Goal: Information Seeking & Learning: Learn about a topic

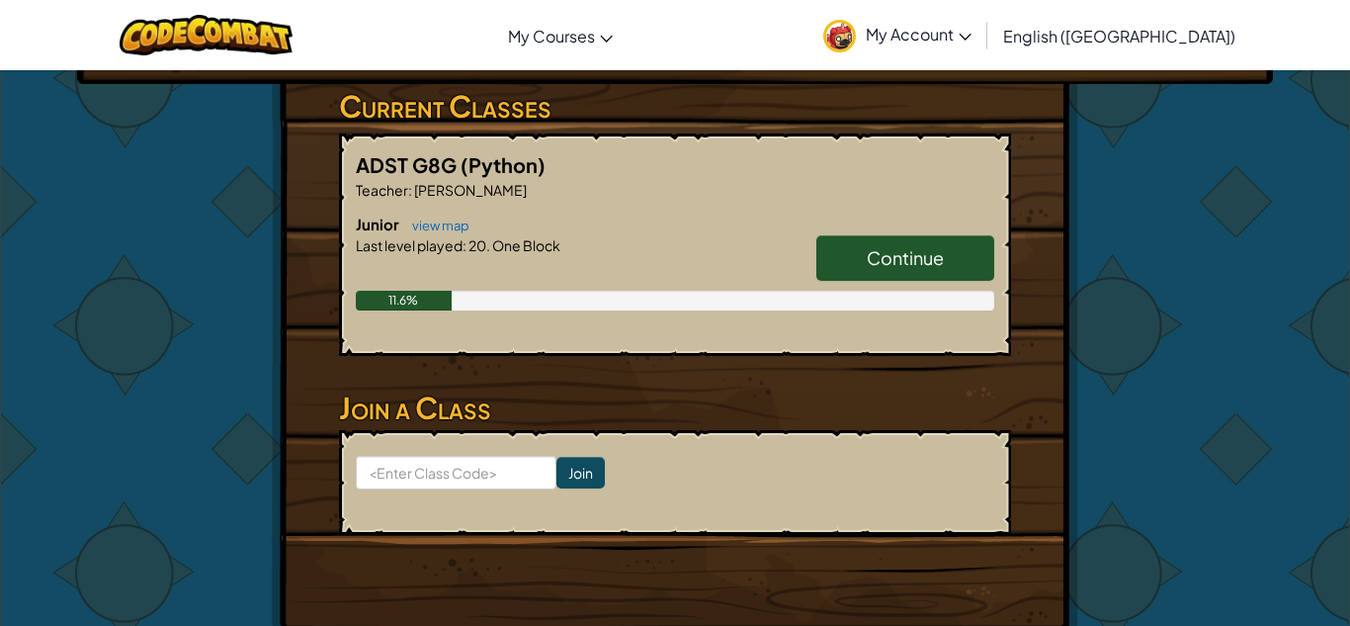
scroll to position [383, 0]
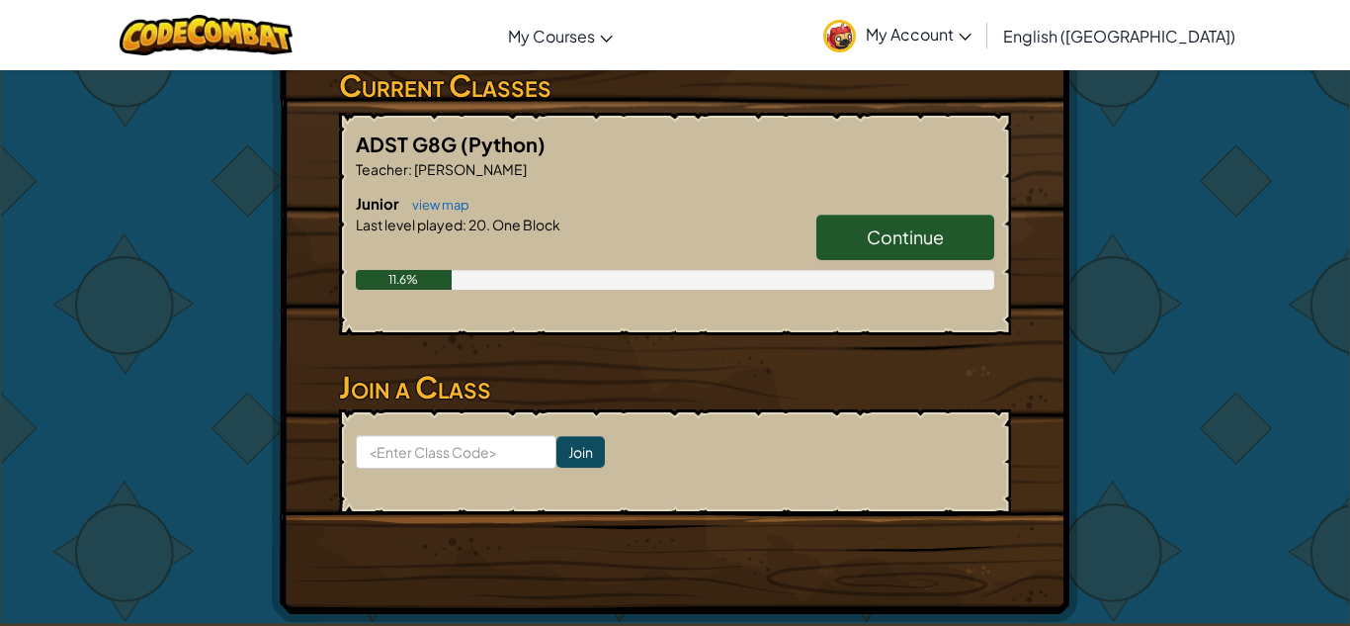
click at [863, 214] on link "Continue" at bounding box center [905, 236] width 178 height 45
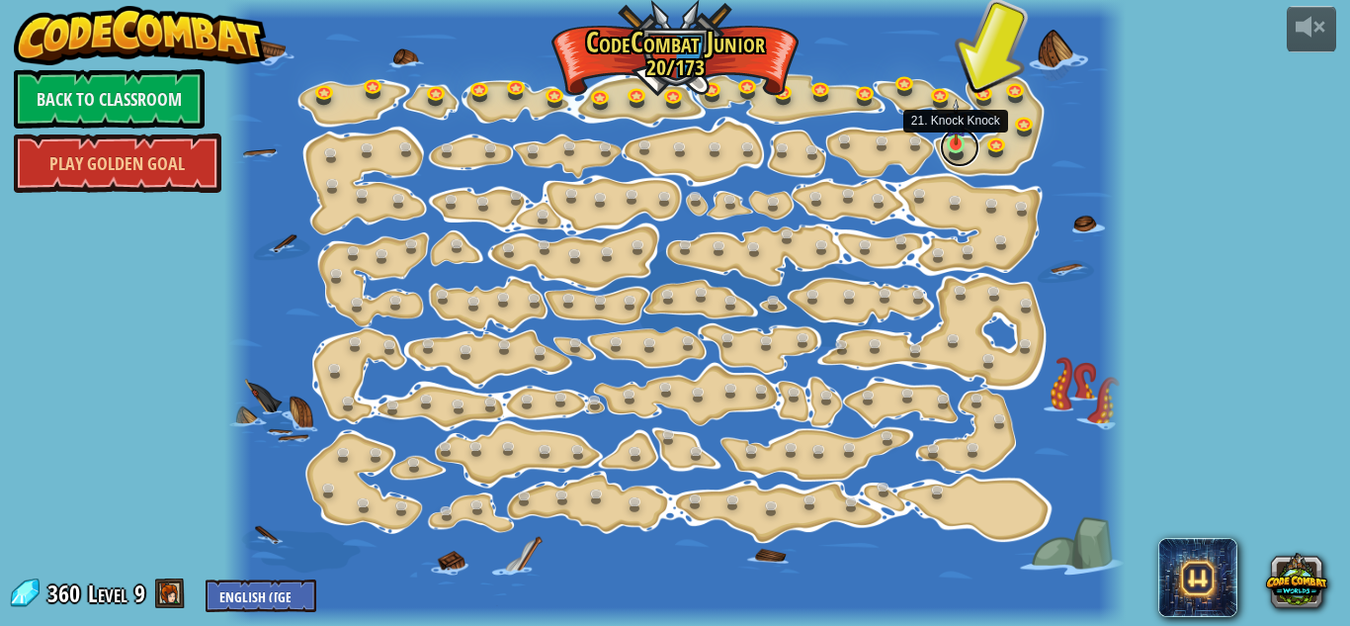
click at [959, 147] on link at bounding box center [960, 147] width 40 height 40
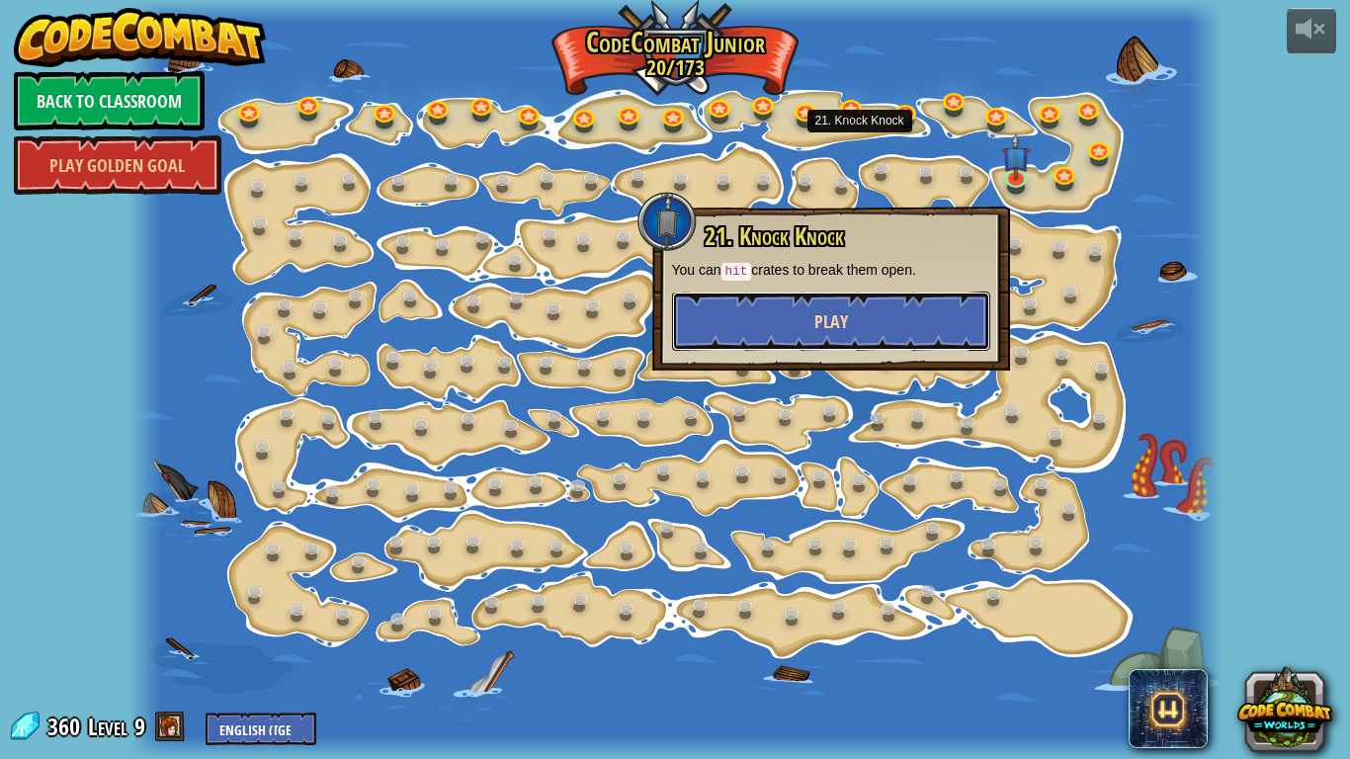
click at [922, 311] on button "Play" at bounding box center [831, 321] width 318 height 59
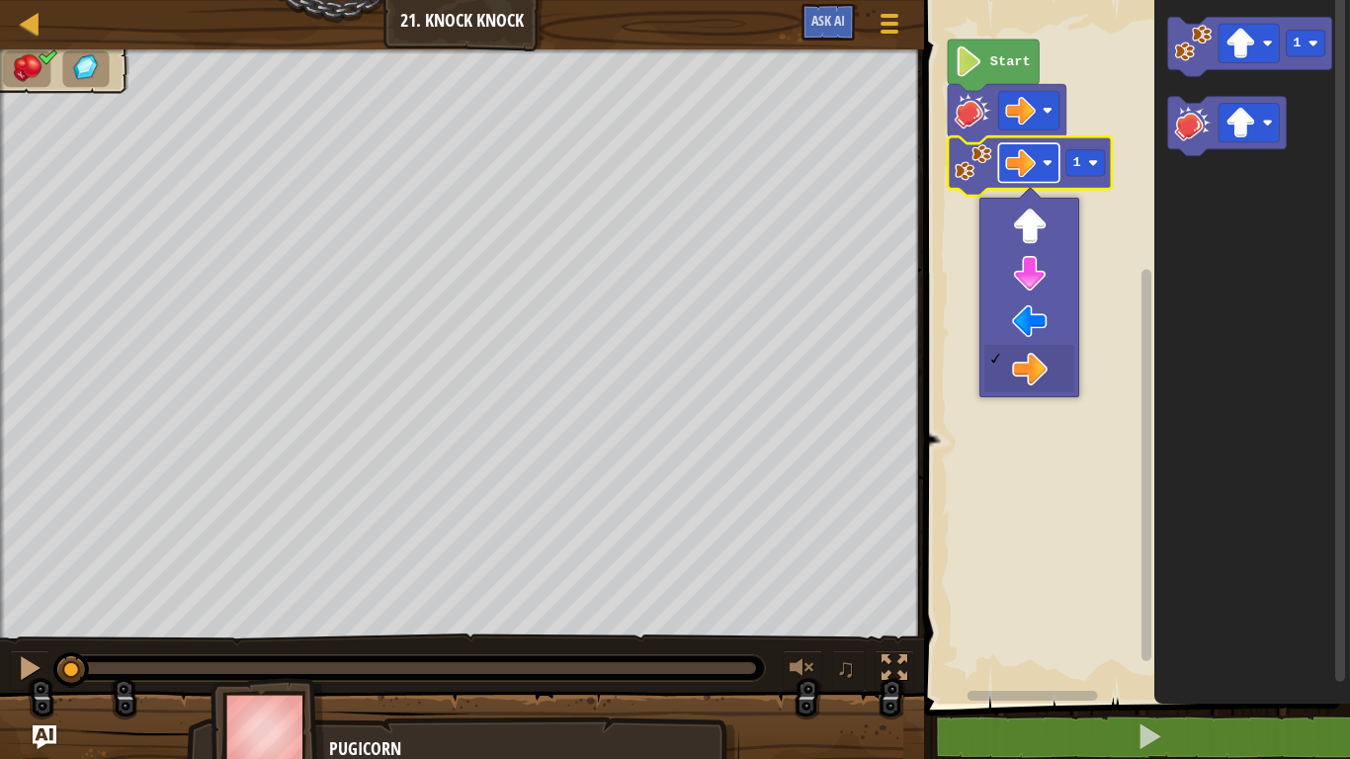
click at [1033, 163] on image "Blockly Workspace" at bounding box center [1021, 162] width 31 height 31
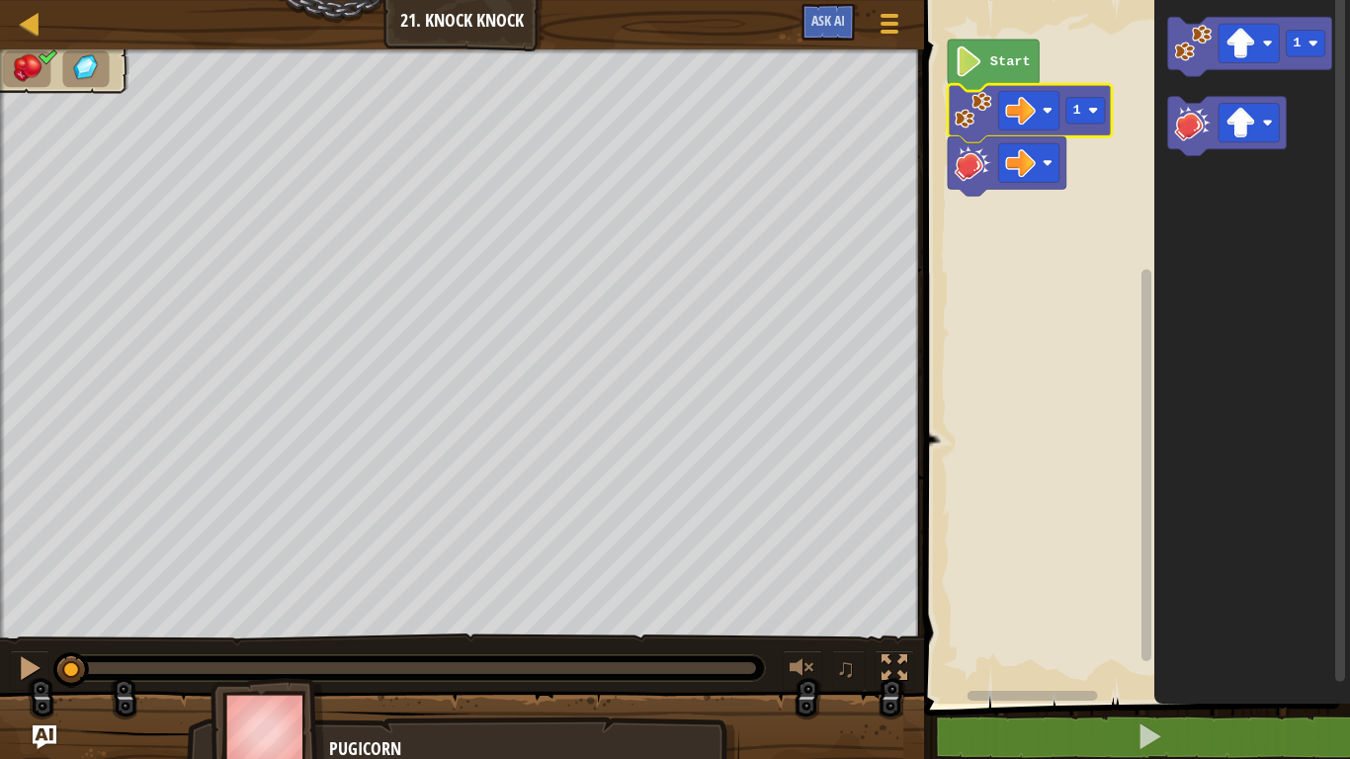
click at [971, 75] on image "Blockly Workspace" at bounding box center [969, 61] width 29 height 31
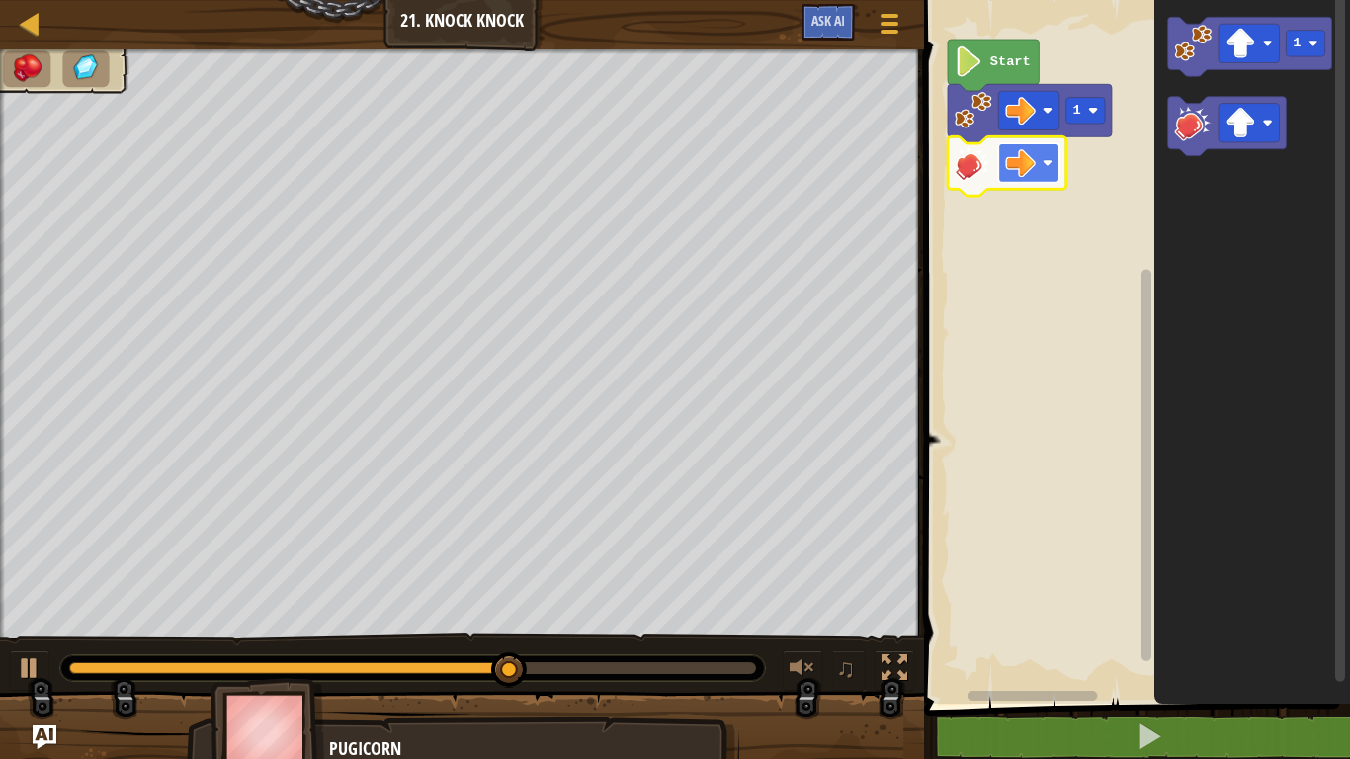
click at [1037, 169] on rect "Blockly Workspace" at bounding box center [1029, 162] width 61 height 39
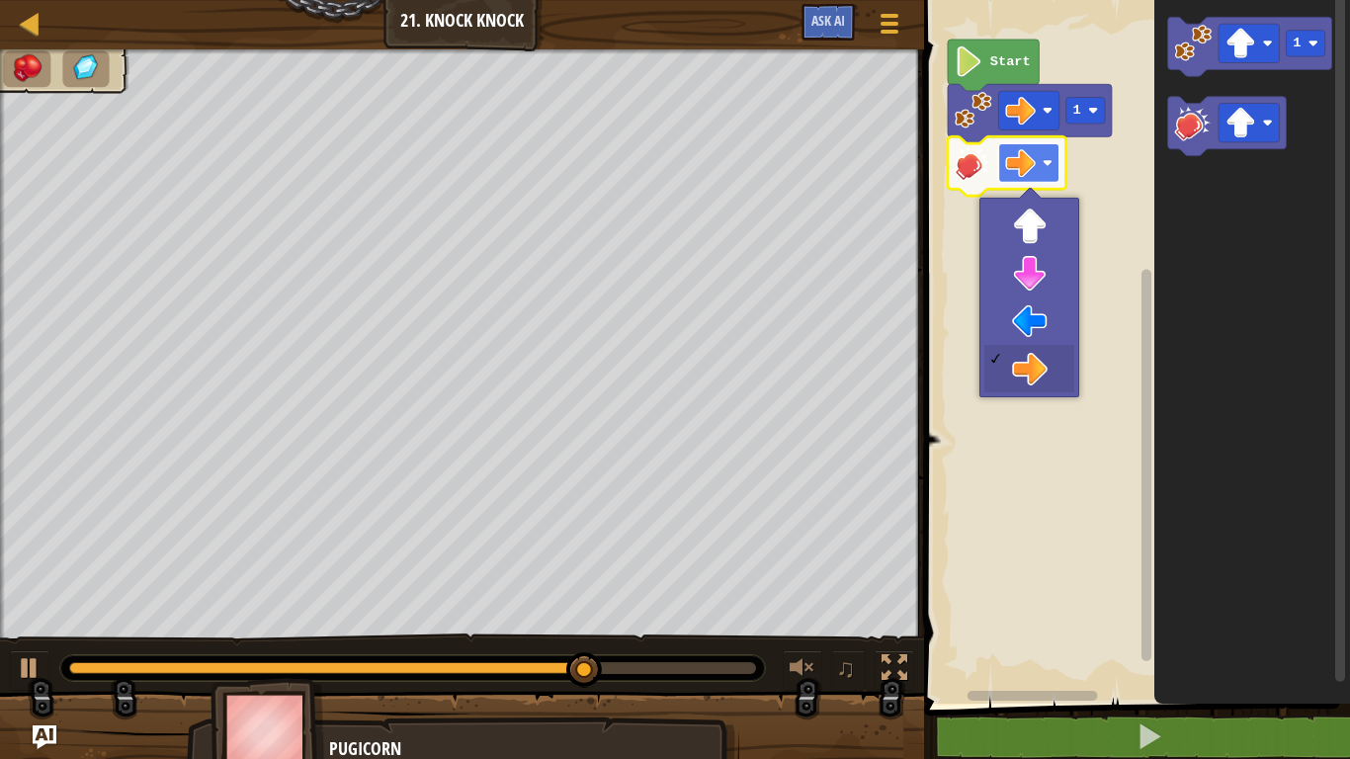
click at [1036, 165] on rect "Blockly Workspace" at bounding box center [1029, 162] width 61 height 39
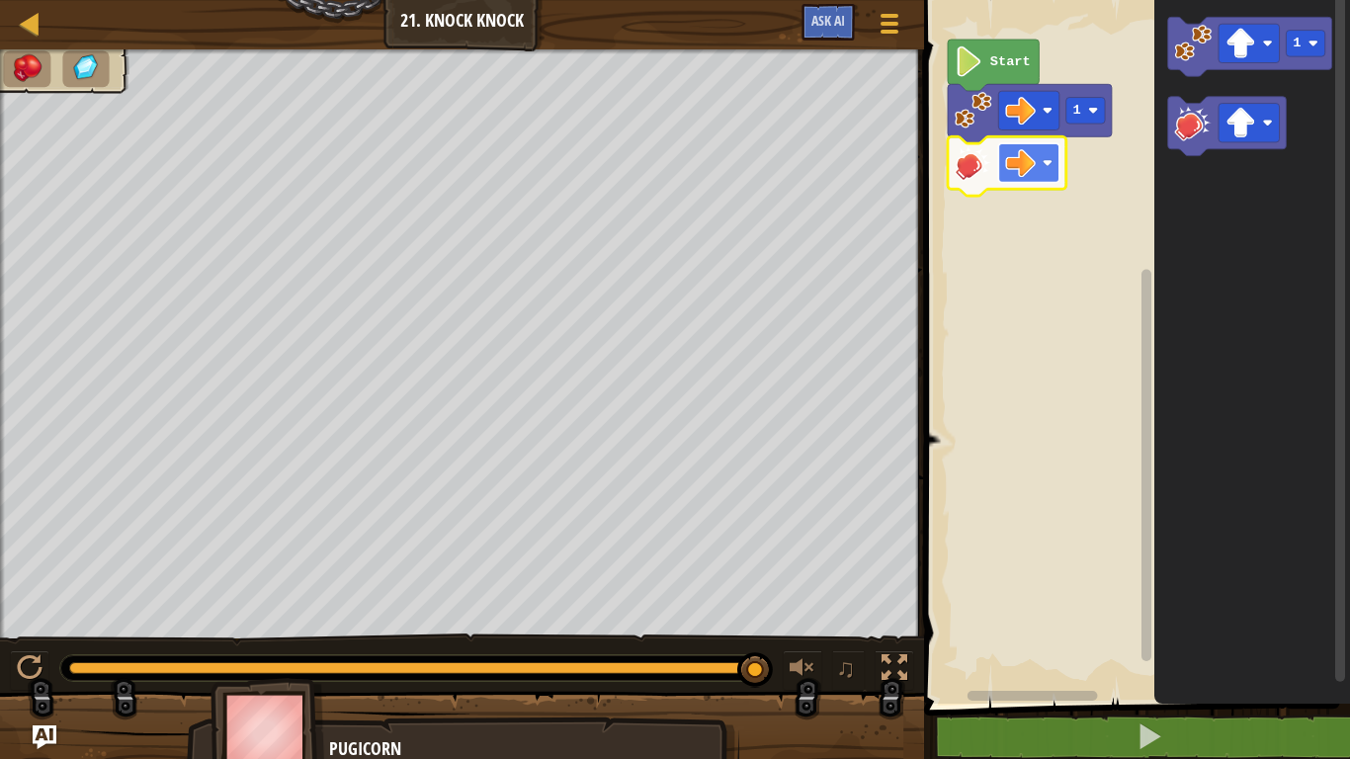
click at [1038, 163] on rect "Blockly Workspace" at bounding box center [1029, 162] width 61 height 39
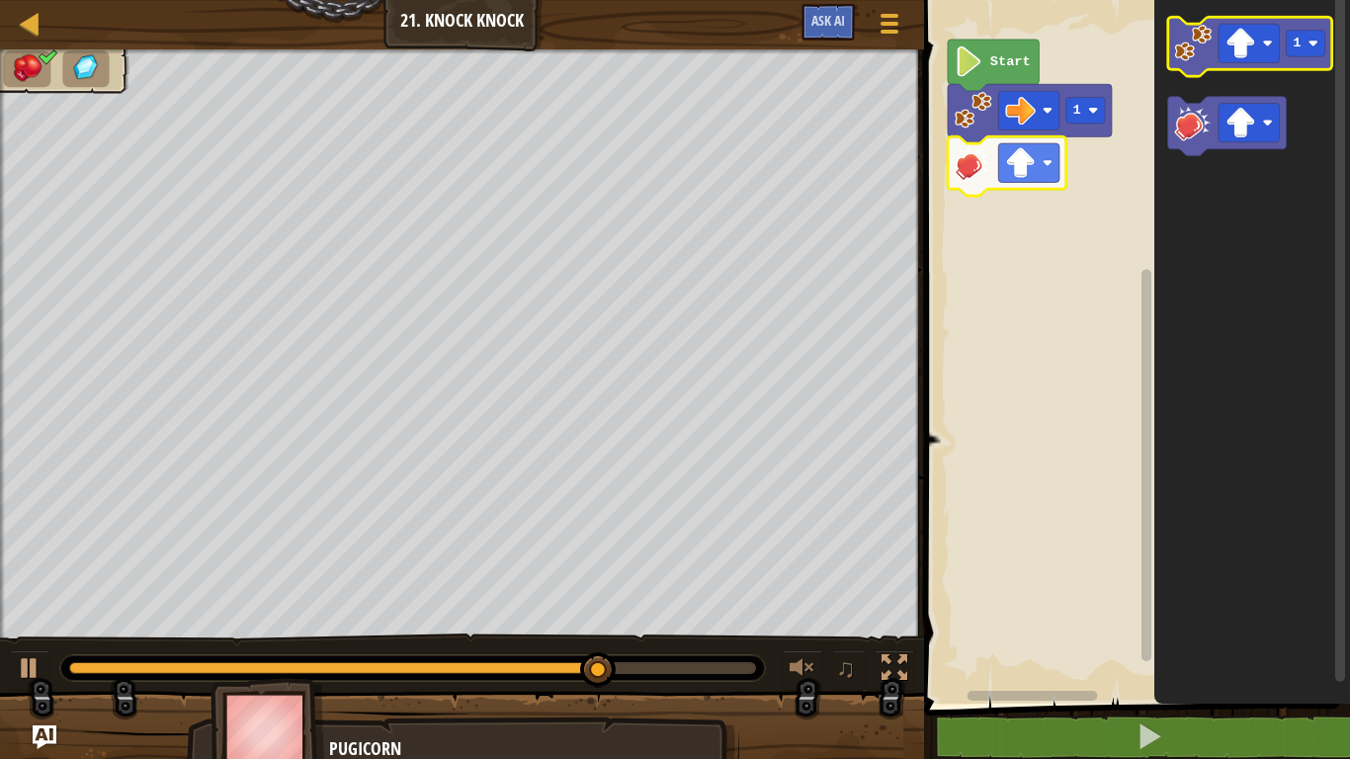
click at [1193, 53] on image "Blockly Workspace" at bounding box center [1194, 44] width 38 height 38
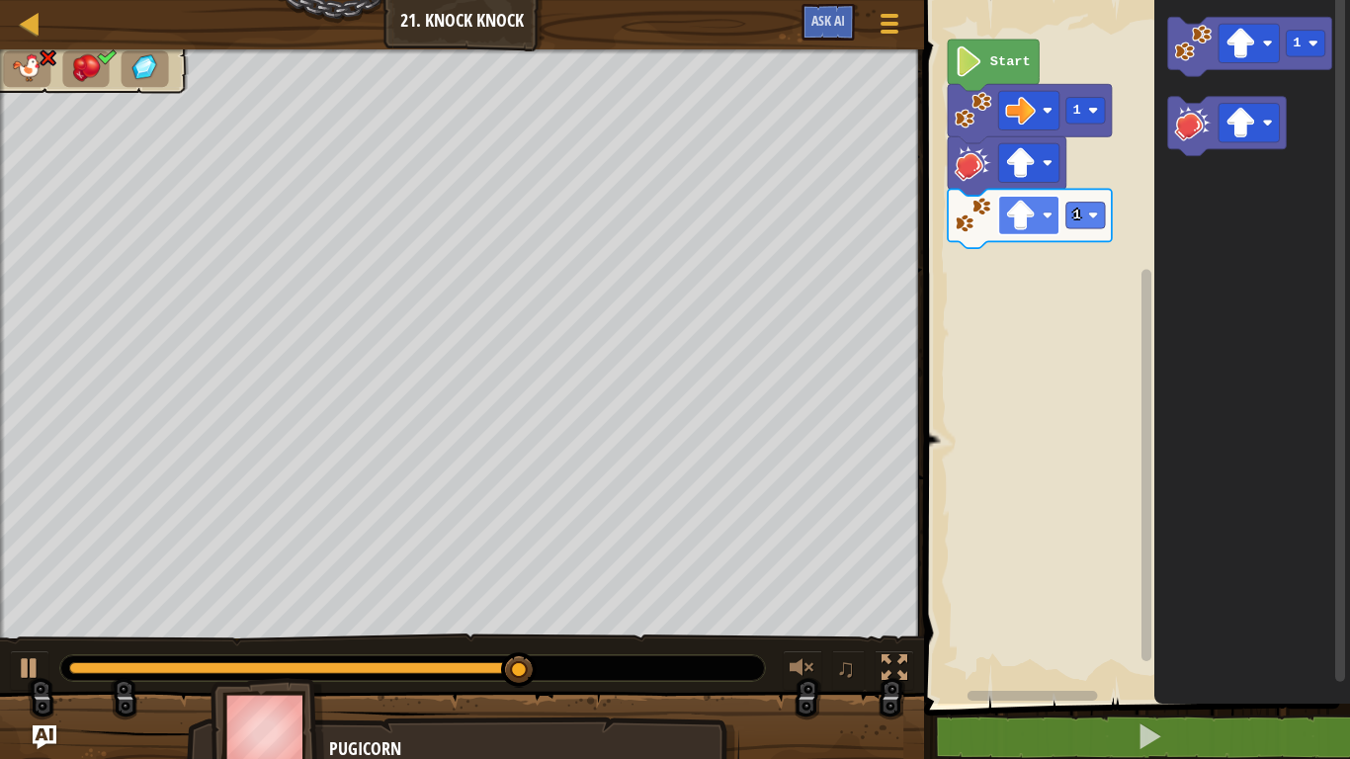
click at [1032, 214] on image "Blockly Workspace" at bounding box center [1021, 215] width 31 height 31
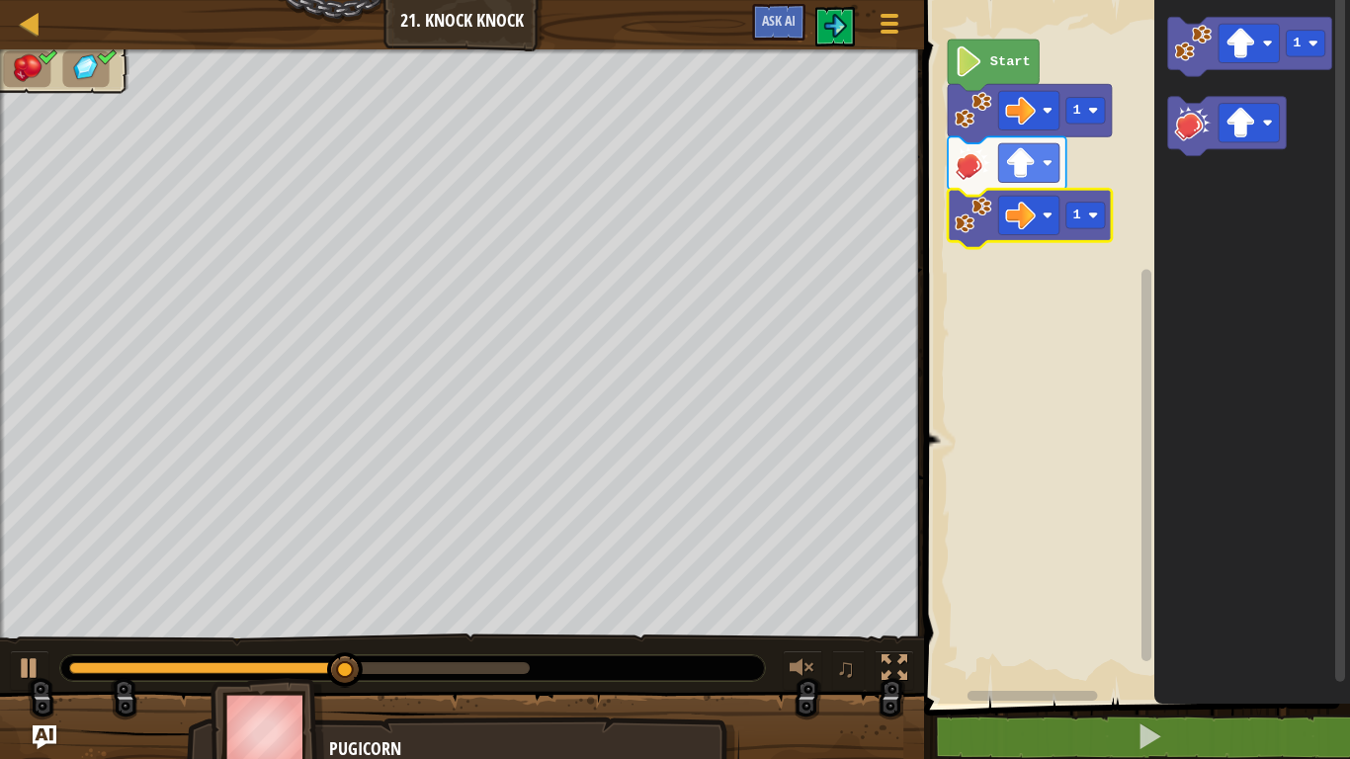
click at [981, 49] on image "Blockly Workspace" at bounding box center [969, 61] width 29 height 31
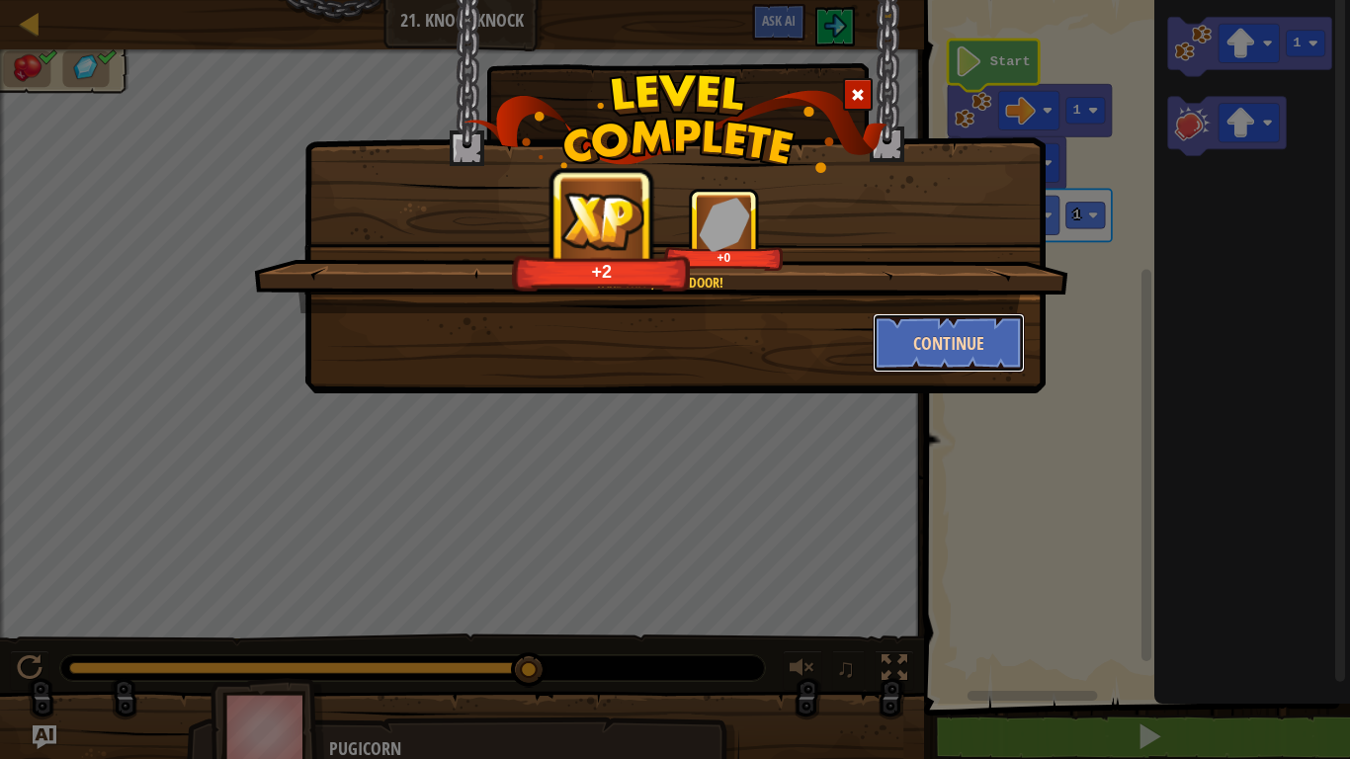
click at [955, 345] on button "Continue" at bounding box center [949, 342] width 153 height 59
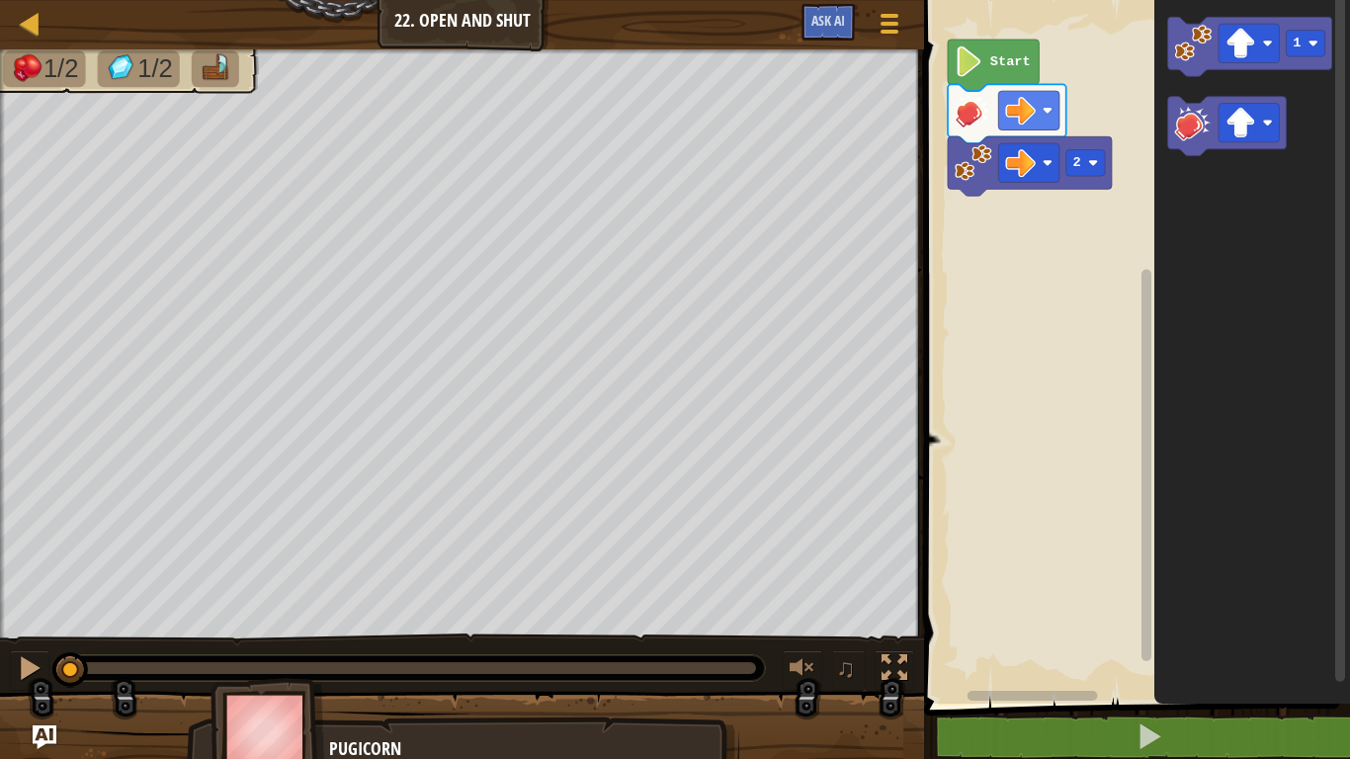
click at [963, 62] on image "Blockly Workspace" at bounding box center [969, 61] width 29 height 31
click at [989, 48] on icon "Blockly Workspace" at bounding box center [993, 65] width 91 height 51
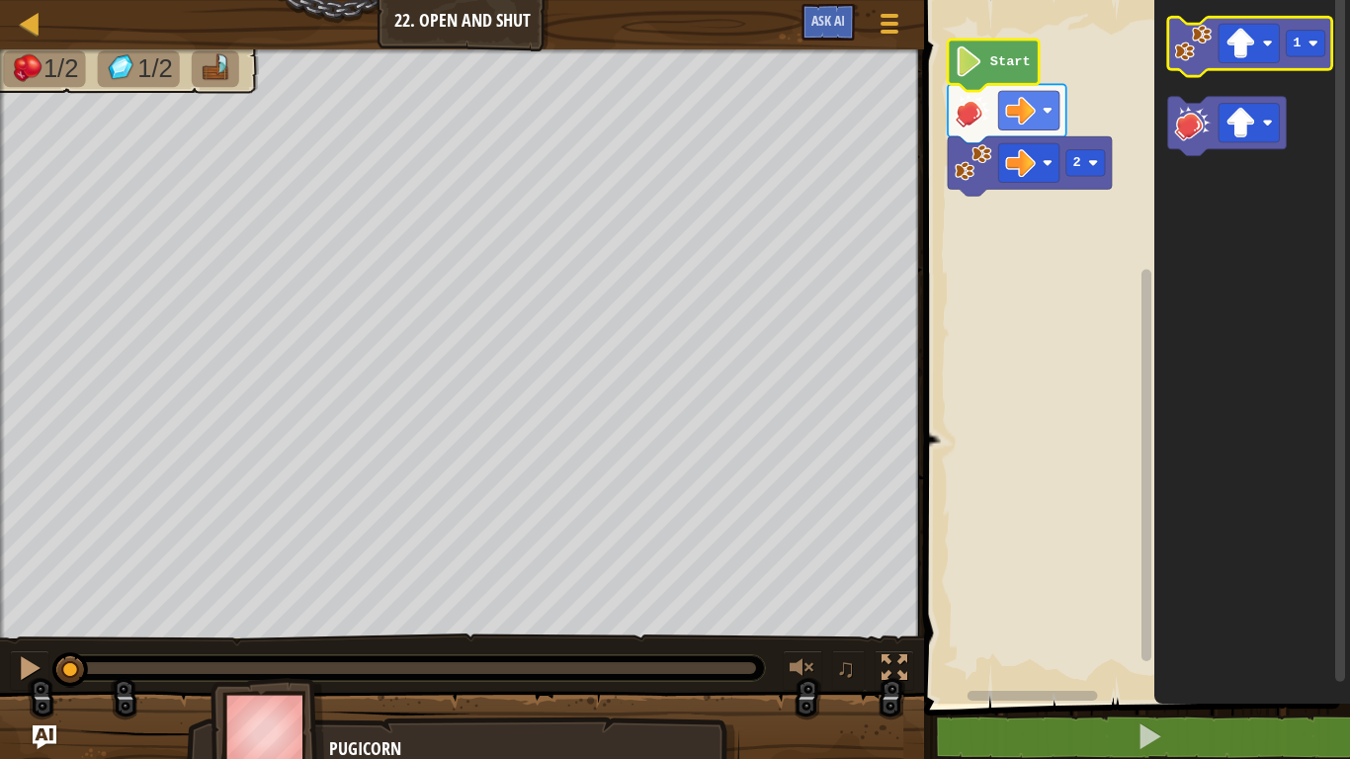
click at [1194, 42] on image "Blockly Workspace" at bounding box center [1194, 44] width 38 height 38
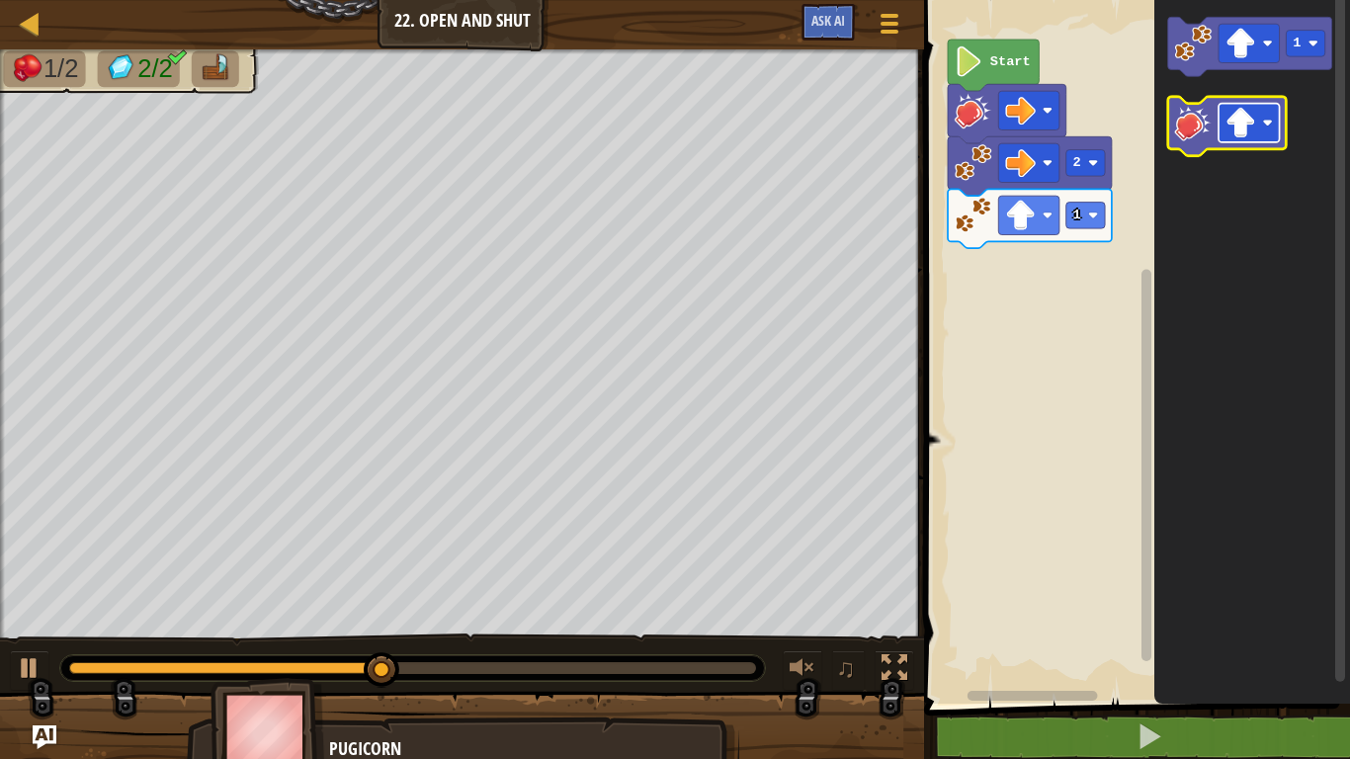
click at [1257, 135] on rect "Blockly Workspace" at bounding box center [1249, 123] width 61 height 39
click at [1197, 113] on image "Blockly Workspace" at bounding box center [1194, 123] width 38 height 38
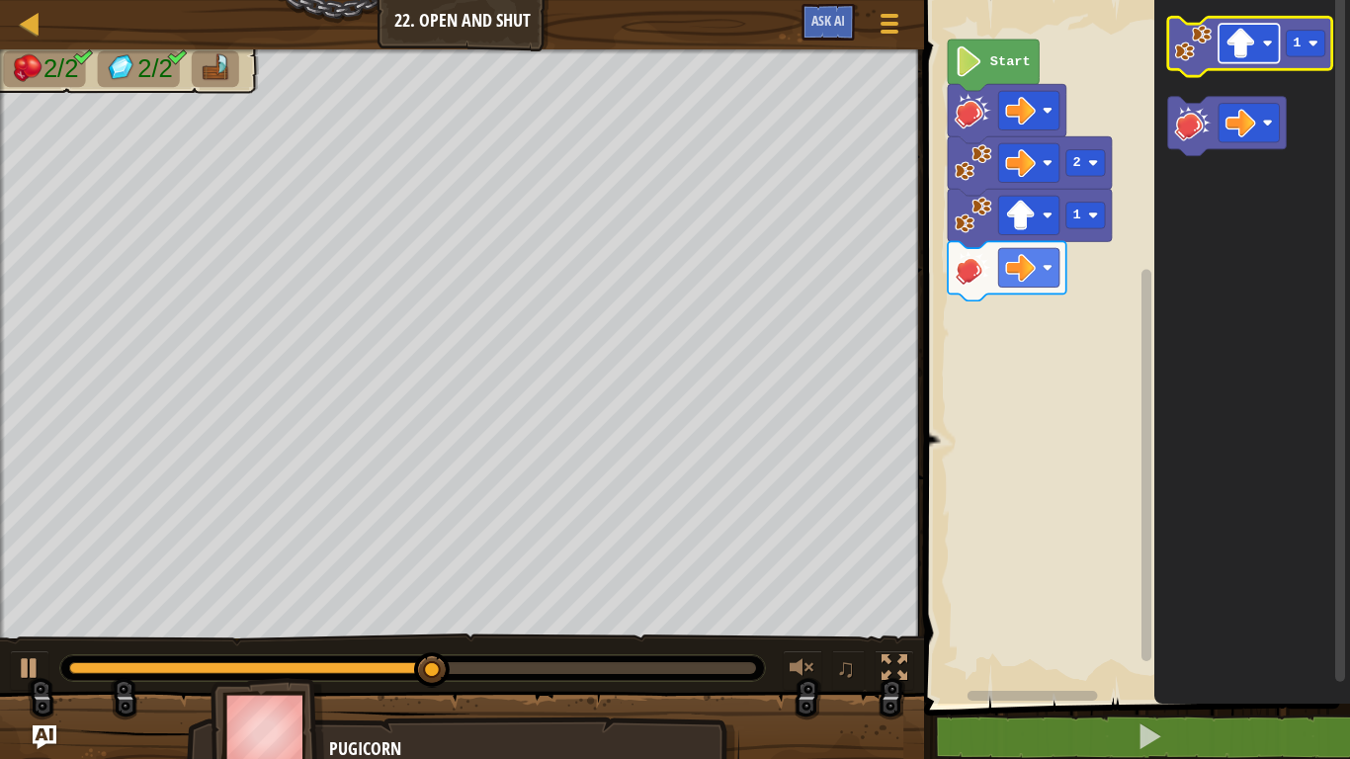
click at [1237, 49] on image "Blockly Workspace" at bounding box center [1240, 43] width 31 height 31
click at [1304, 41] on rect "Blockly Workspace" at bounding box center [1306, 44] width 39 height 27
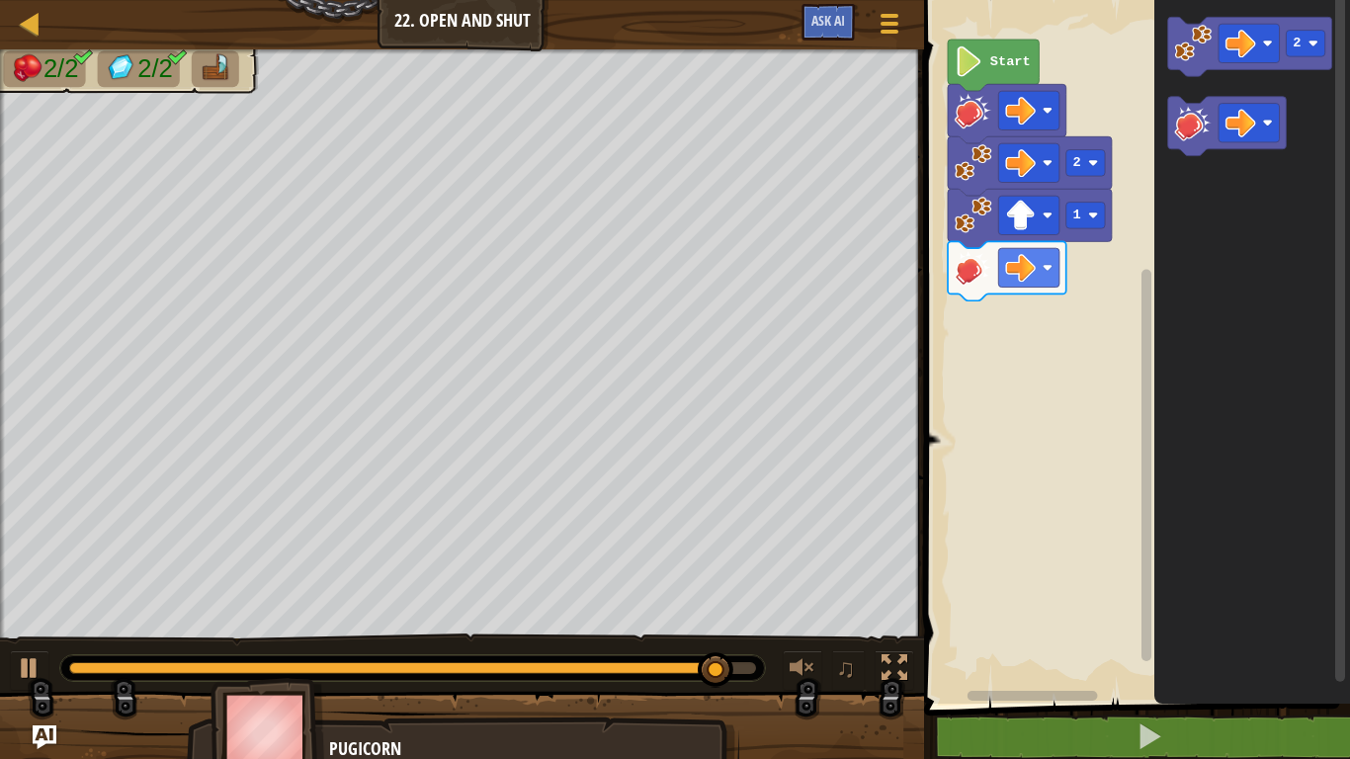
click at [1086, 80] on rect "Blockly Workspace" at bounding box center [1134, 347] width 432 height 714
click at [1204, 41] on image "Blockly Workspace" at bounding box center [1194, 44] width 38 height 38
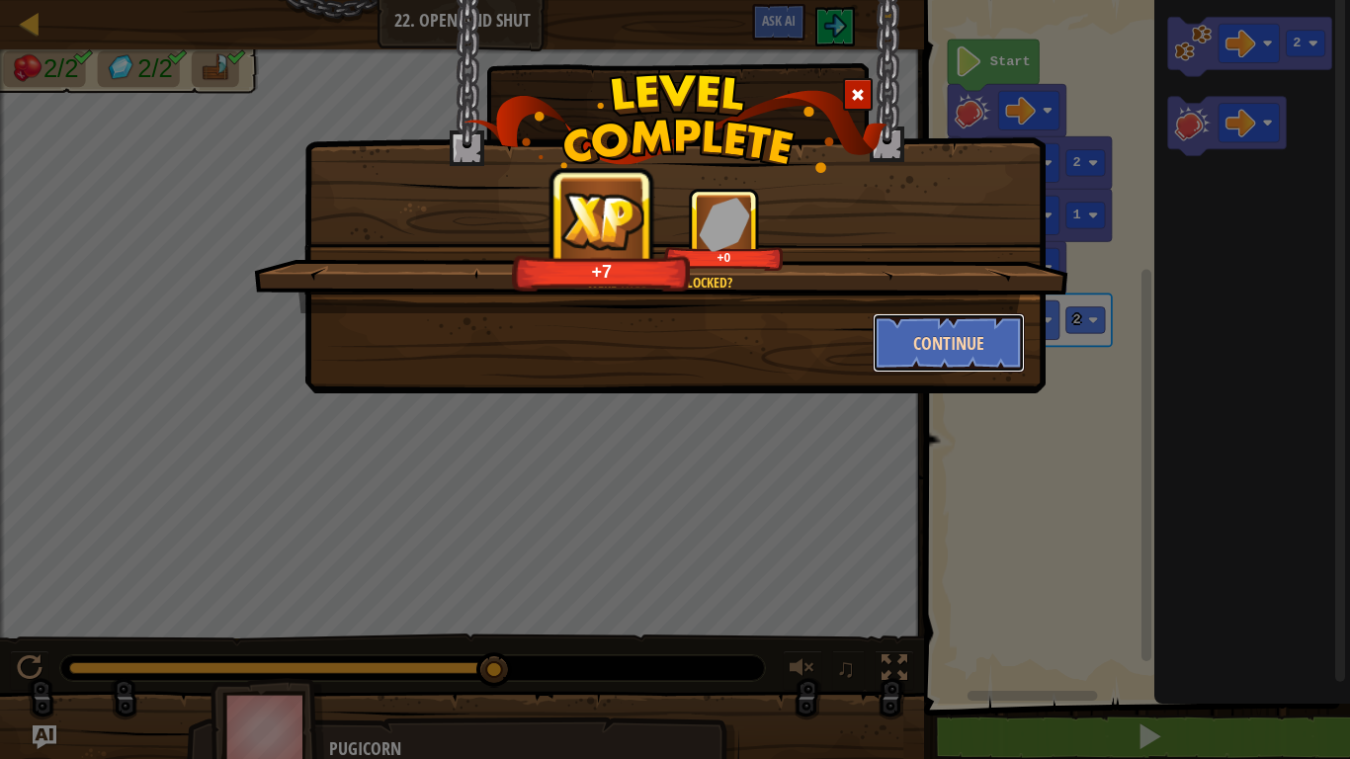
click at [968, 335] on button "Continue" at bounding box center [949, 342] width 153 height 59
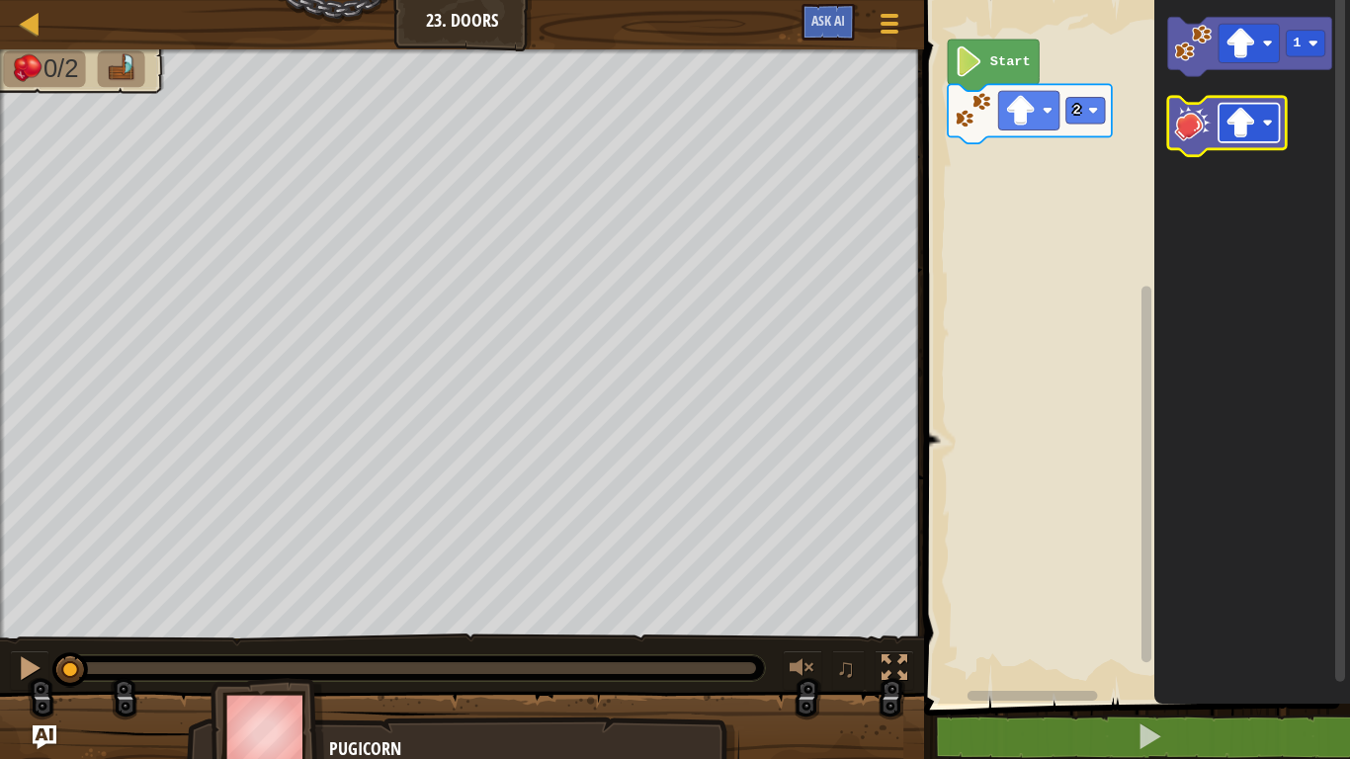
click at [1259, 124] on rect "Blockly Workspace" at bounding box center [1249, 123] width 61 height 39
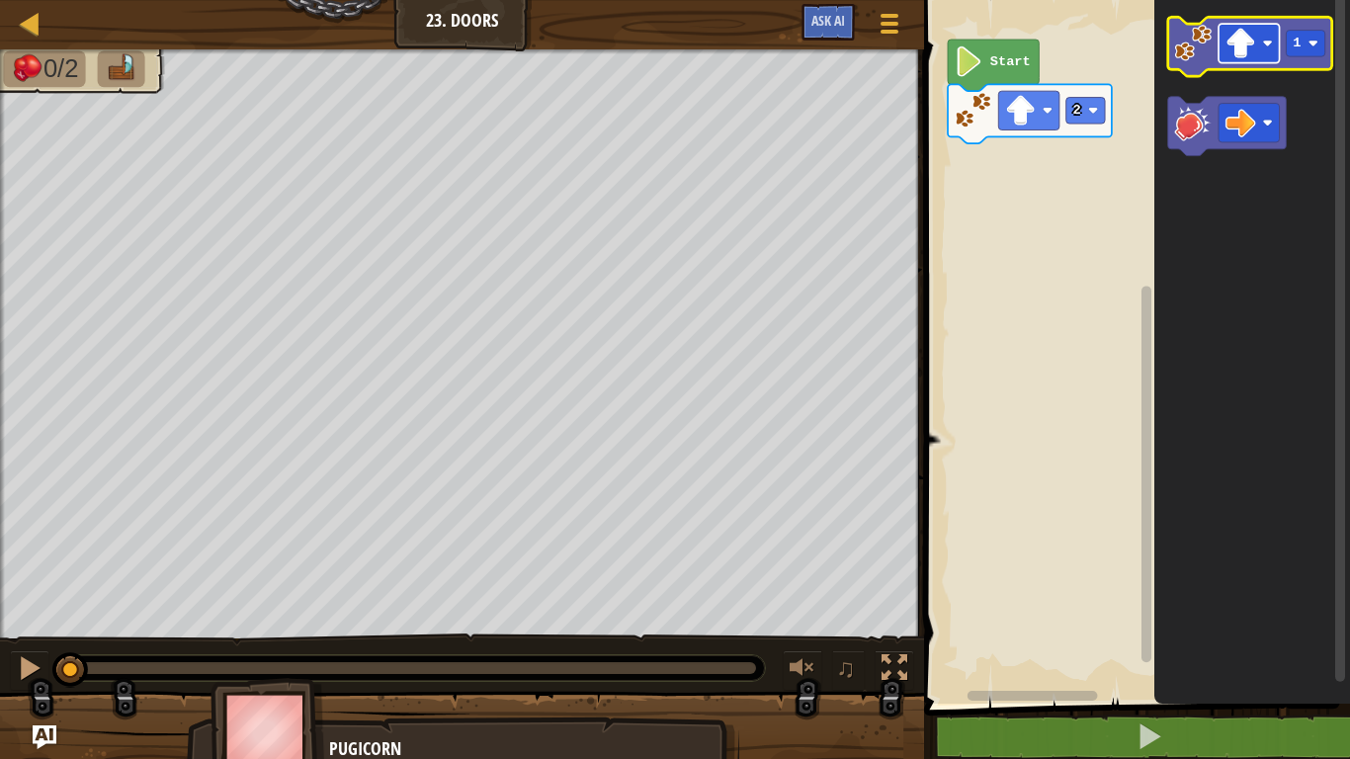
click at [1263, 39] on image "Blockly Workspace" at bounding box center [1268, 44] width 10 height 10
click at [1304, 65] on icon "Blockly Workspace" at bounding box center [1250, 46] width 164 height 59
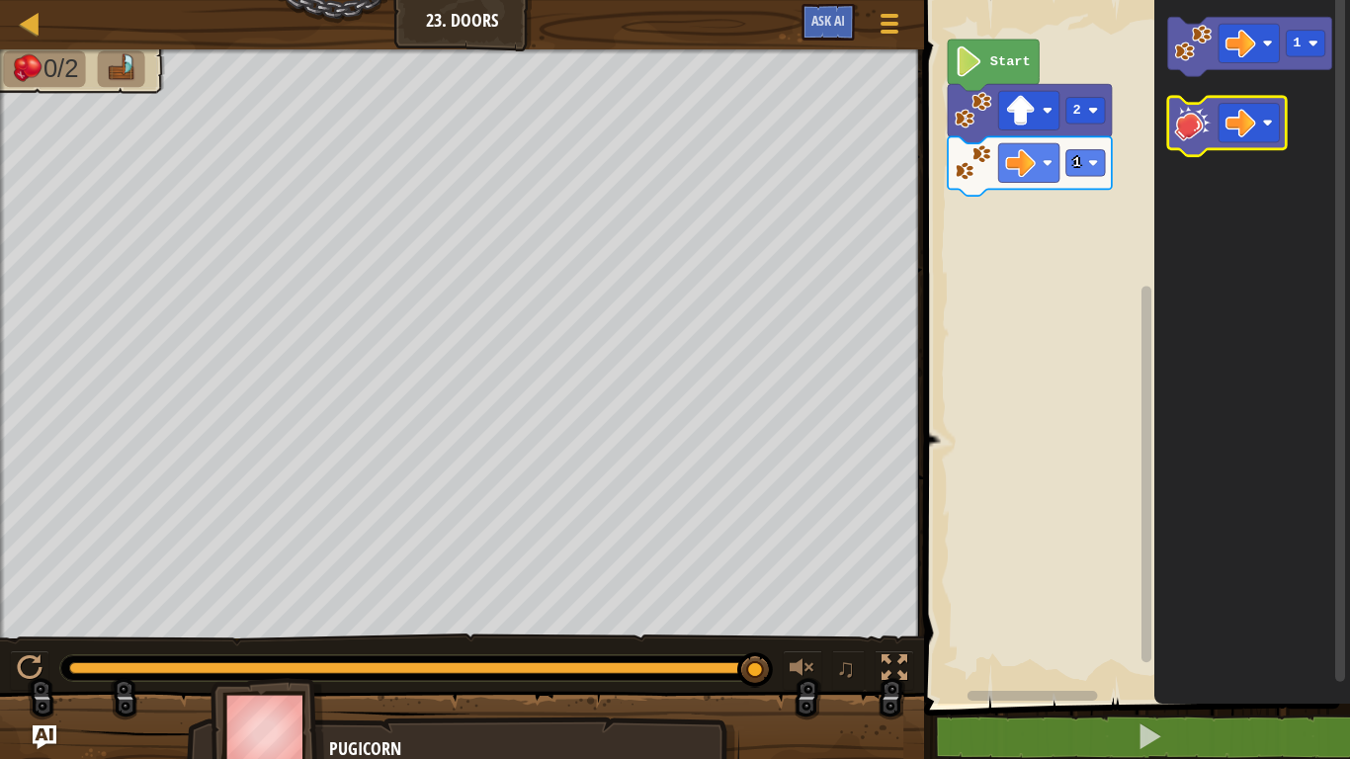
click at [1199, 120] on image "Blockly Workspace" at bounding box center [1194, 123] width 38 height 38
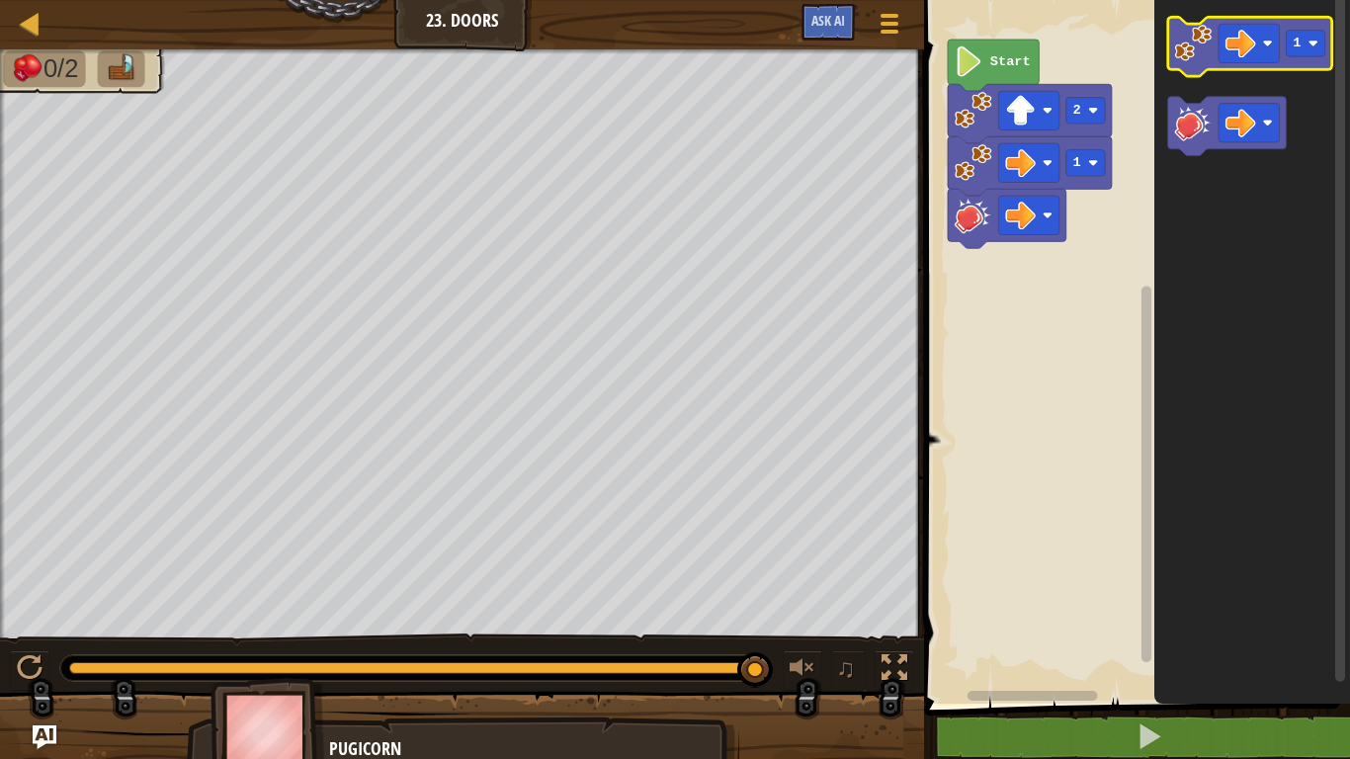
click at [1192, 63] on icon "Blockly Workspace" at bounding box center [1250, 46] width 164 height 59
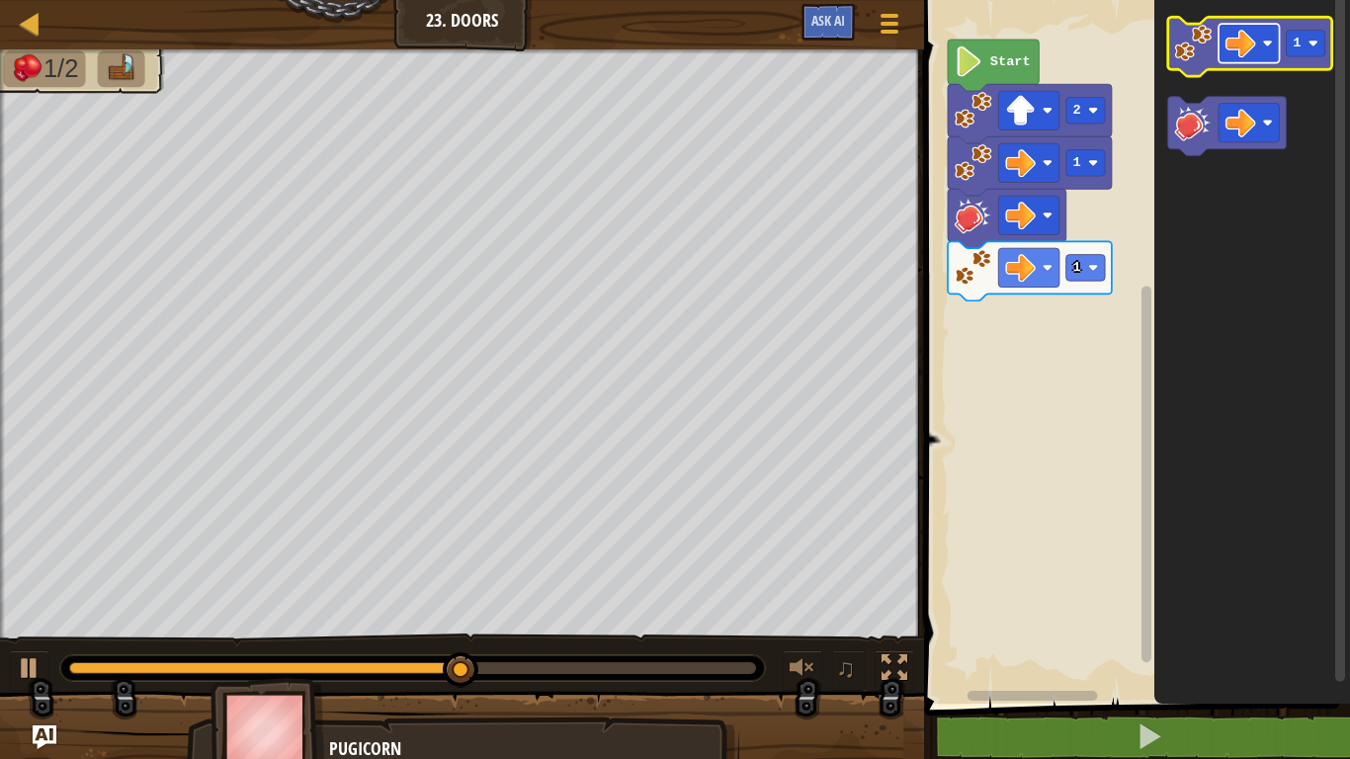
click at [1230, 55] on image "Blockly Workspace" at bounding box center [1240, 43] width 31 height 31
click at [1188, 47] on image "Blockly Workspace" at bounding box center [1194, 44] width 38 height 38
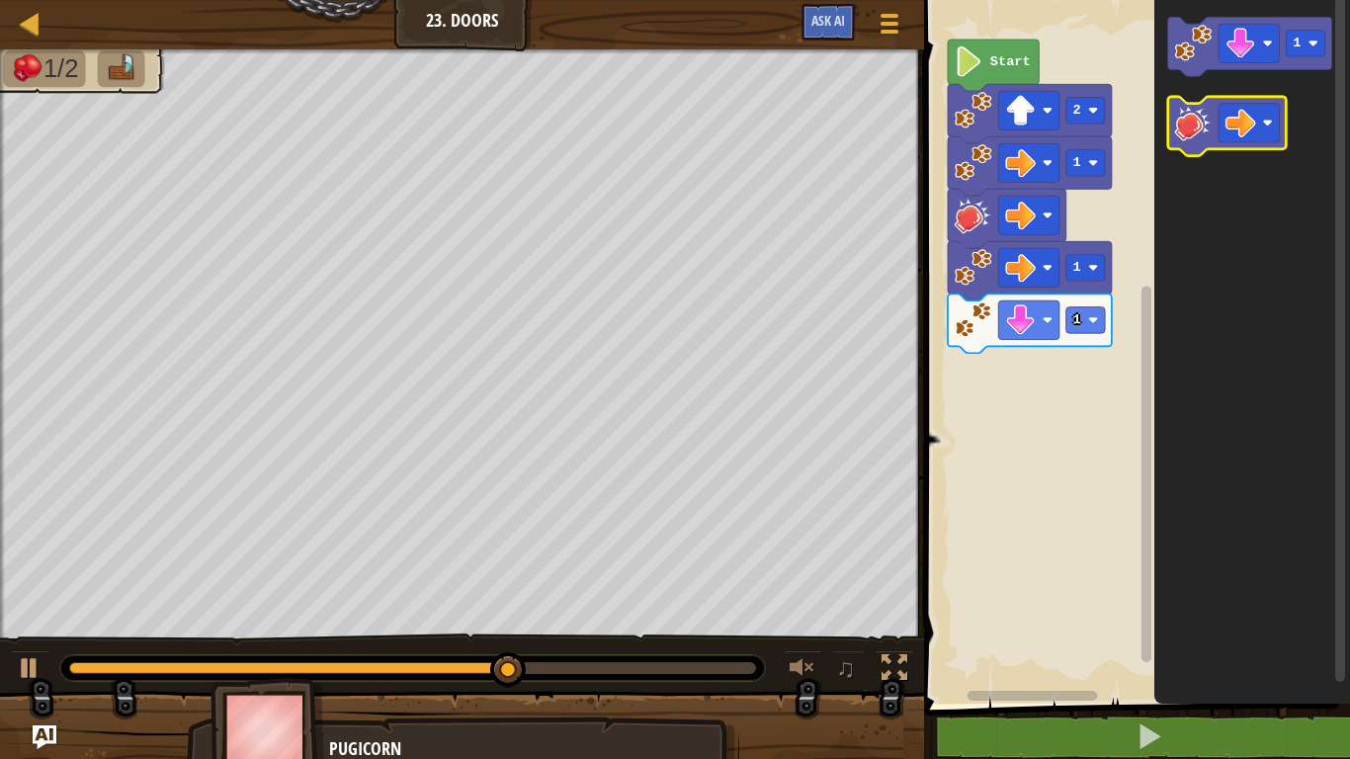
click at [1195, 120] on image "Blockly Workspace" at bounding box center [1194, 123] width 38 height 38
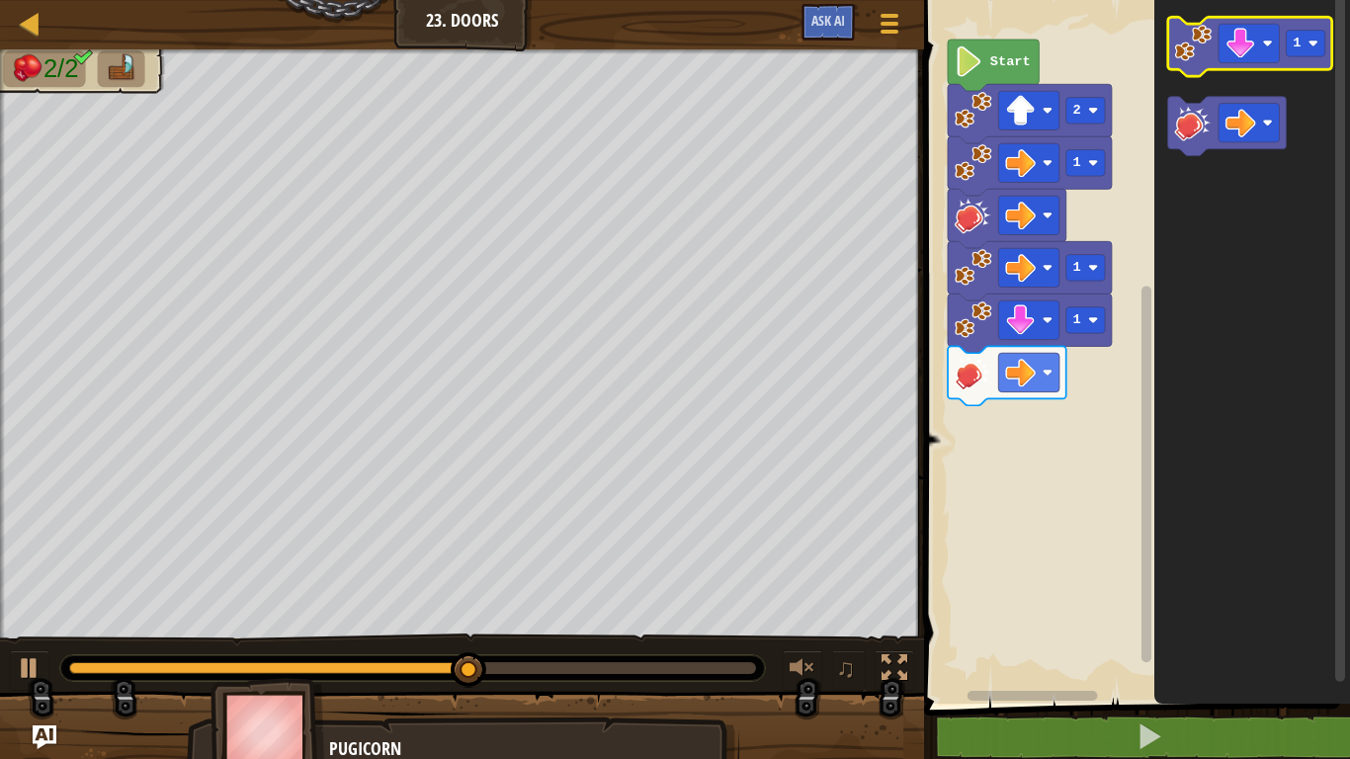
click at [1239, 63] on icon "Blockly Workspace" at bounding box center [1250, 46] width 164 height 59
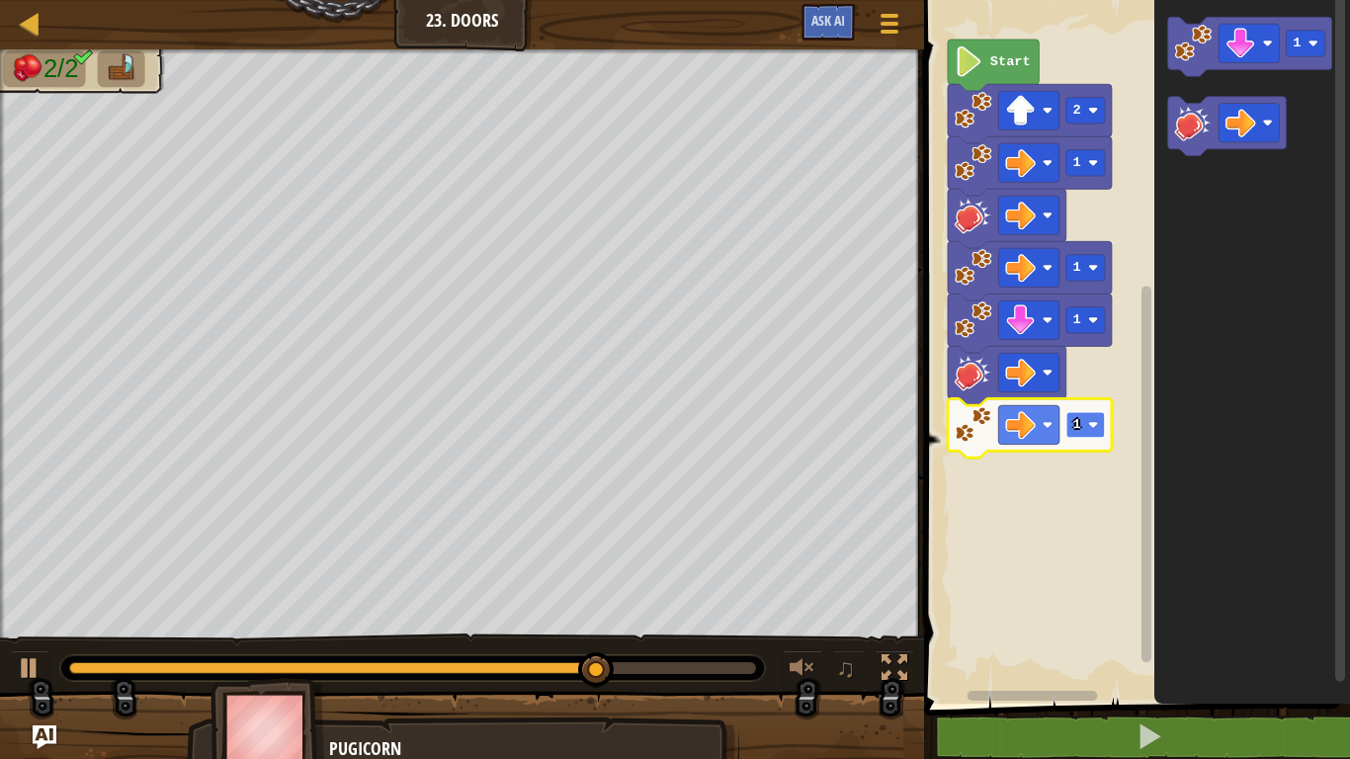
click at [1074, 434] on rect "Blockly Workspace" at bounding box center [1085, 425] width 39 height 27
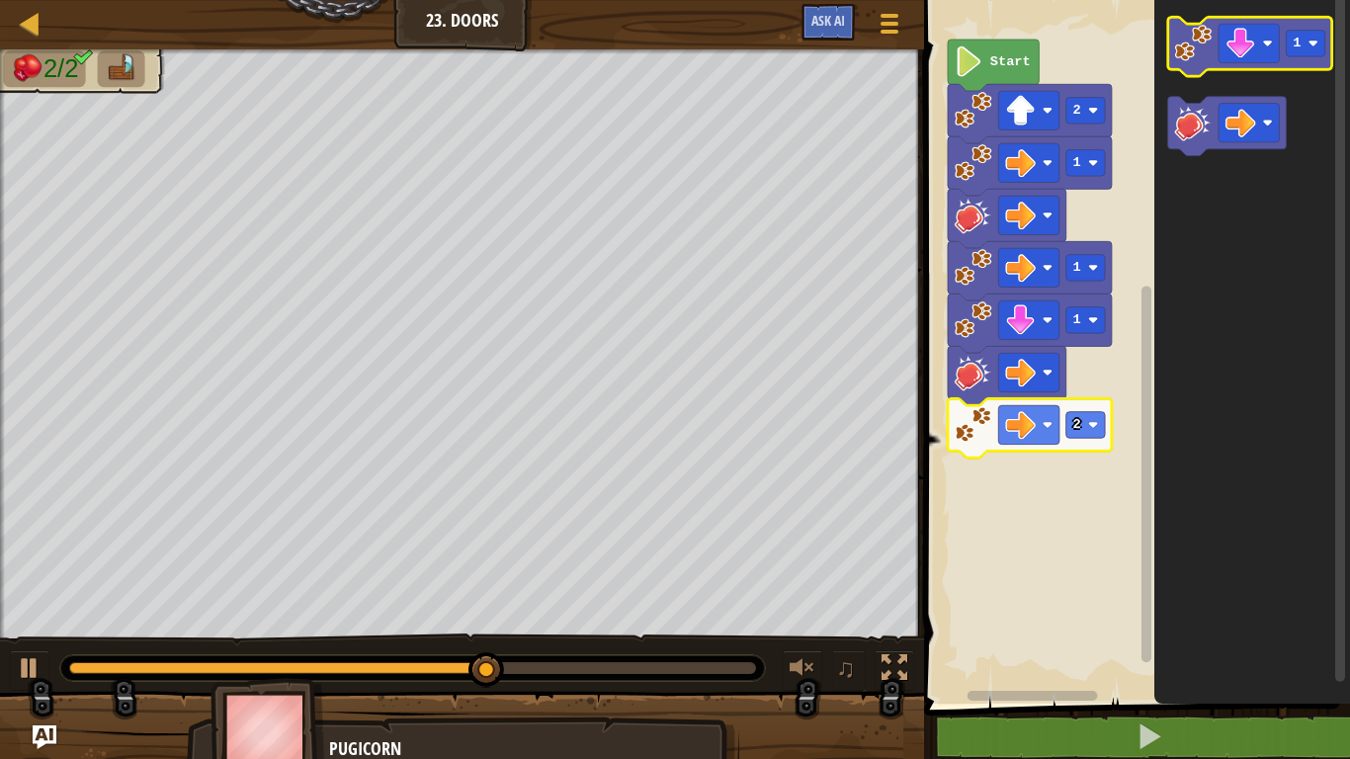
click at [1217, 49] on icon "Blockly Workspace" at bounding box center [1250, 46] width 164 height 59
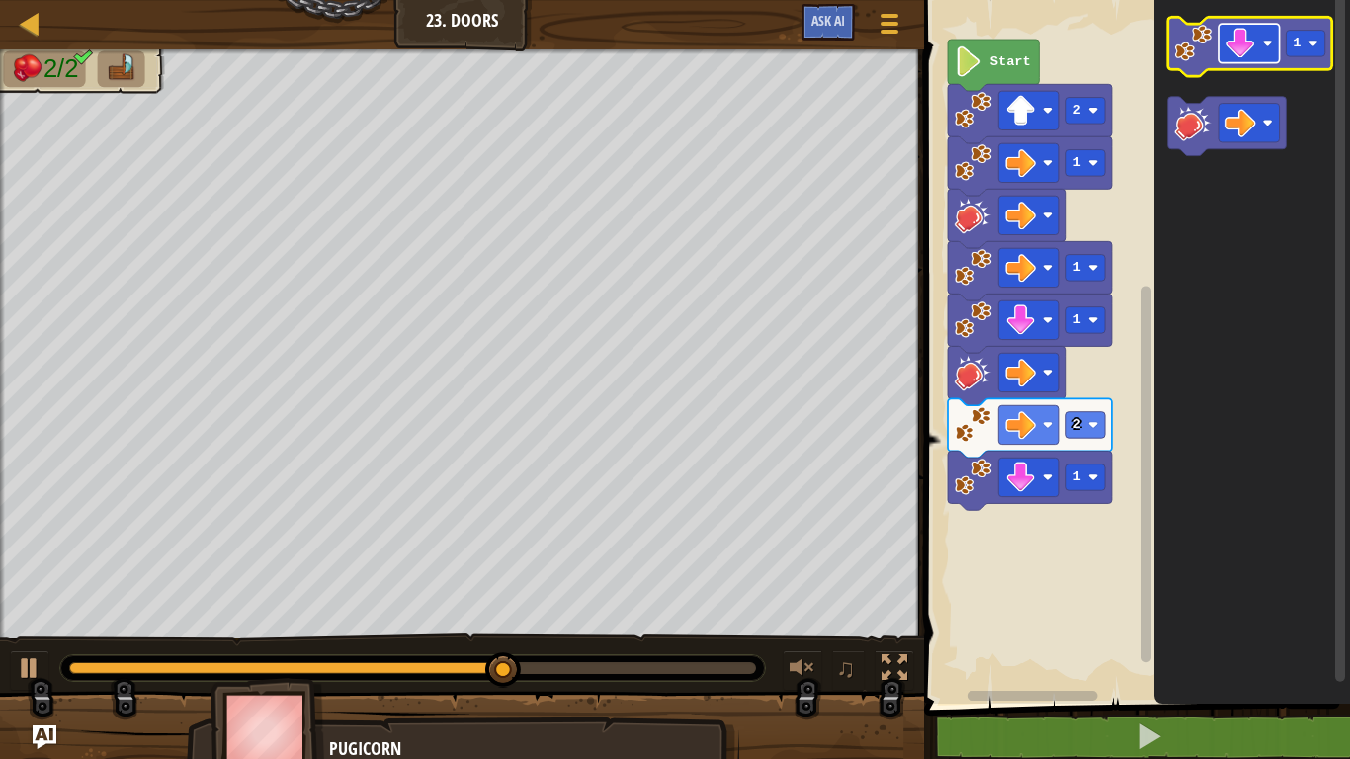
click at [1223, 50] on rect "Blockly Workspace" at bounding box center [1249, 43] width 61 height 39
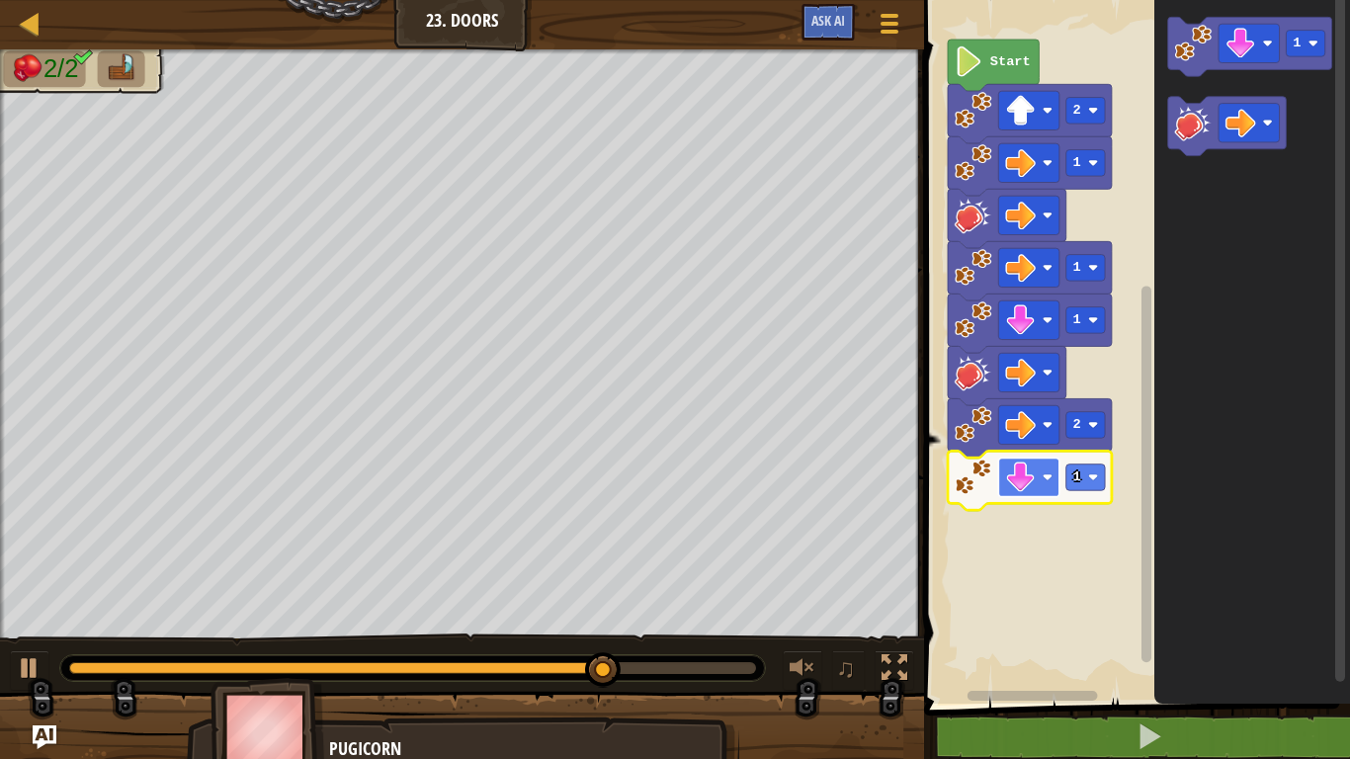
click at [1028, 477] on image "Blockly Workspace" at bounding box center [1021, 478] width 31 height 31
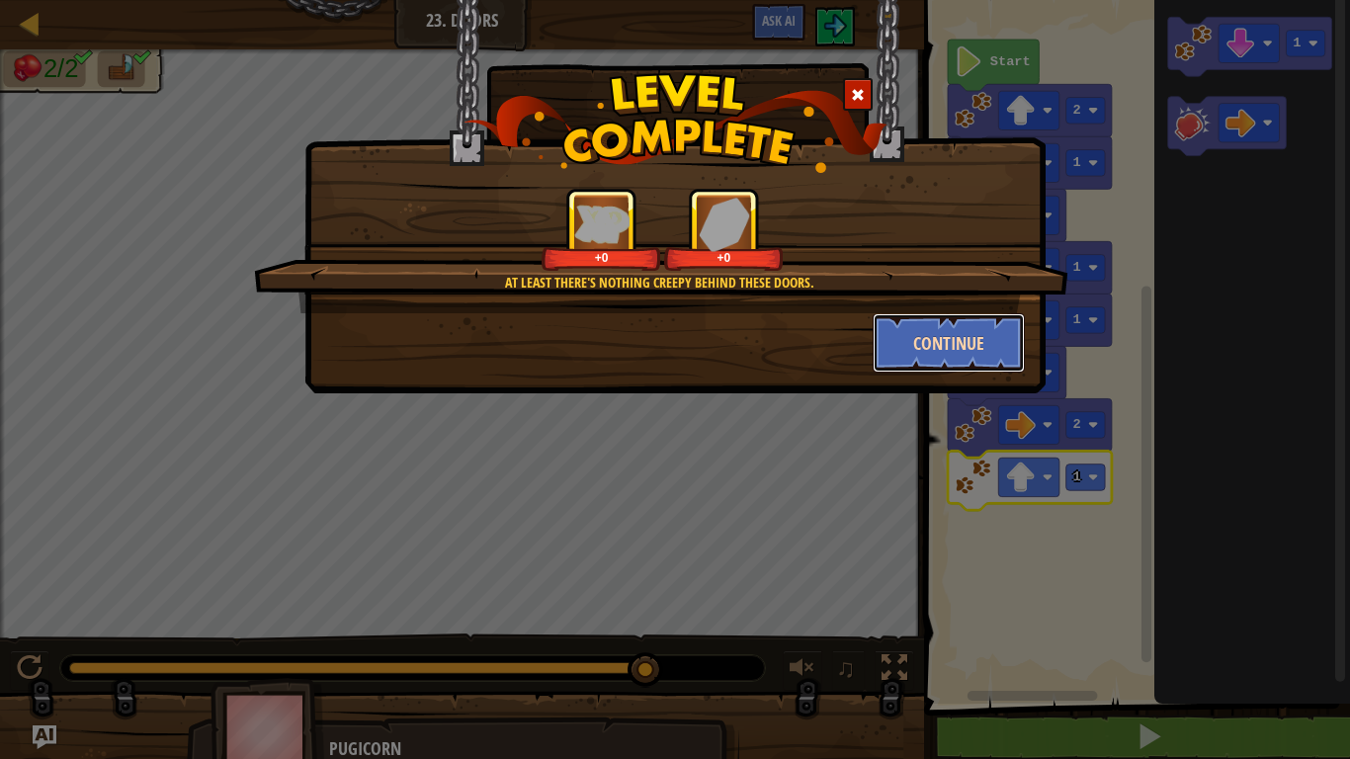
click at [959, 346] on button "Continue" at bounding box center [949, 342] width 153 height 59
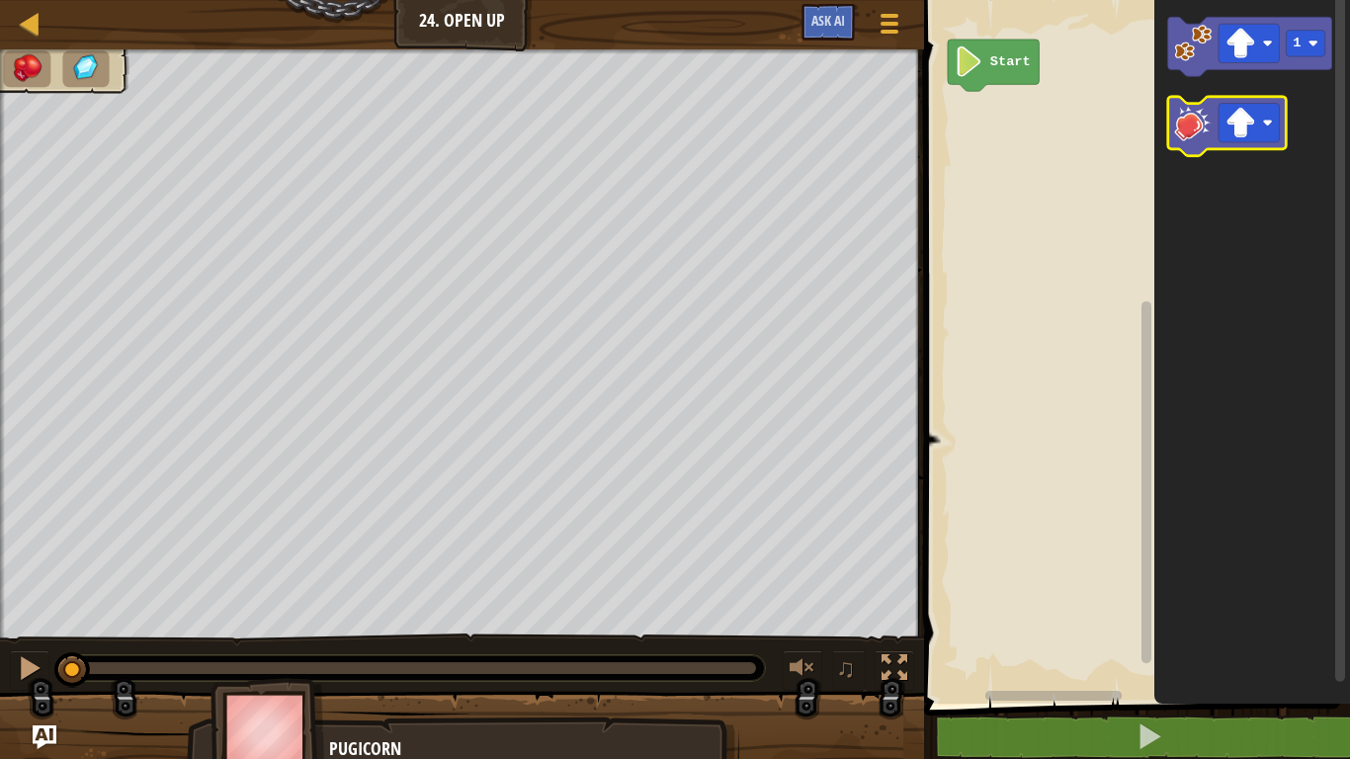
click at [1193, 139] on image "Blockly Workspace" at bounding box center [1194, 123] width 38 height 38
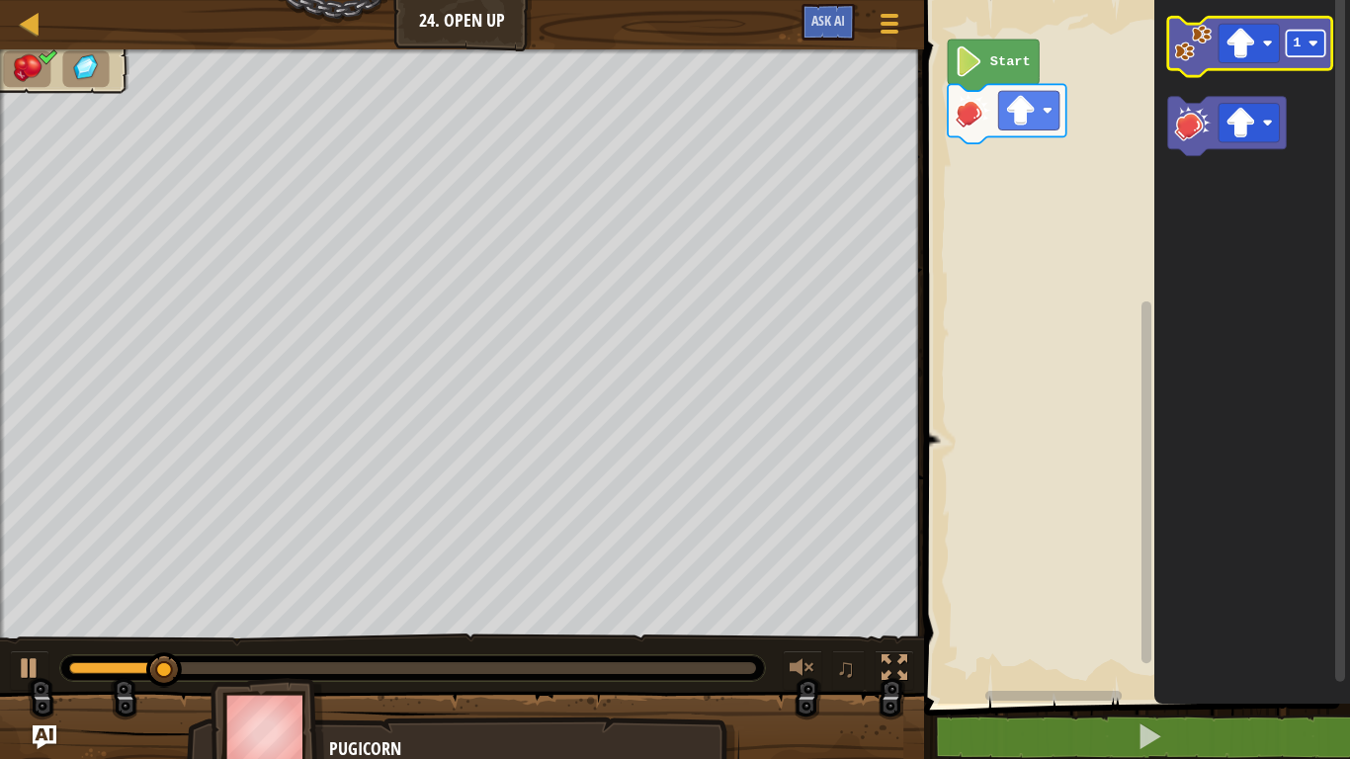
click at [1292, 48] on rect "Blockly Workspace" at bounding box center [1306, 44] width 39 height 27
click at [1203, 66] on icon "Blockly Workspace" at bounding box center [1250, 46] width 164 height 59
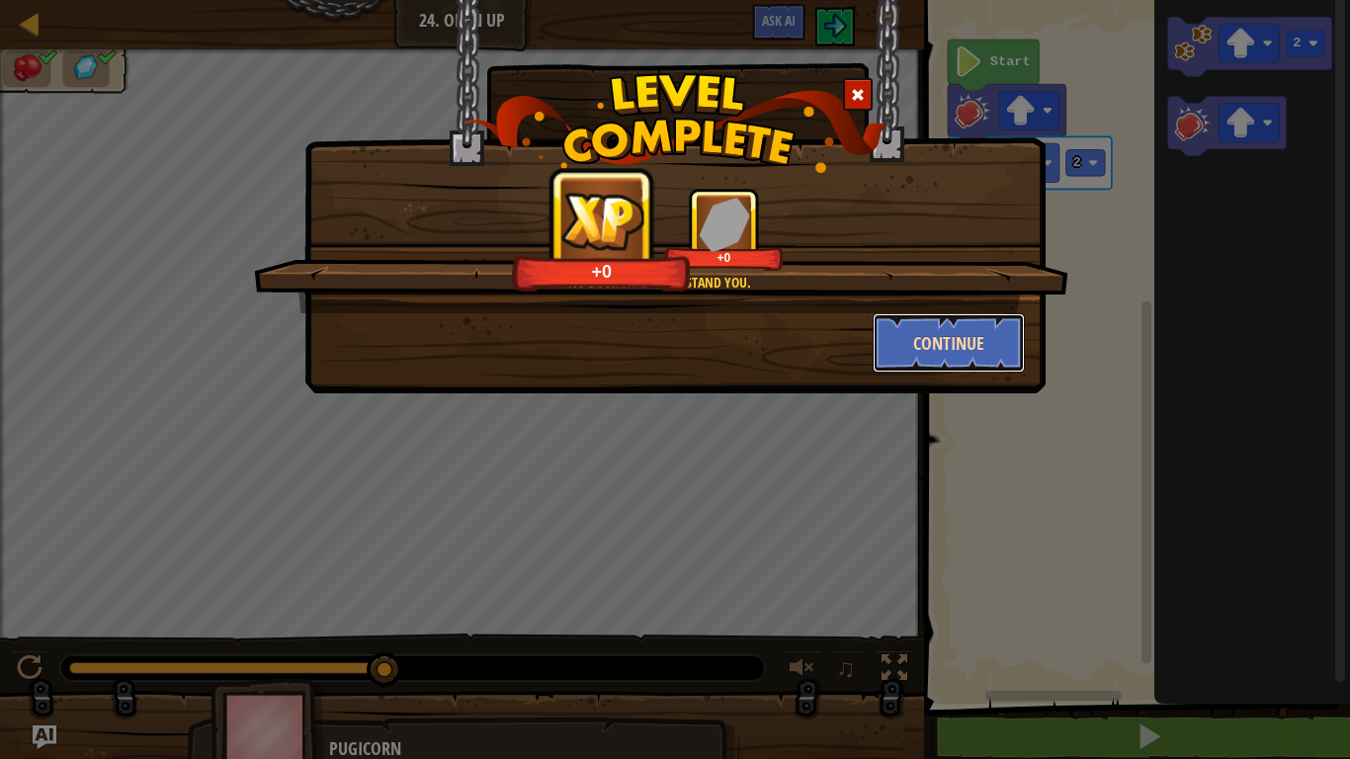
click at [954, 321] on button "Continue" at bounding box center [949, 342] width 153 height 59
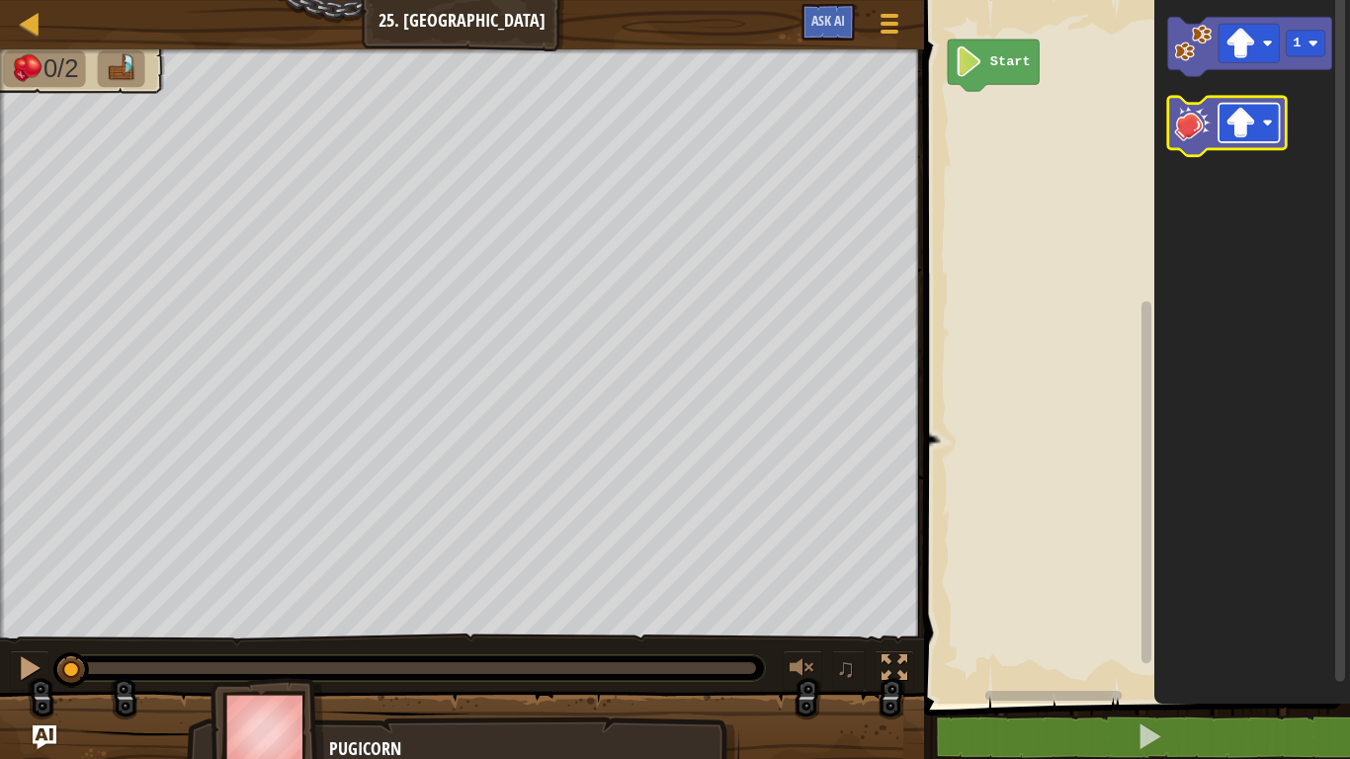
click at [1245, 125] on image "Blockly Workspace" at bounding box center [1240, 123] width 31 height 31
click at [1192, 124] on image "Blockly Workspace" at bounding box center [1194, 123] width 38 height 38
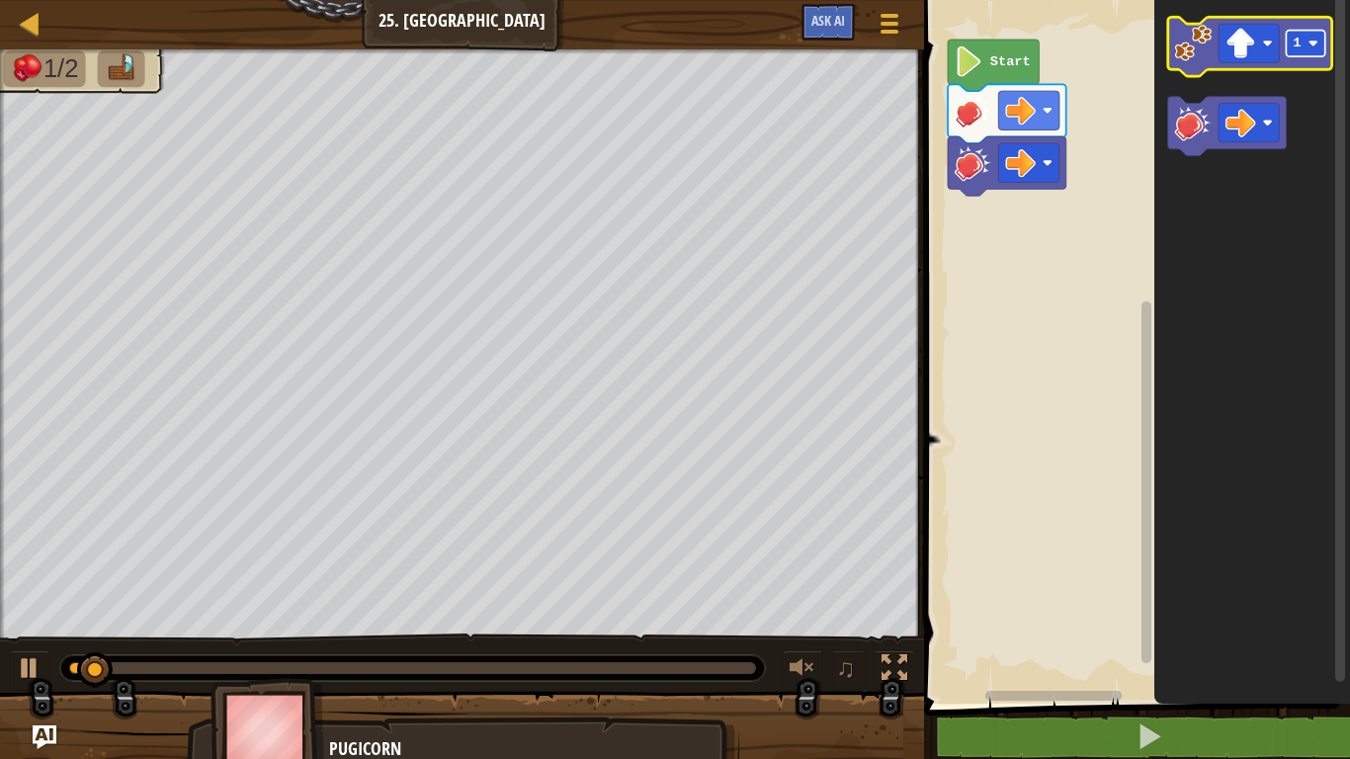
click at [1302, 48] on rect "Blockly Workspace" at bounding box center [1306, 44] width 39 height 27
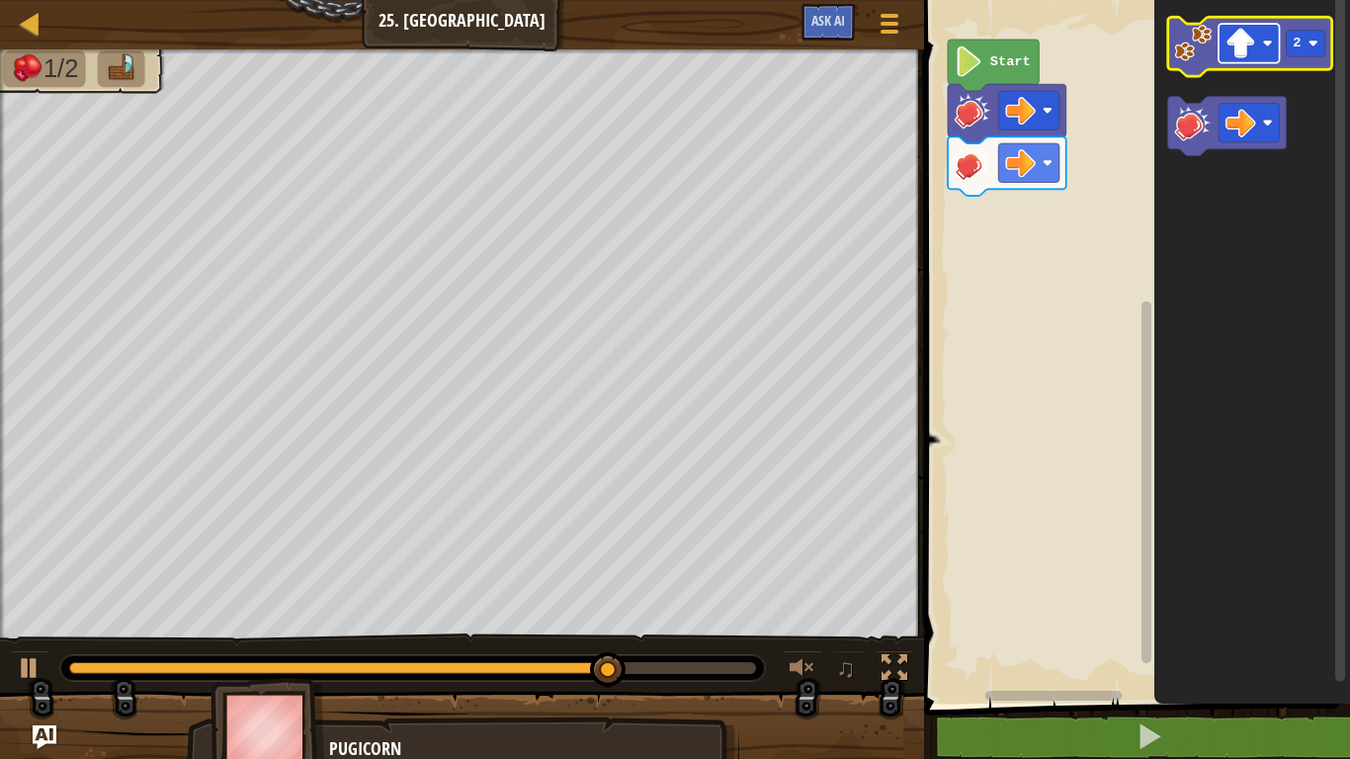
click at [1242, 39] on image "Blockly Workspace" at bounding box center [1240, 43] width 31 height 31
click at [1198, 55] on image "Blockly Workspace" at bounding box center [1194, 44] width 38 height 38
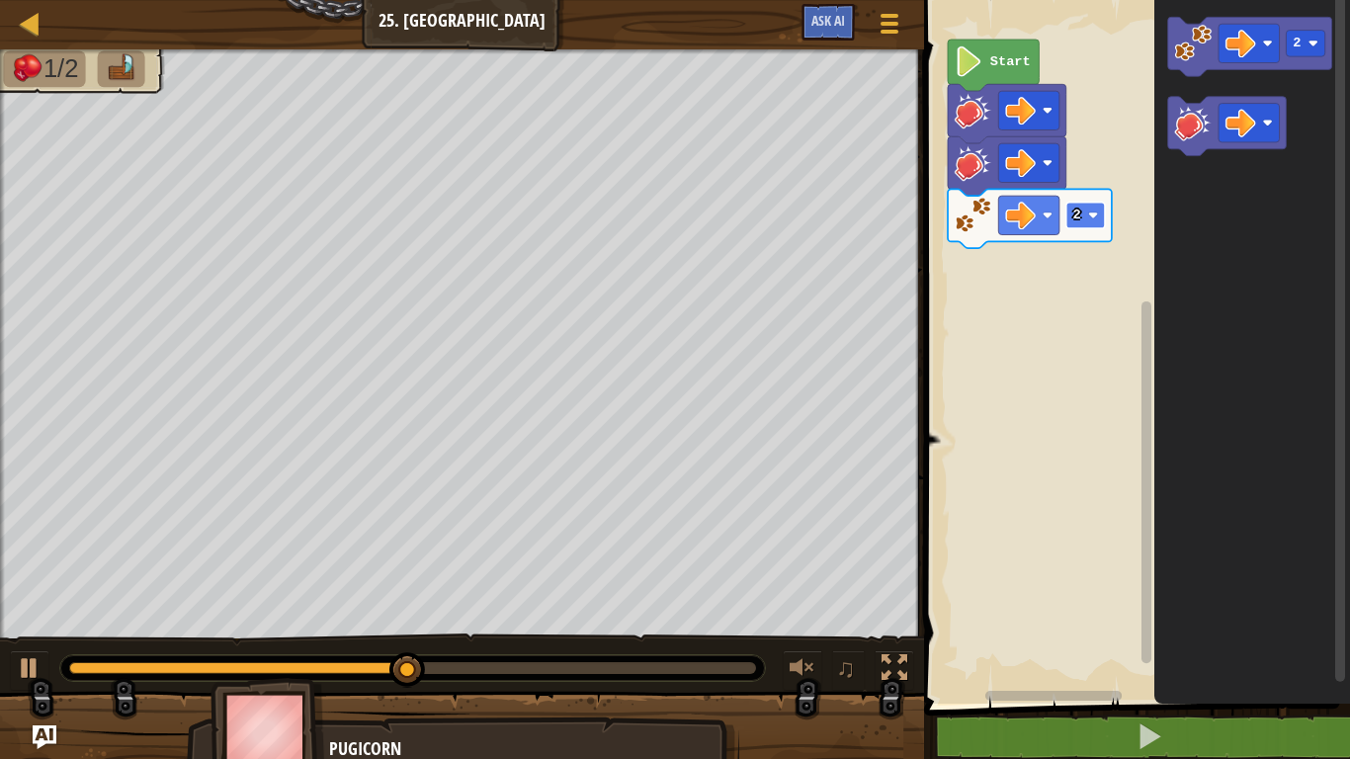
click at [1080, 210] on text "2" at bounding box center [1077, 215] width 8 height 15
click at [1091, 216] on image "Blockly Workspace" at bounding box center [1093, 216] width 10 height 10
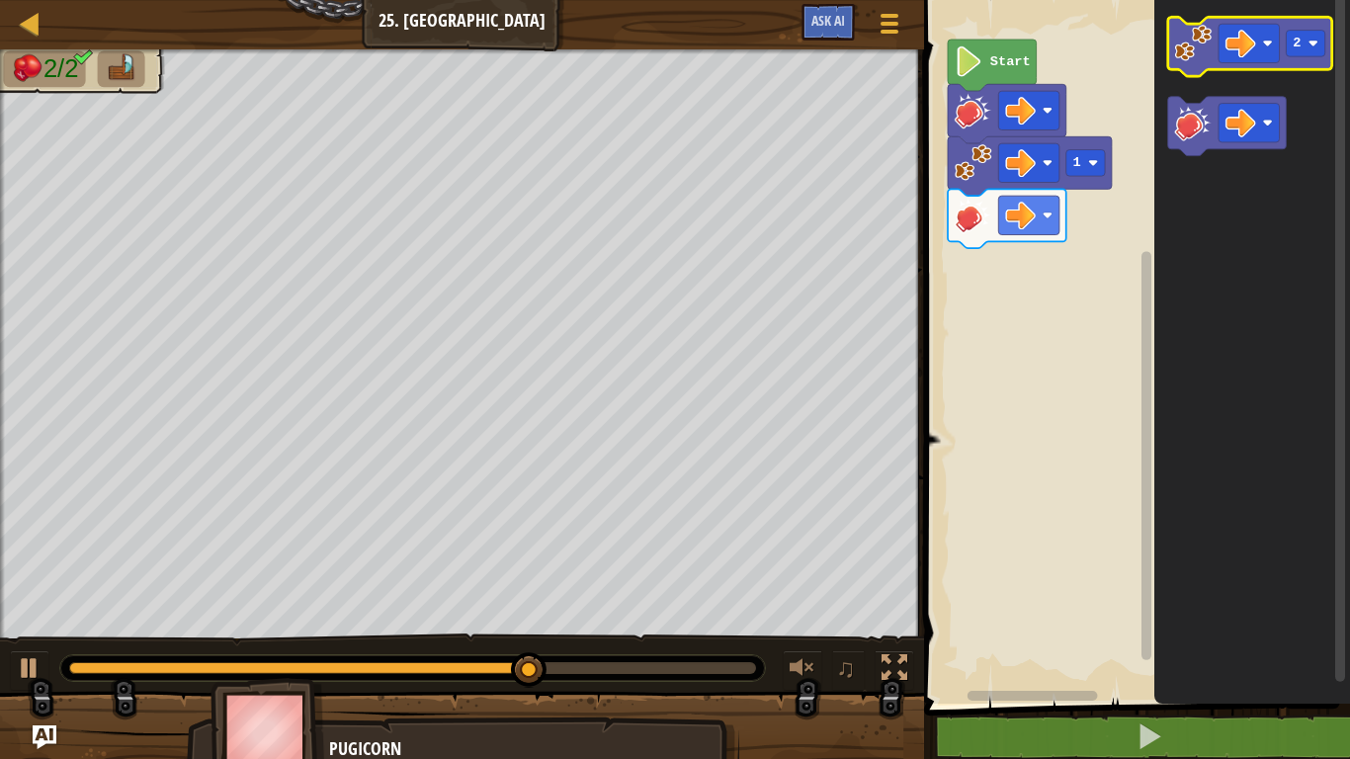
click at [1193, 51] on image "Blockly Workspace" at bounding box center [1194, 44] width 38 height 38
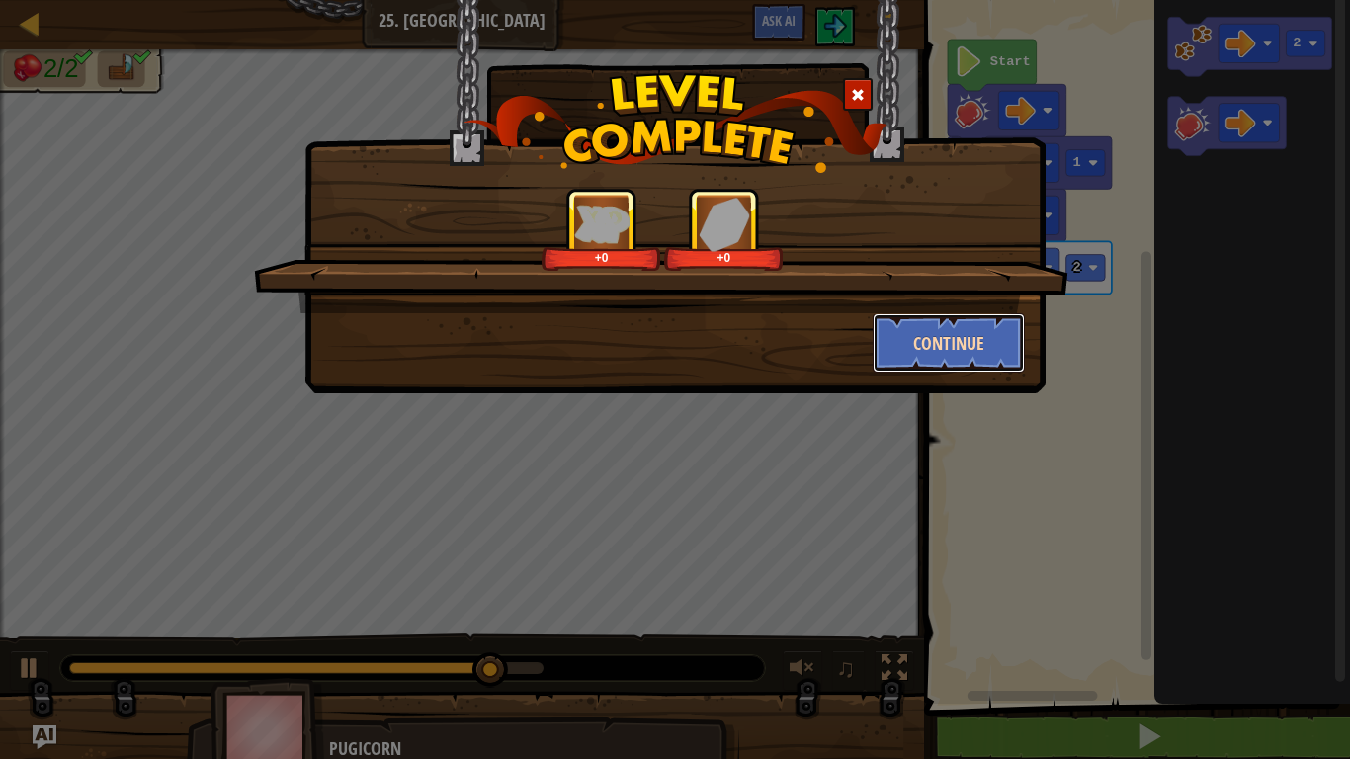
click at [999, 341] on button "Continue" at bounding box center [949, 342] width 153 height 59
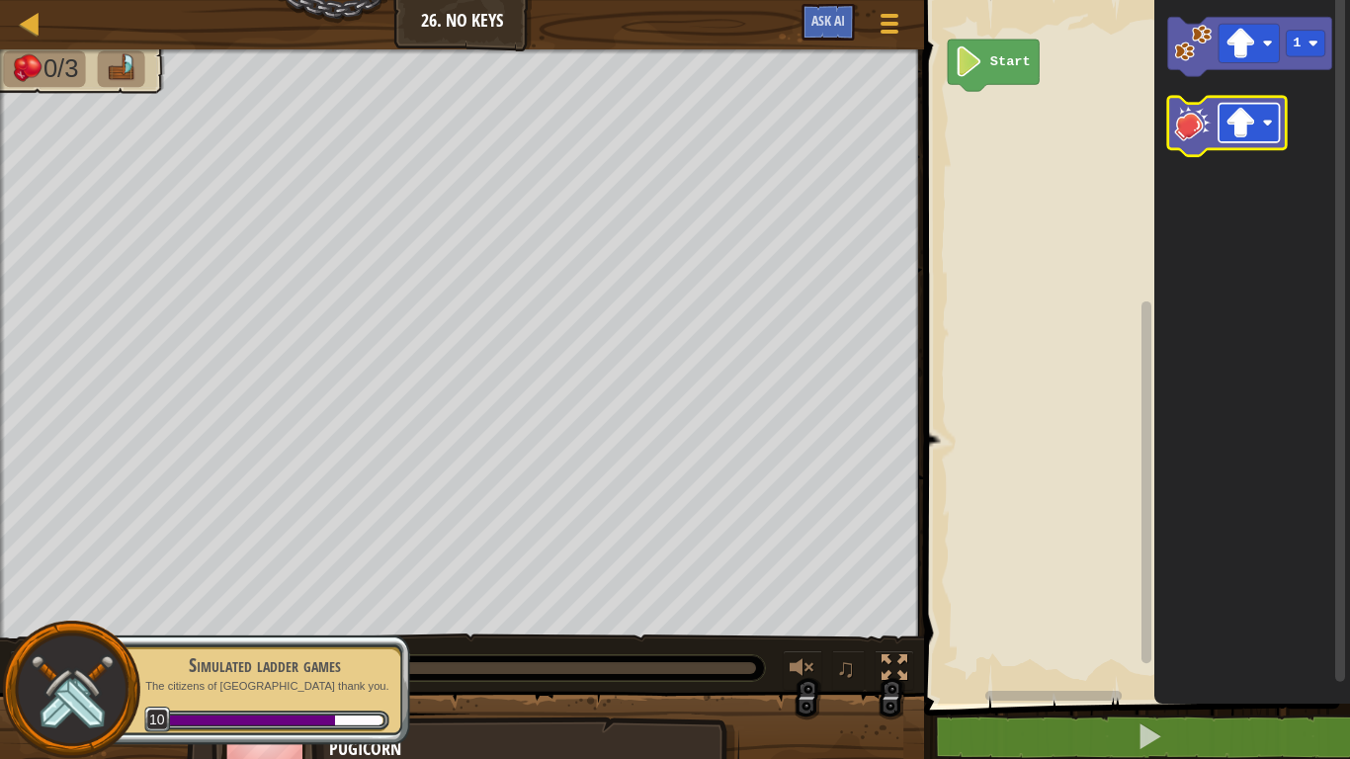
click at [1243, 127] on image "Blockly Workspace" at bounding box center [1240, 123] width 31 height 31
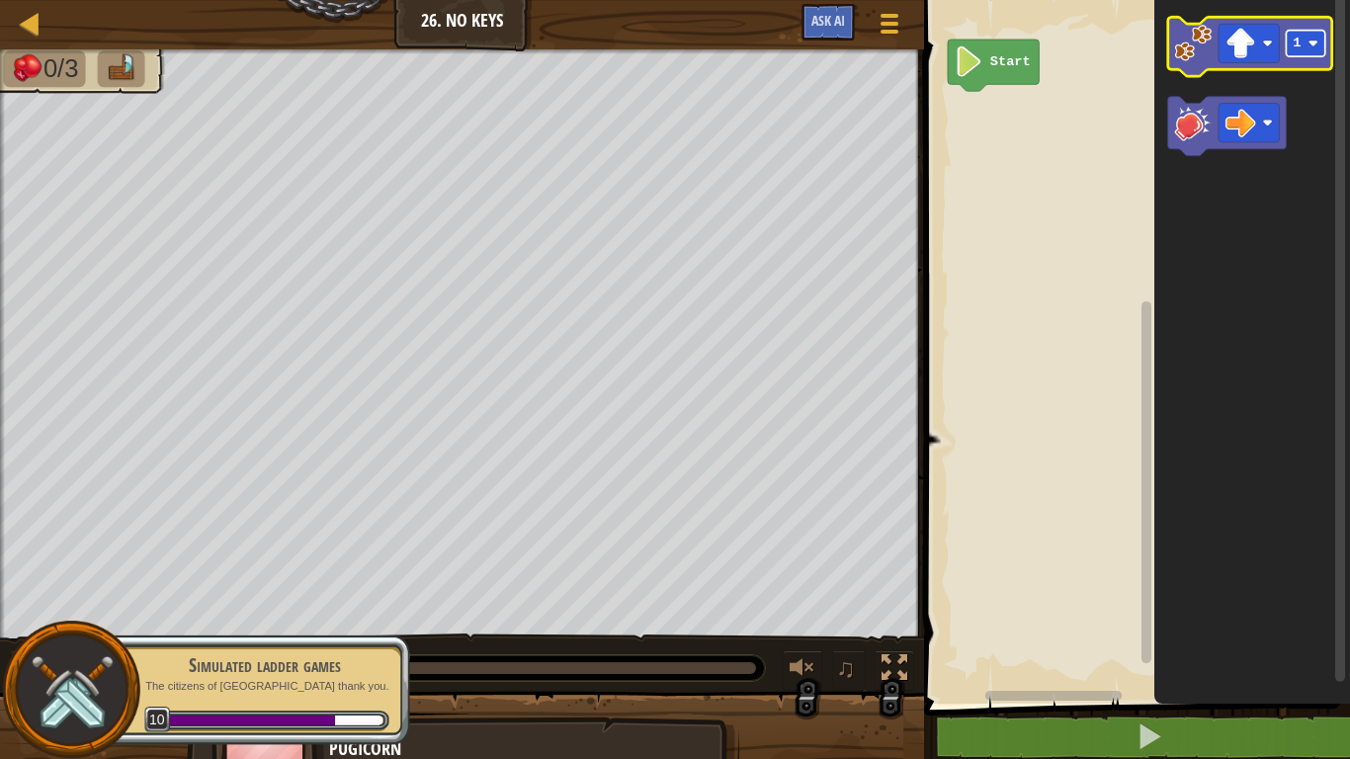
click at [1316, 52] on rect "Blockly Workspace" at bounding box center [1306, 44] width 39 height 27
click at [1270, 33] on rect "Blockly Workspace" at bounding box center [1249, 43] width 61 height 39
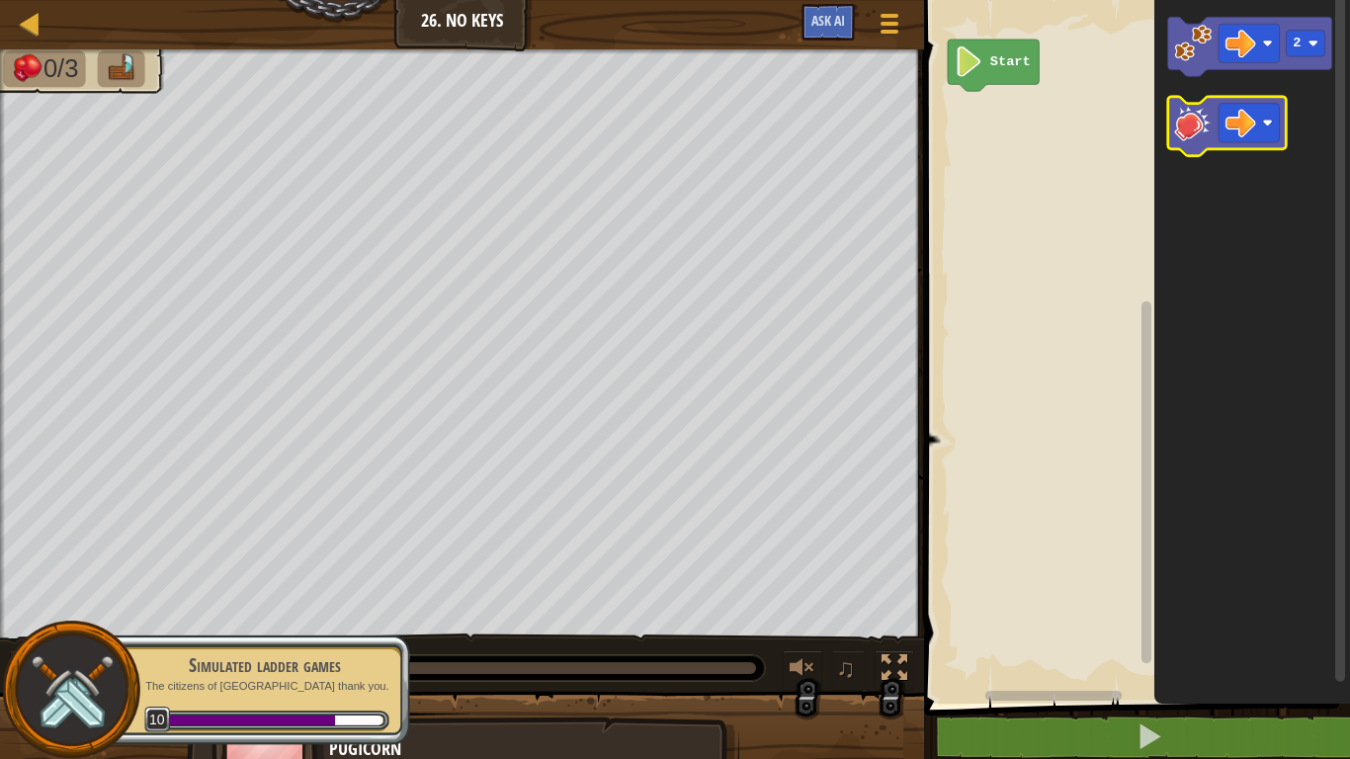
click at [1185, 136] on image "Blockly Workspace" at bounding box center [1194, 123] width 38 height 38
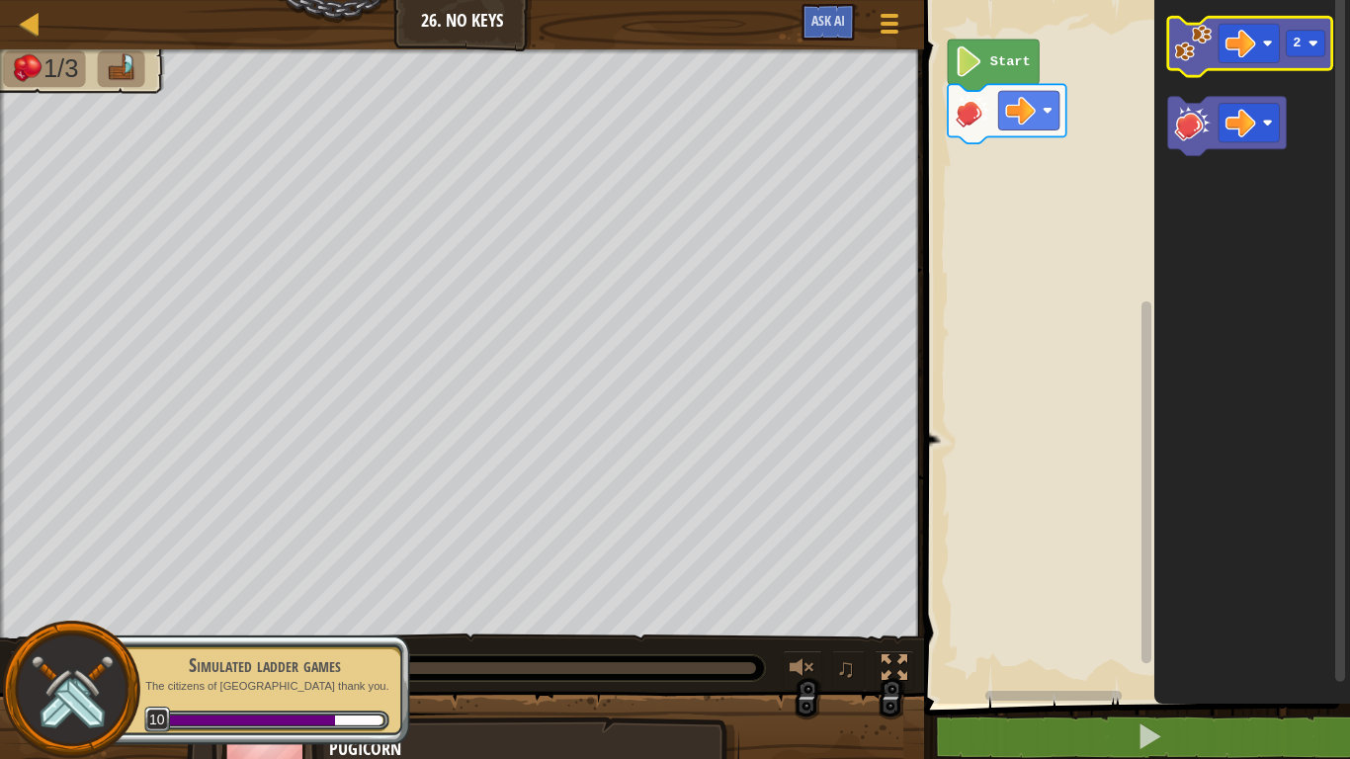
click at [1192, 62] on icon "Blockly Workspace" at bounding box center [1250, 46] width 164 height 59
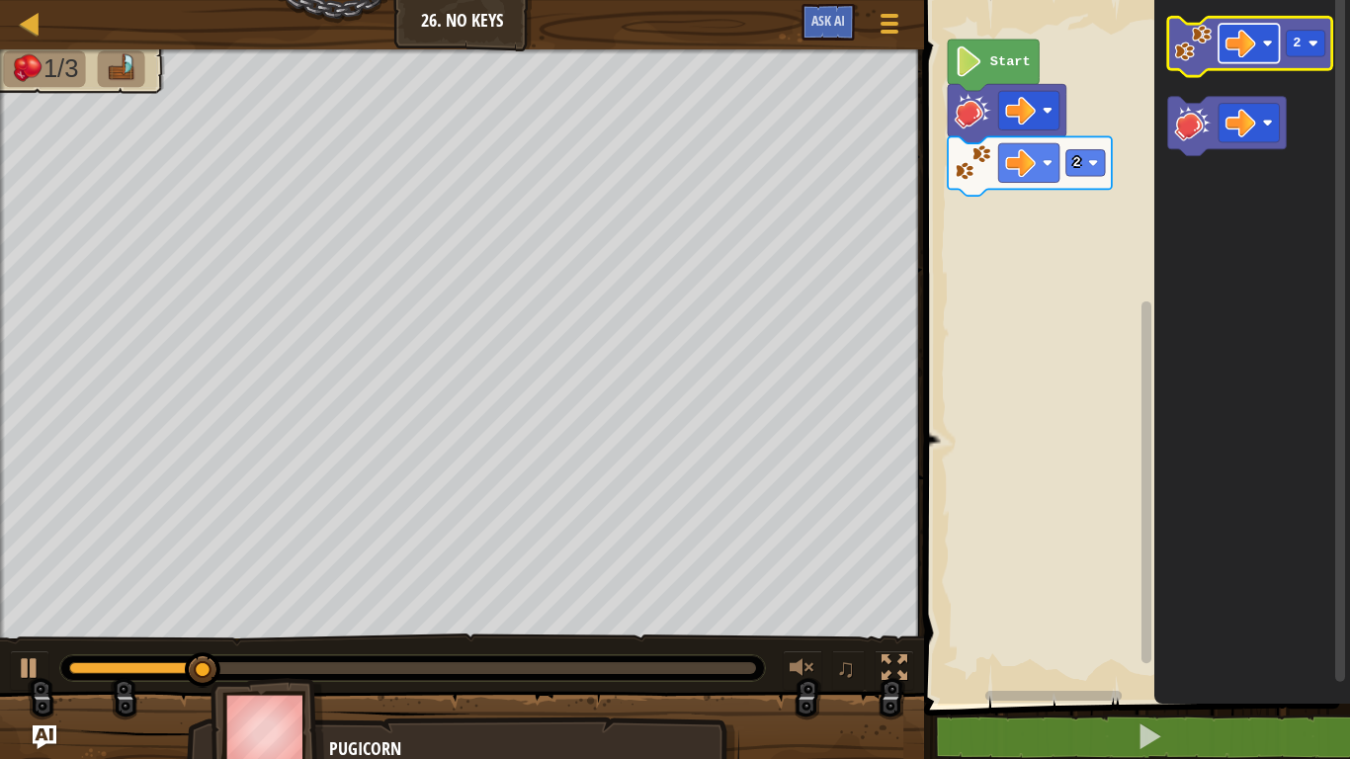
click at [1264, 54] on rect "Blockly Workspace" at bounding box center [1249, 43] width 61 height 39
click at [1302, 53] on rect "Blockly Workspace" at bounding box center [1306, 44] width 39 height 27
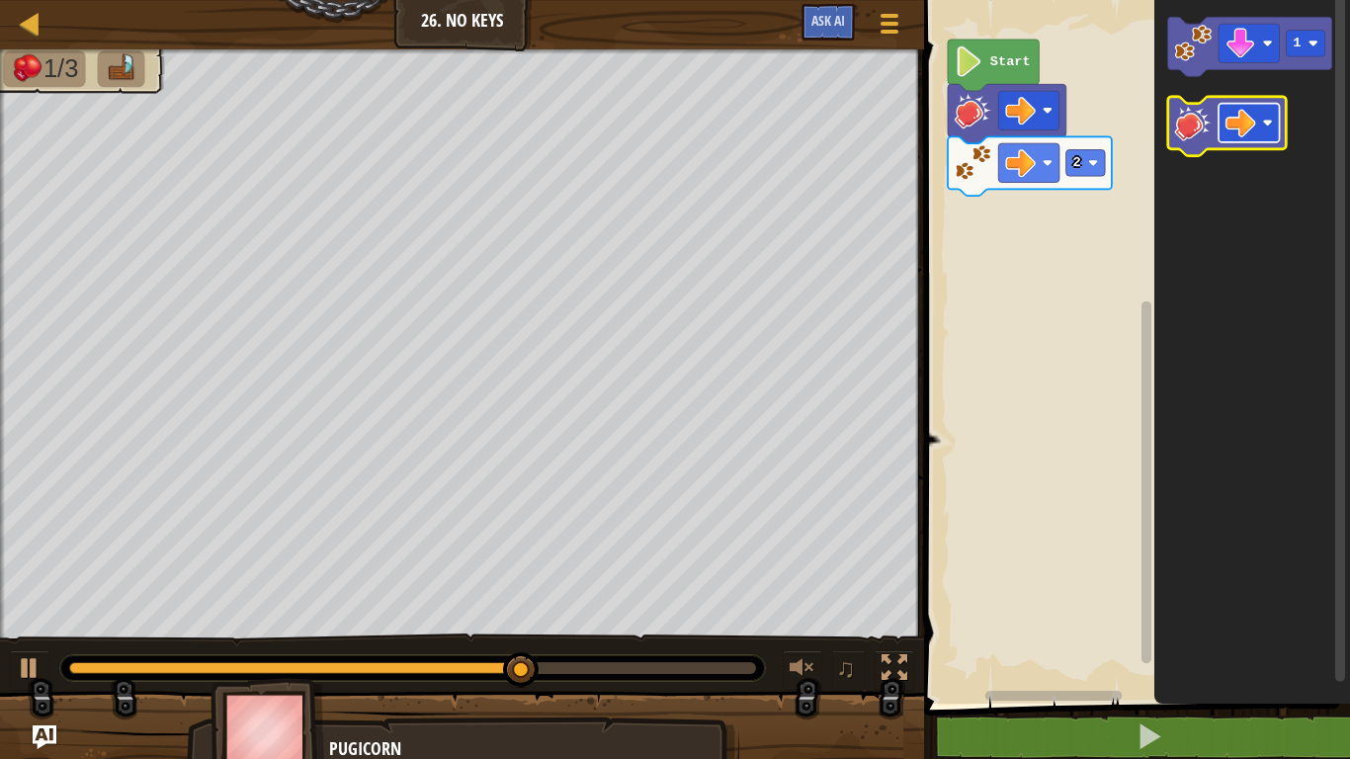
click at [1261, 115] on rect "Blockly Workspace" at bounding box center [1249, 123] width 61 height 39
click at [1191, 134] on image "Blockly Workspace" at bounding box center [1194, 123] width 38 height 38
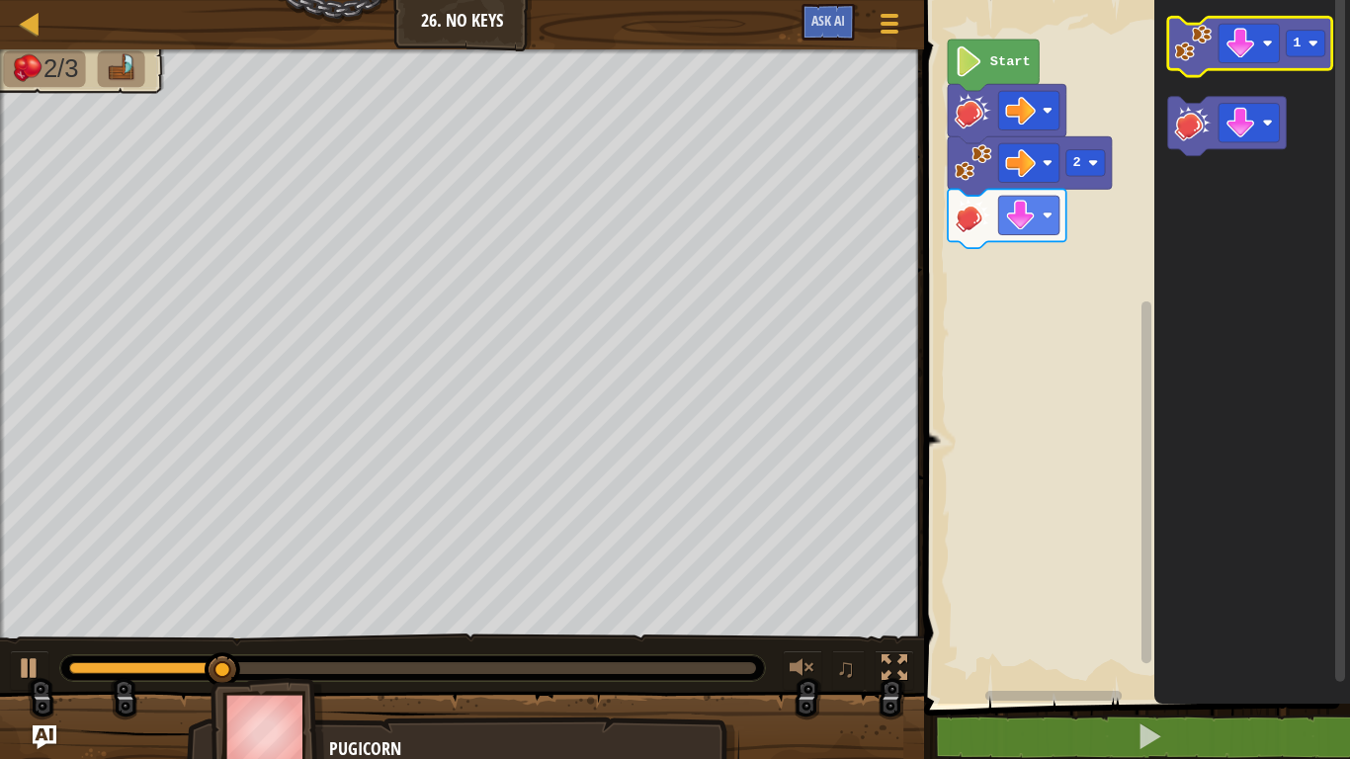
click at [1191, 57] on image "Blockly Workspace" at bounding box center [1194, 44] width 38 height 38
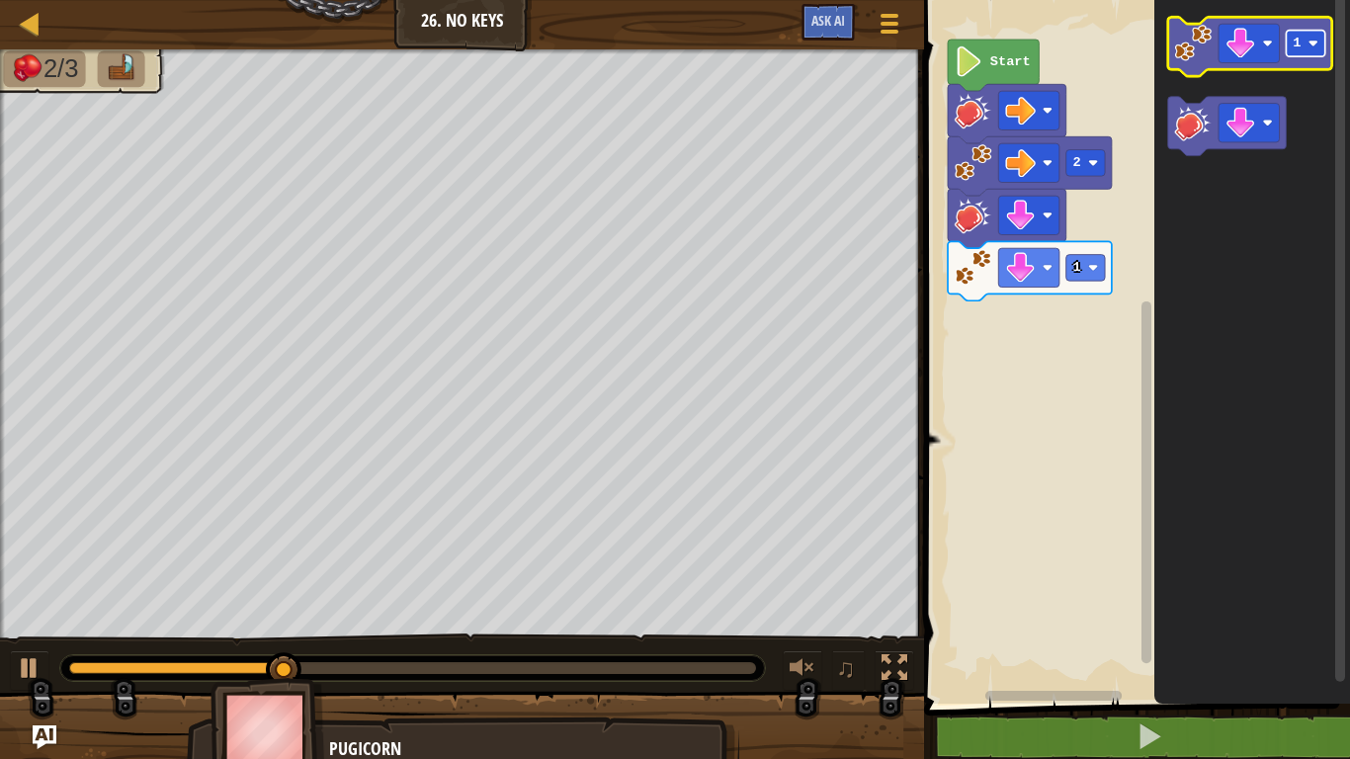
click at [1292, 50] on rect "Blockly Workspace" at bounding box center [1306, 44] width 39 height 27
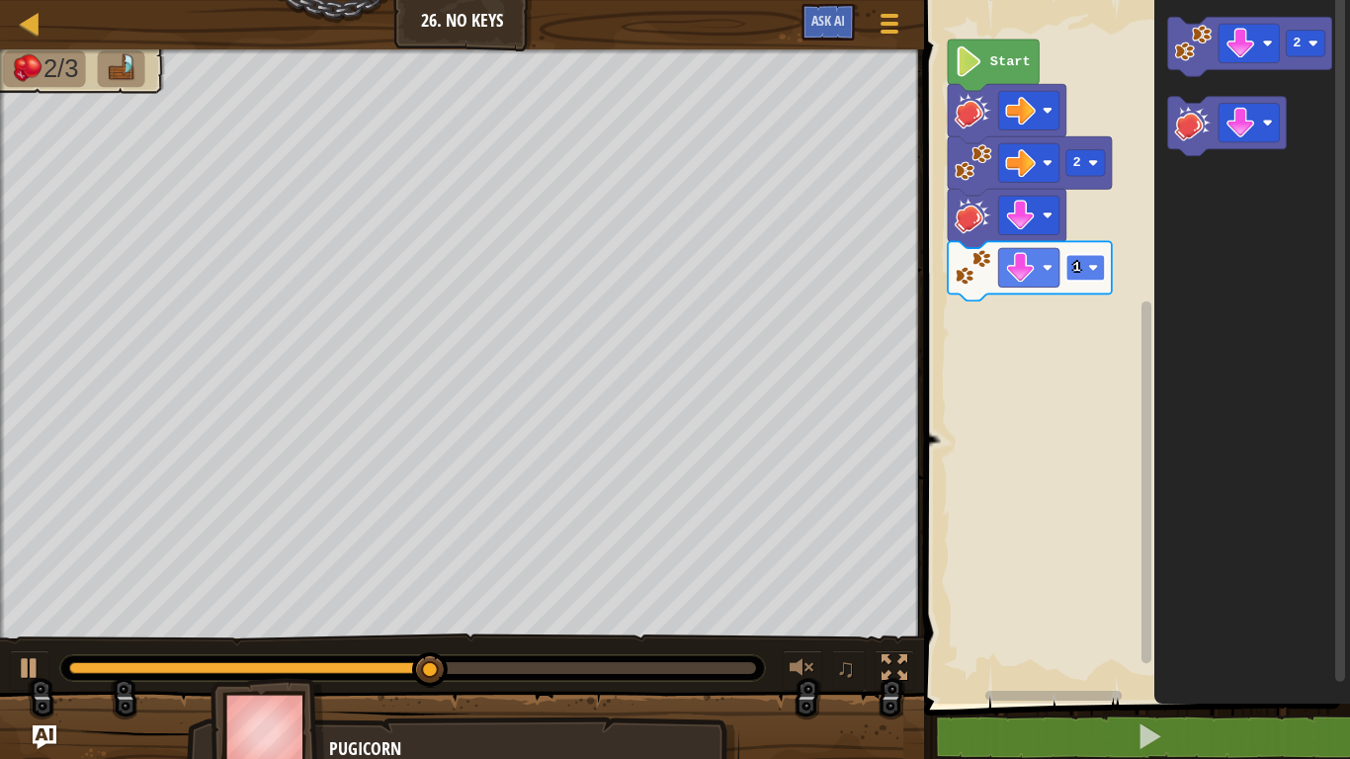
click at [1076, 277] on rect "Blockly Workspace" at bounding box center [1085, 268] width 39 height 27
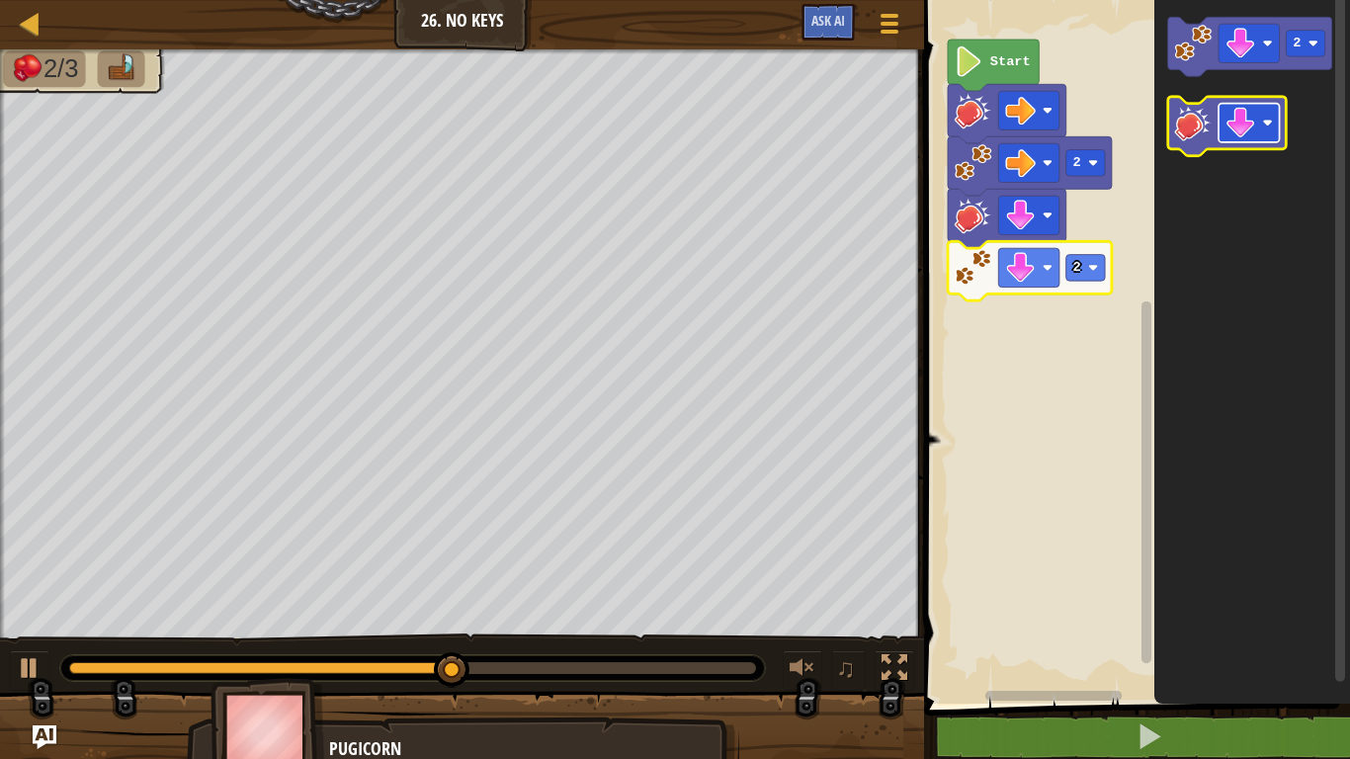
click at [1249, 122] on image "Blockly Workspace" at bounding box center [1240, 123] width 31 height 31
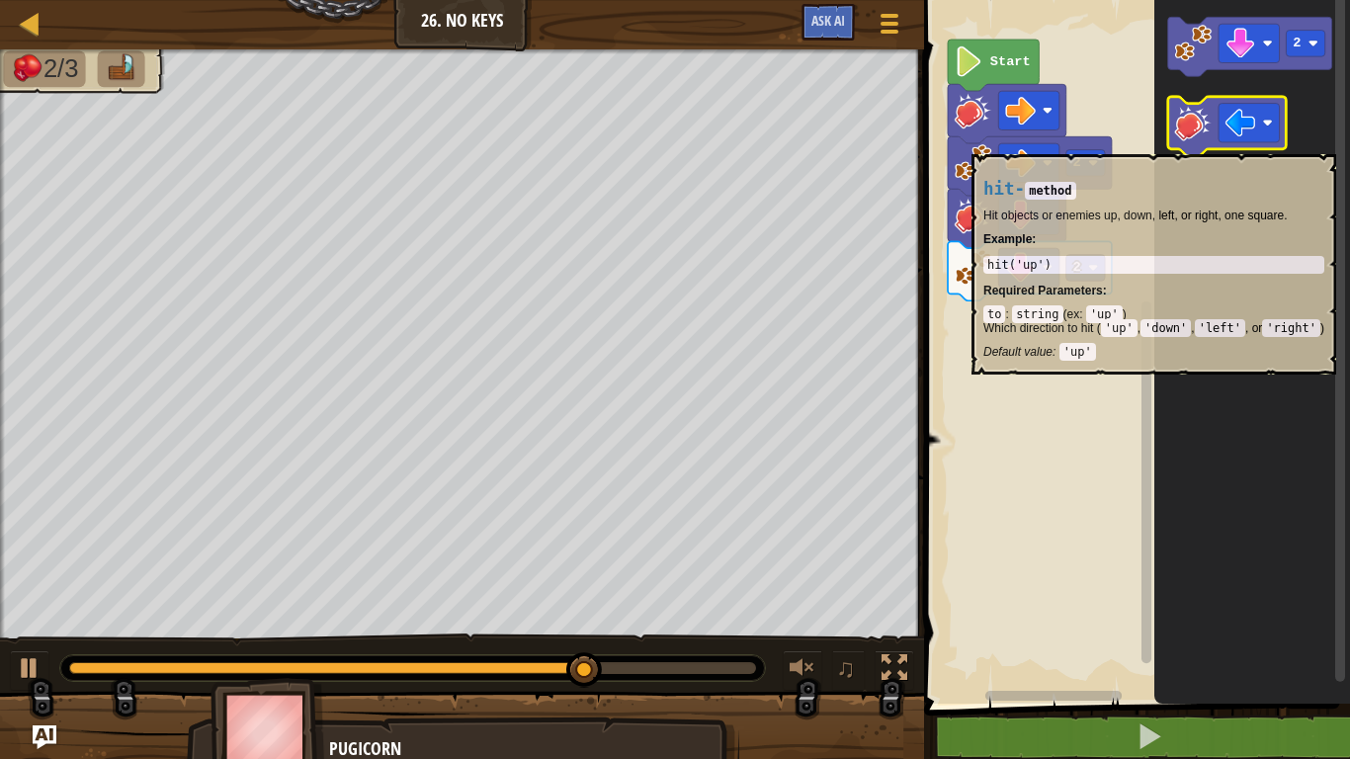
click at [1201, 143] on icon "Blockly Workspace" at bounding box center [1227, 126] width 119 height 59
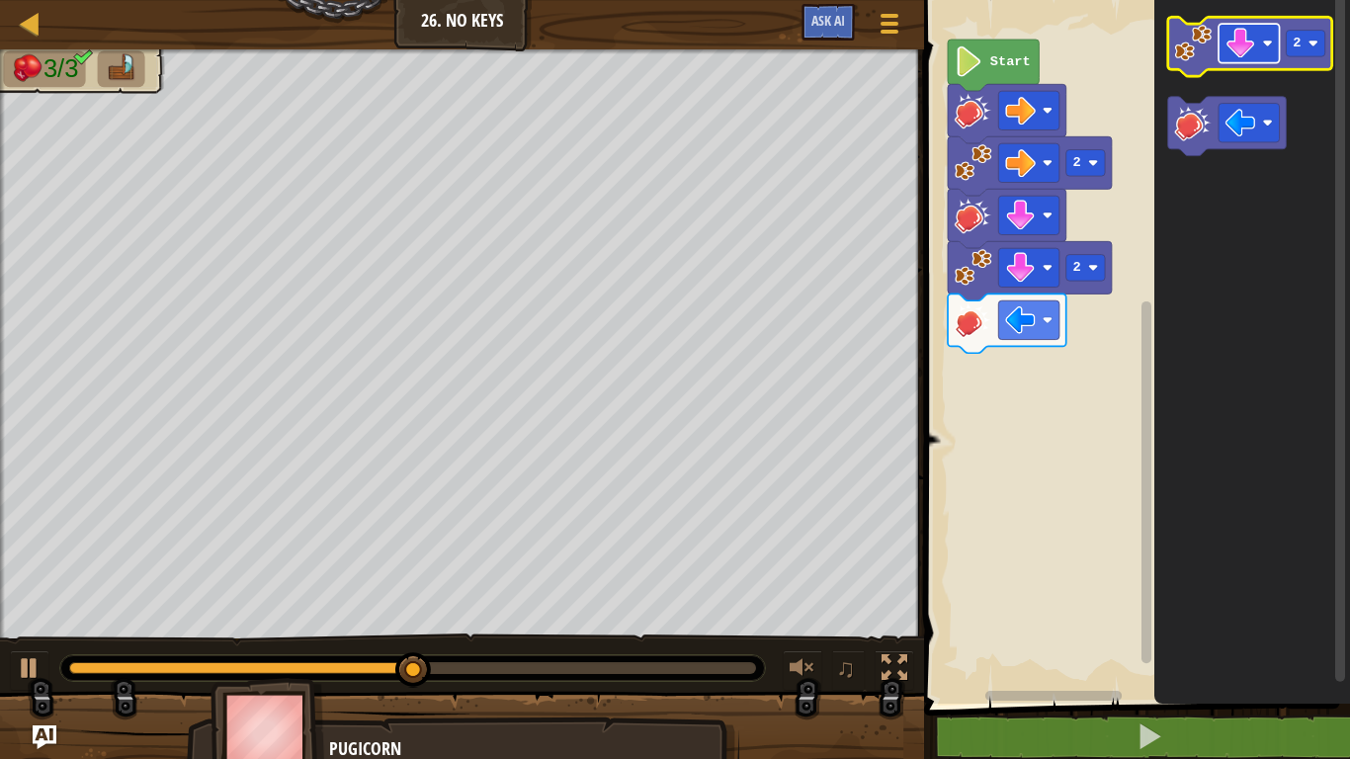
click at [1252, 35] on image "Blockly Workspace" at bounding box center [1240, 43] width 31 height 31
click at [1183, 36] on image "Blockly Workspace" at bounding box center [1194, 44] width 38 height 38
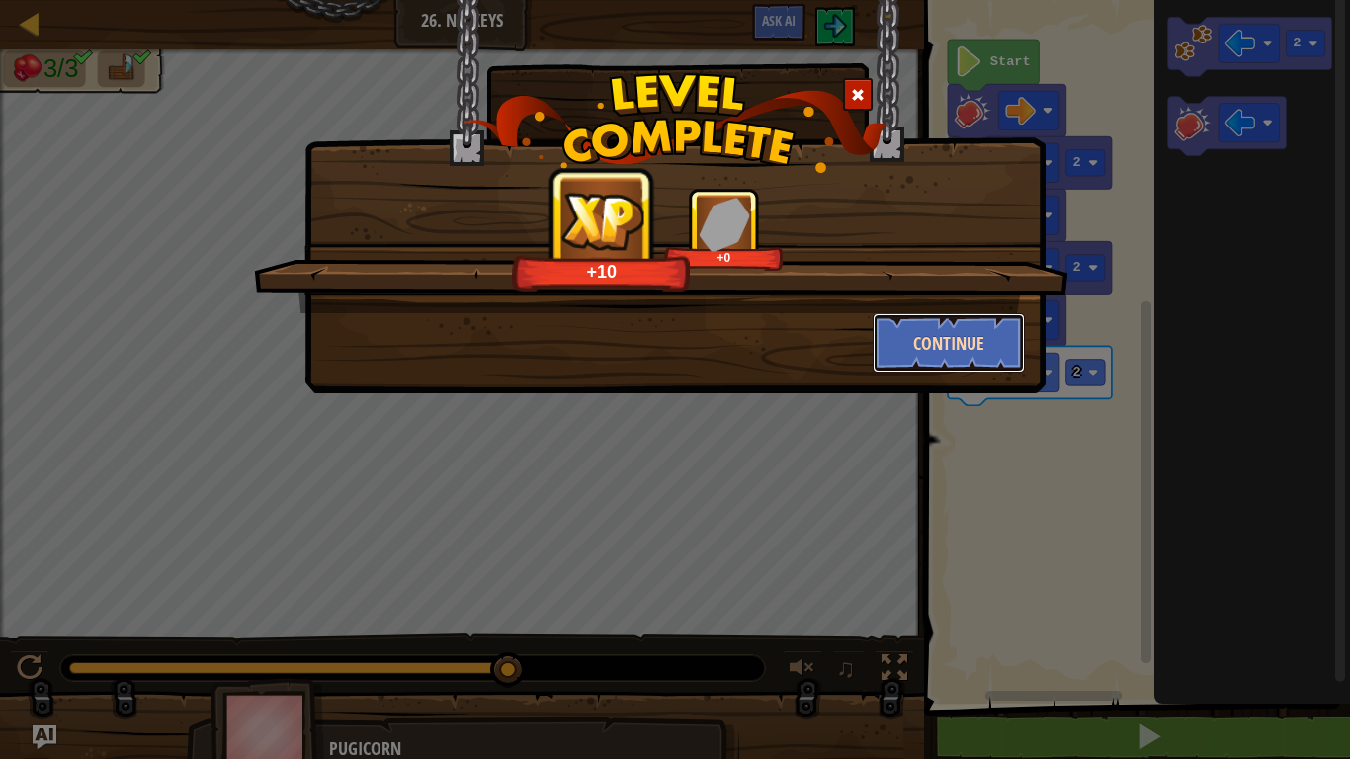
click at [967, 332] on button "Continue" at bounding box center [949, 342] width 153 height 59
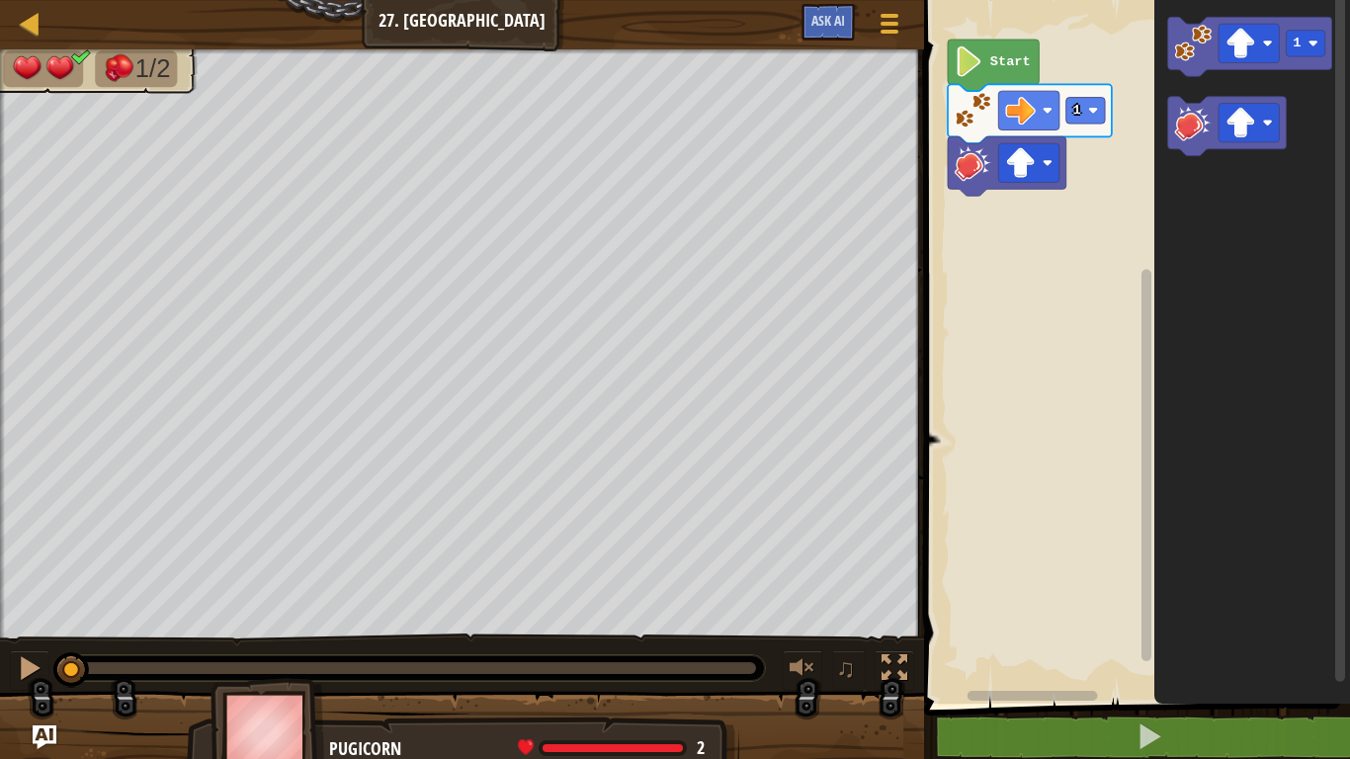
click at [980, 77] on icon "Blockly Workspace" at bounding box center [993, 65] width 91 height 51
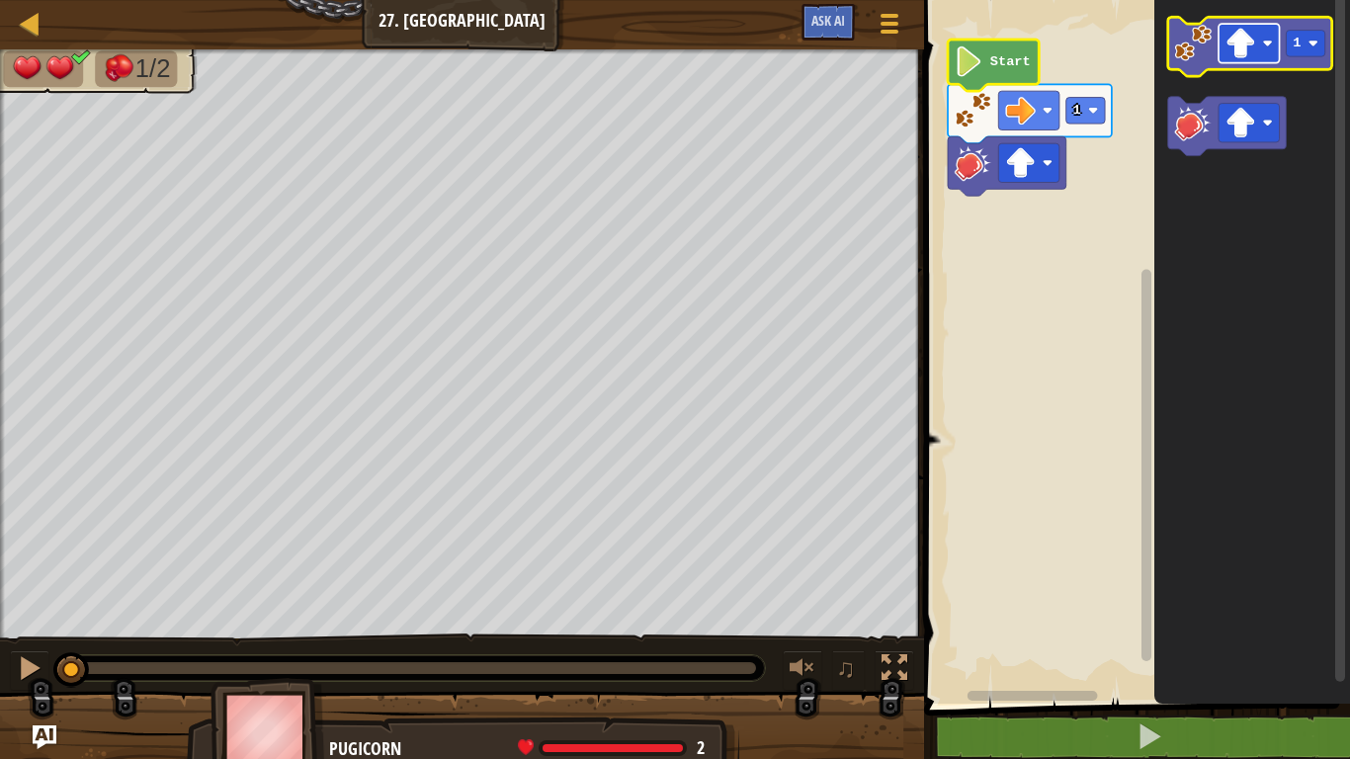
click at [1252, 42] on image "Blockly Workspace" at bounding box center [1240, 43] width 31 height 31
click at [1202, 66] on icon "Blockly Workspace" at bounding box center [1250, 46] width 164 height 59
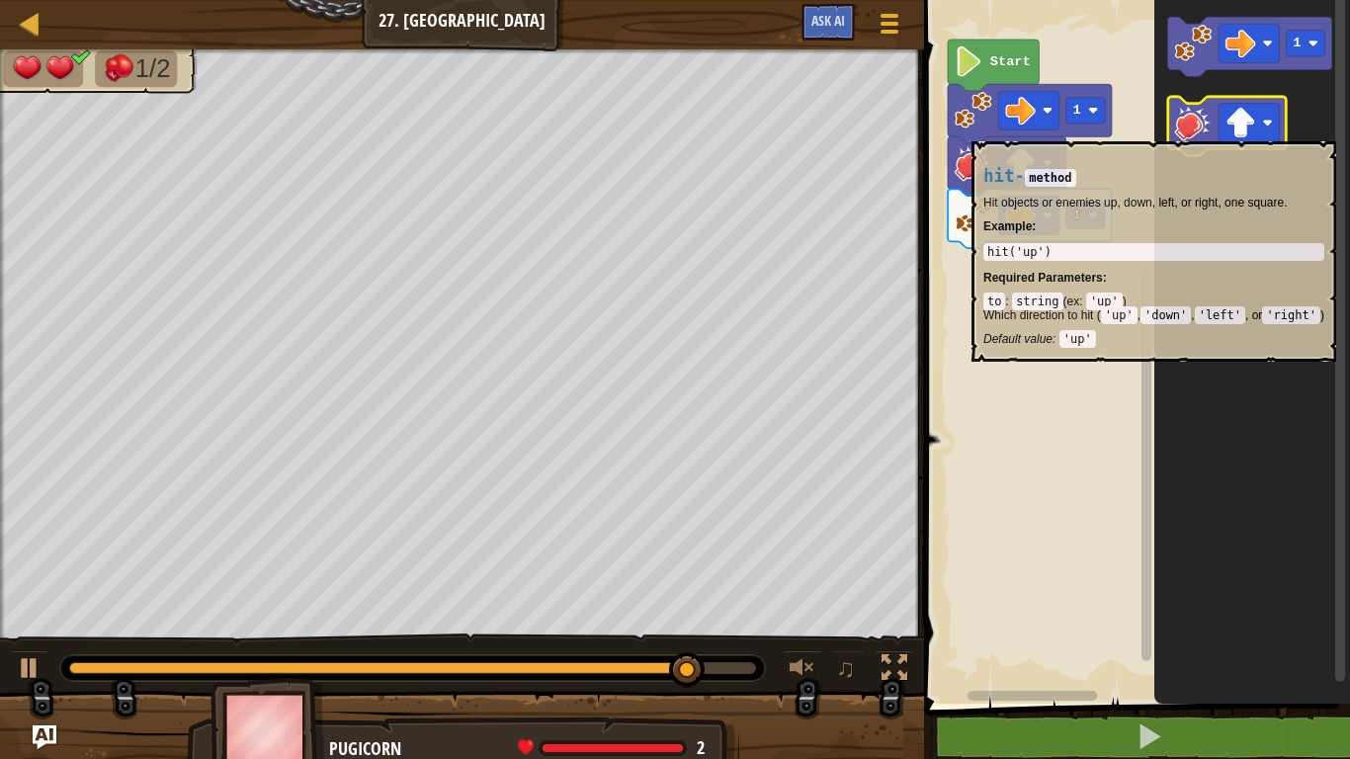
click at [1198, 130] on image "Blockly Workspace" at bounding box center [1194, 123] width 38 height 38
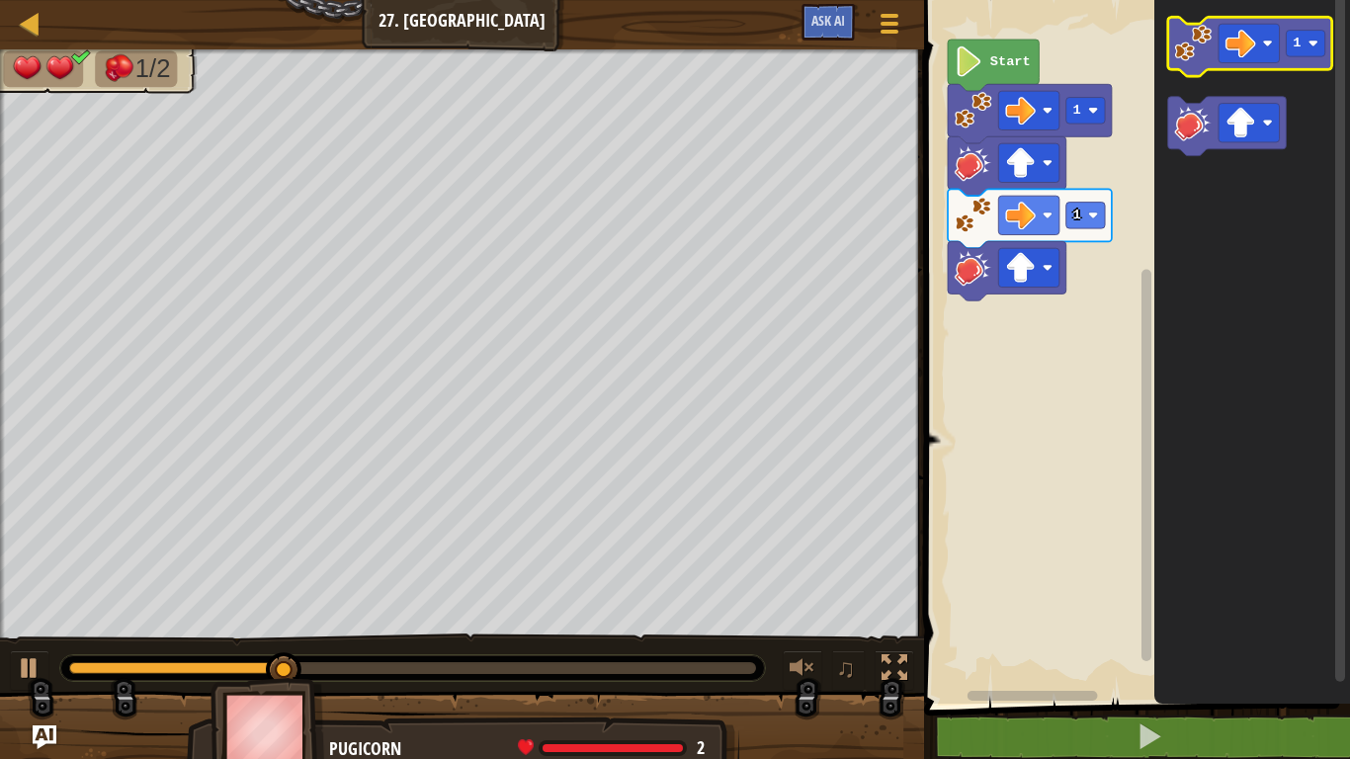
click at [1201, 34] on image "Blockly Workspace" at bounding box center [1194, 44] width 38 height 38
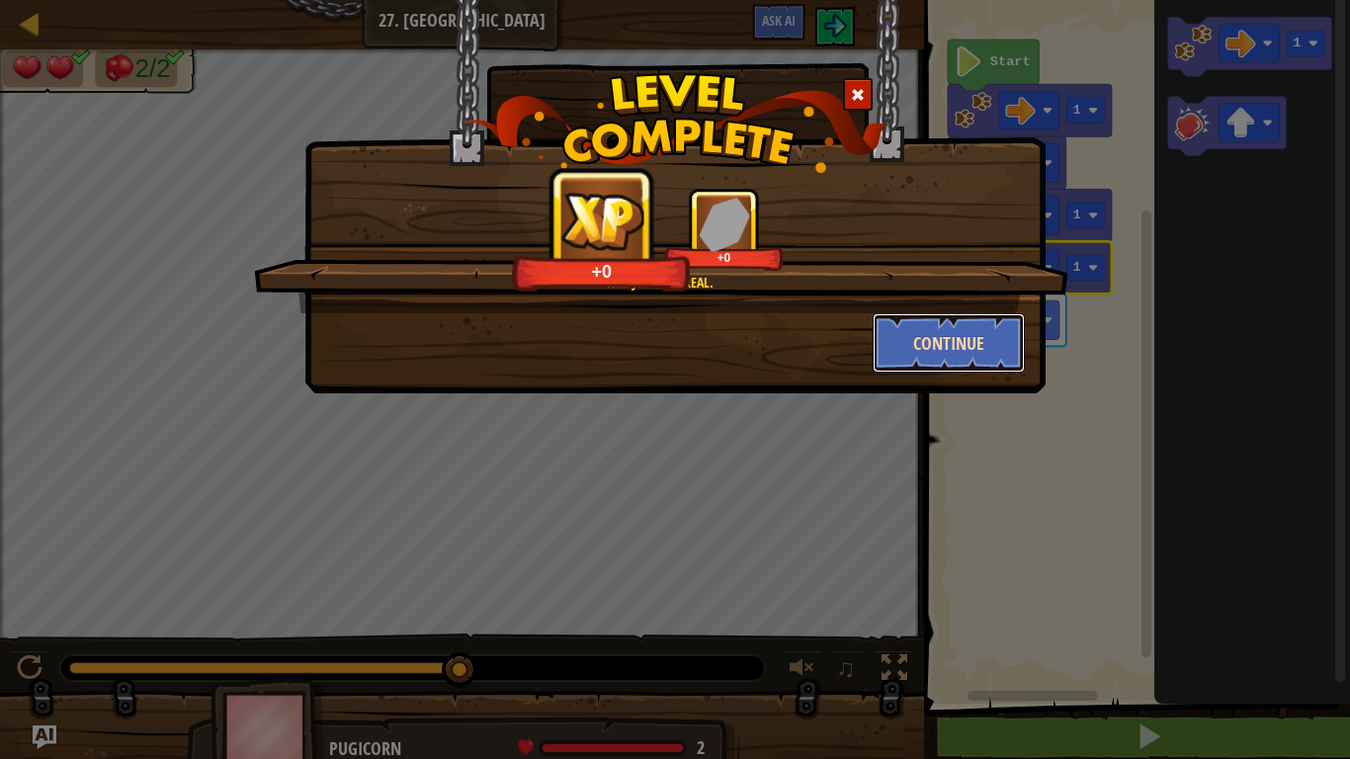
click at [903, 355] on button "Continue" at bounding box center [949, 342] width 153 height 59
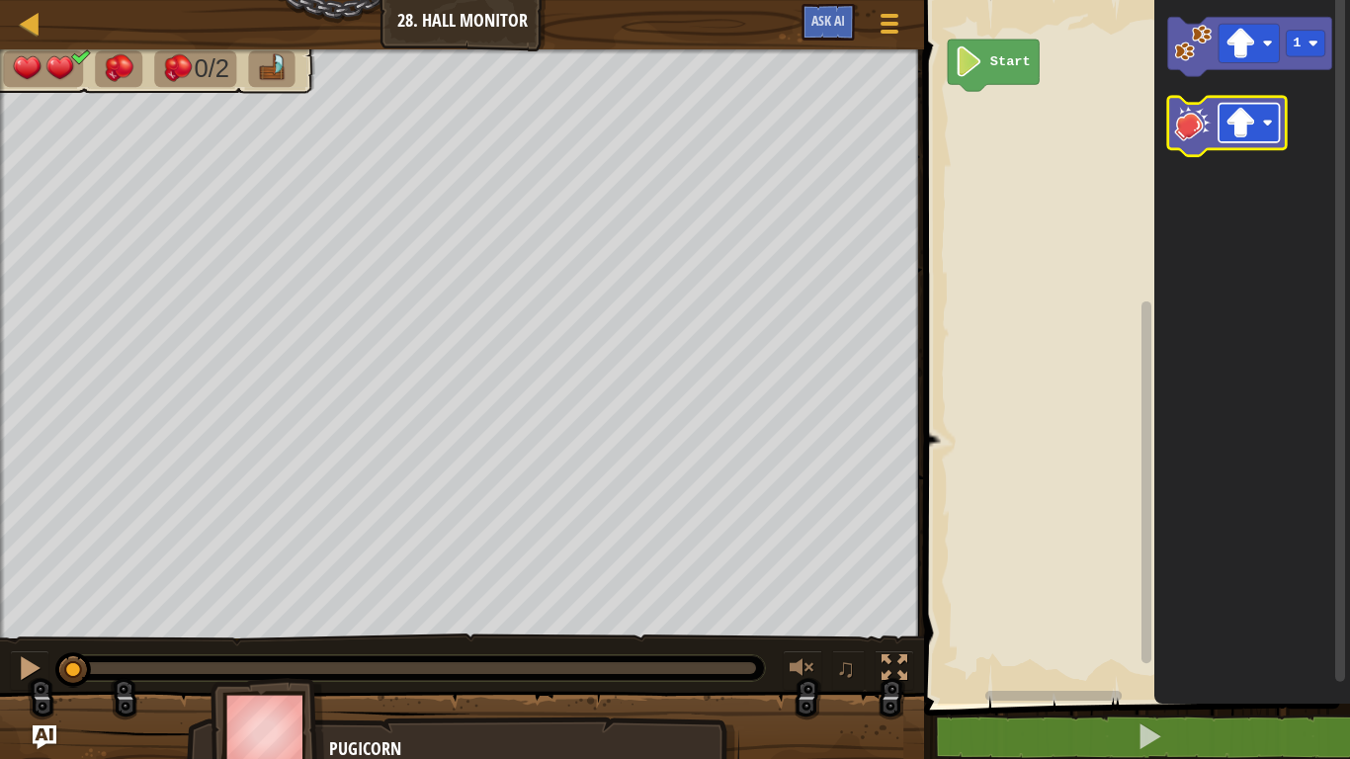
click at [1233, 130] on image "Blockly Workspace" at bounding box center [1240, 123] width 31 height 31
click at [1188, 127] on image "Blockly Workspace" at bounding box center [1194, 123] width 38 height 38
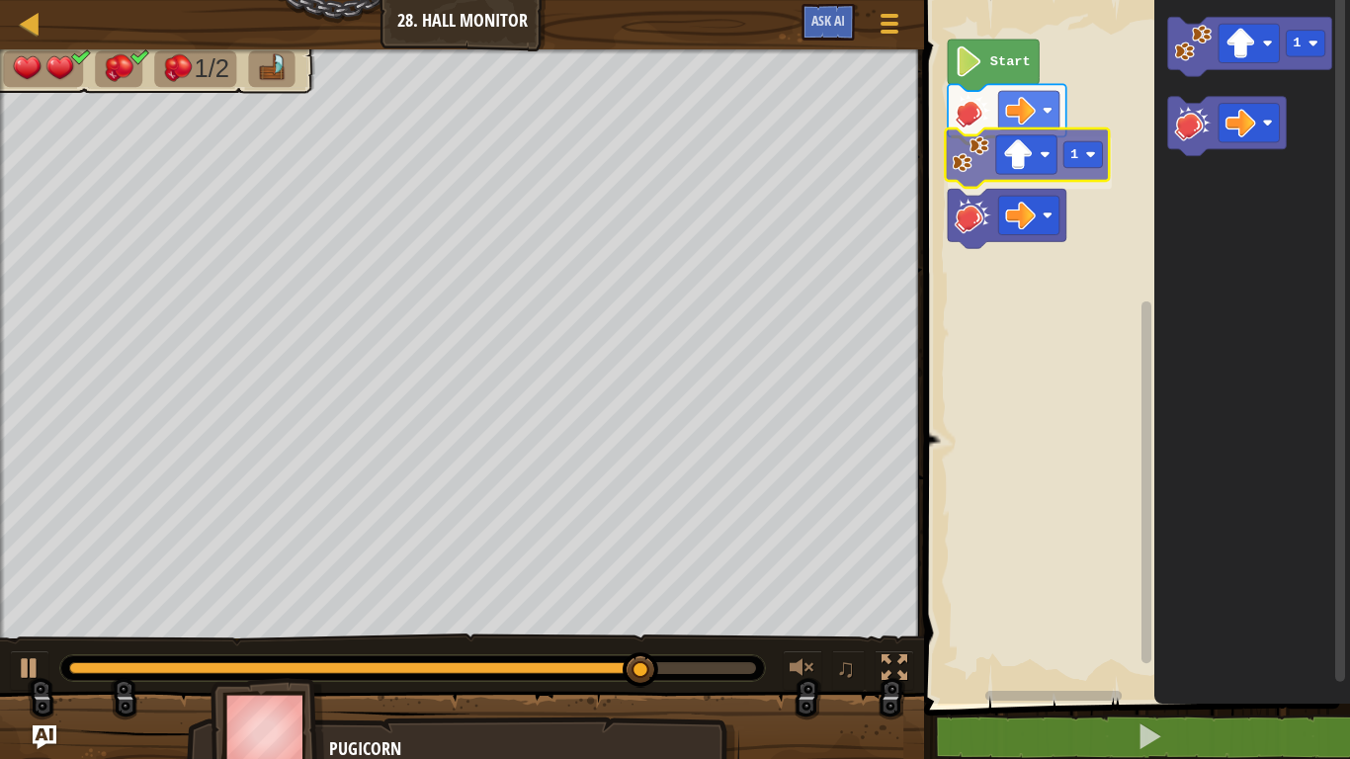
click at [974, 166] on div "Start 1 1 1" at bounding box center [1134, 347] width 432 height 714
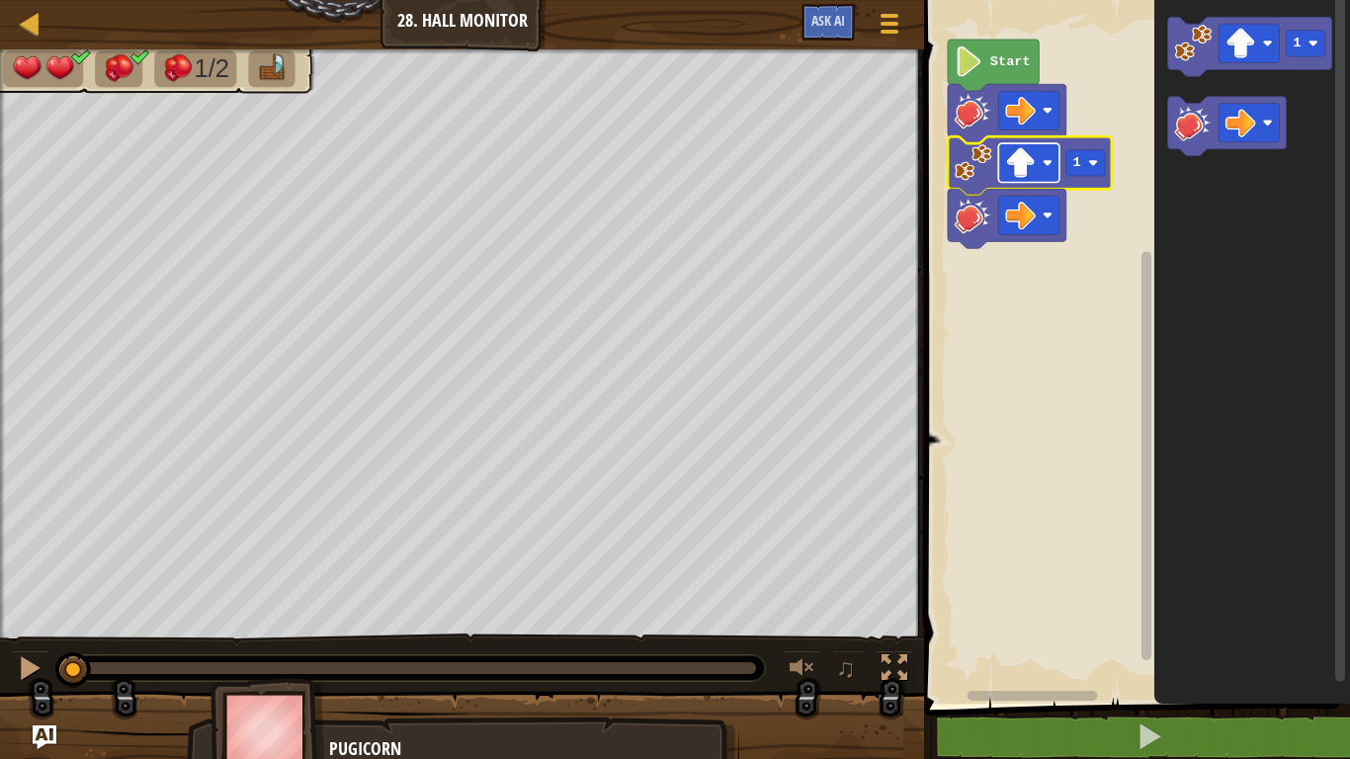
click at [1020, 166] on image "Blockly Workspace" at bounding box center [1021, 162] width 31 height 31
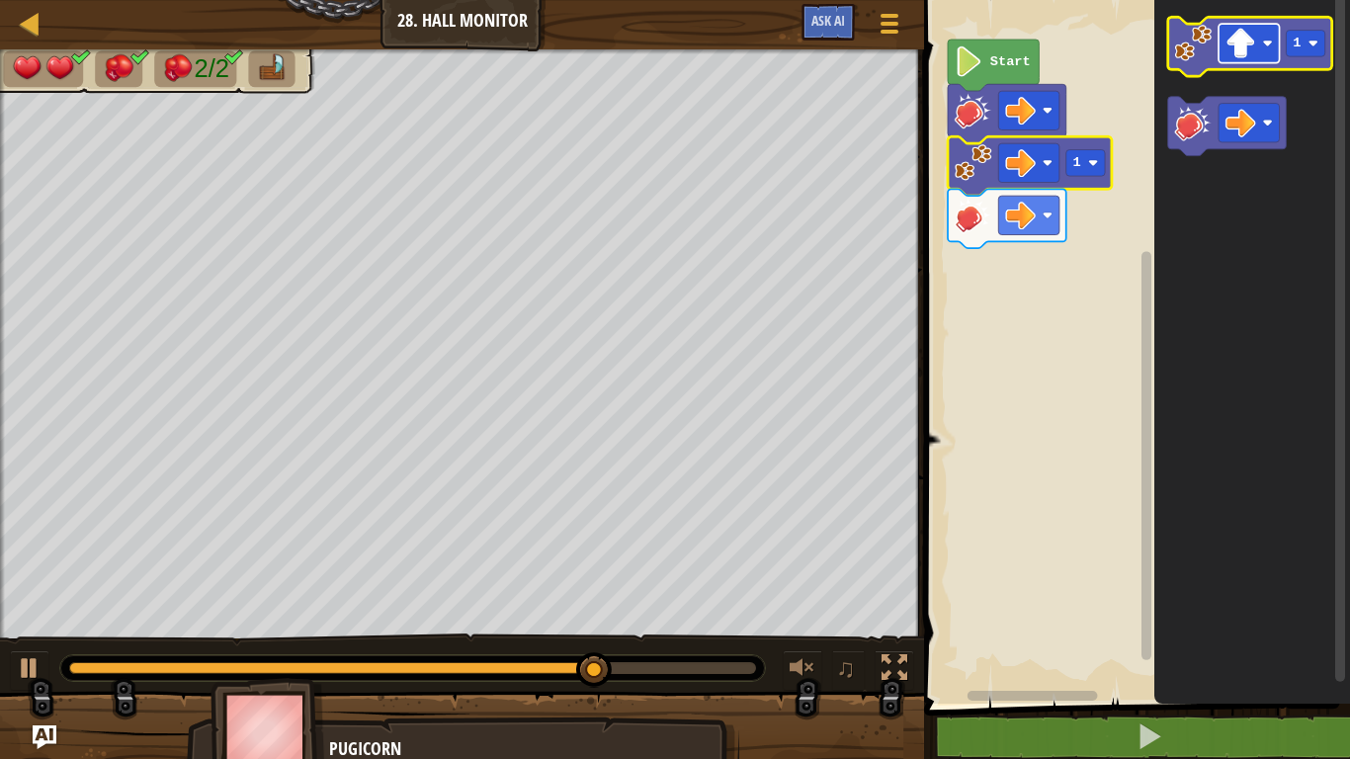
click at [1246, 47] on image "Blockly Workspace" at bounding box center [1240, 43] width 31 height 31
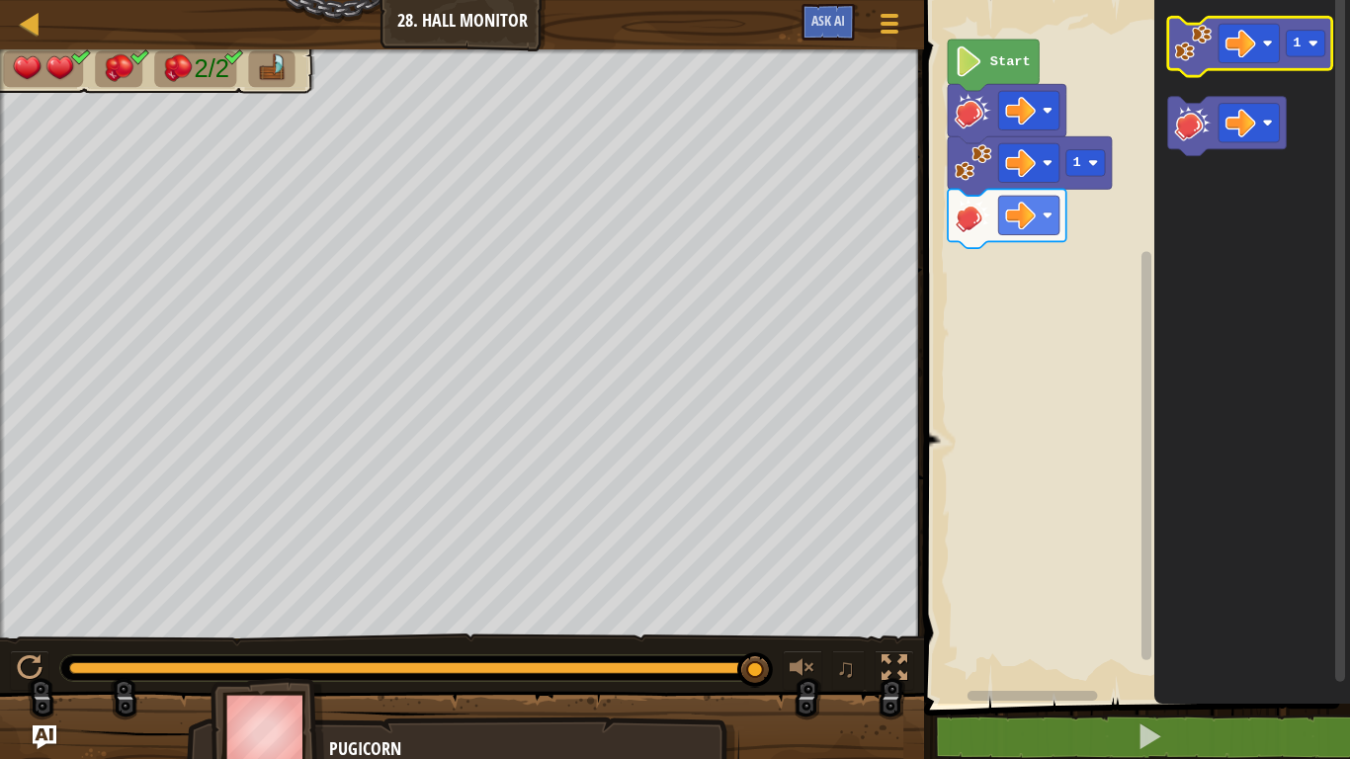
click at [1312, 28] on icon "Blockly Workspace" at bounding box center [1250, 46] width 164 height 59
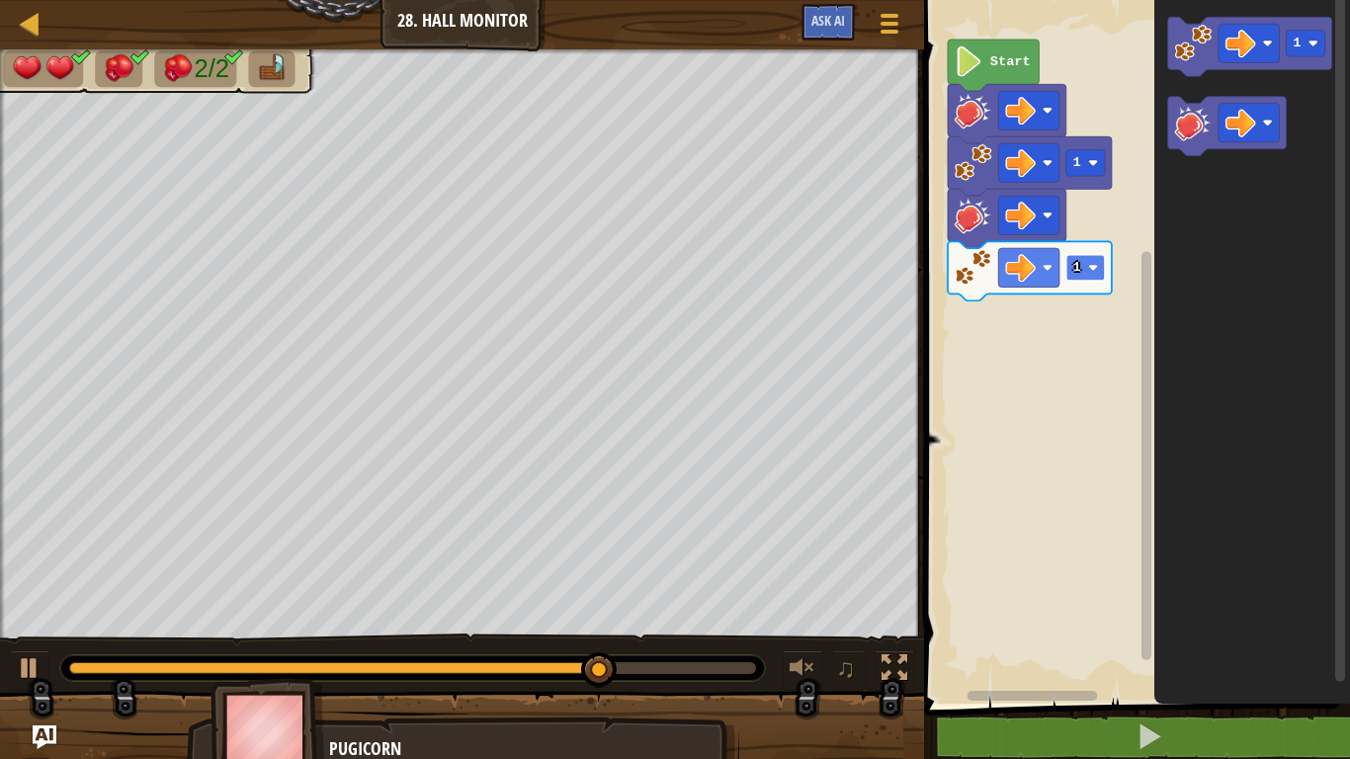
click at [1089, 259] on rect "Blockly Workspace" at bounding box center [1085, 268] width 39 height 27
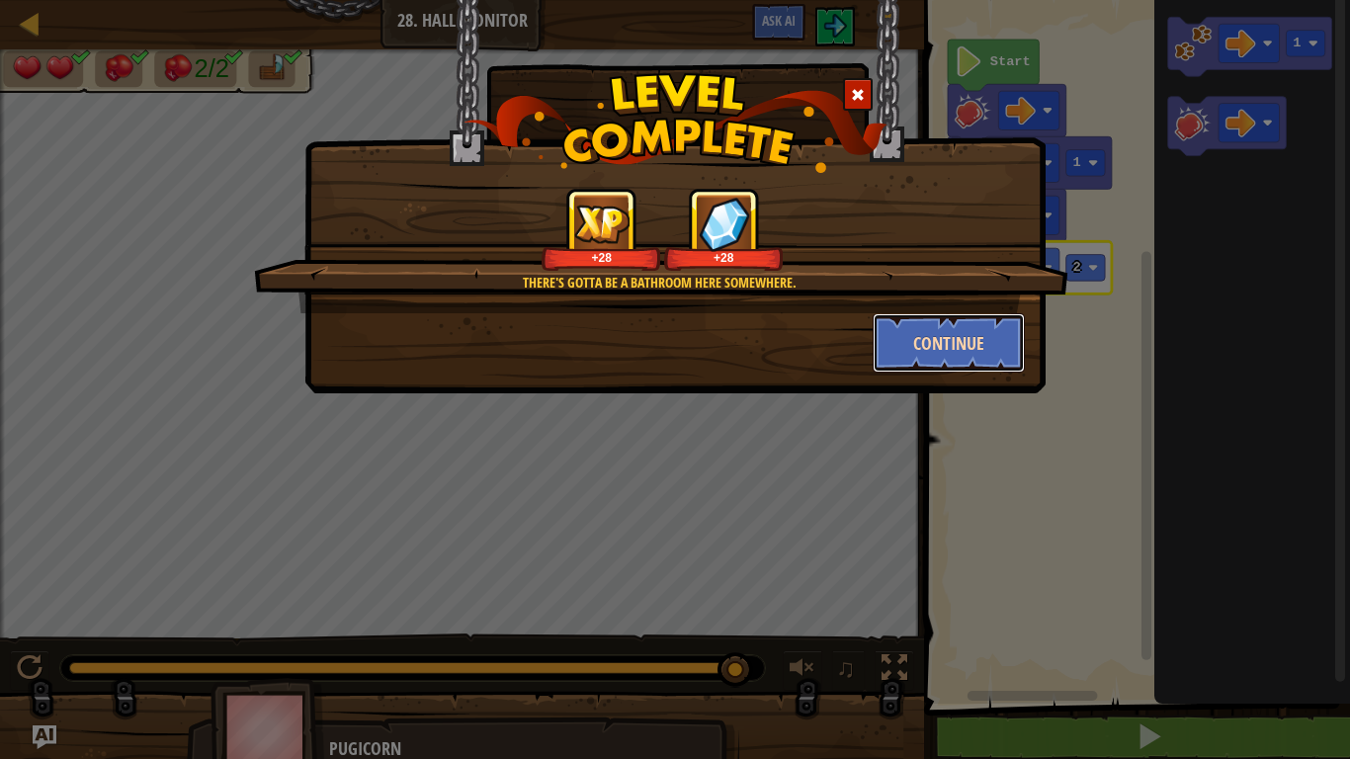
click at [924, 326] on button "Continue" at bounding box center [949, 342] width 153 height 59
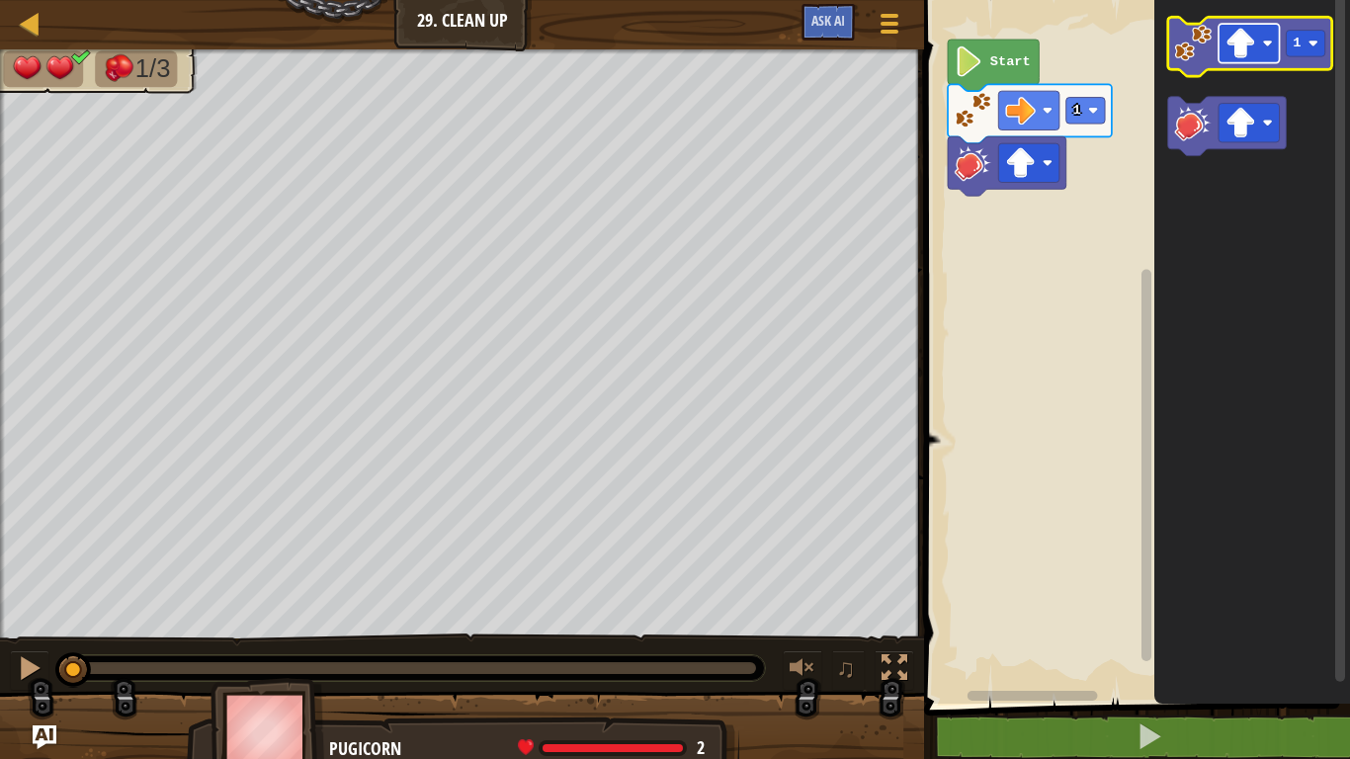
click at [1259, 37] on rect "Blockly Workspace" at bounding box center [1249, 43] width 61 height 39
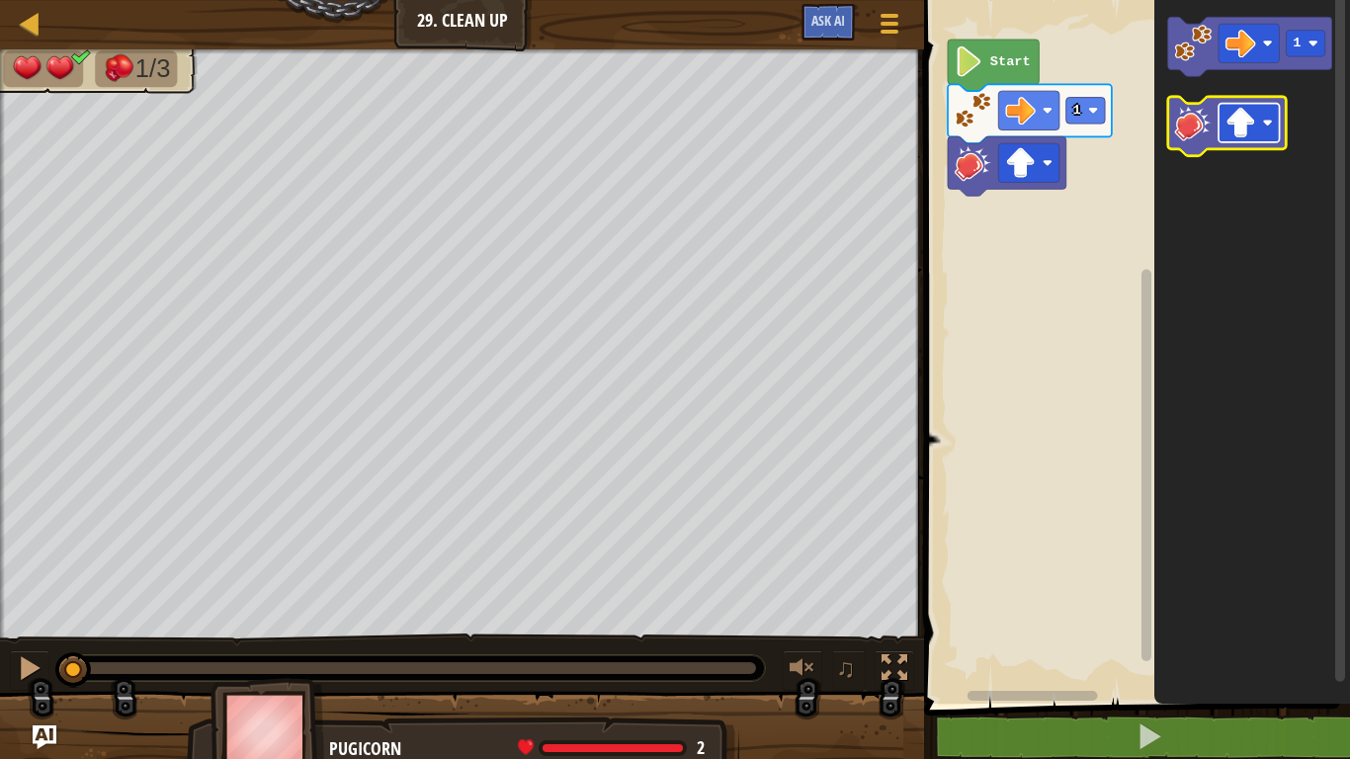
click at [1256, 128] on rect "Blockly Workspace" at bounding box center [1249, 123] width 61 height 39
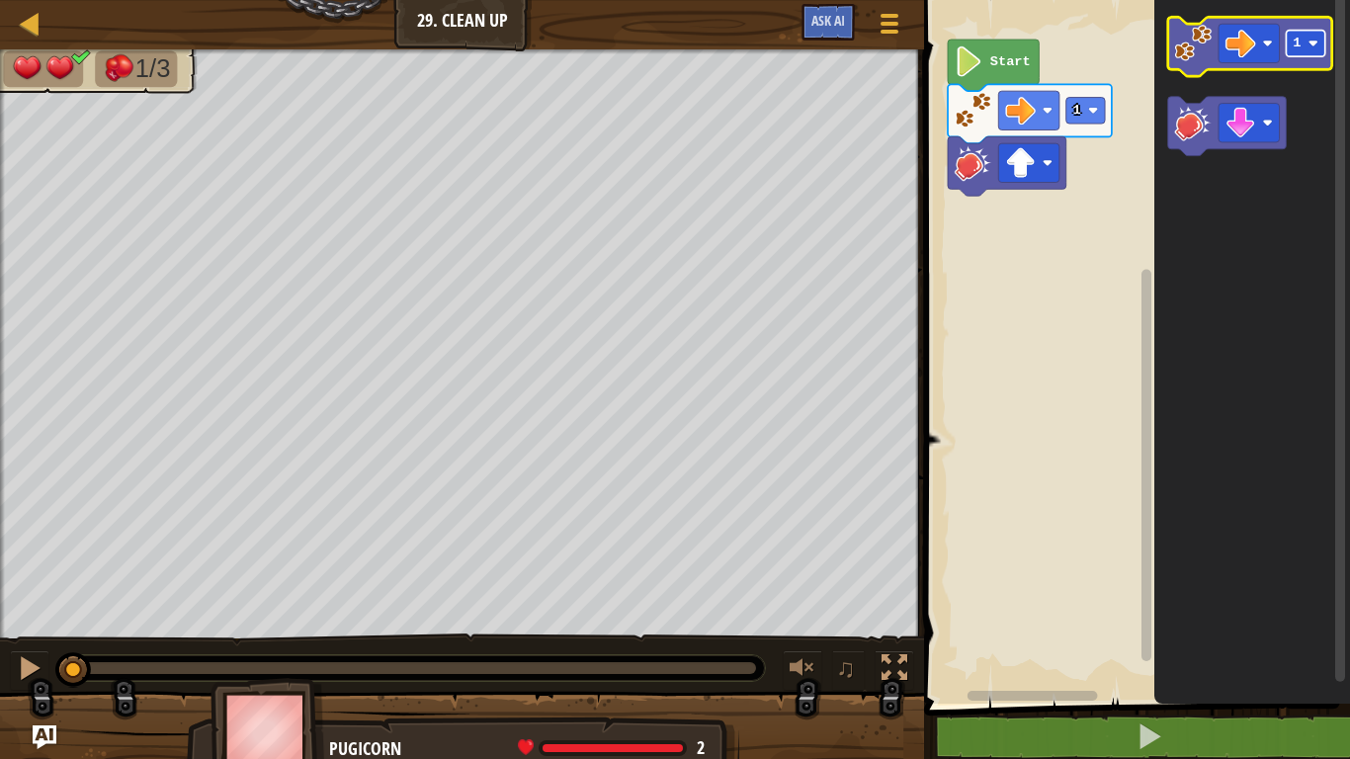
click at [1304, 46] on rect "Blockly Workspace" at bounding box center [1306, 44] width 39 height 27
click at [1187, 37] on image "Blockly Workspace" at bounding box center [1194, 44] width 38 height 38
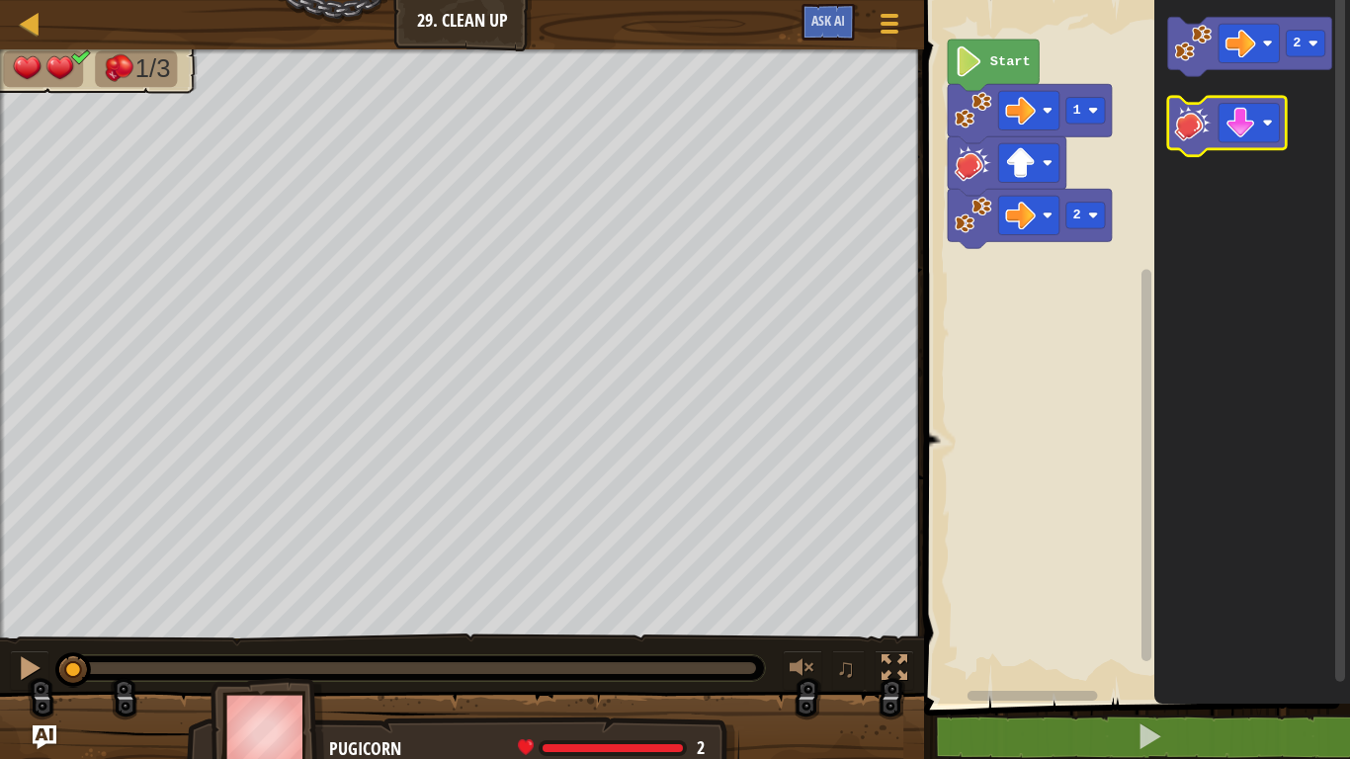
click at [1195, 125] on image "Blockly Workspace" at bounding box center [1194, 123] width 38 height 38
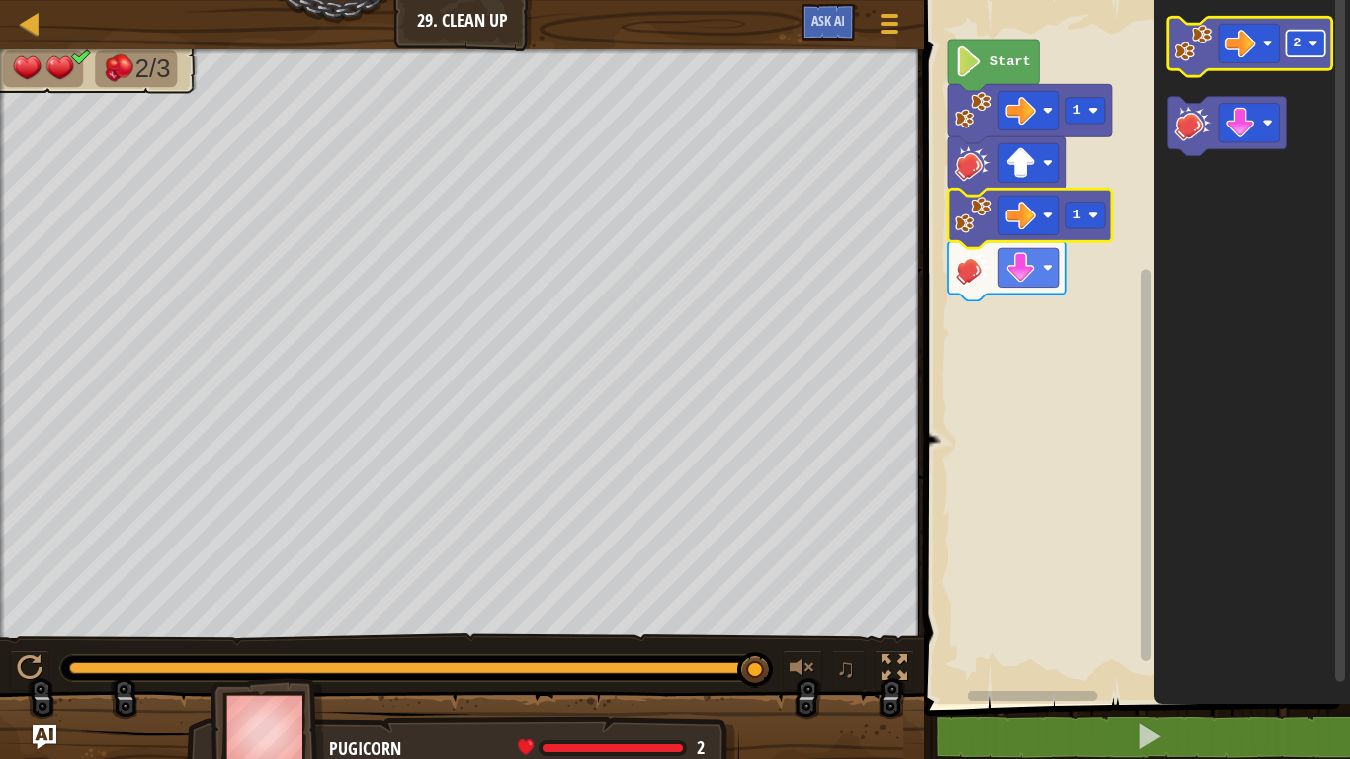
click at [1301, 46] on text "2" at bounding box center [1298, 43] width 8 height 15
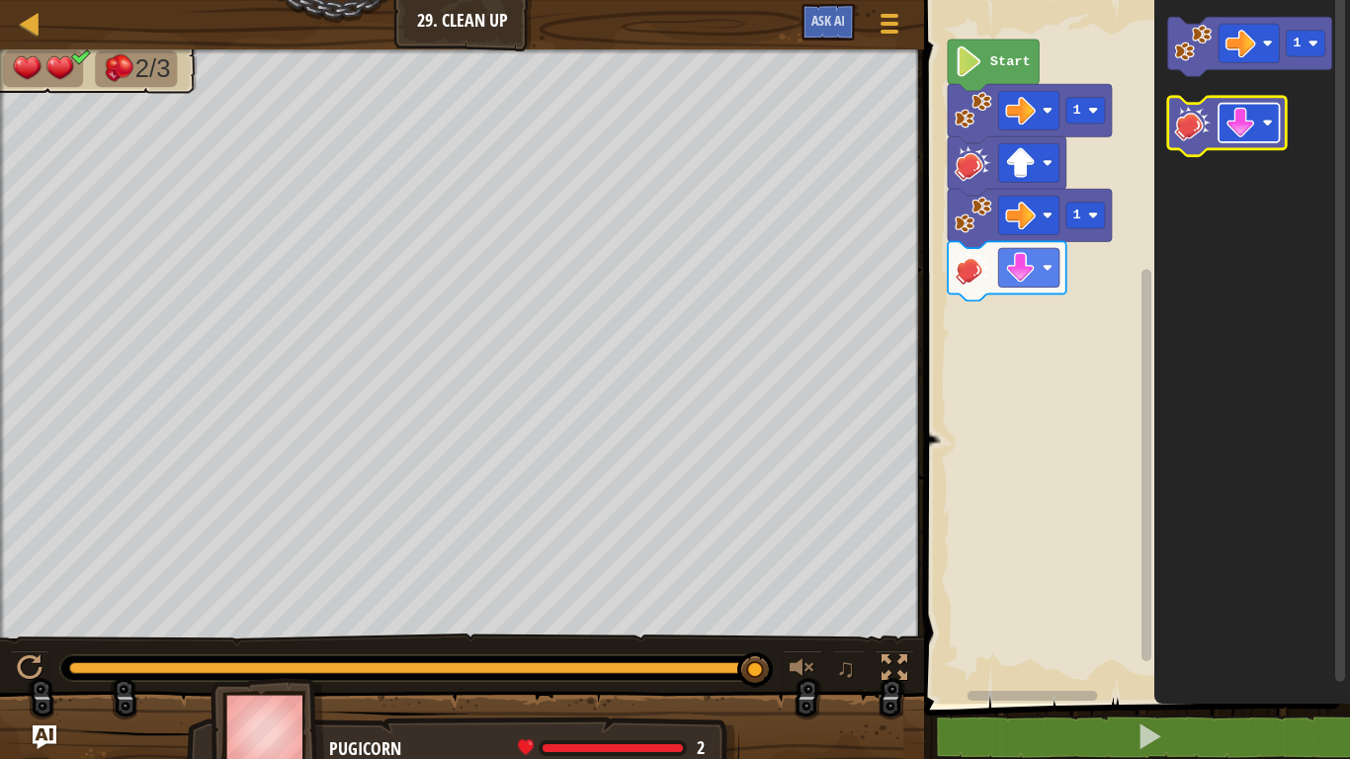
click at [1260, 115] on rect "Blockly Workspace" at bounding box center [1249, 123] width 61 height 39
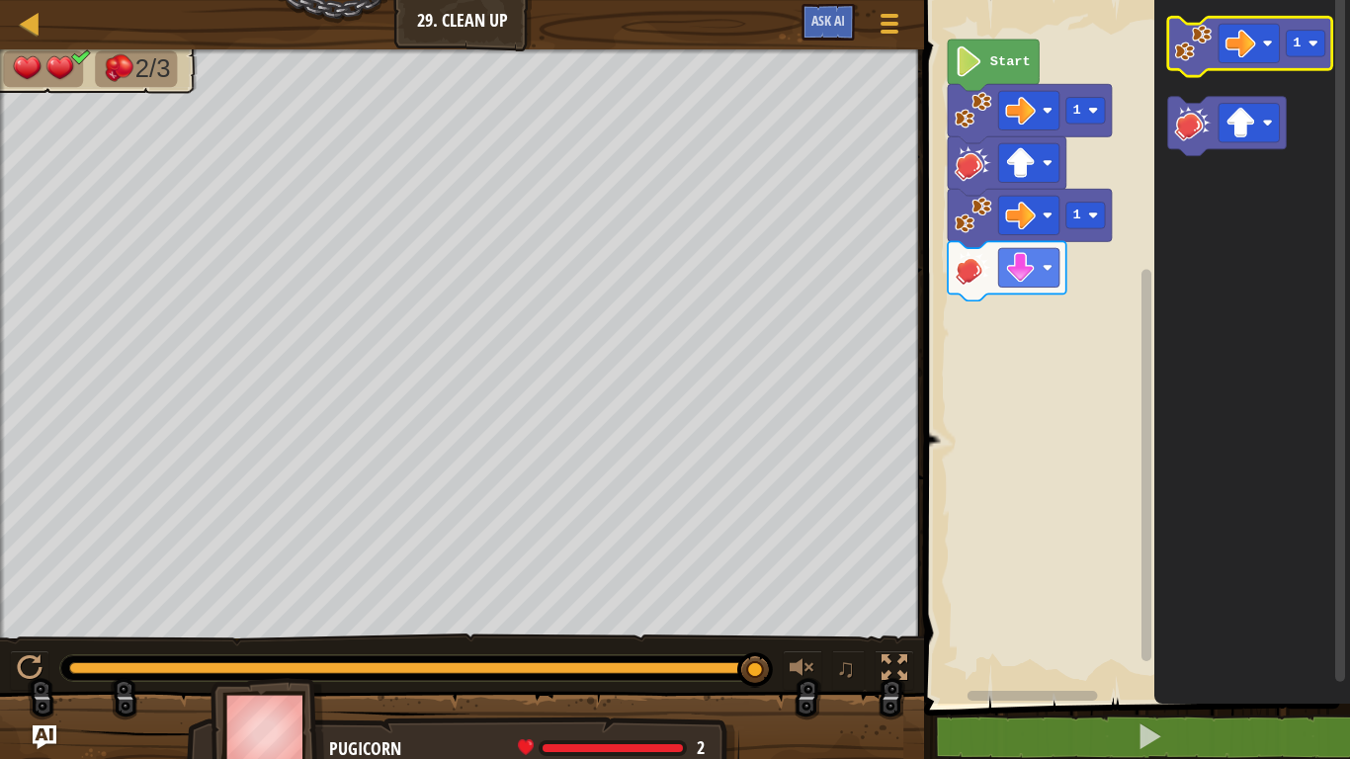
click at [1189, 43] on image "Blockly Workspace" at bounding box center [1194, 44] width 38 height 38
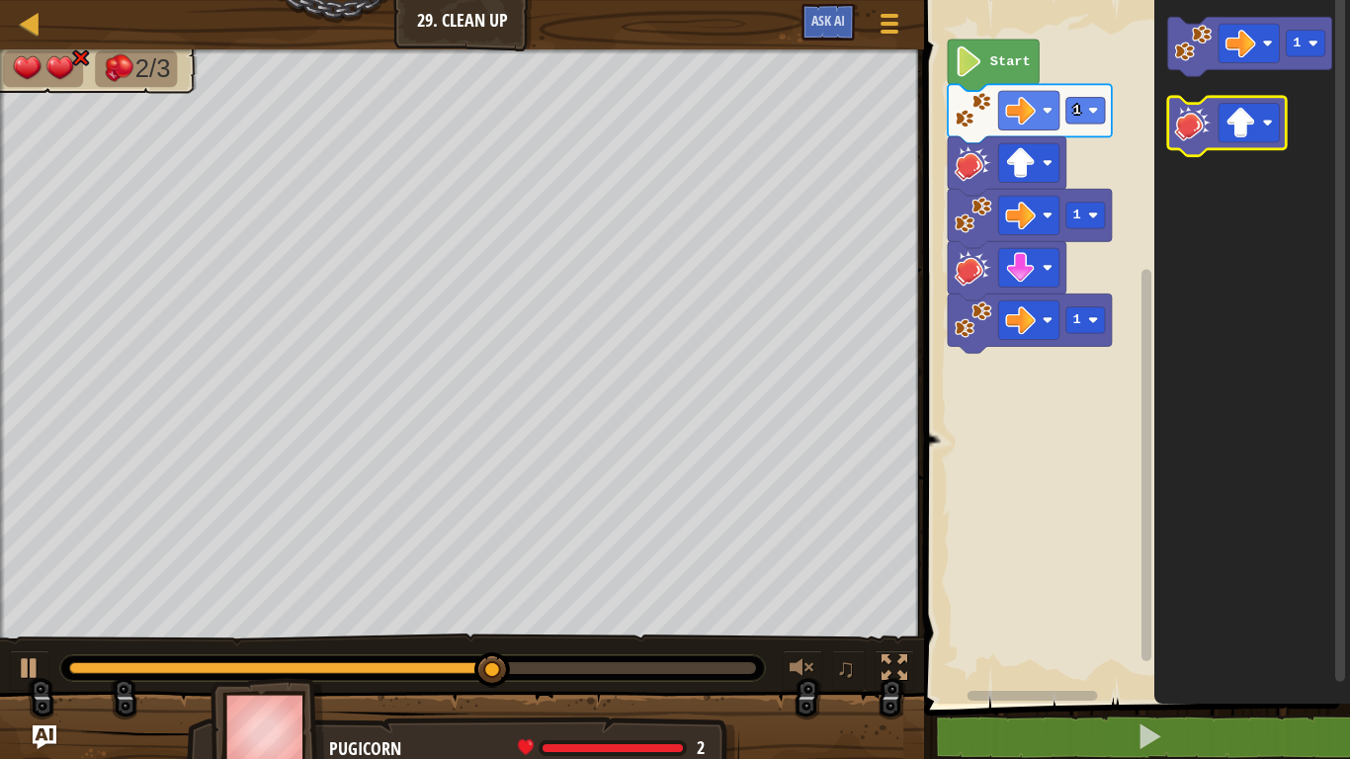
click at [1193, 100] on rect "Blockly Workspace" at bounding box center [1227, 126] width 119 height 59
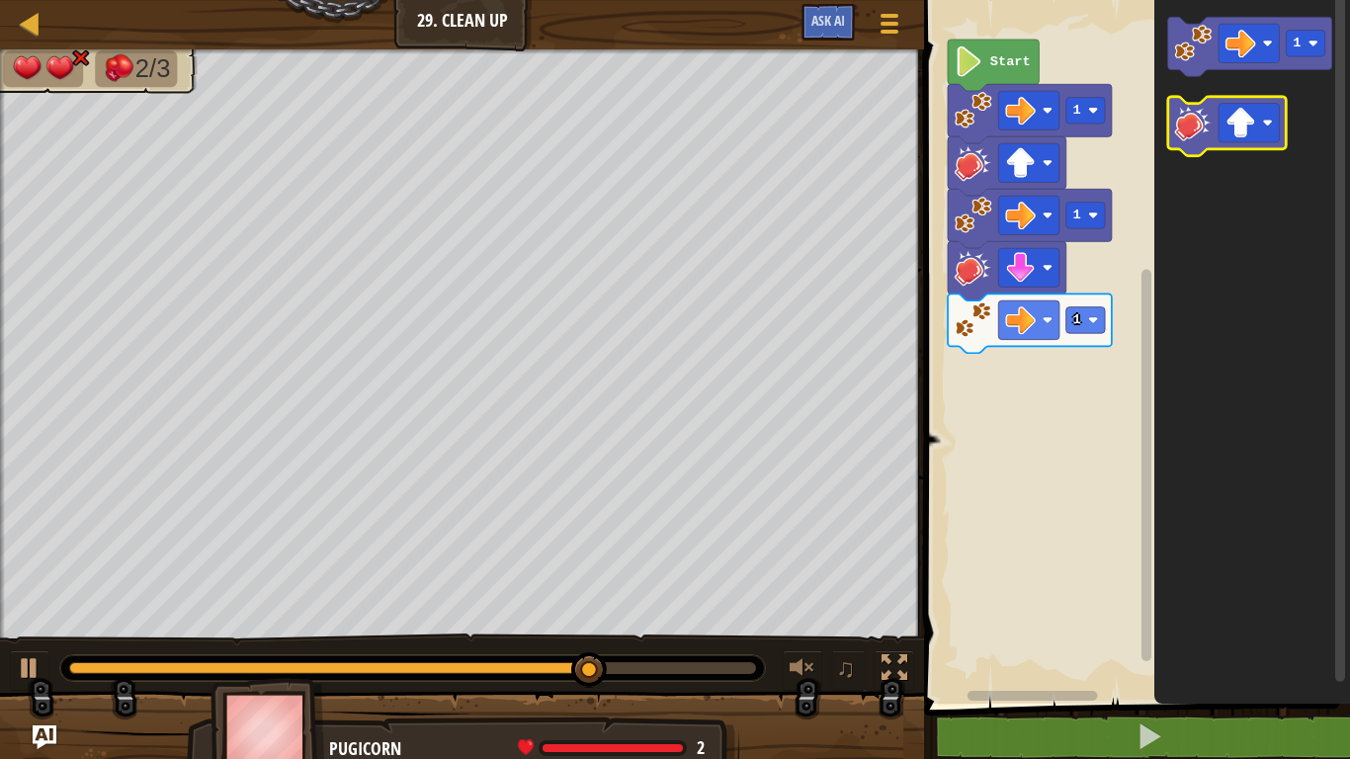
click at [1196, 120] on image "Blockly Workspace" at bounding box center [1194, 123] width 38 height 38
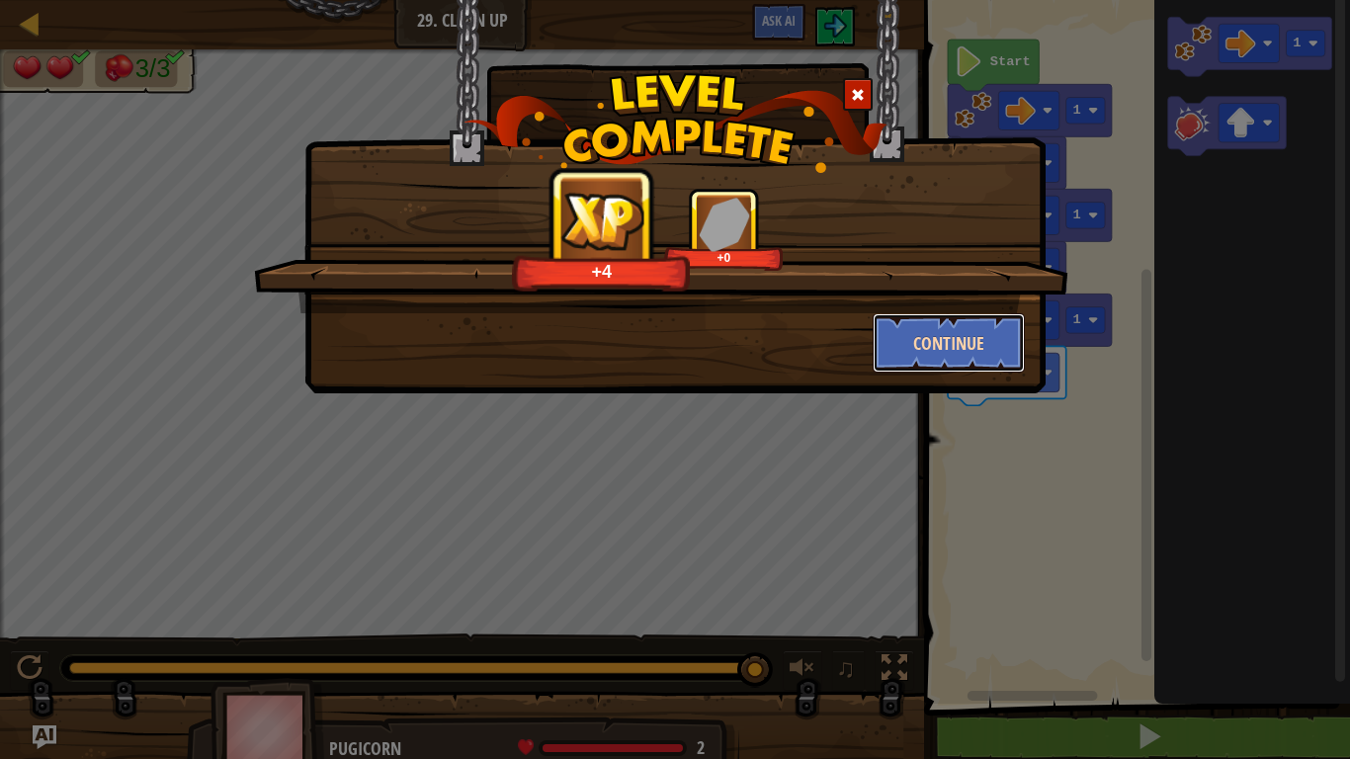
click at [955, 364] on button "Continue" at bounding box center [949, 342] width 153 height 59
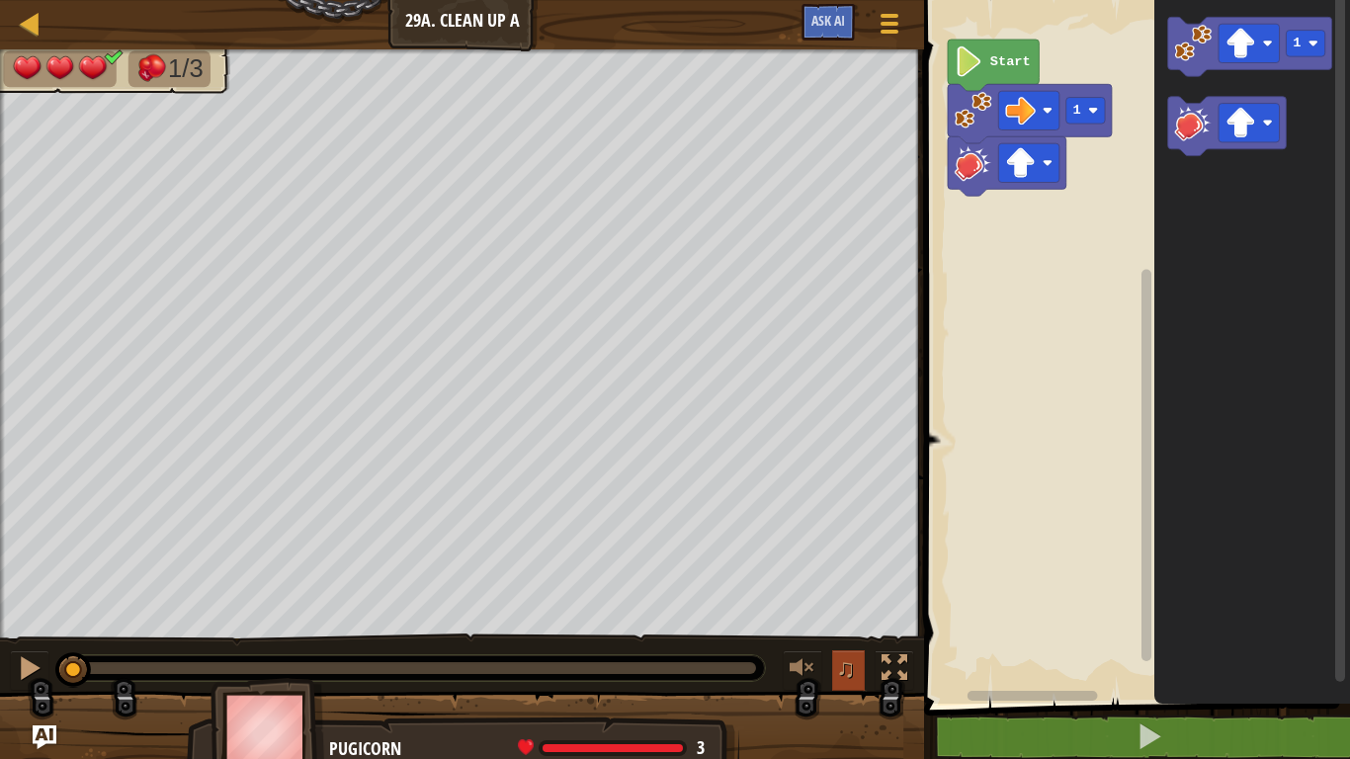
click at [846, 625] on span "♫" at bounding box center [846, 668] width 20 height 30
click at [1270, 54] on rect "Blockly Workspace" at bounding box center [1249, 43] width 61 height 39
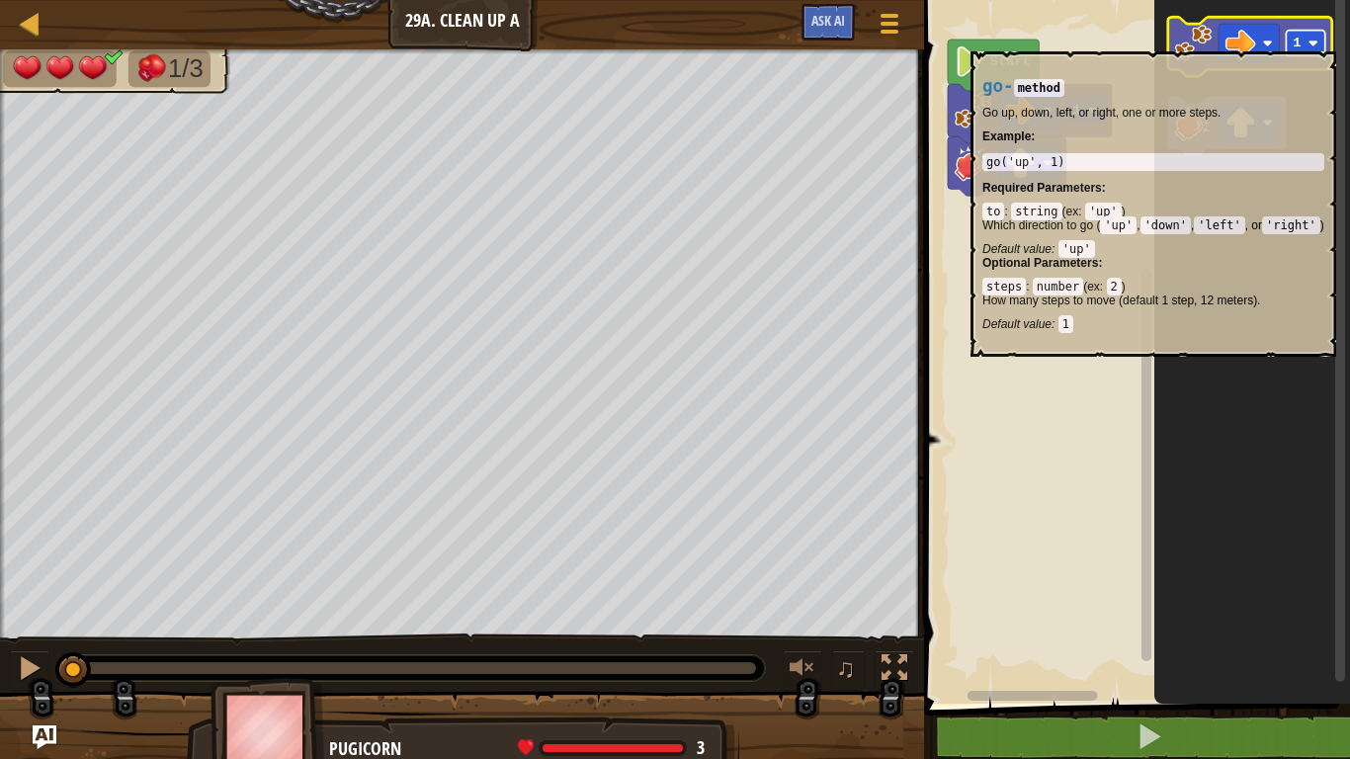
click at [1312, 42] on image "Blockly Workspace" at bounding box center [1313, 44] width 10 height 10
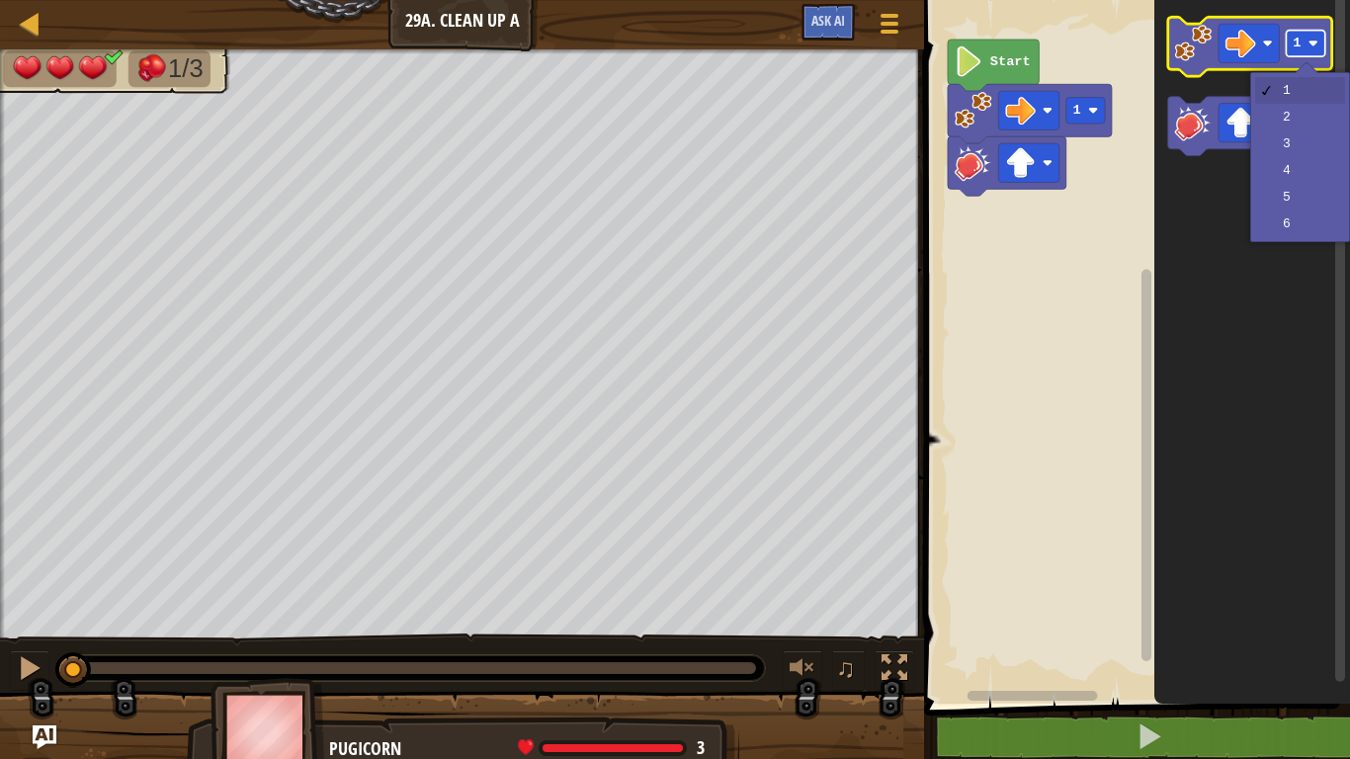
click at [1312, 42] on image "Blockly Workspace" at bounding box center [1313, 44] width 10 height 10
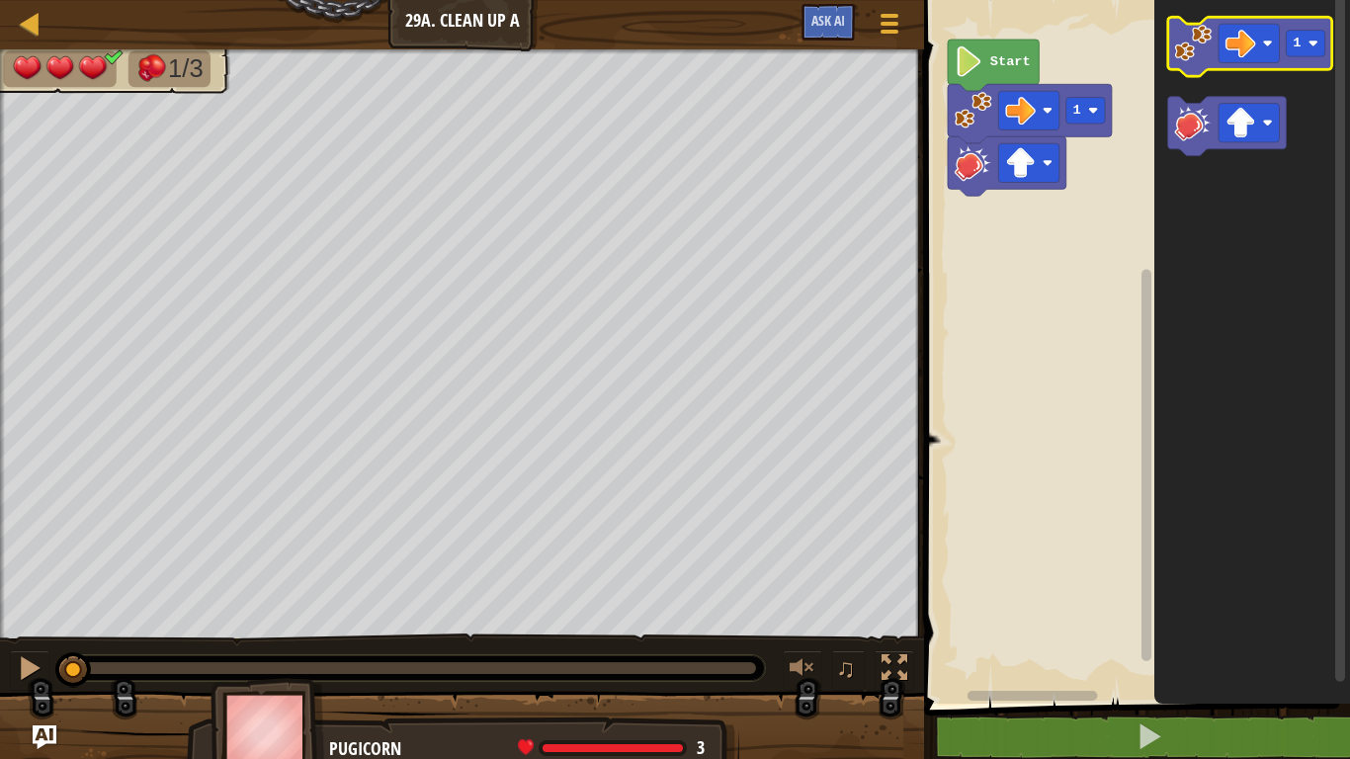
click at [1194, 53] on image "Blockly Workspace" at bounding box center [1194, 44] width 38 height 38
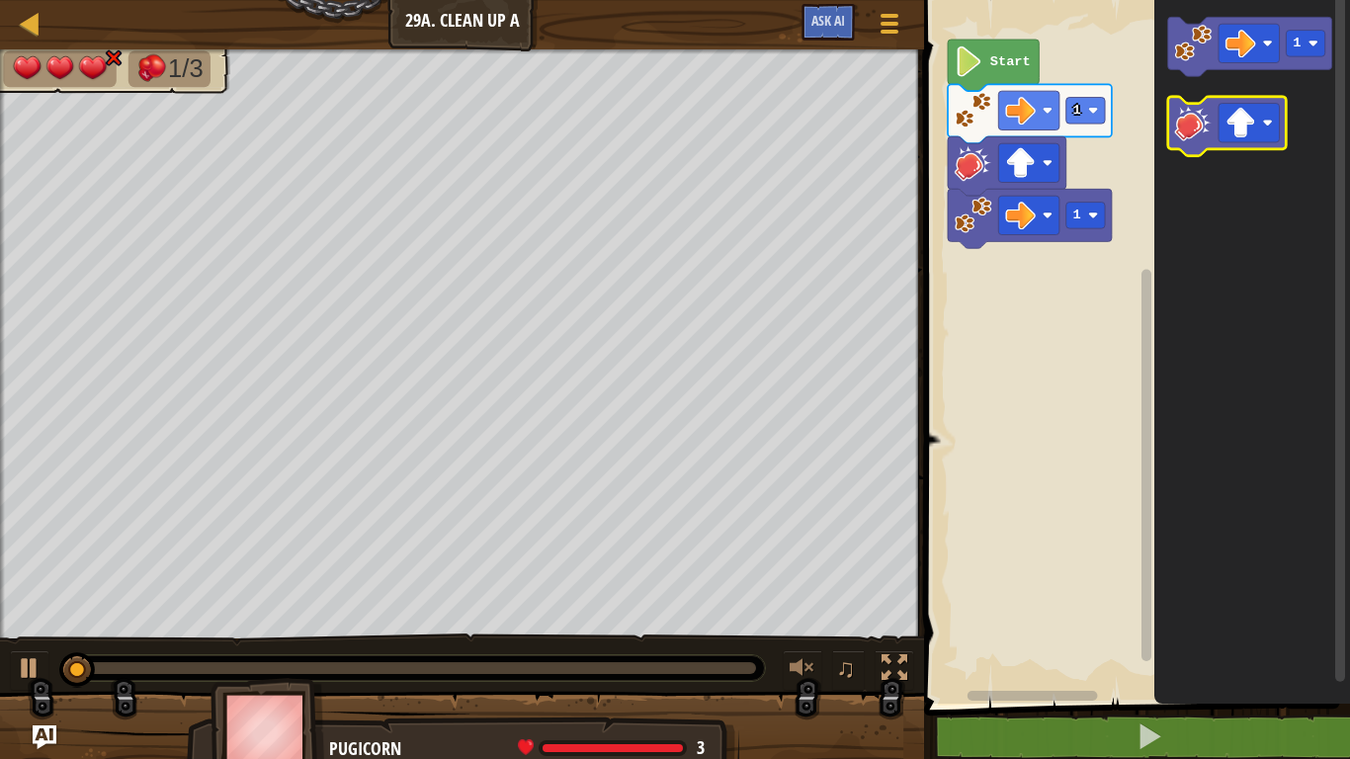
click at [1184, 113] on image "Blockly Workspace" at bounding box center [1194, 123] width 38 height 38
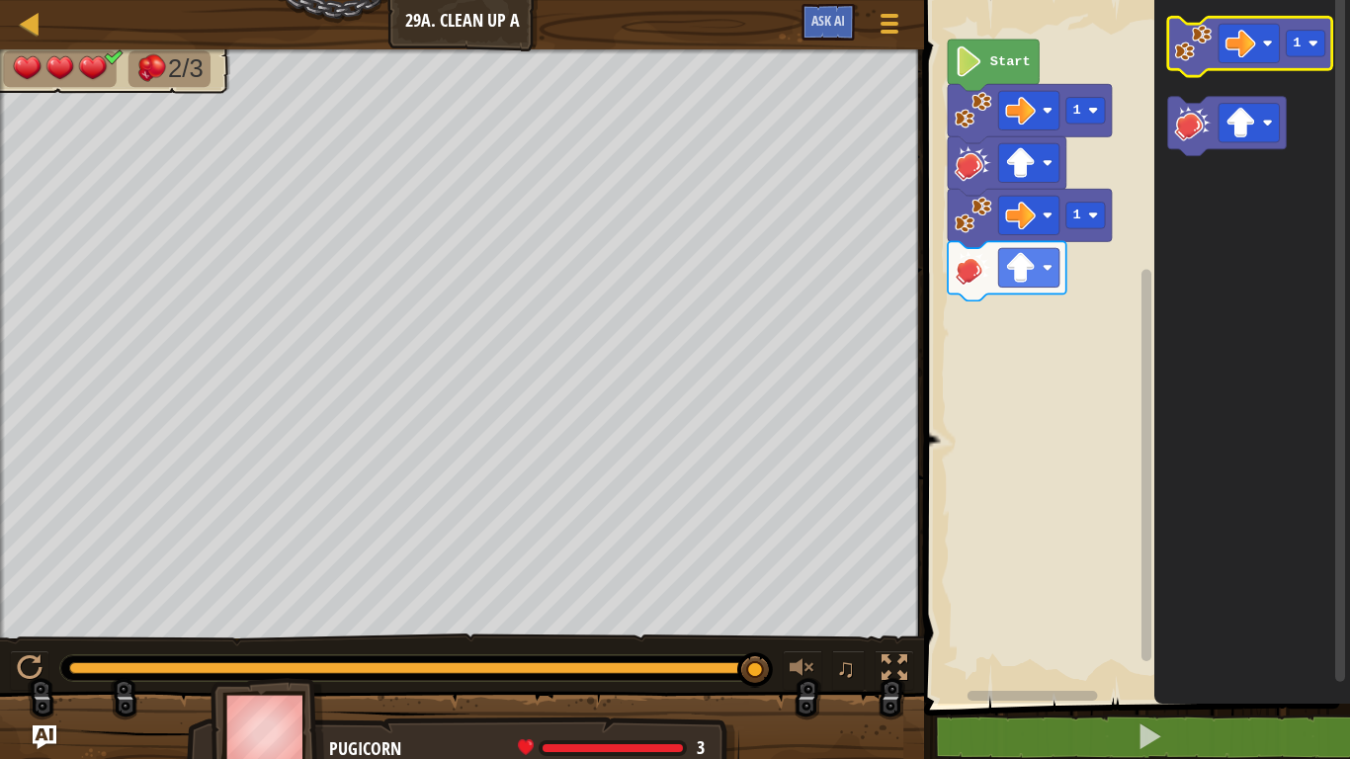
click at [1201, 53] on image "Blockly Workspace" at bounding box center [1194, 44] width 38 height 38
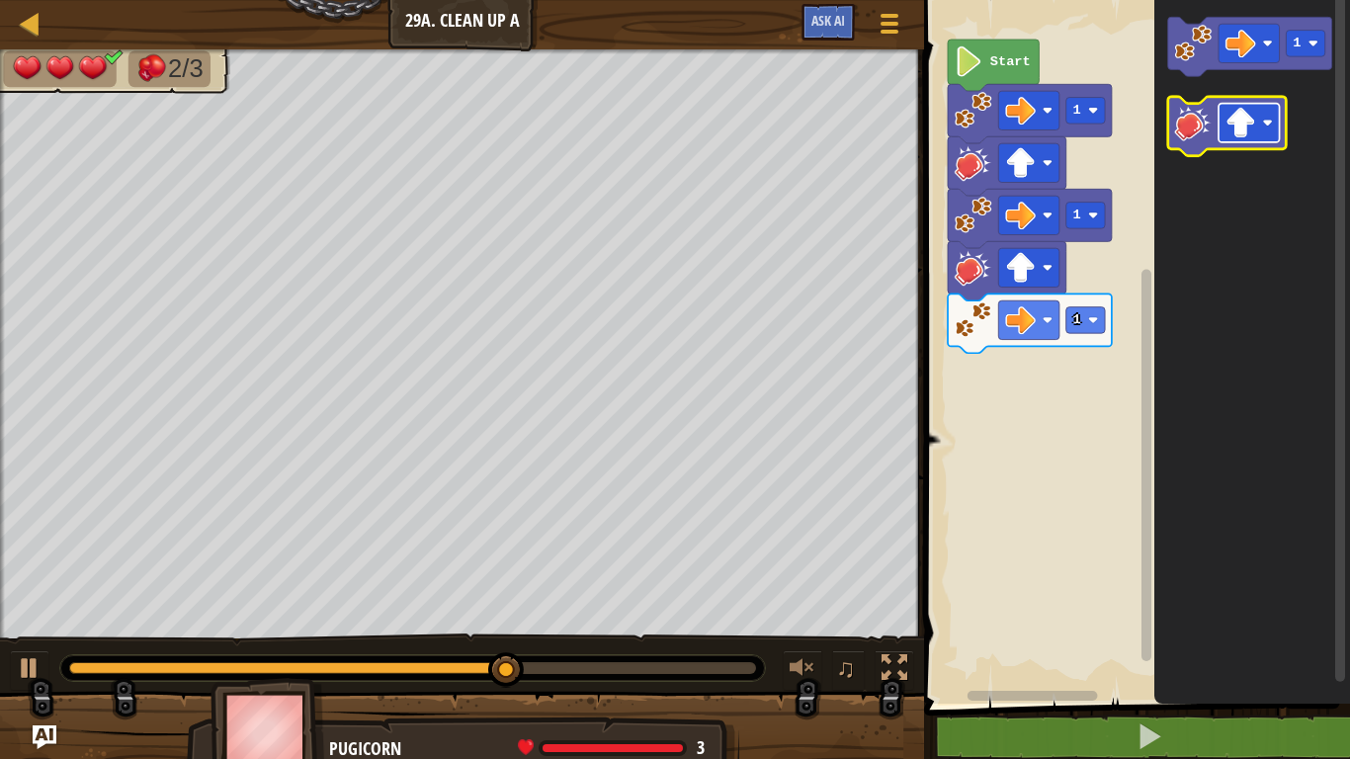
click at [1238, 123] on image "Blockly Workspace" at bounding box center [1240, 123] width 31 height 31
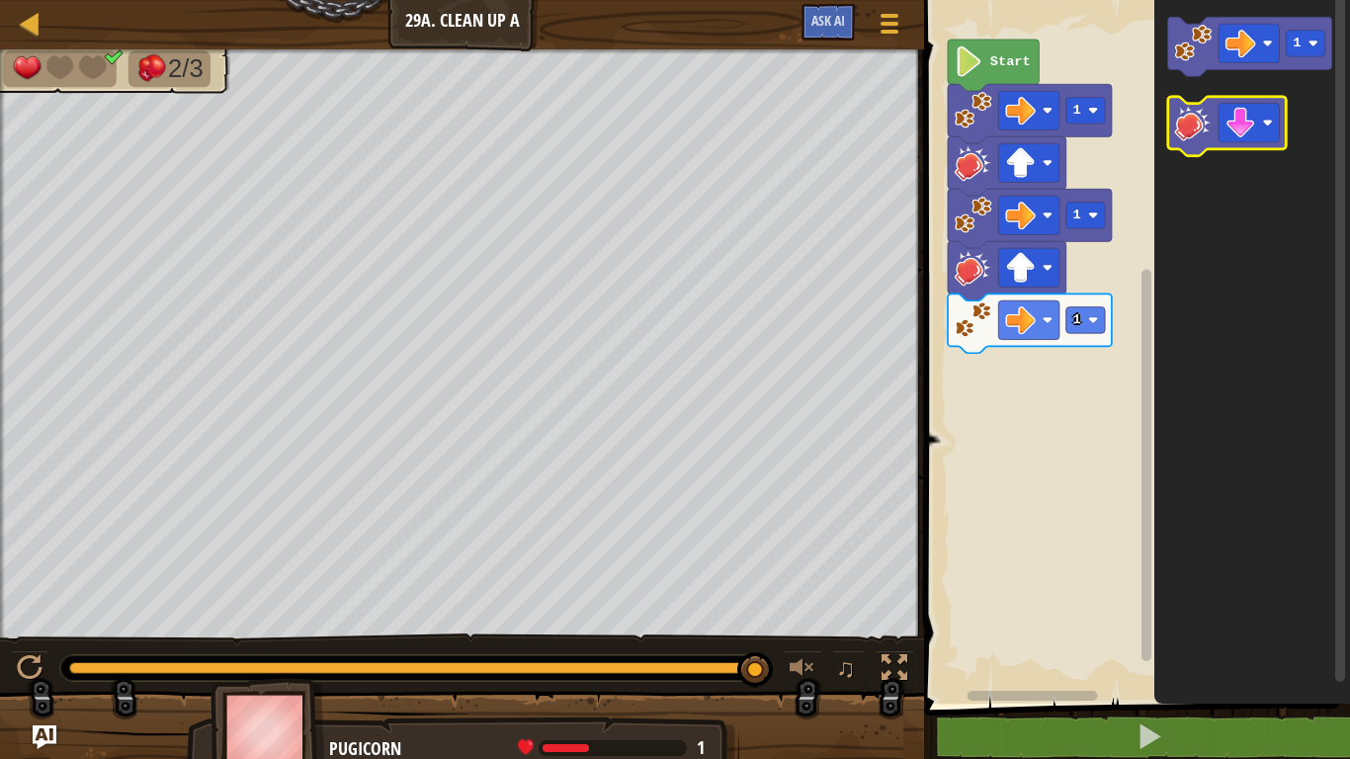
click at [1199, 132] on image "Blockly Workspace" at bounding box center [1194, 123] width 38 height 38
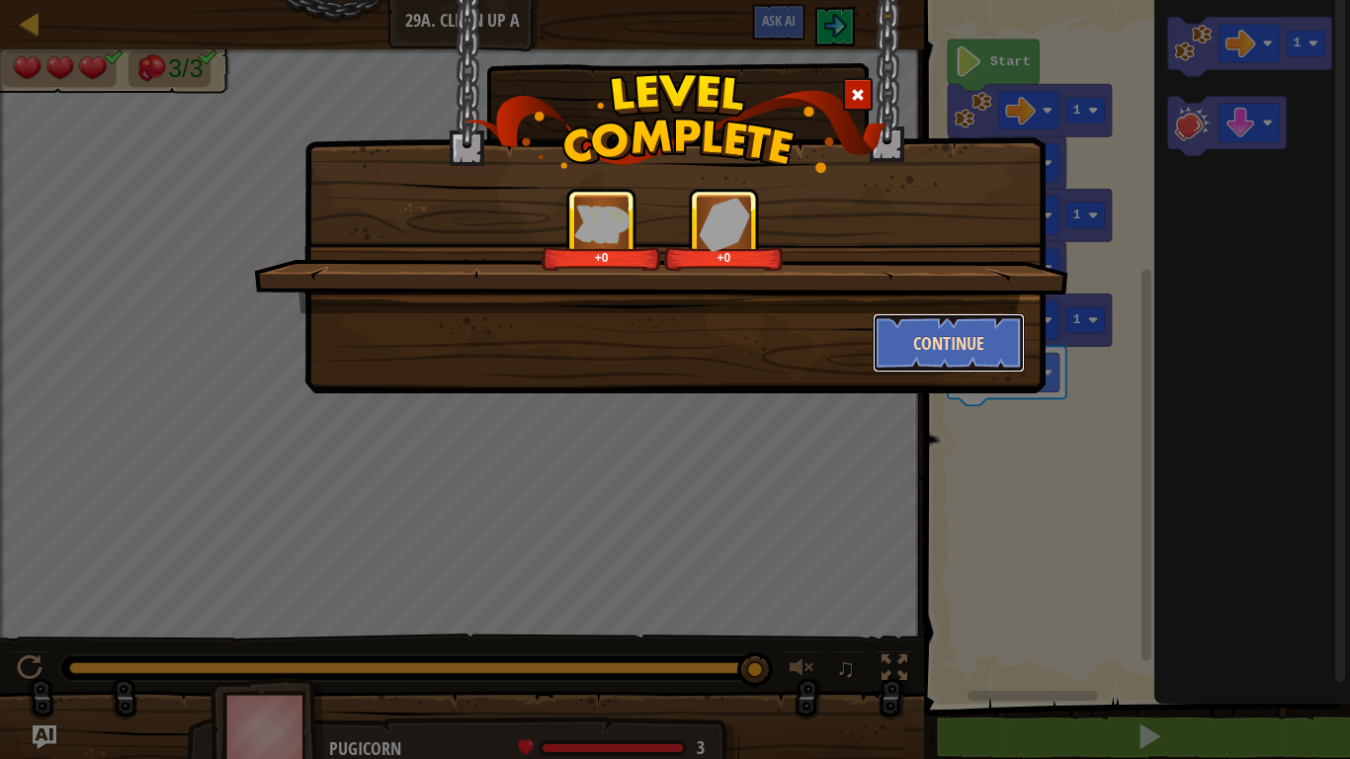
click at [952, 334] on button "Continue" at bounding box center [949, 342] width 153 height 59
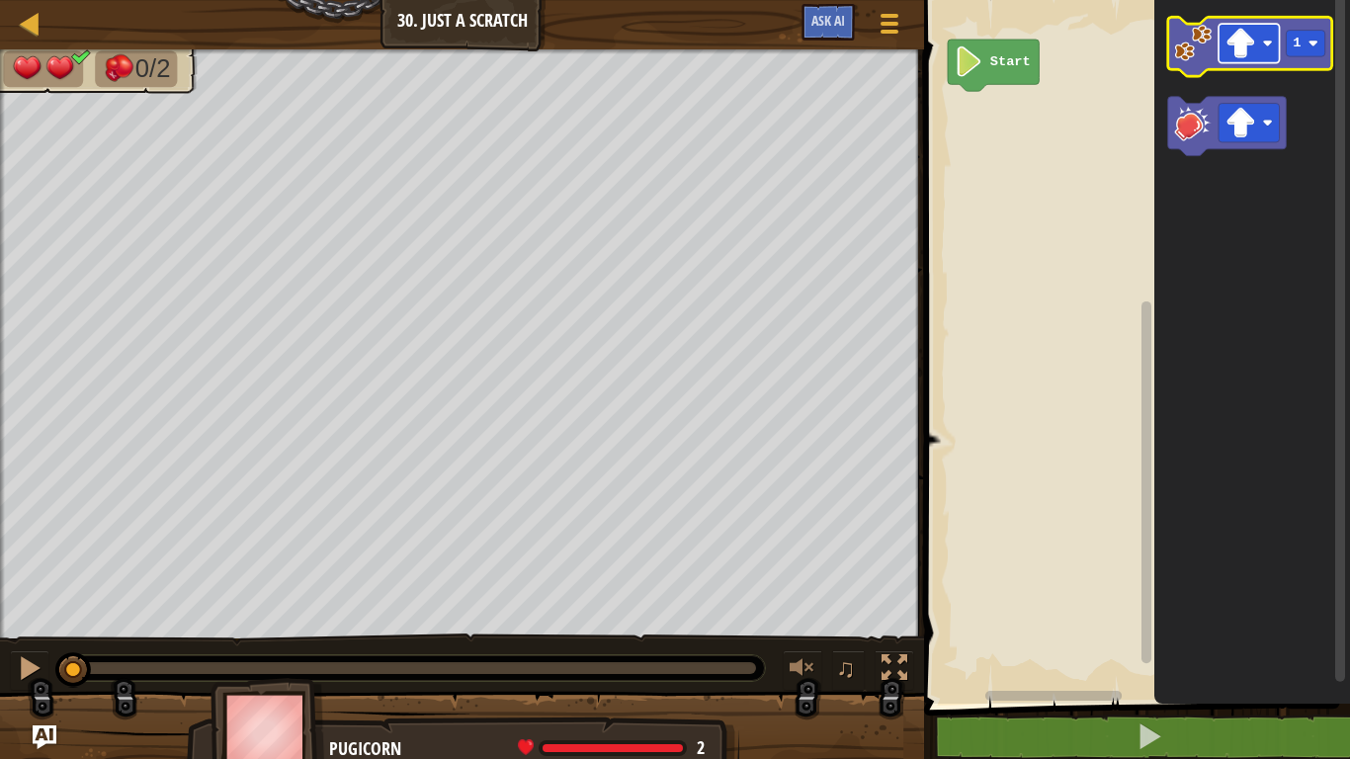
click at [1255, 51] on image "Blockly Workspace" at bounding box center [1240, 43] width 31 height 31
click at [1200, 58] on image "Blockly Workspace" at bounding box center [1194, 44] width 38 height 38
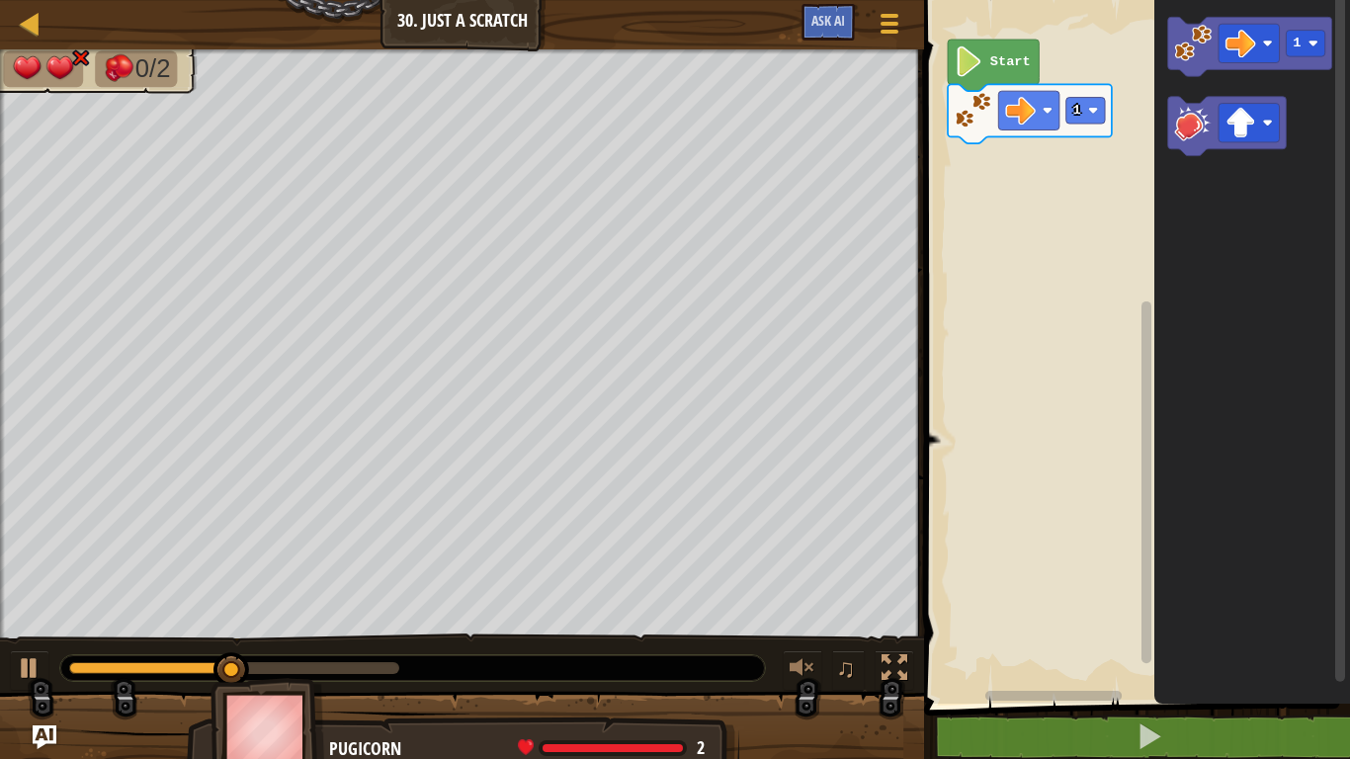
click at [1159, 129] on icon "Blockly Workspace" at bounding box center [1252, 347] width 196 height 714
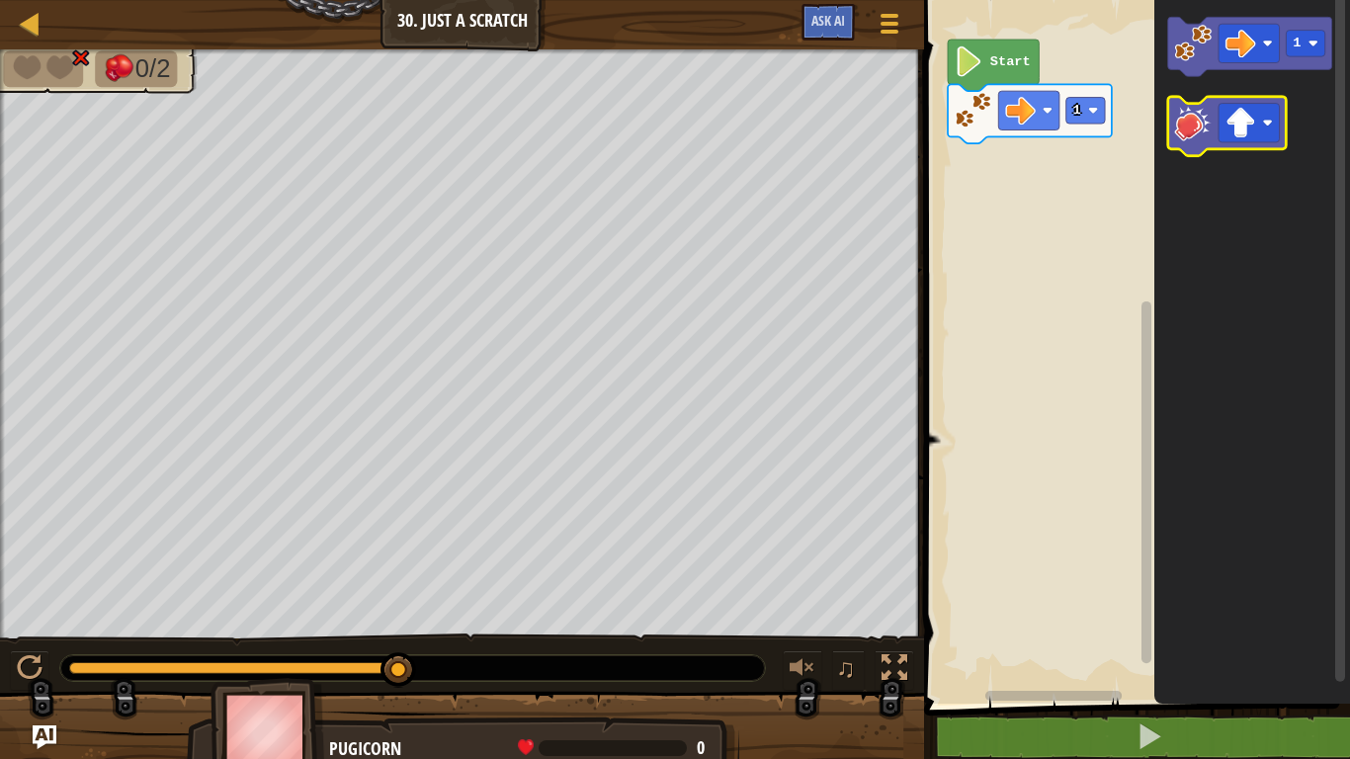
click at [1171, 129] on icon "Blockly Workspace" at bounding box center [1227, 126] width 119 height 59
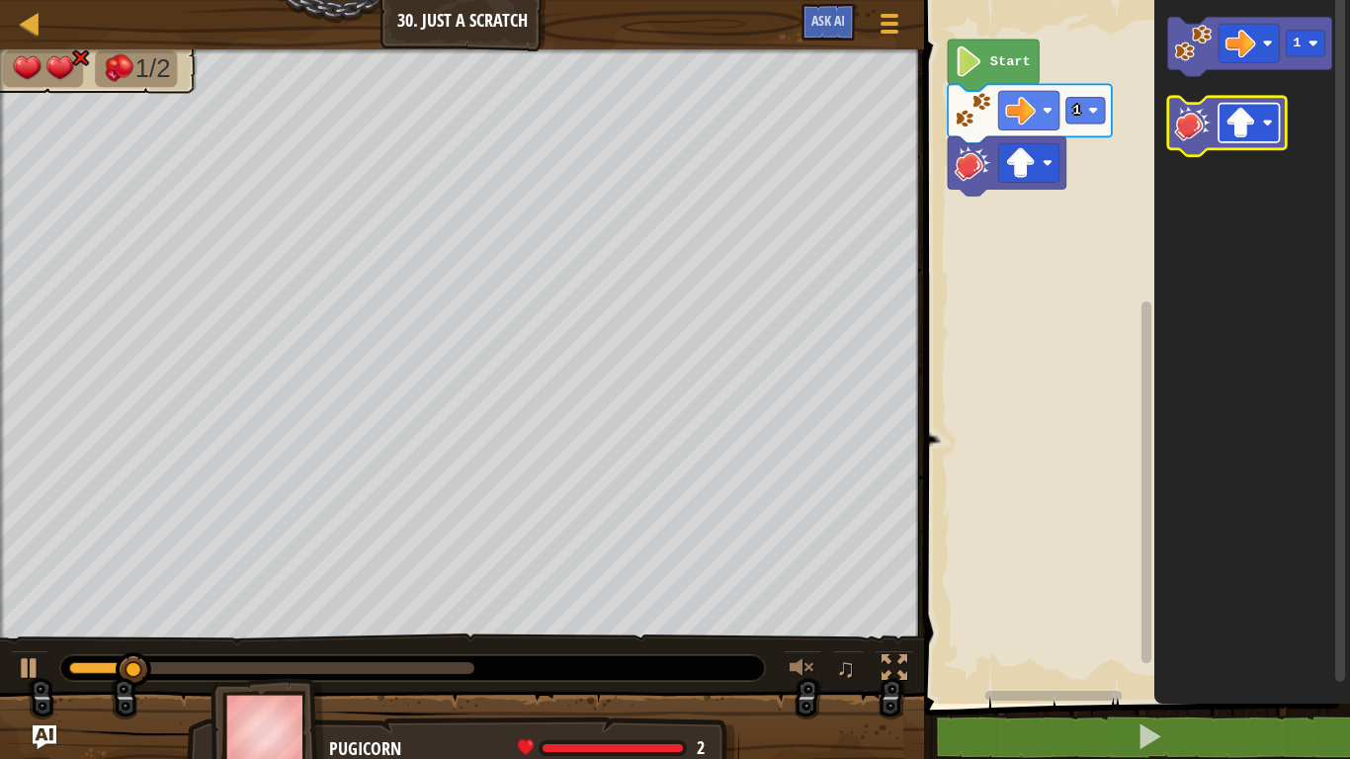
click at [1268, 134] on rect "Blockly Workspace" at bounding box center [1249, 123] width 61 height 39
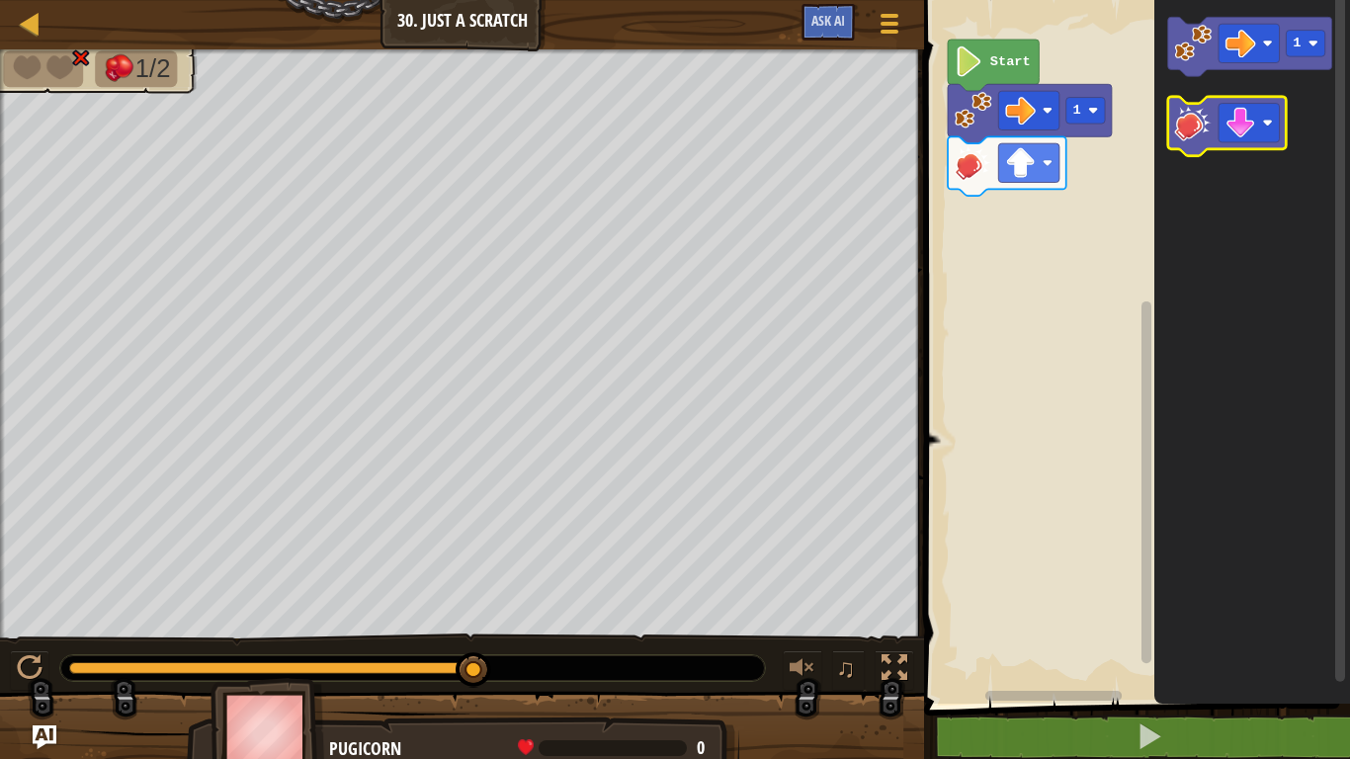
click at [1196, 132] on image "Blockly Workspace" at bounding box center [1194, 123] width 38 height 38
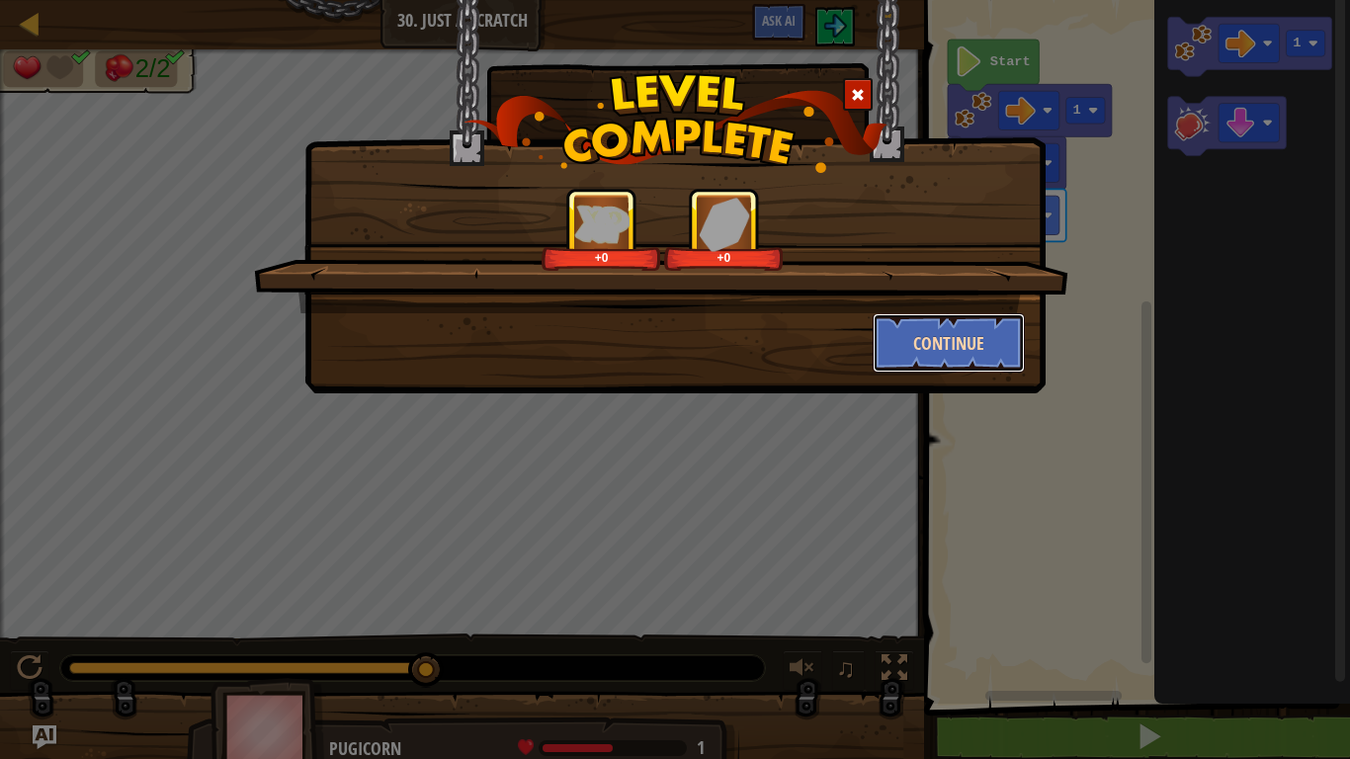
click at [959, 353] on button "Continue" at bounding box center [949, 342] width 153 height 59
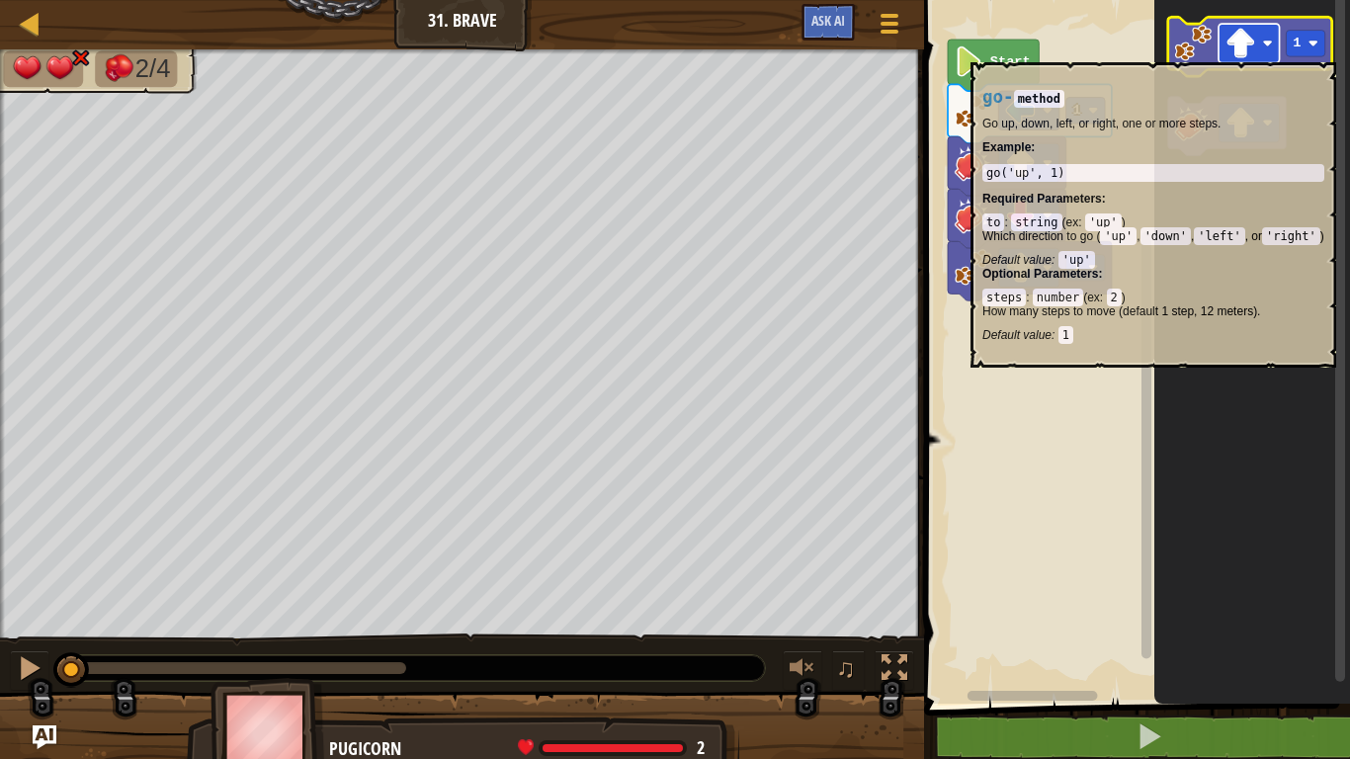
click at [1251, 51] on image "Blockly Workspace" at bounding box center [1240, 43] width 31 height 31
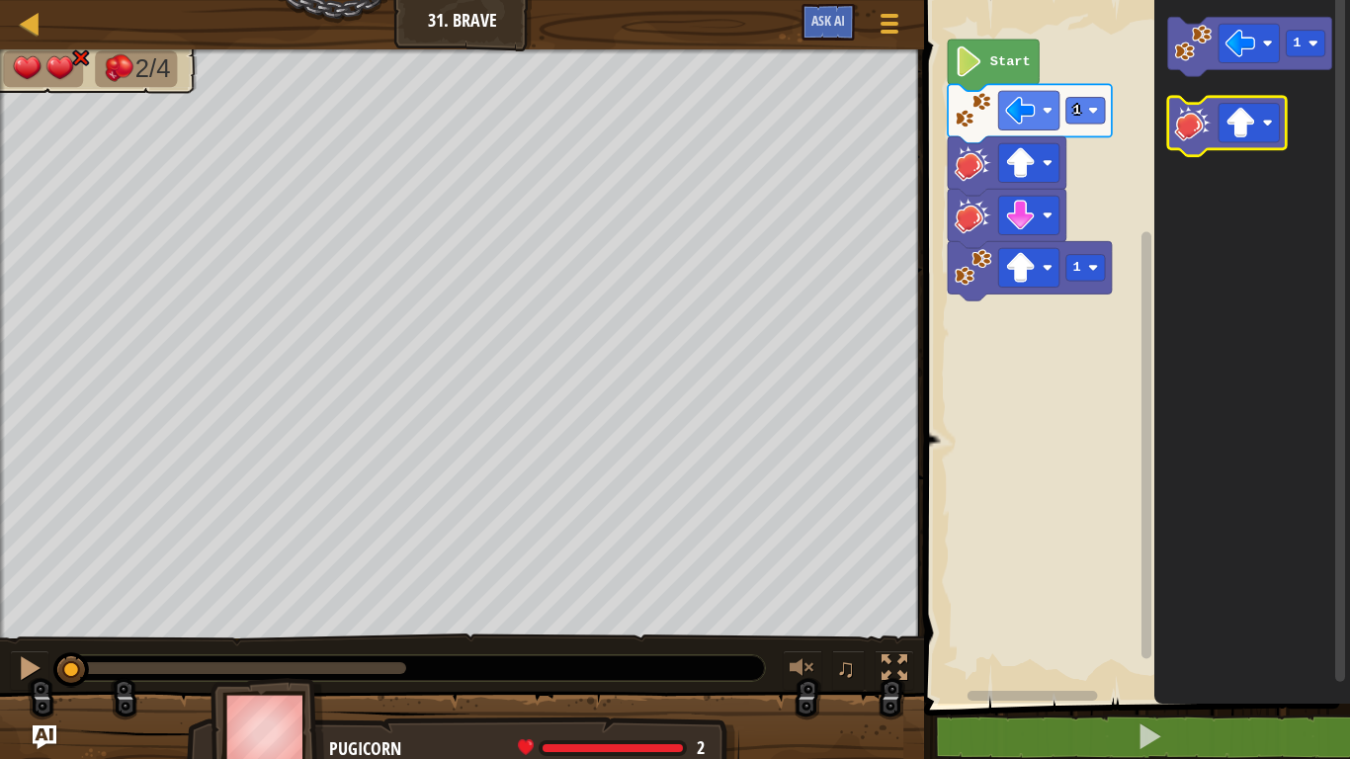
click at [1250, 144] on icon "Blockly Workspace" at bounding box center [1227, 126] width 119 height 59
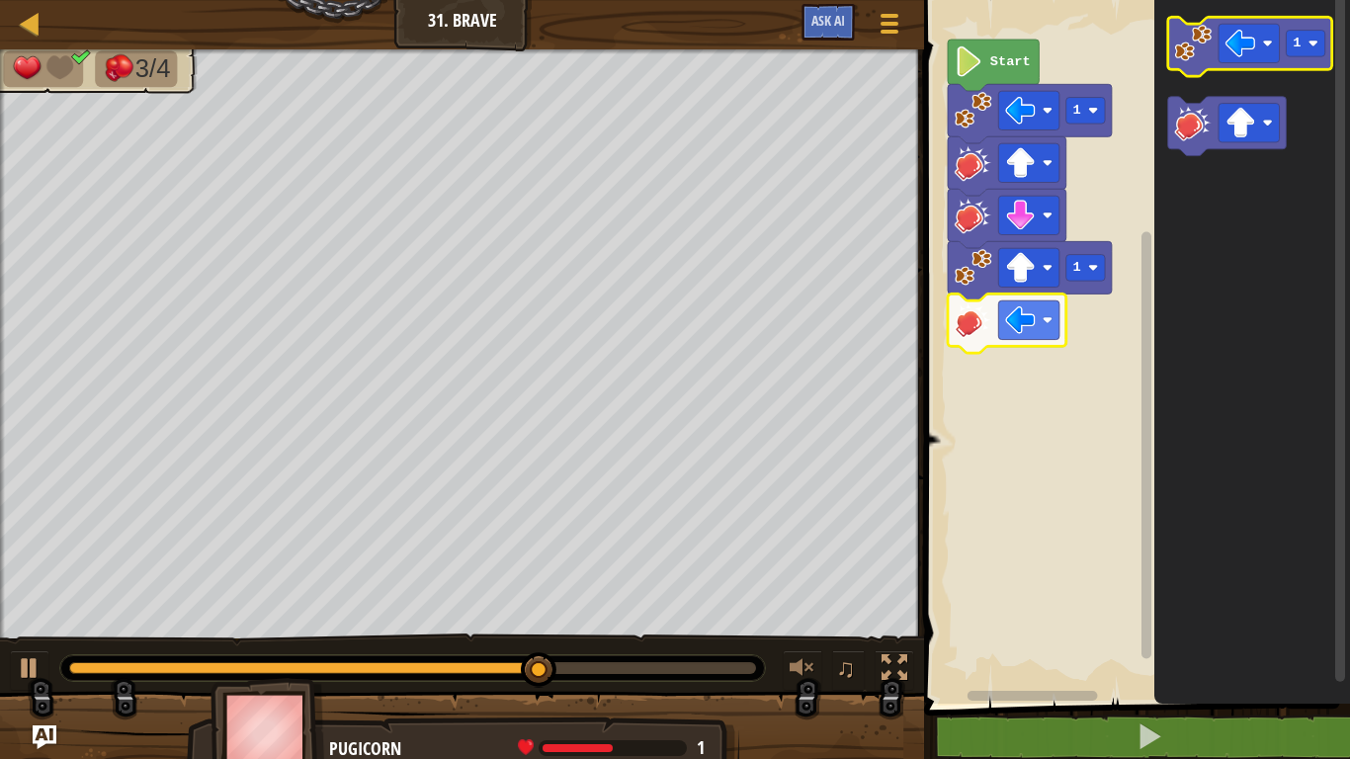
click at [1196, 52] on image "Blockly Workspace" at bounding box center [1194, 44] width 38 height 38
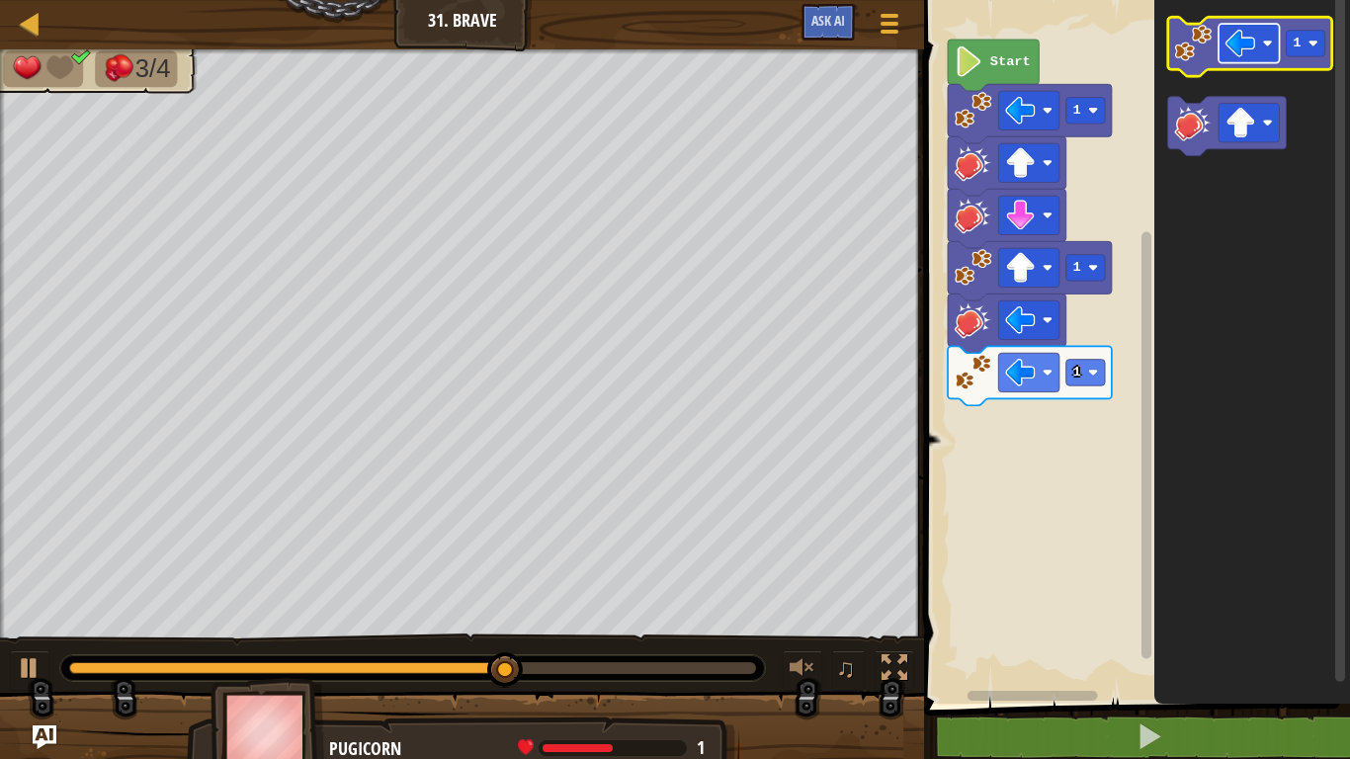
click at [1257, 45] on rect "Blockly Workspace" at bounding box center [1249, 43] width 61 height 39
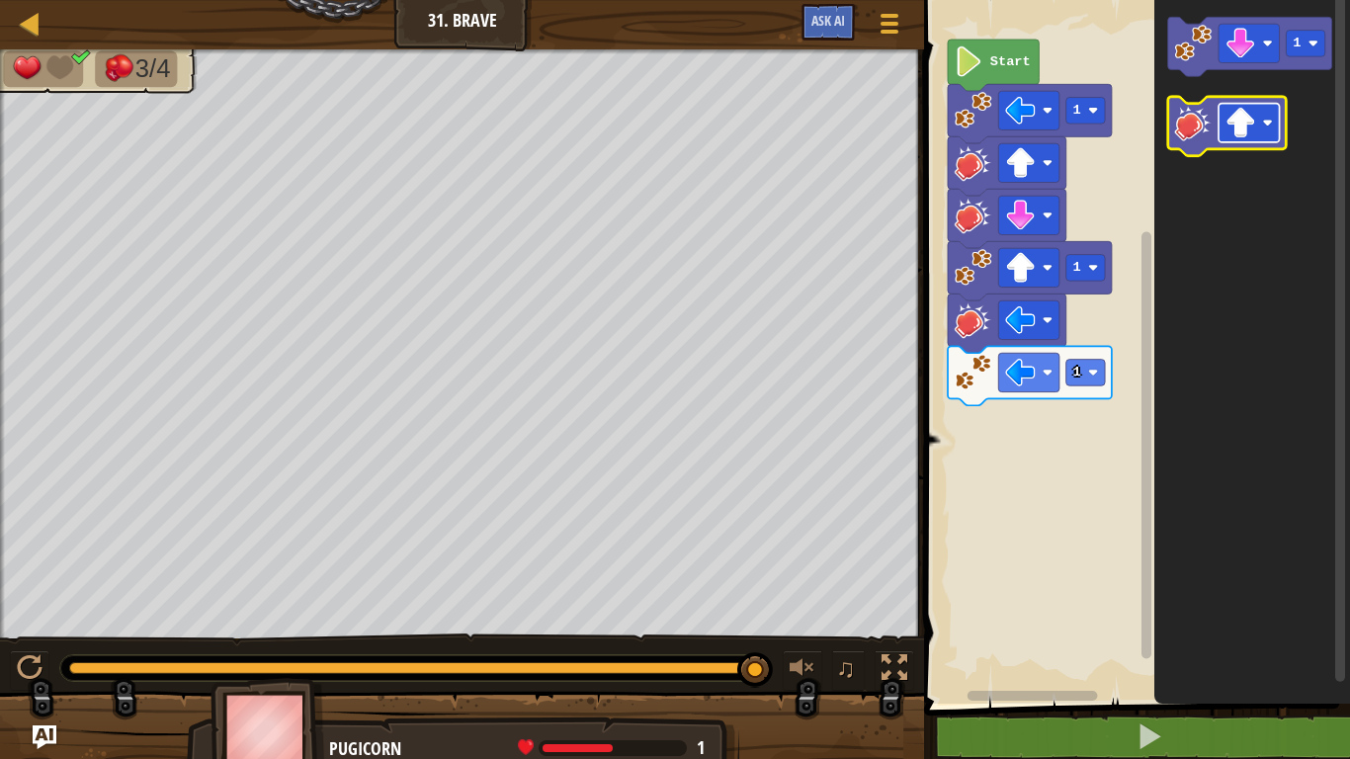
click at [1236, 127] on image "Blockly Workspace" at bounding box center [1240, 123] width 31 height 31
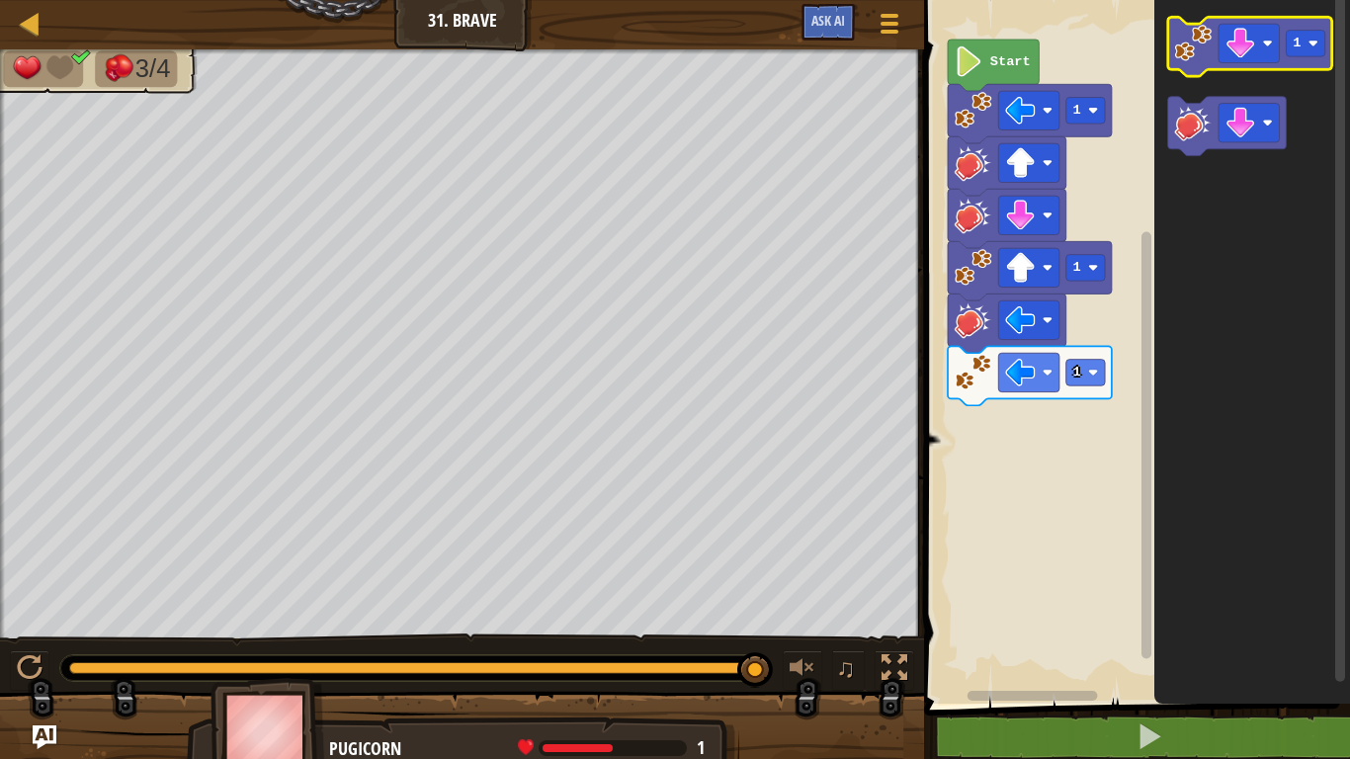
click at [1203, 60] on image "Blockly Workspace" at bounding box center [1194, 44] width 38 height 38
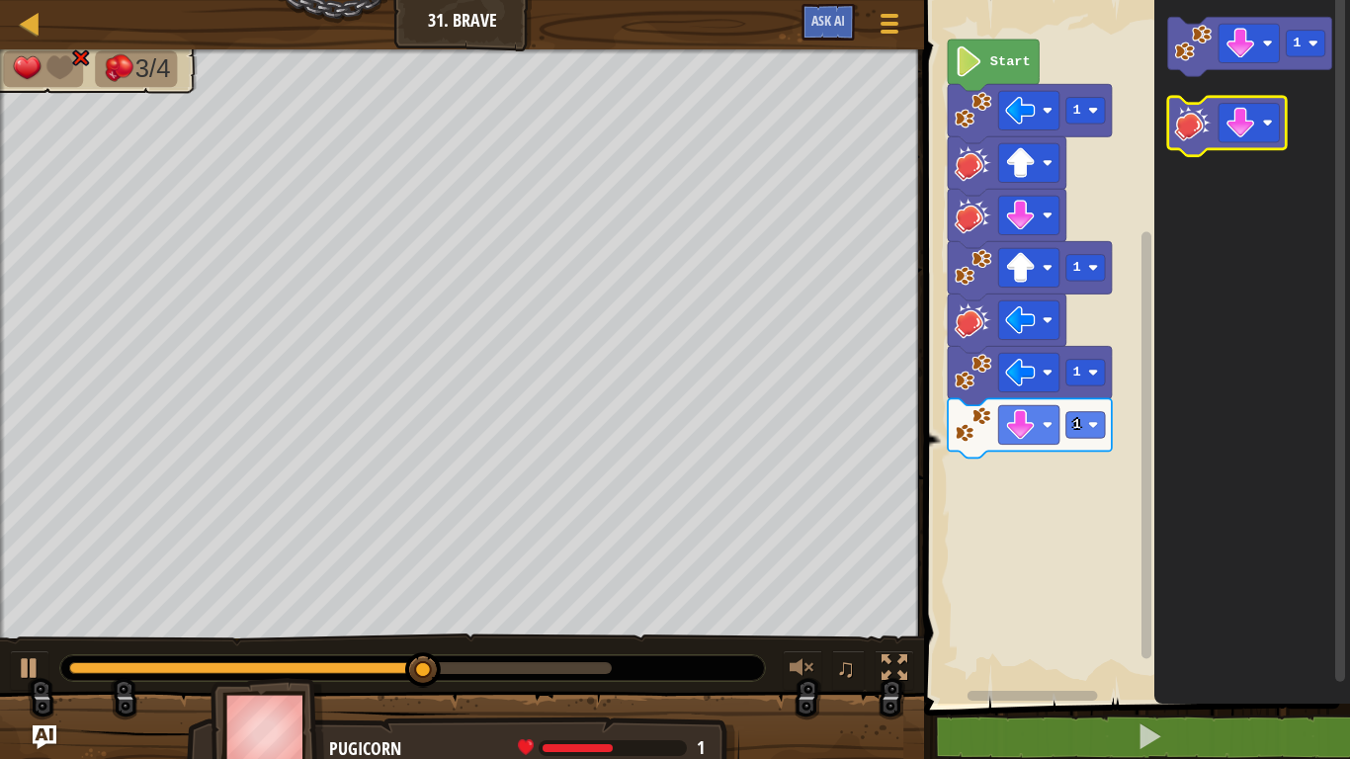
click at [1192, 114] on image "Blockly Workspace" at bounding box center [1194, 123] width 38 height 38
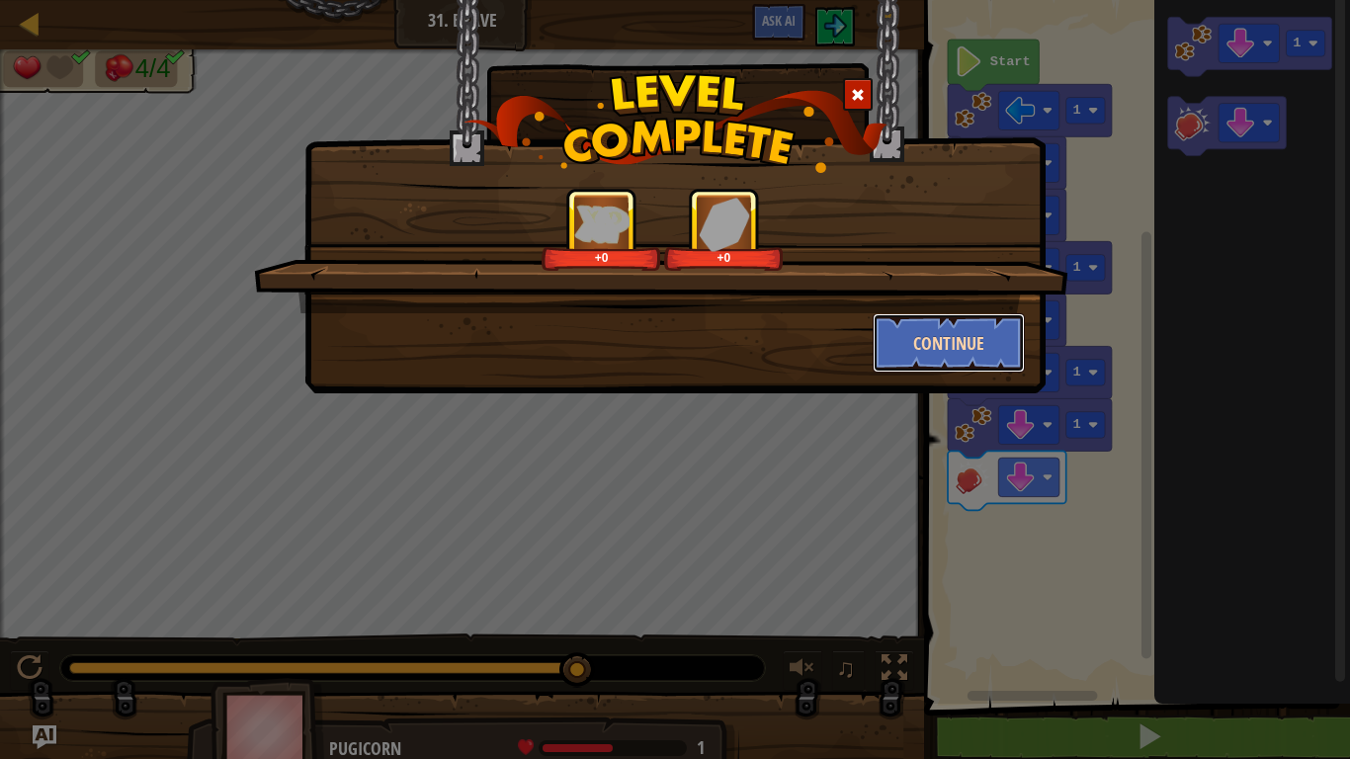
click at [915, 344] on button "Continue" at bounding box center [949, 342] width 153 height 59
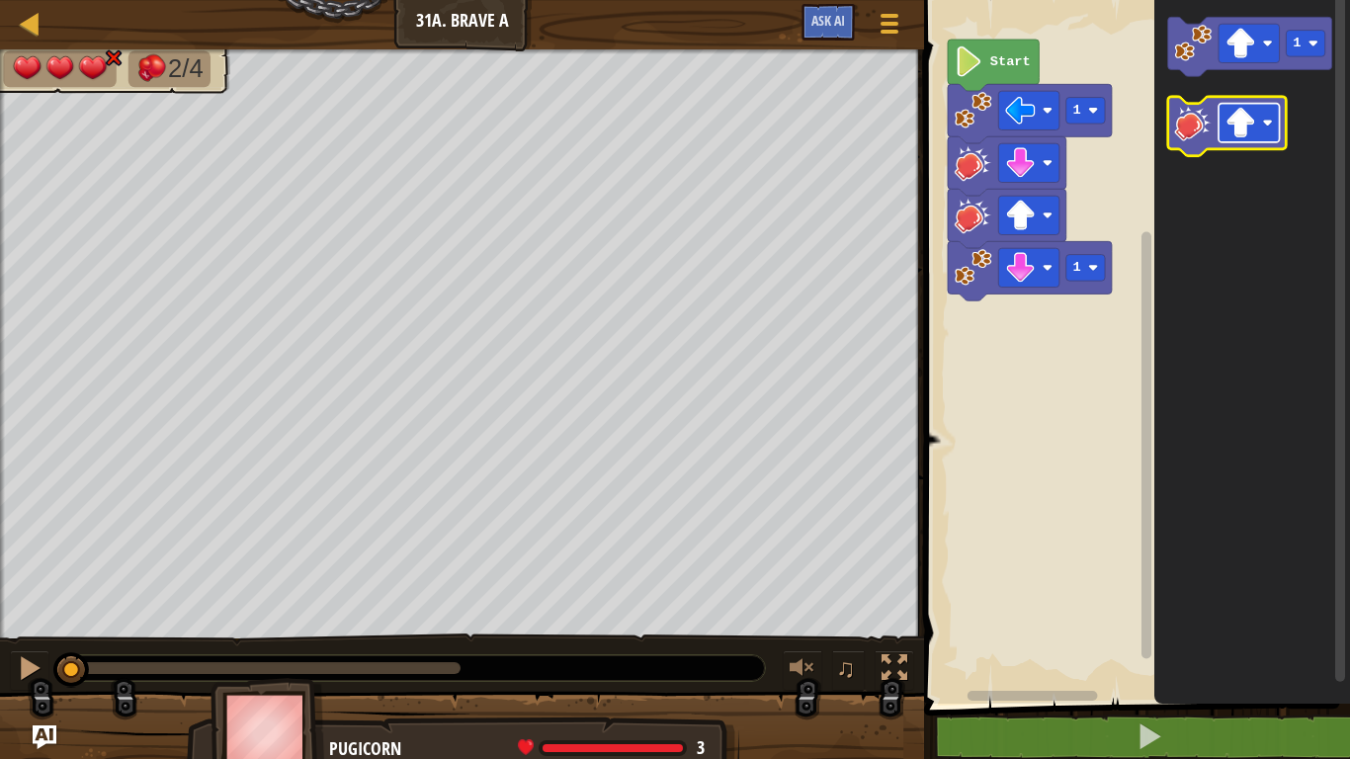
click at [1235, 133] on image "Blockly Workspace" at bounding box center [1240, 123] width 31 height 31
click at [1198, 146] on icon "Blockly Workspace" at bounding box center [1227, 126] width 119 height 59
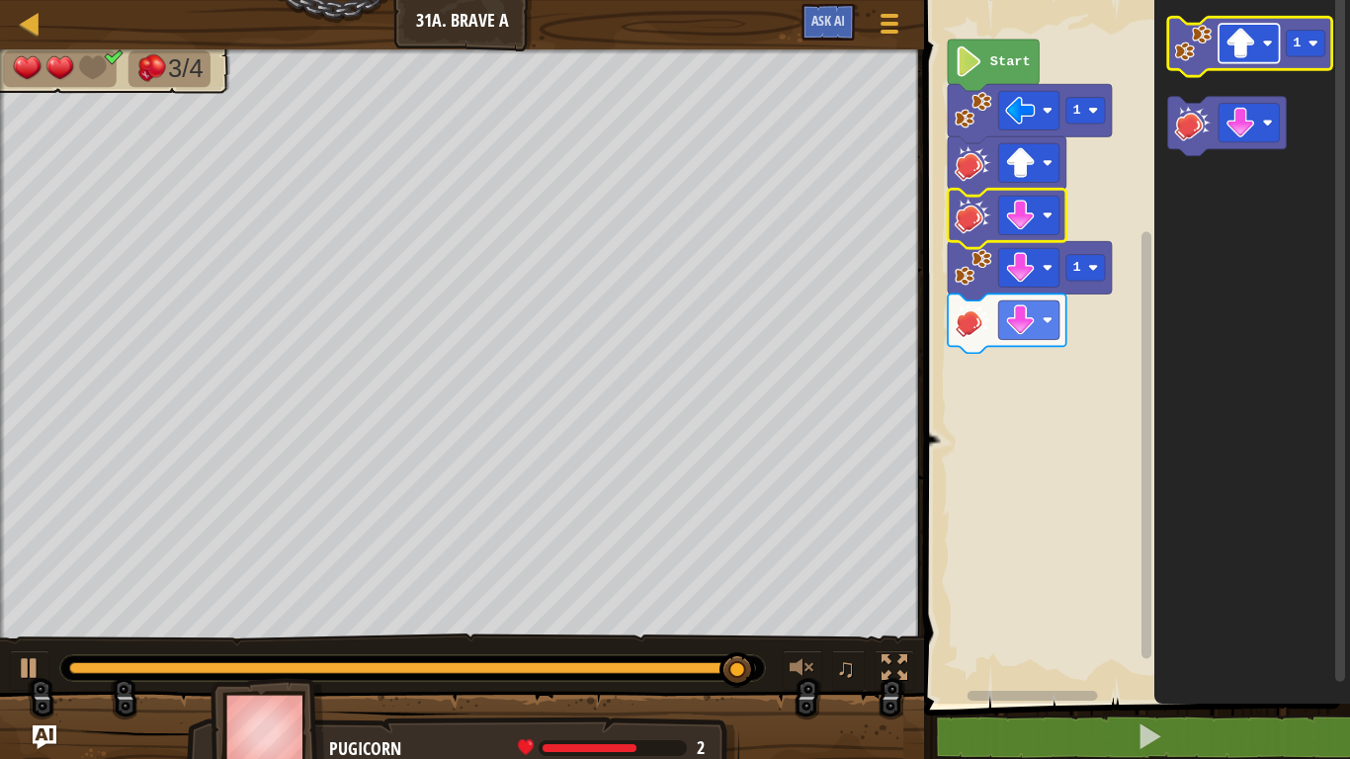
click at [1246, 46] on image "Blockly Workspace" at bounding box center [1240, 43] width 31 height 31
click at [1175, 41] on image "Blockly Workspace" at bounding box center [1194, 44] width 38 height 38
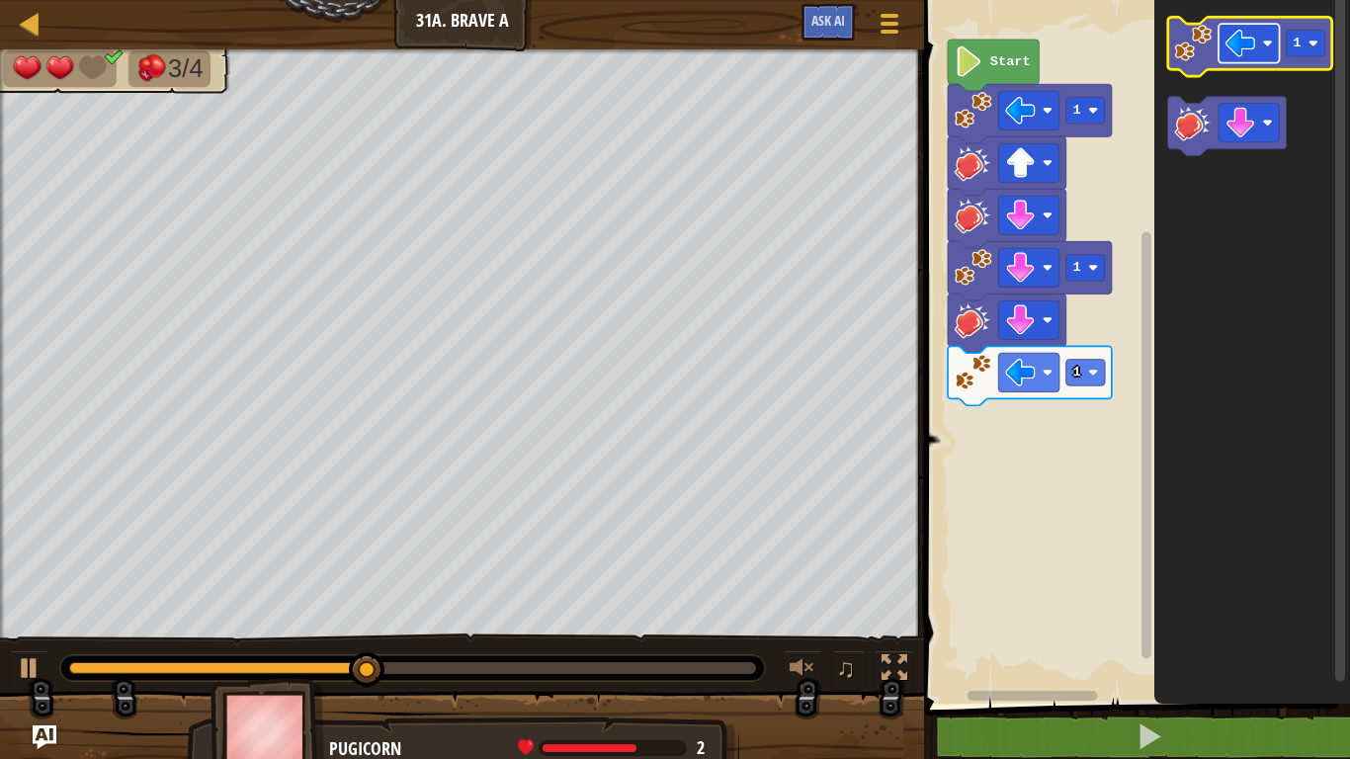
click at [1236, 50] on image "Blockly Workspace" at bounding box center [1240, 43] width 31 height 31
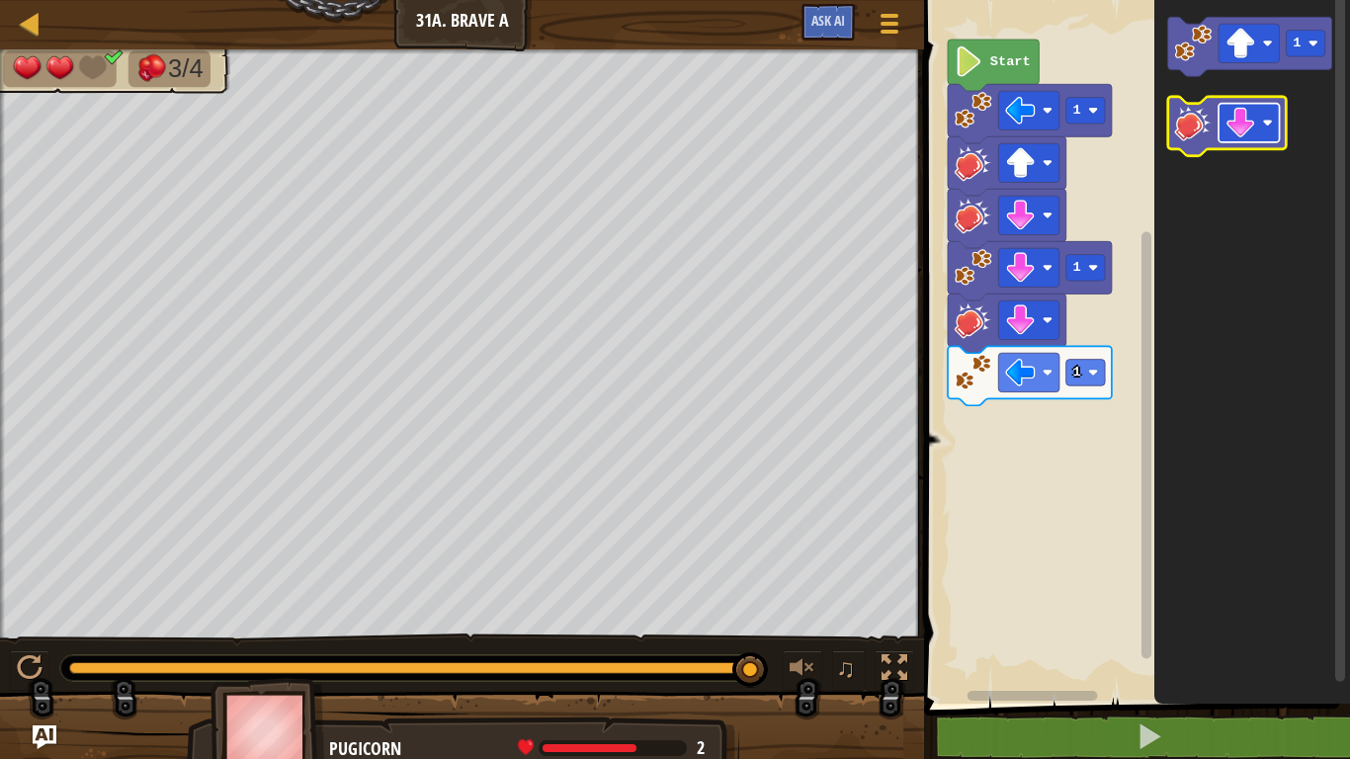
click at [1229, 119] on image "Blockly Workspace" at bounding box center [1240, 123] width 31 height 31
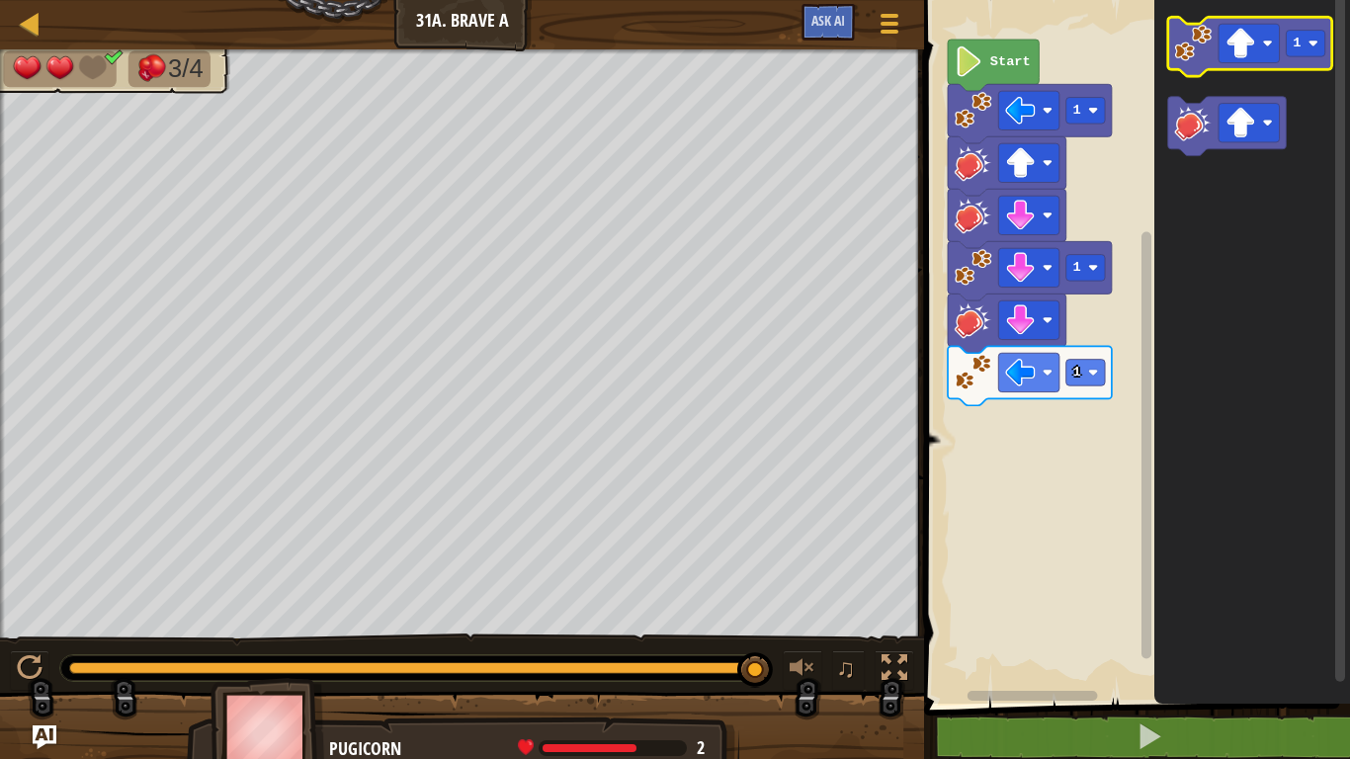
click at [1188, 47] on image "Blockly Workspace" at bounding box center [1194, 44] width 38 height 38
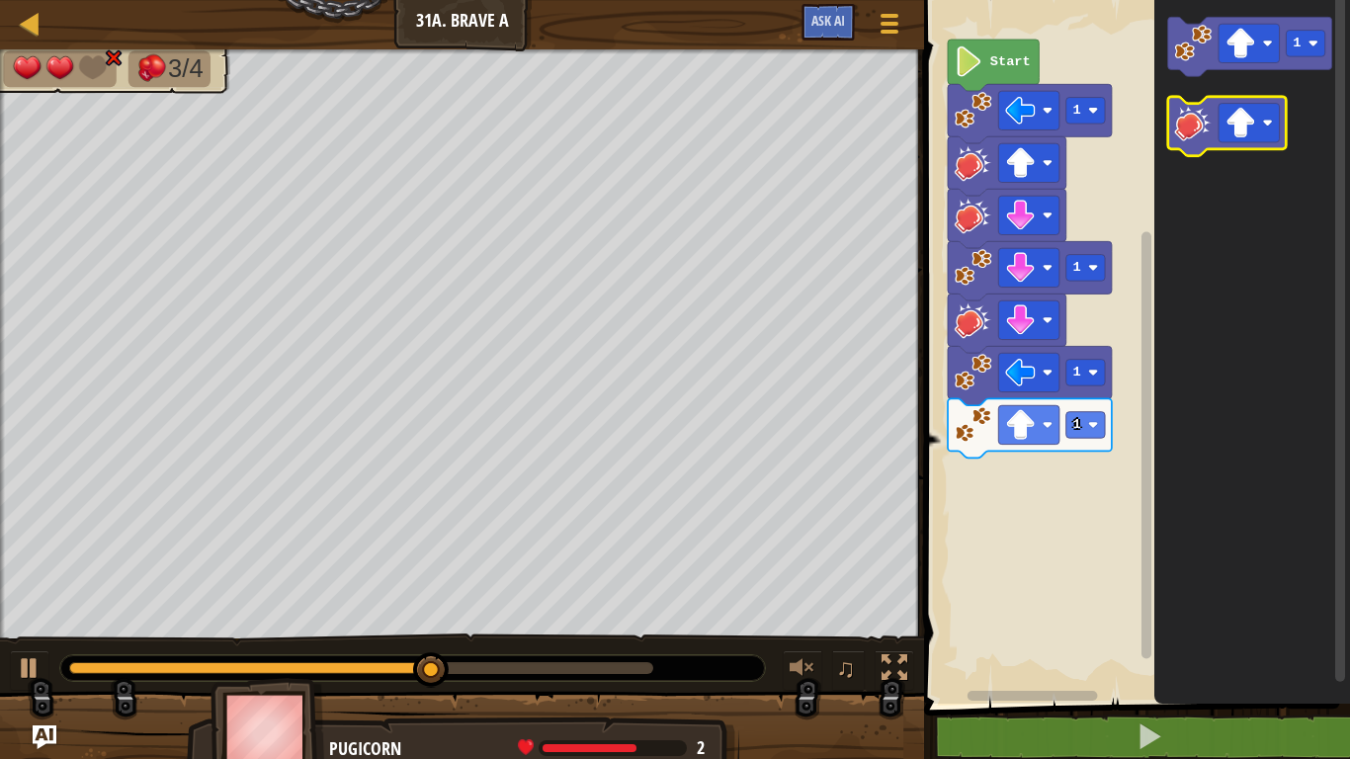
click at [1187, 121] on image "Blockly Workspace" at bounding box center [1194, 123] width 38 height 38
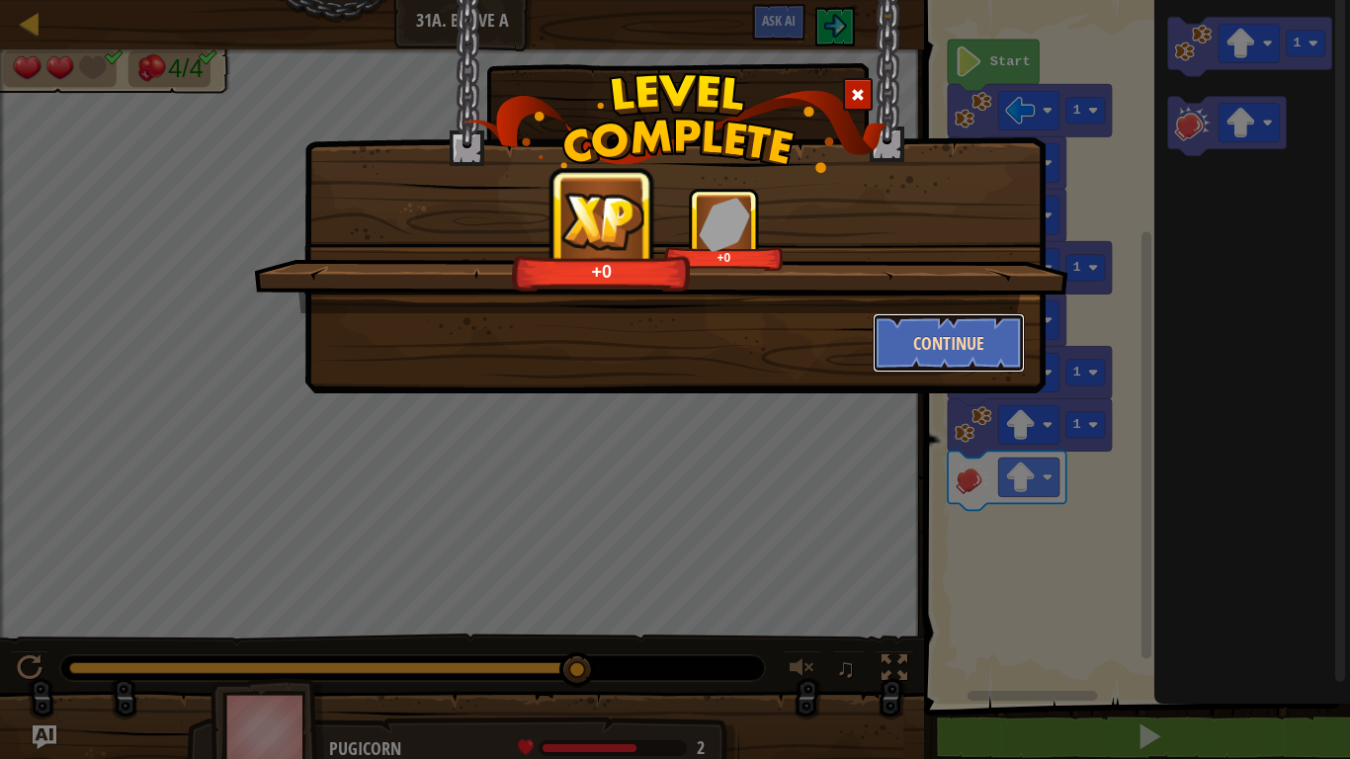
click at [965, 367] on button "Continue" at bounding box center [949, 342] width 153 height 59
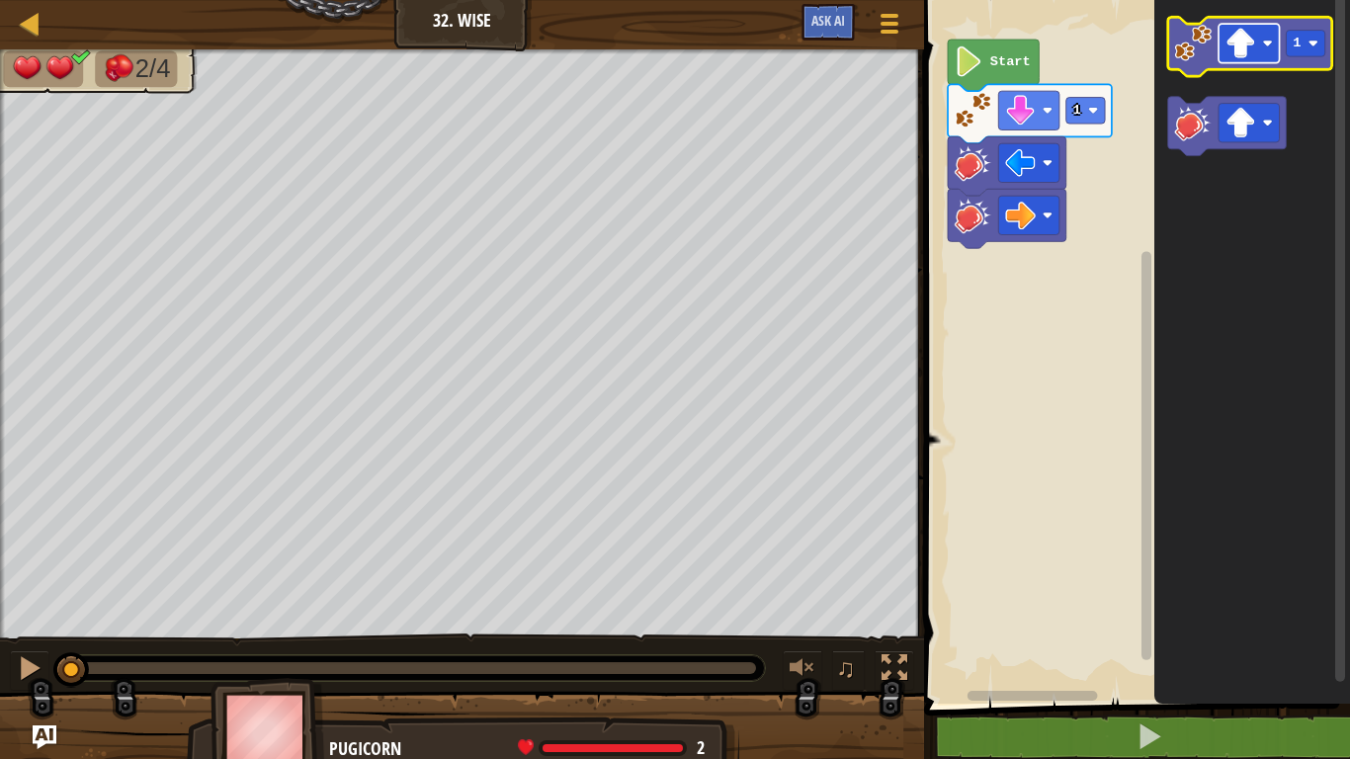
click at [1220, 48] on rect "Blockly Workspace" at bounding box center [1249, 43] width 61 height 39
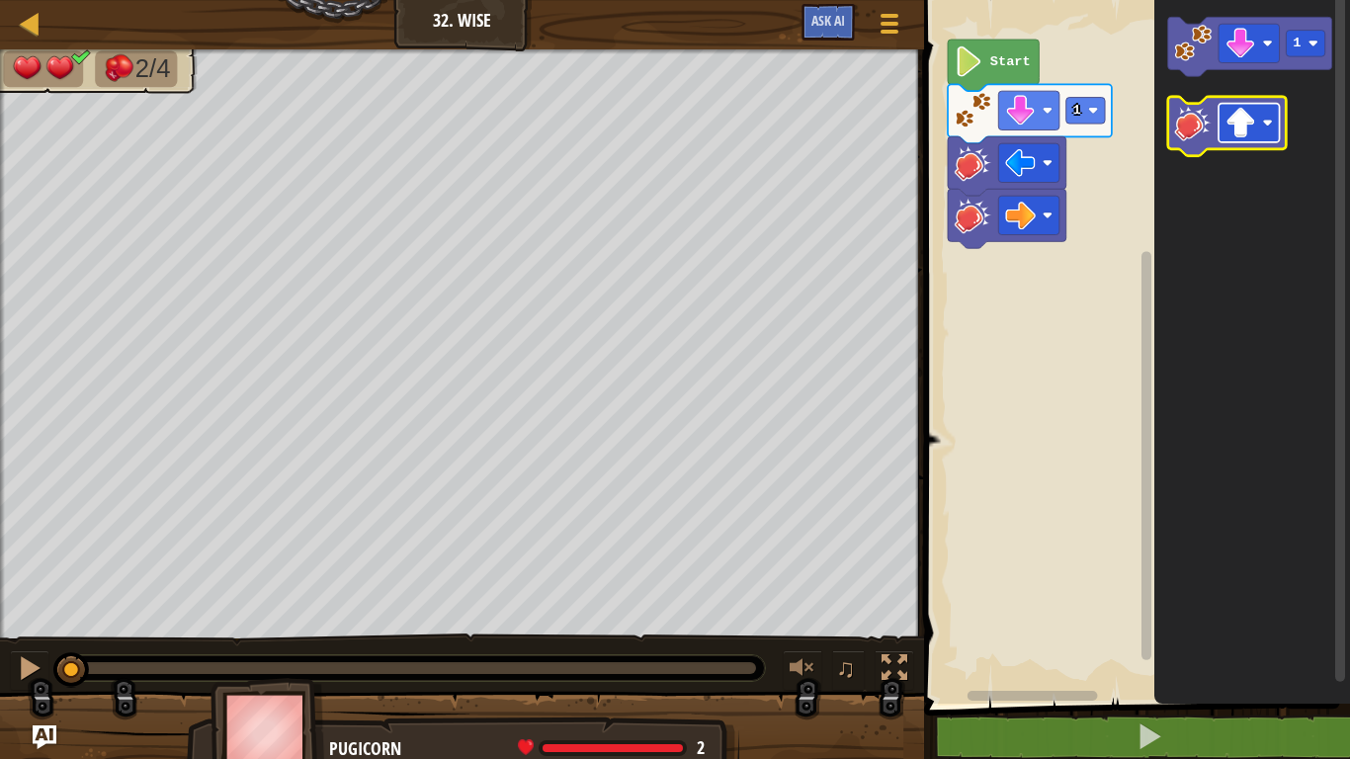
click at [1248, 127] on image "Blockly Workspace" at bounding box center [1240, 123] width 31 height 31
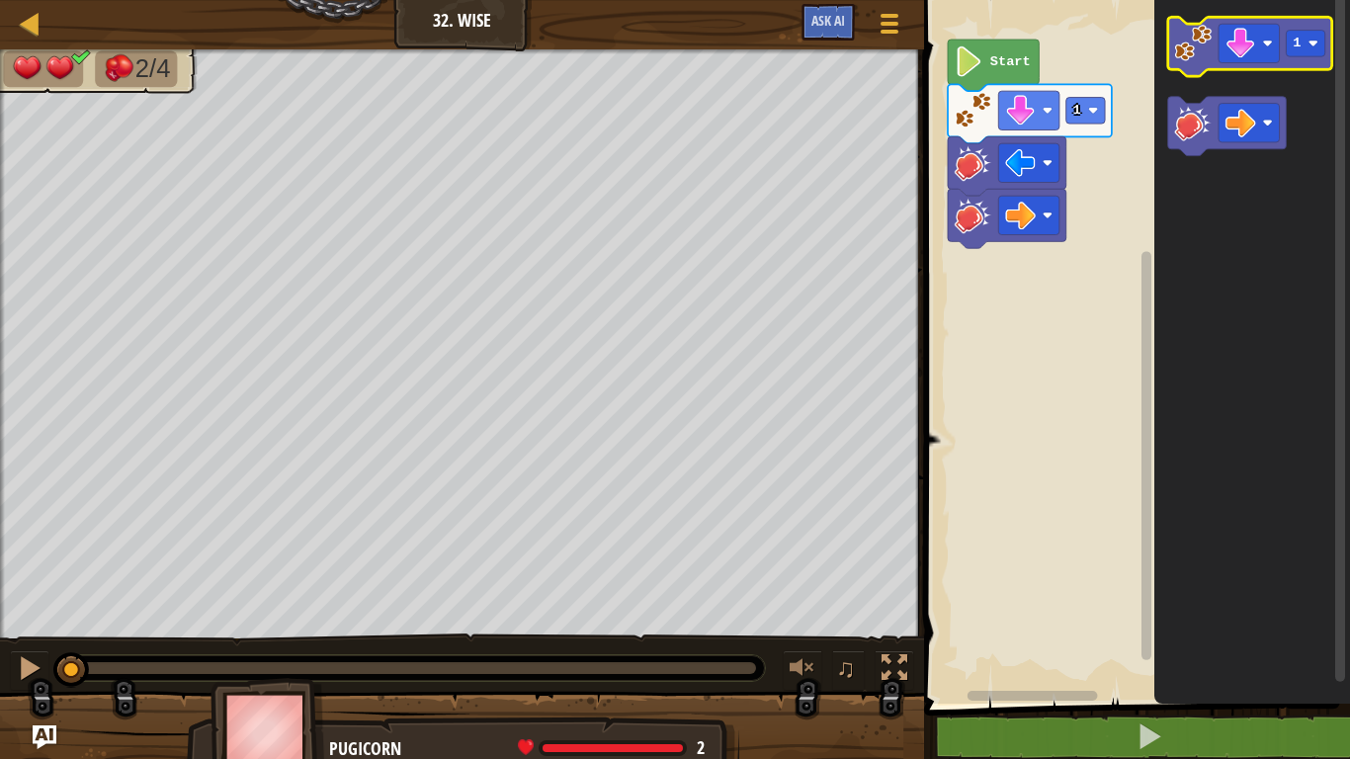
click at [1197, 39] on image "Blockly Workspace" at bounding box center [1194, 44] width 38 height 38
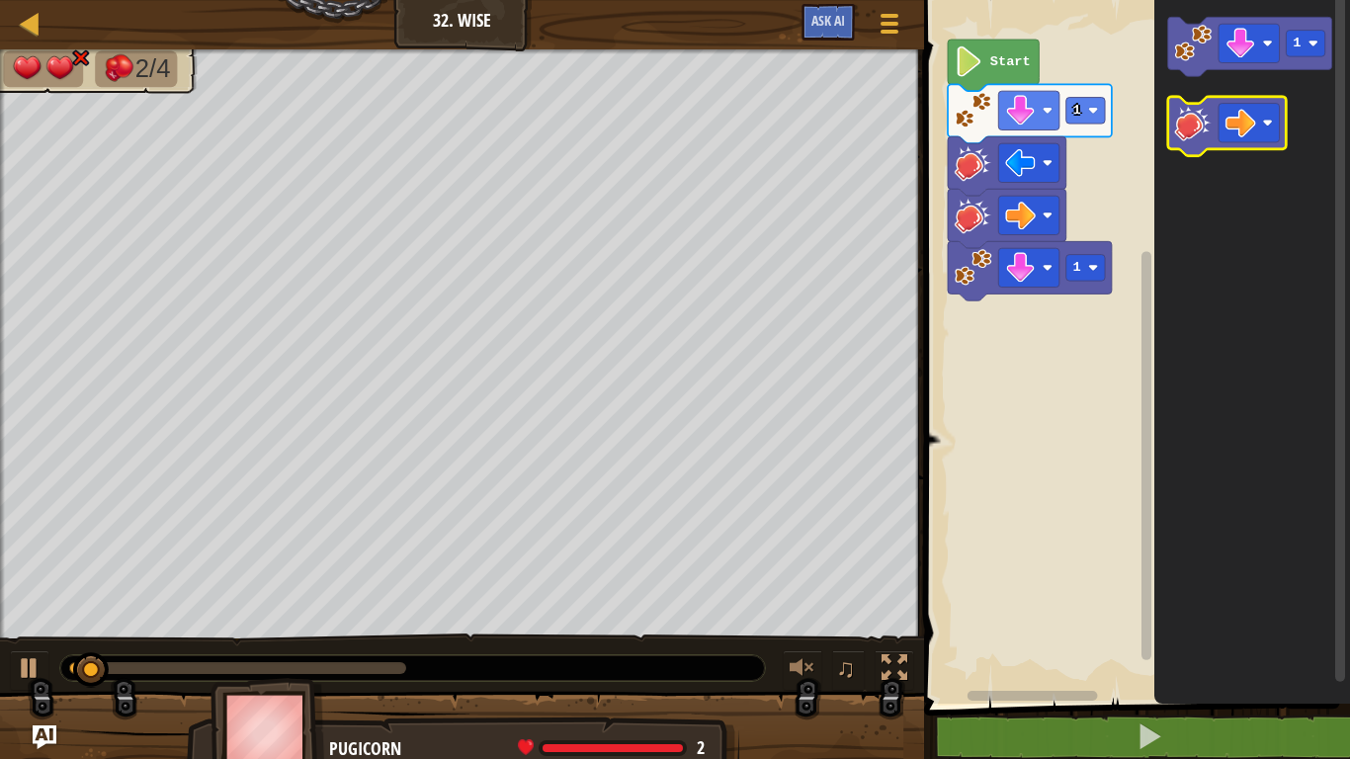
click at [1198, 104] on image "Blockly Workspace" at bounding box center [1194, 123] width 38 height 38
click at [1240, 127] on image "Blockly Workspace" at bounding box center [1240, 123] width 31 height 31
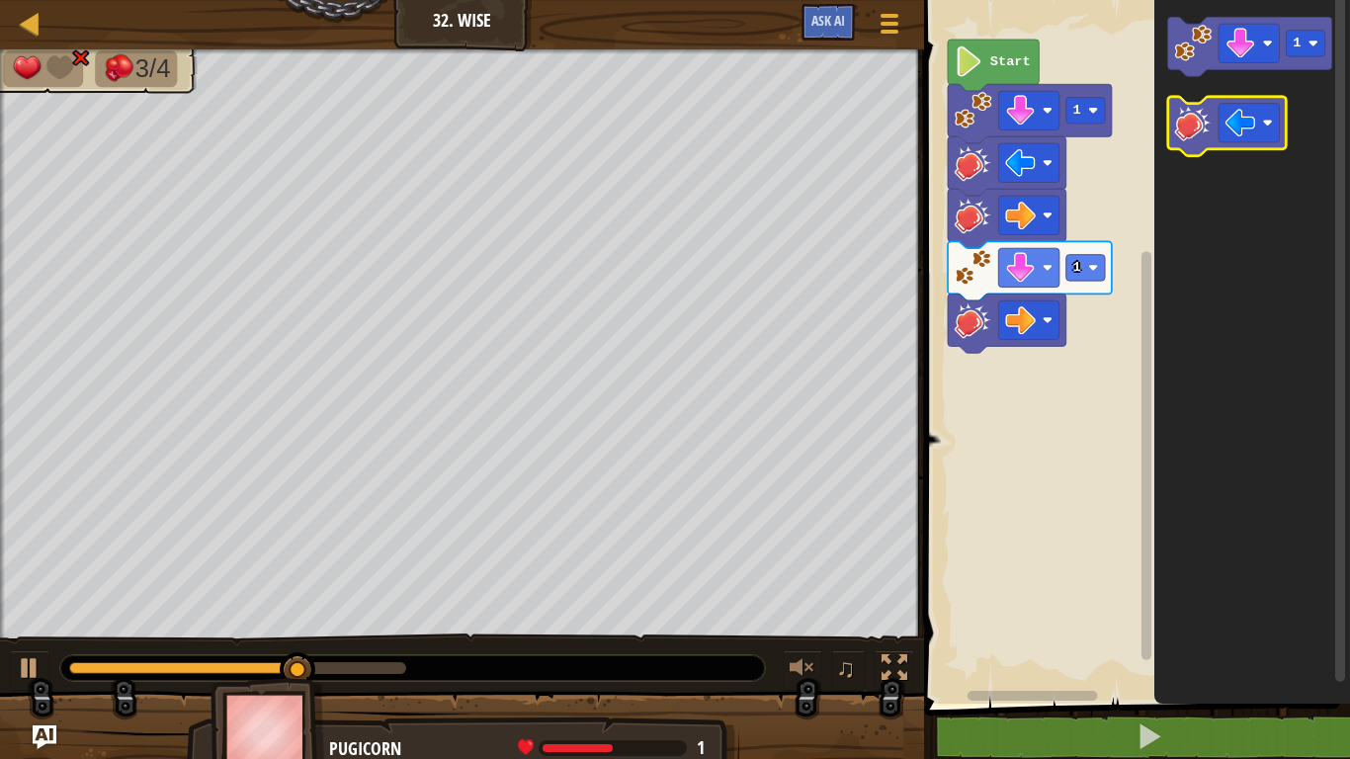
click at [1194, 118] on image "Blockly Workspace" at bounding box center [1194, 123] width 38 height 38
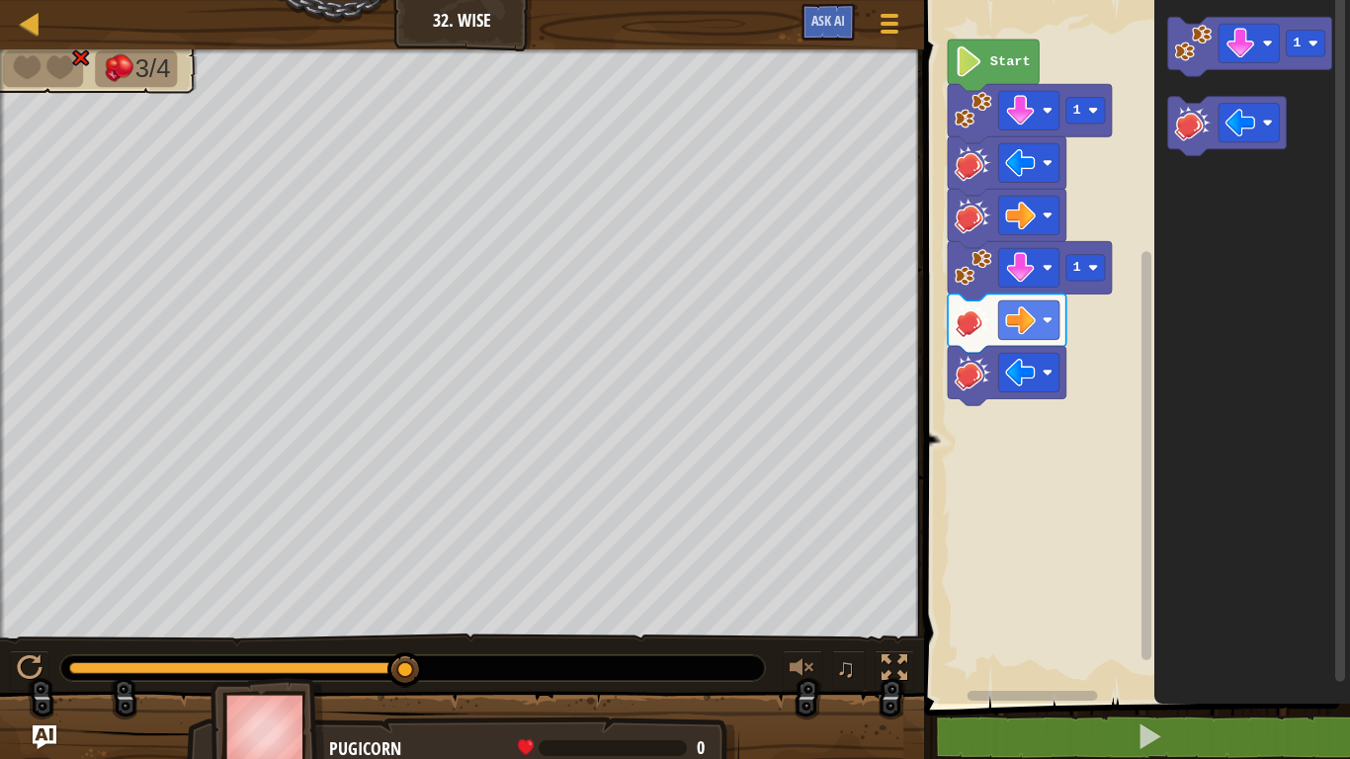
click at [965, 78] on icon "Blockly Workspace" at bounding box center [993, 65] width 91 height 51
click at [26, 625] on div at bounding box center [30, 668] width 26 height 26
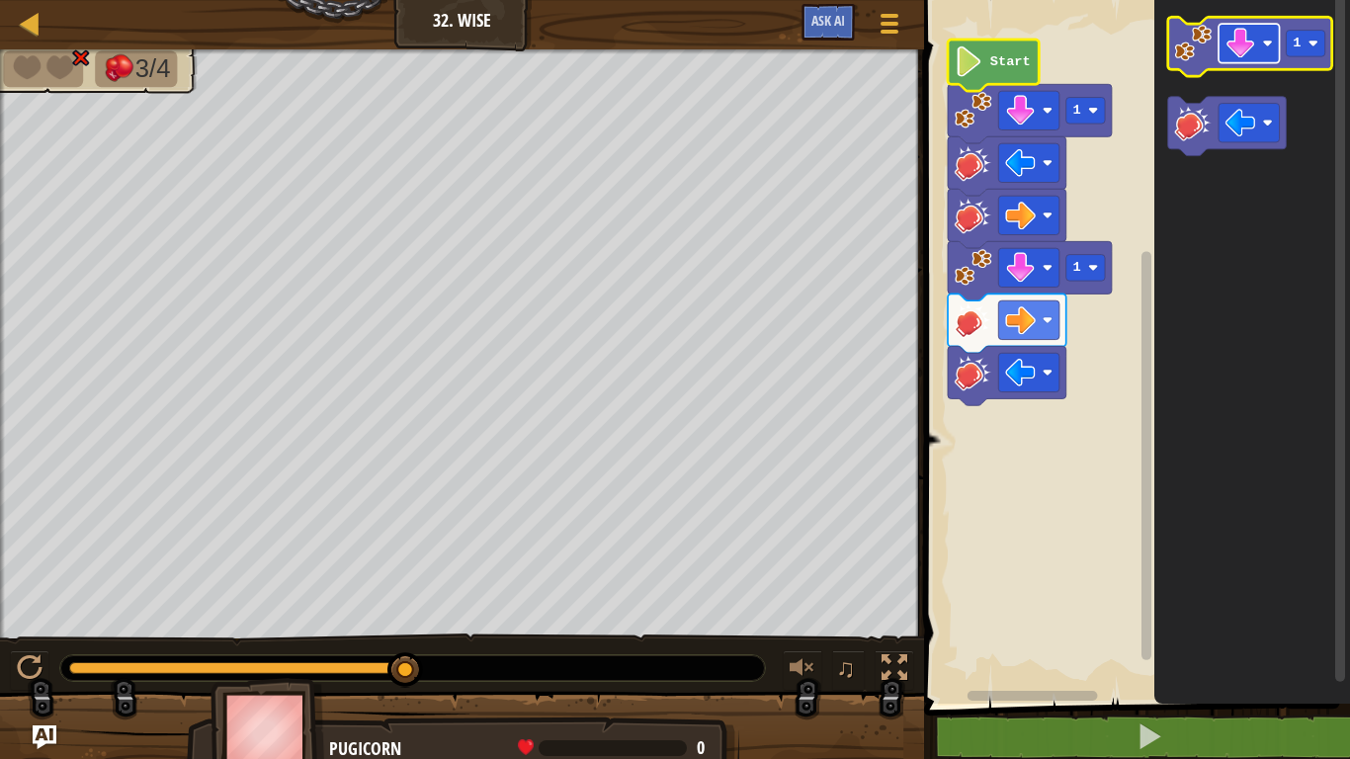
click at [1249, 45] on image "Blockly Workspace" at bounding box center [1240, 43] width 31 height 31
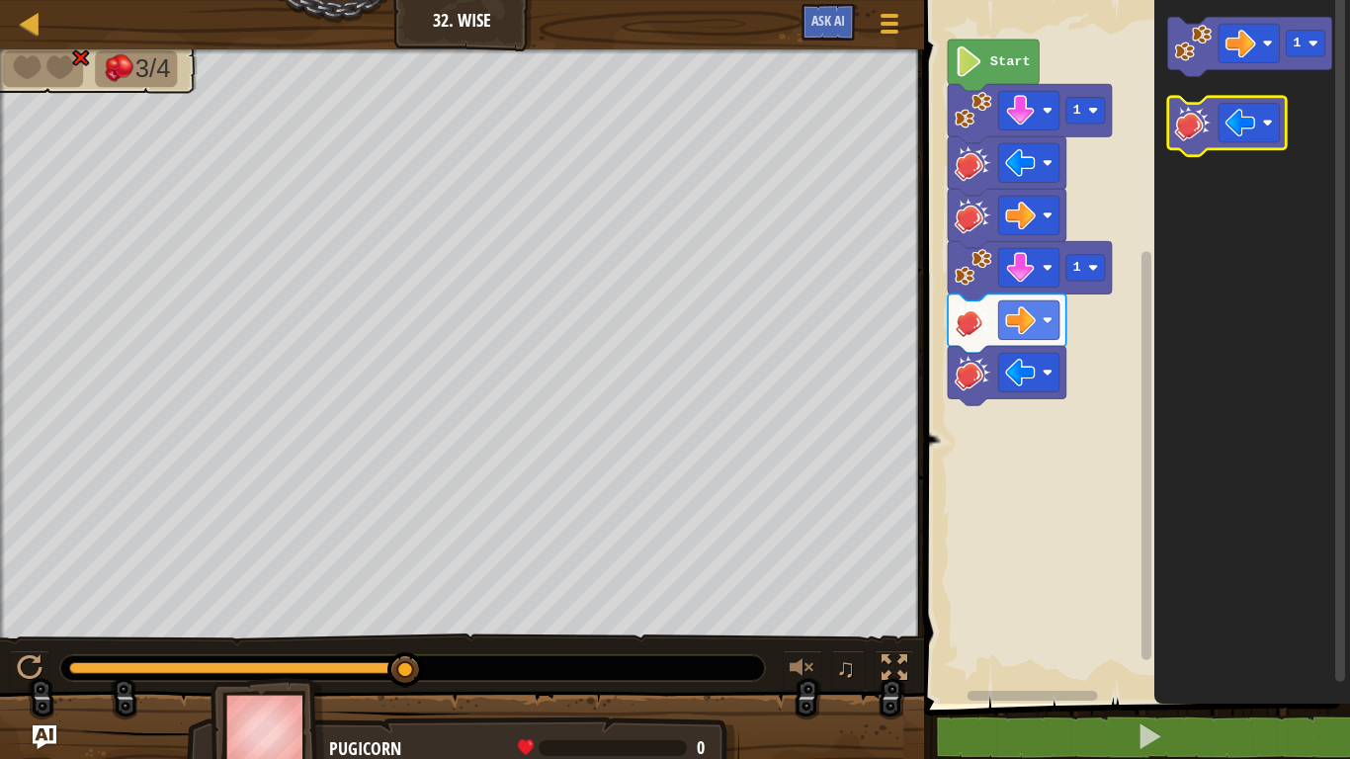
click at [1189, 111] on g "1" at bounding box center [1250, 86] width 164 height 138
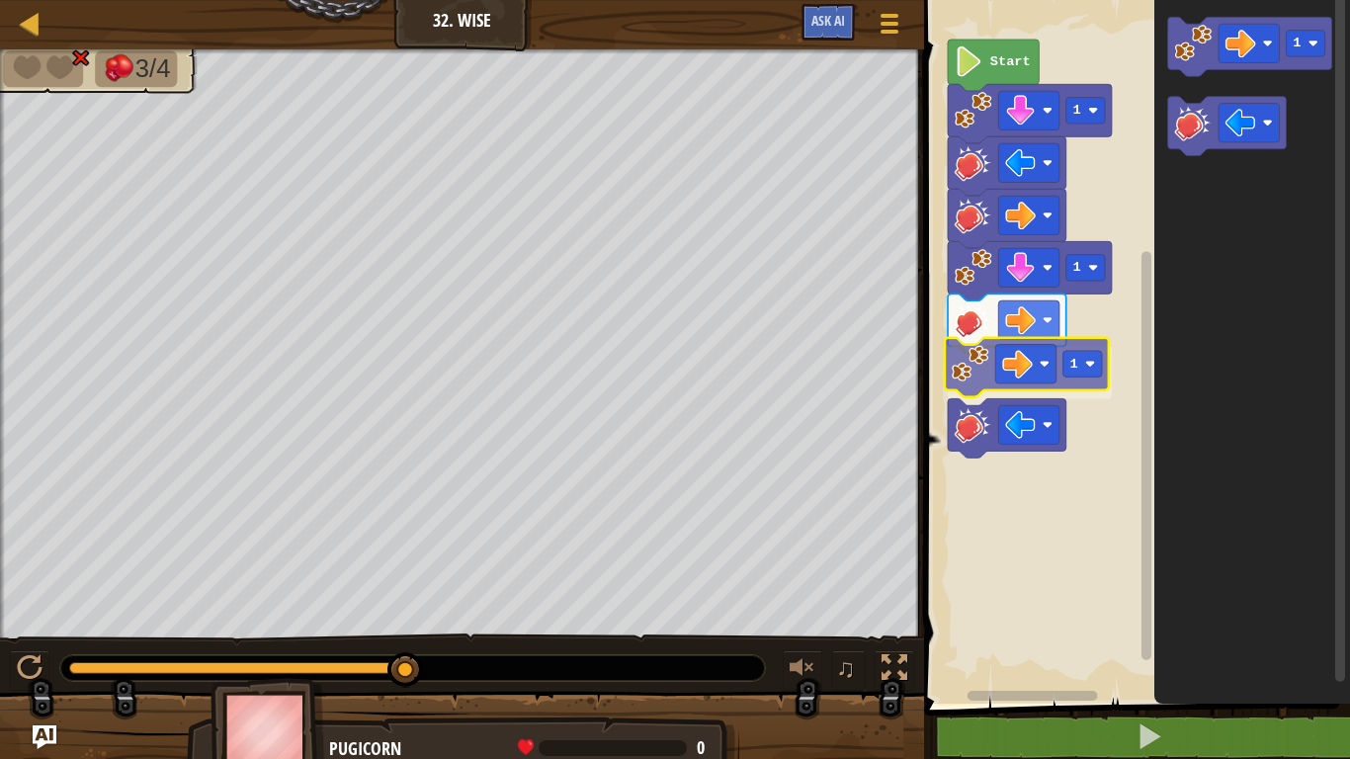
click at [960, 349] on div "1 1 1 Start 1 1" at bounding box center [1134, 347] width 432 height 714
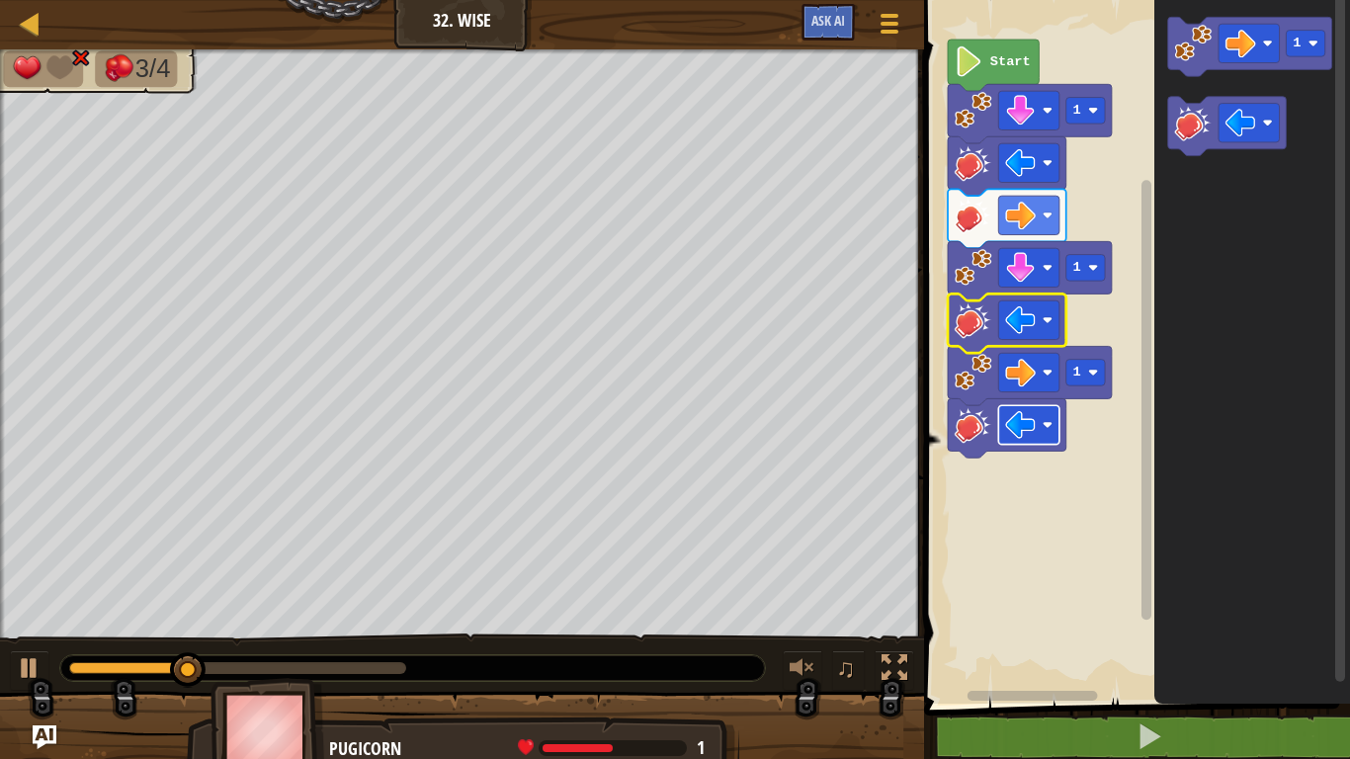
click at [1033, 439] on image "Blockly Workspace" at bounding box center [1021, 425] width 31 height 31
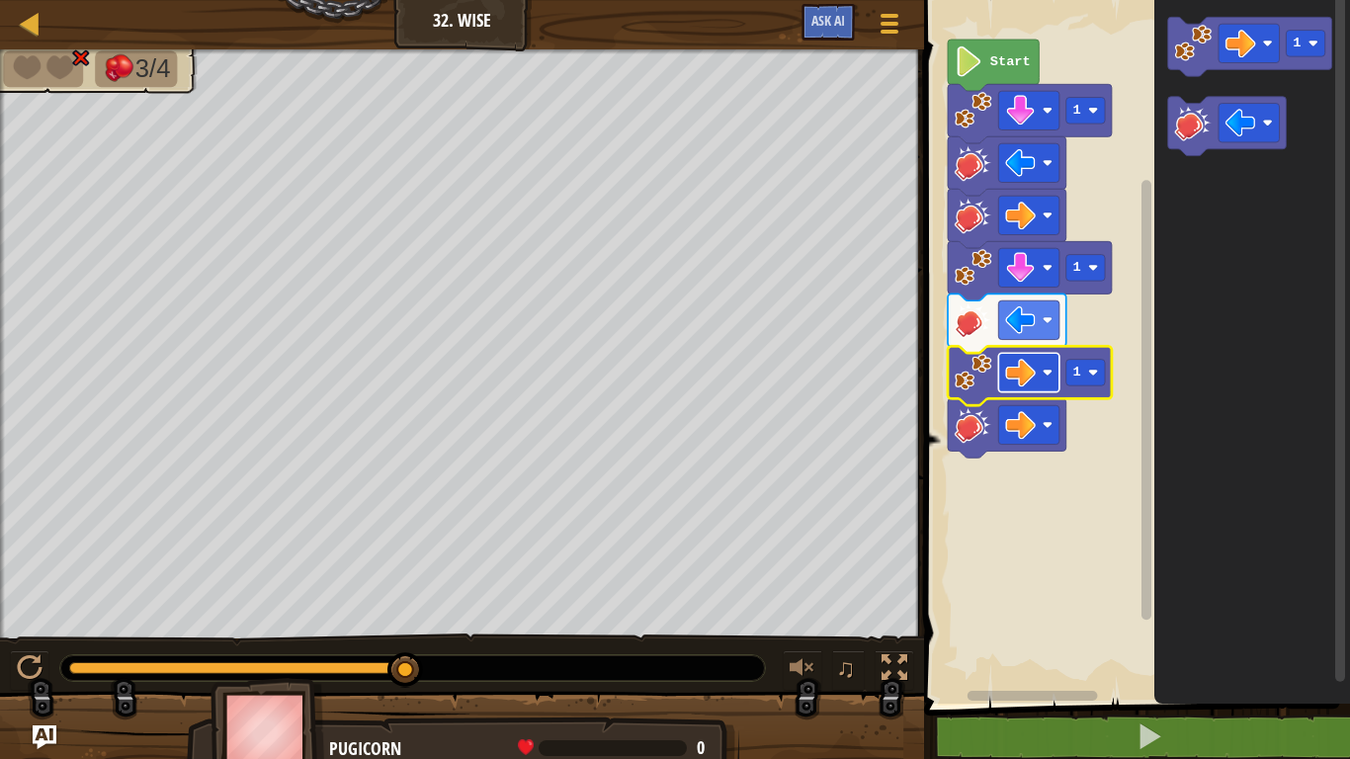
click at [1036, 384] on image "Blockly Workspace" at bounding box center [1021, 373] width 31 height 31
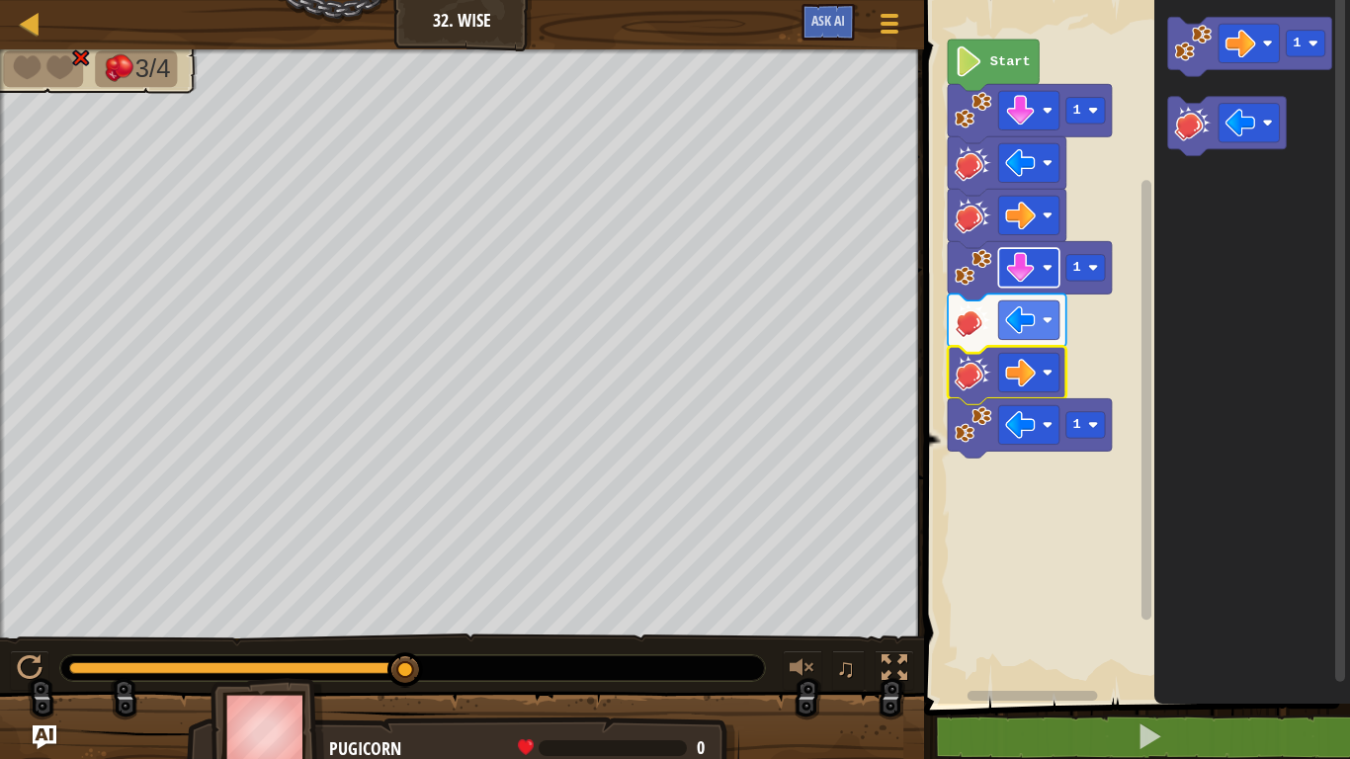
click at [1016, 275] on image "Blockly Workspace" at bounding box center [1021, 267] width 31 height 31
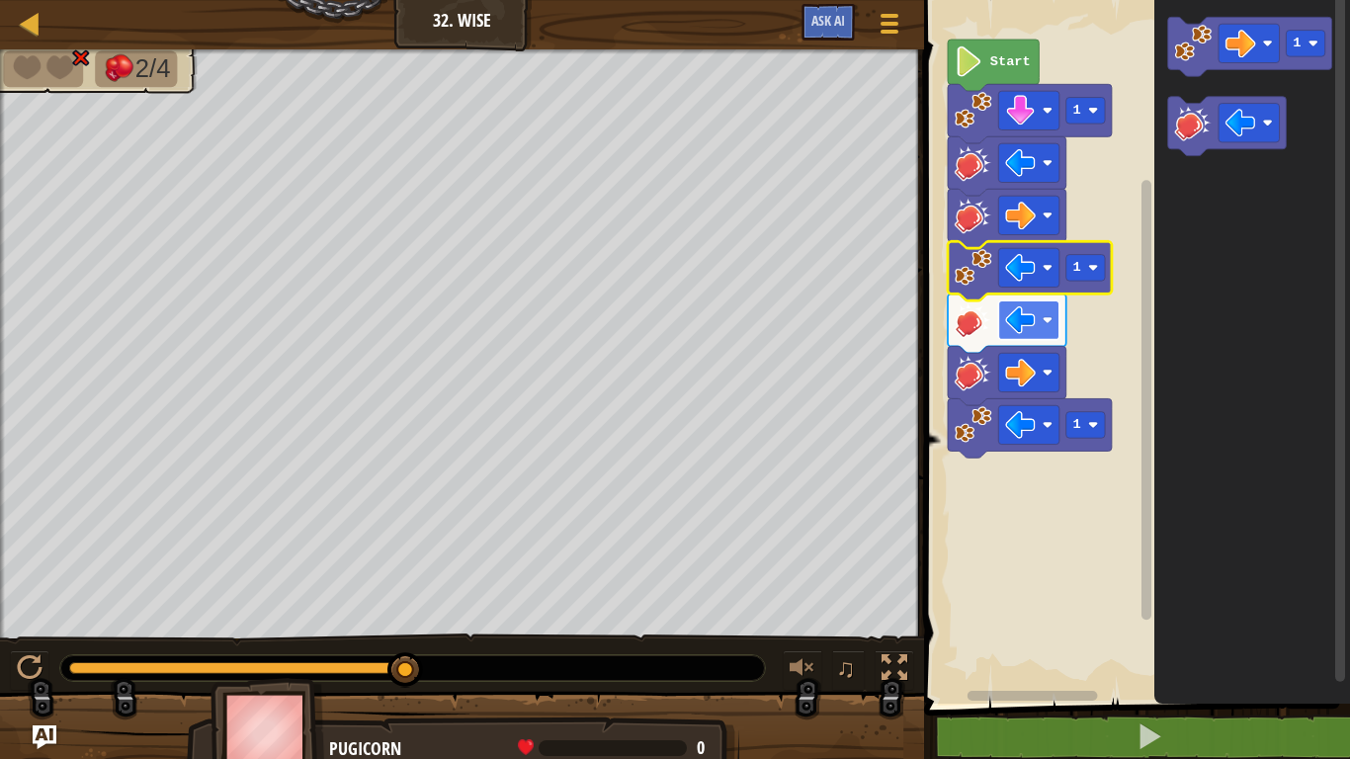
click at [1036, 328] on rect "Blockly Workspace" at bounding box center [1029, 319] width 61 height 39
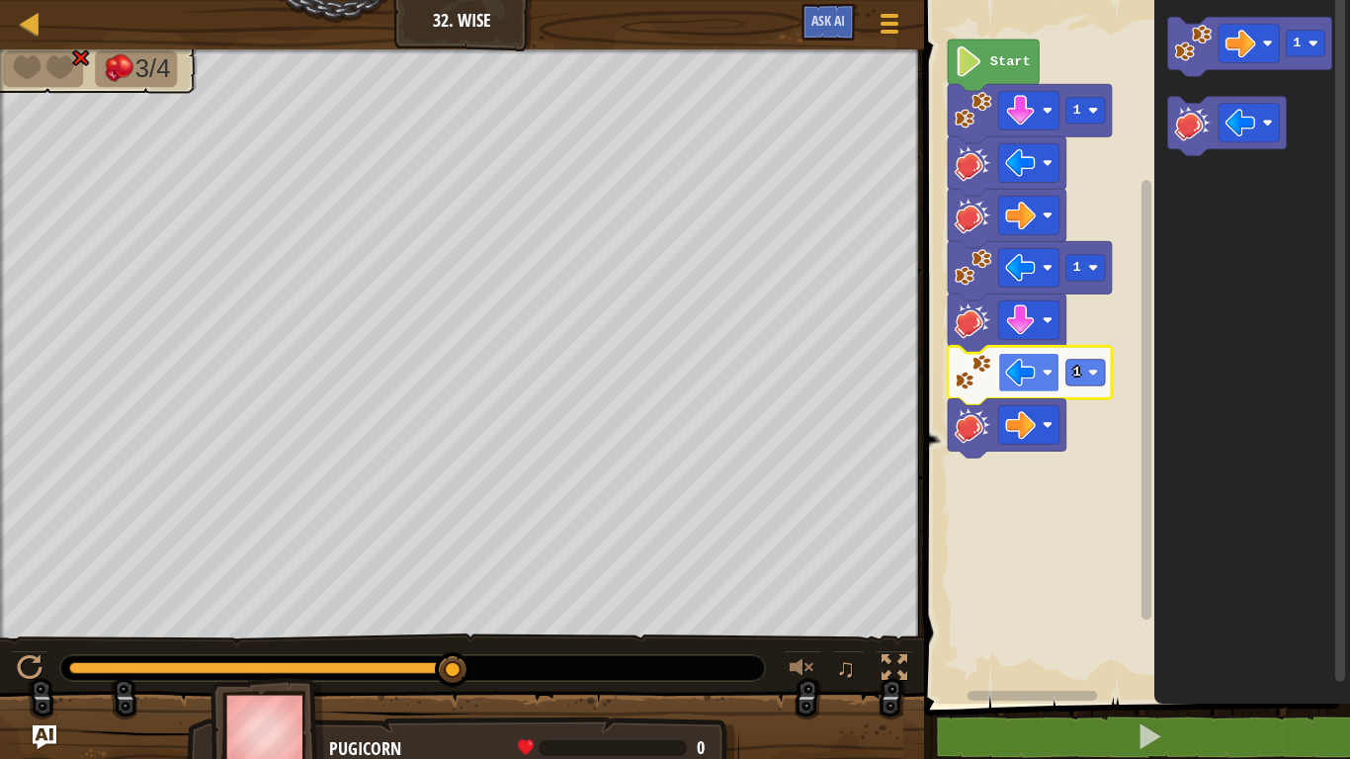
click at [1031, 363] on image "Blockly Workspace" at bounding box center [1021, 373] width 31 height 31
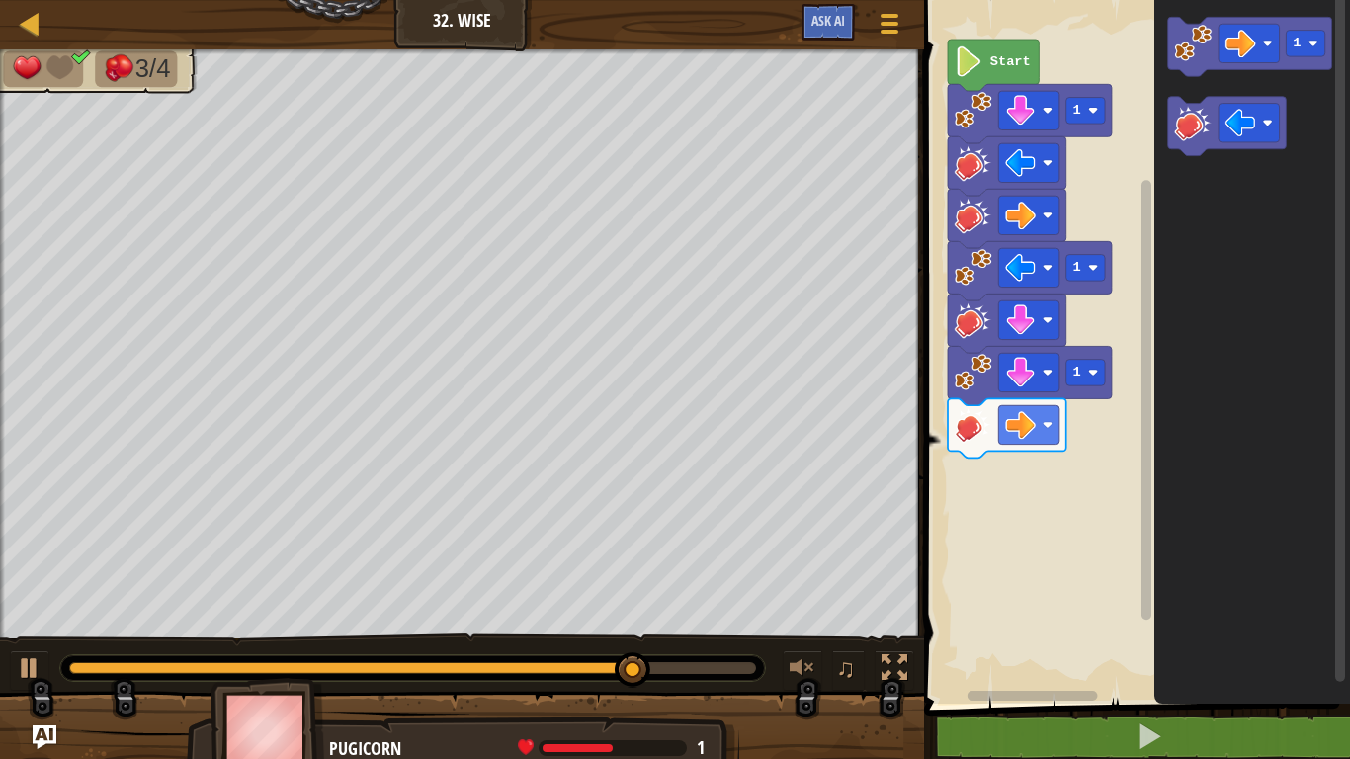
click at [1123, 317] on div "Start 1 1 1 1" at bounding box center [1134, 347] width 432 height 714
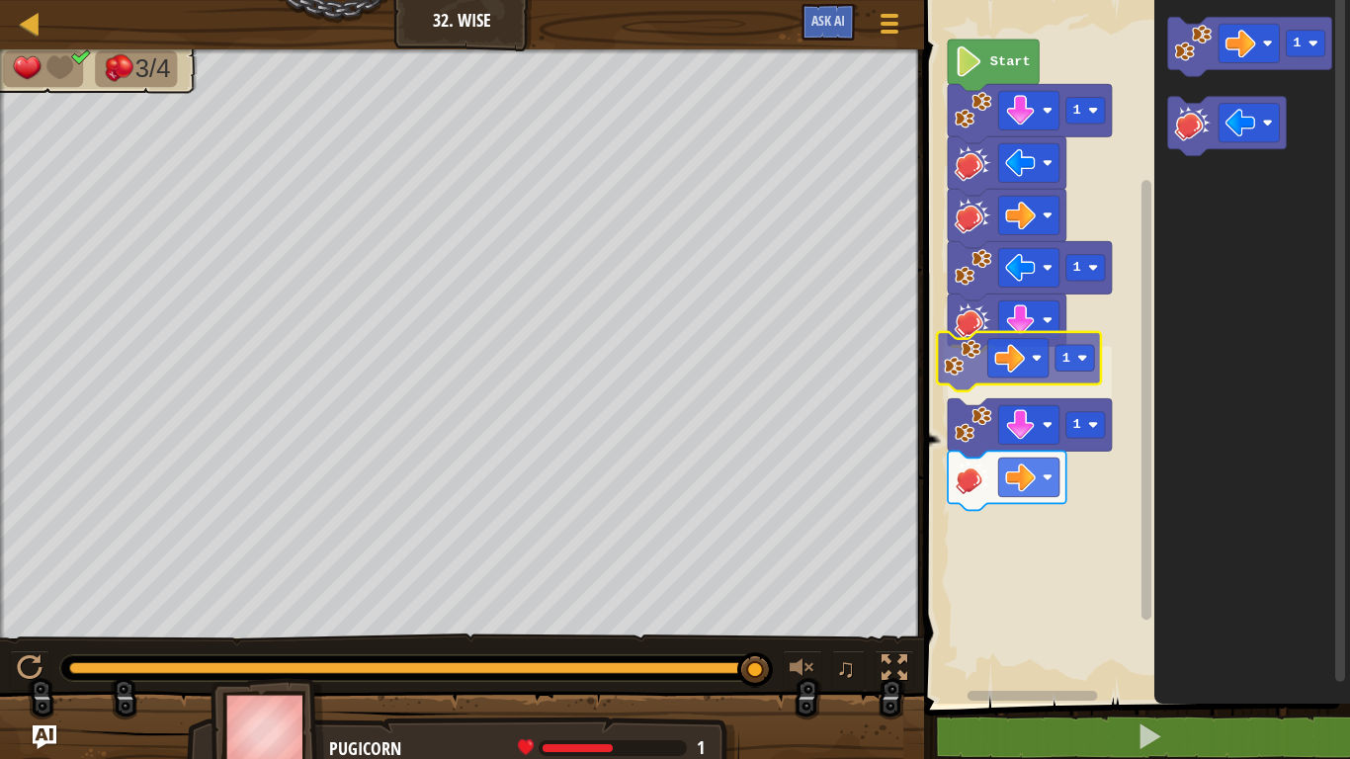
click at [971, 360] on div "Start 1 1 1 1 1 1" at bounding box center [1134, 347] width 432 height 714
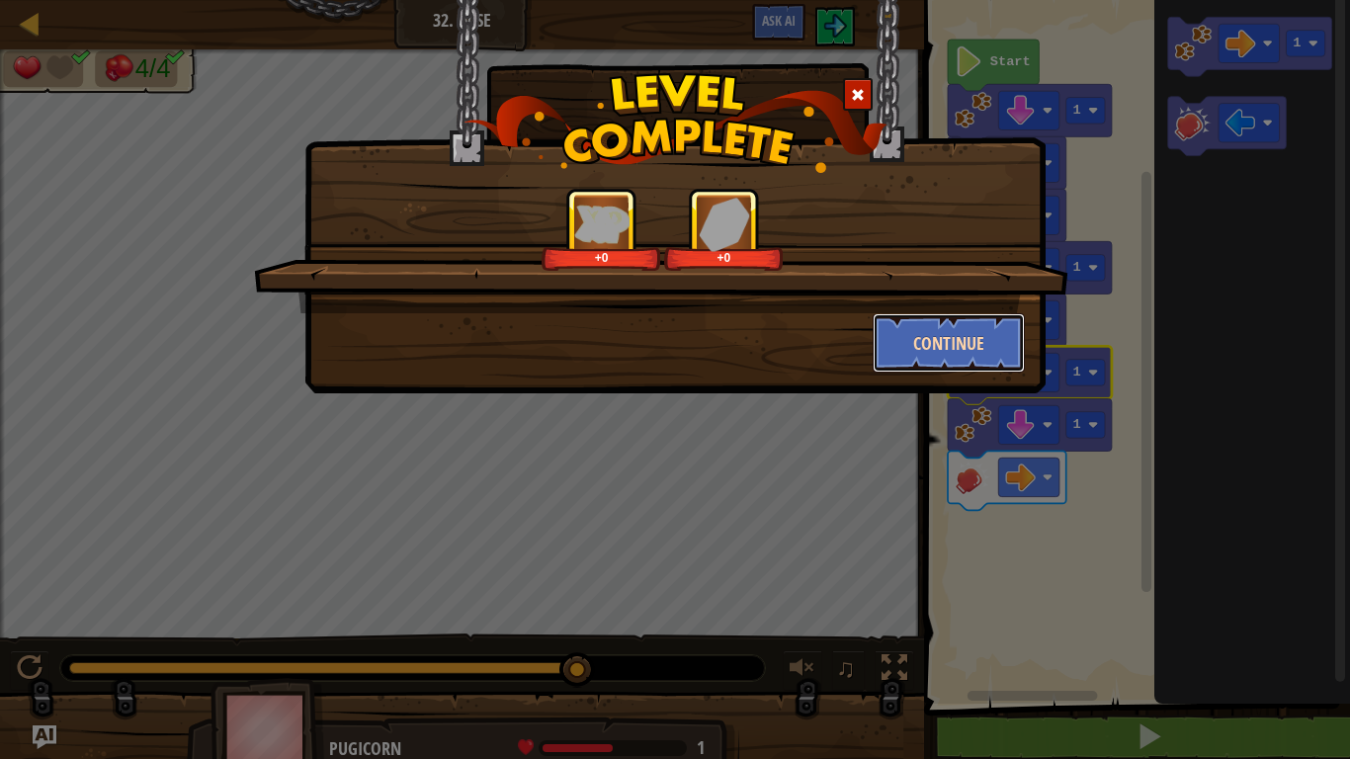
click at [937, 345] on button "Continue" at bounding box center [949, 342] width 153 height 59
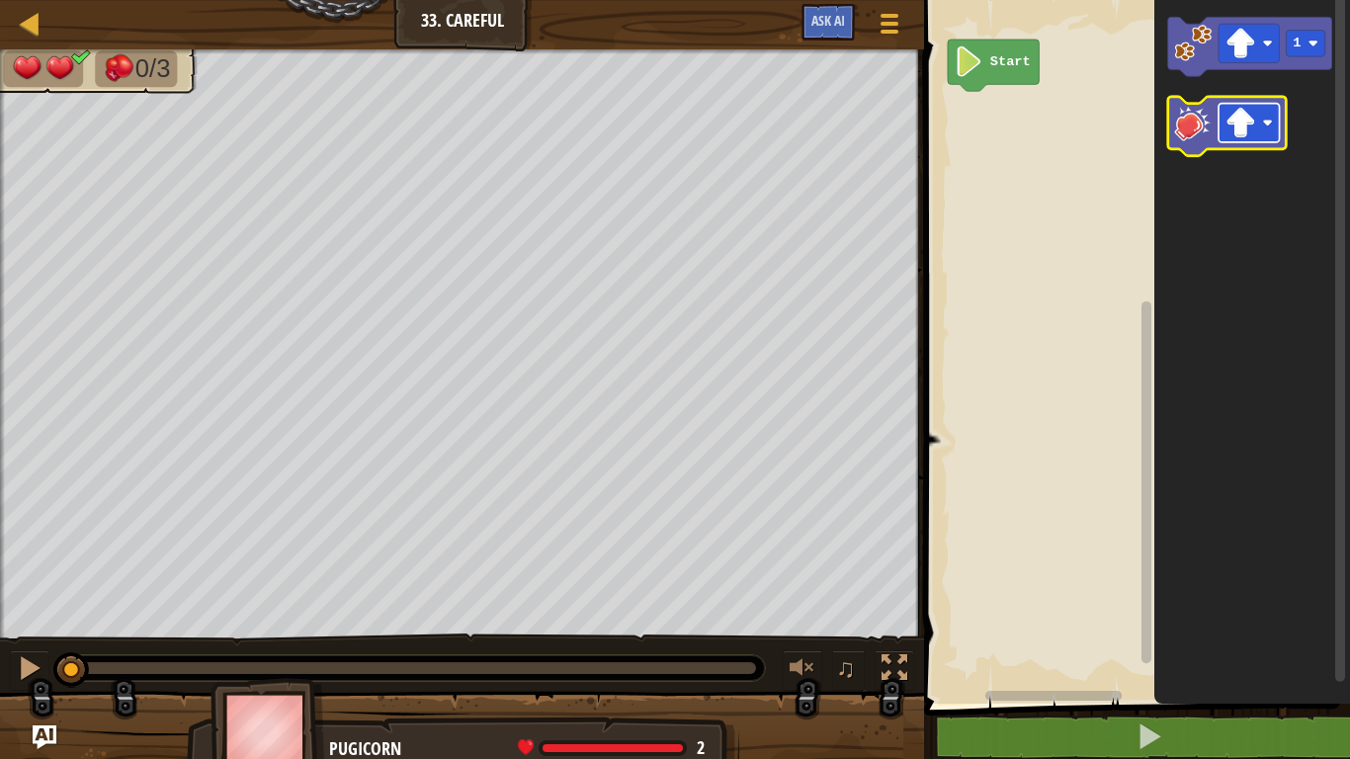
click at [1250, 130] on image "Blockly Workspace" at bounding box center [1240, 123] width 31 height 31
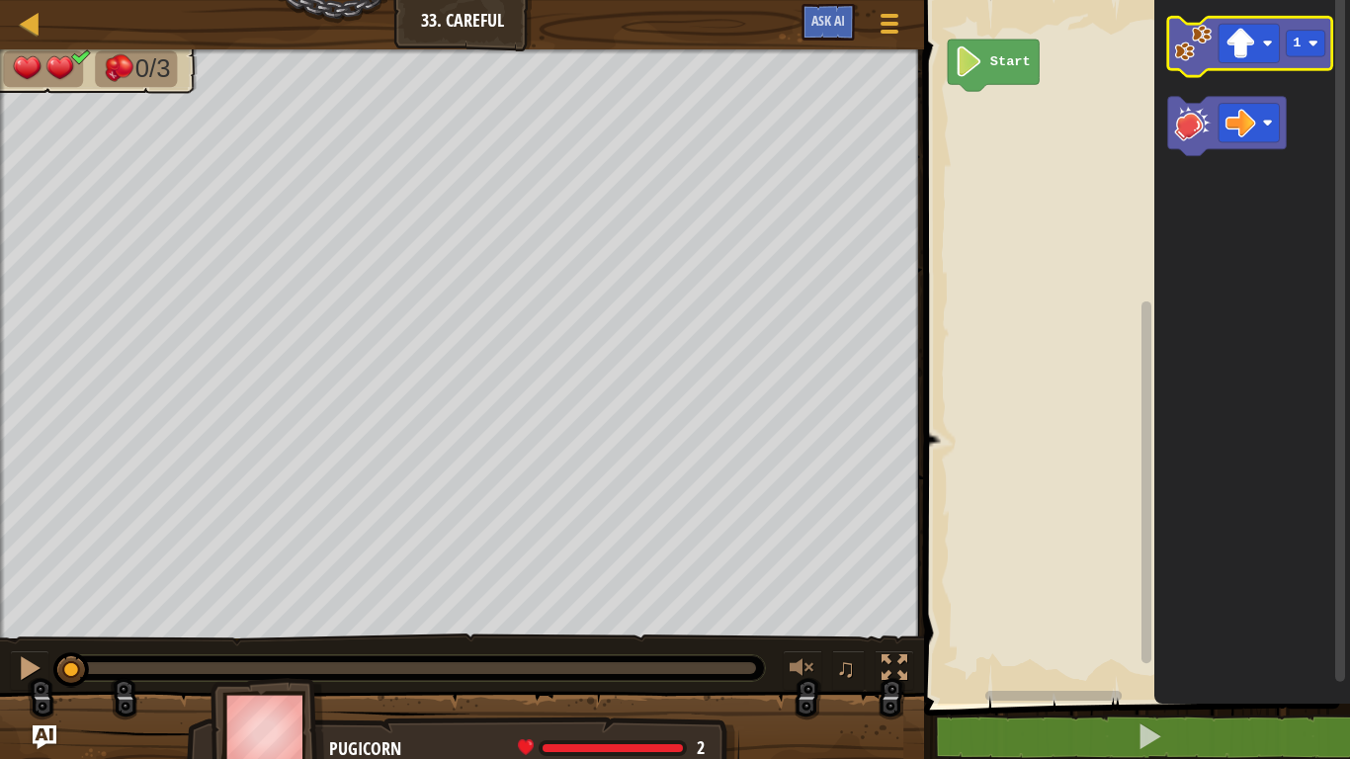
click at [1198, 63] on icon "Blockly Workspace" at bounding box center [1250, 46] width 164 height 59
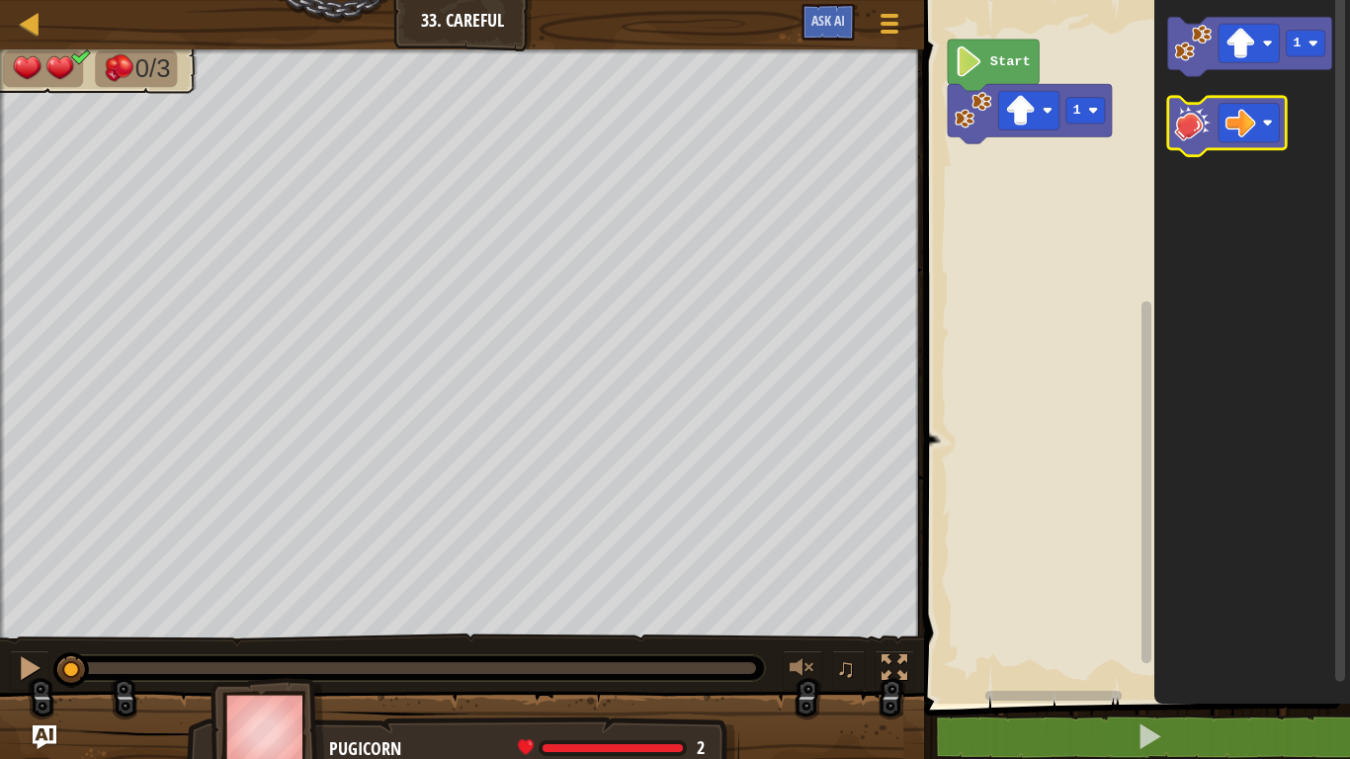
click at [1196, 127] on image "Blockly Workspace" at bounding box center [1194, 123] width 38 height 38
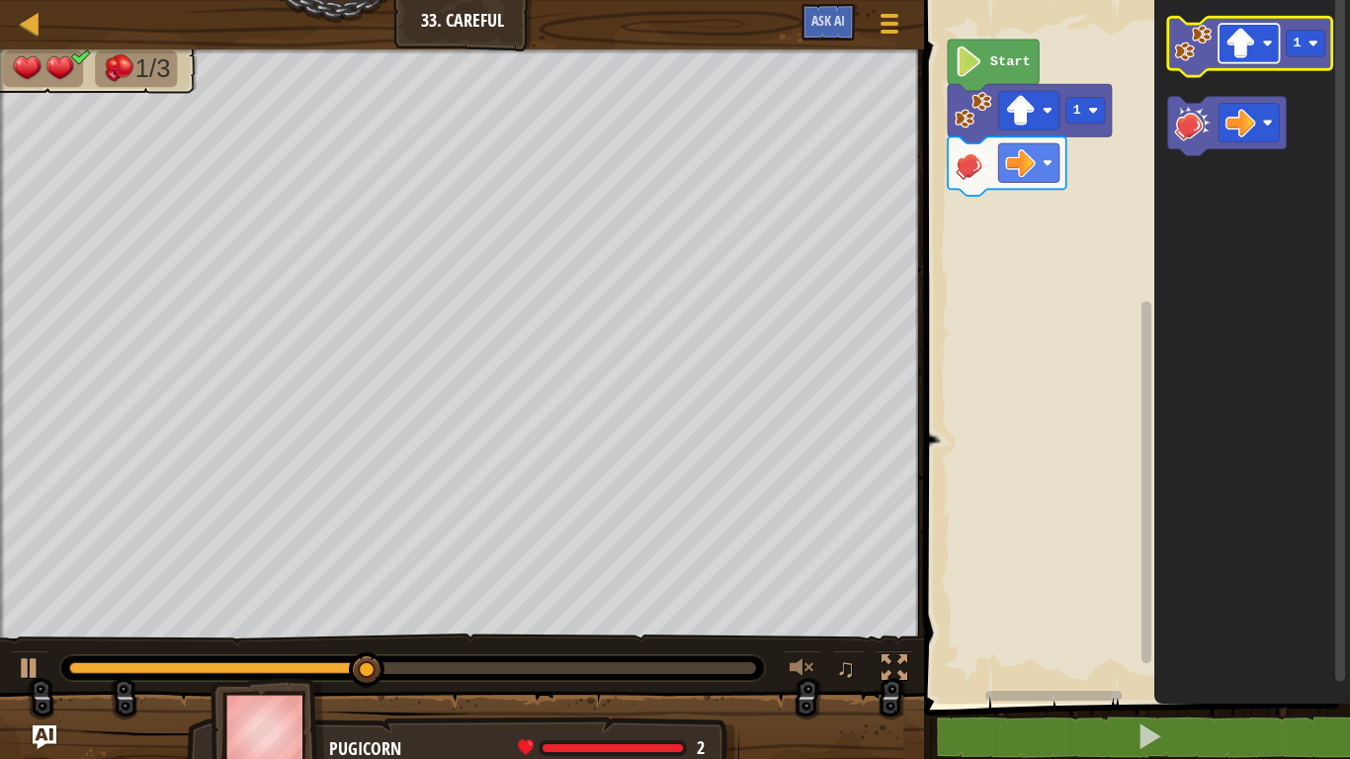
click at [1251, 57] on image "Blockly Workspace" at bounding box center [1240, 43] width 31 height 31
click at [1305, 52] on rect "Blockly Workspace" at bounding box center [1306, 44] width 39 height 27
click at [1203, 55] on image "Blockly Workspace" at bounding box center [1194, 44] width 38 height 38
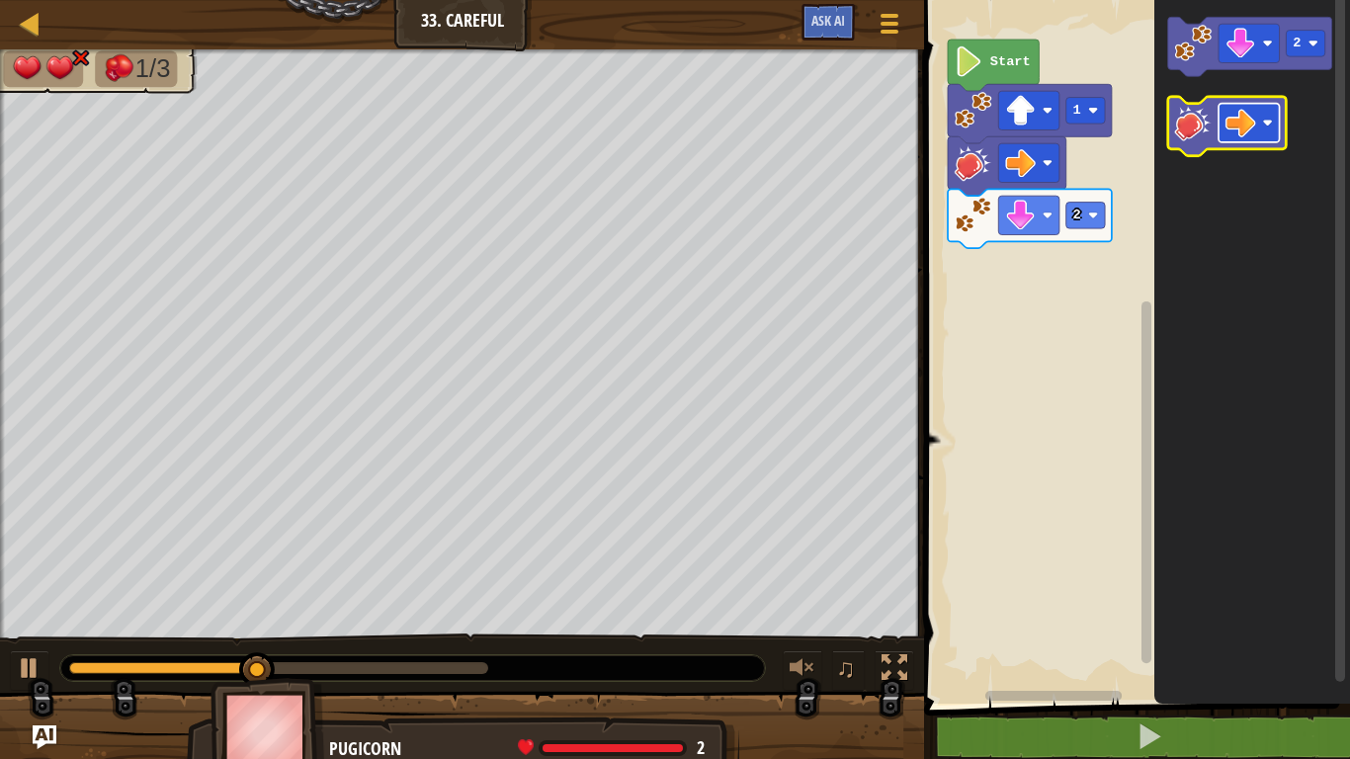
click at [1226, 125] on image "Blockly Workspace" at bounding box center [1240, 123] width 31 height 31
click at [1208, 125] on image "Blockly Workspace" at bounding box center [1194, 123] width 38 height 38
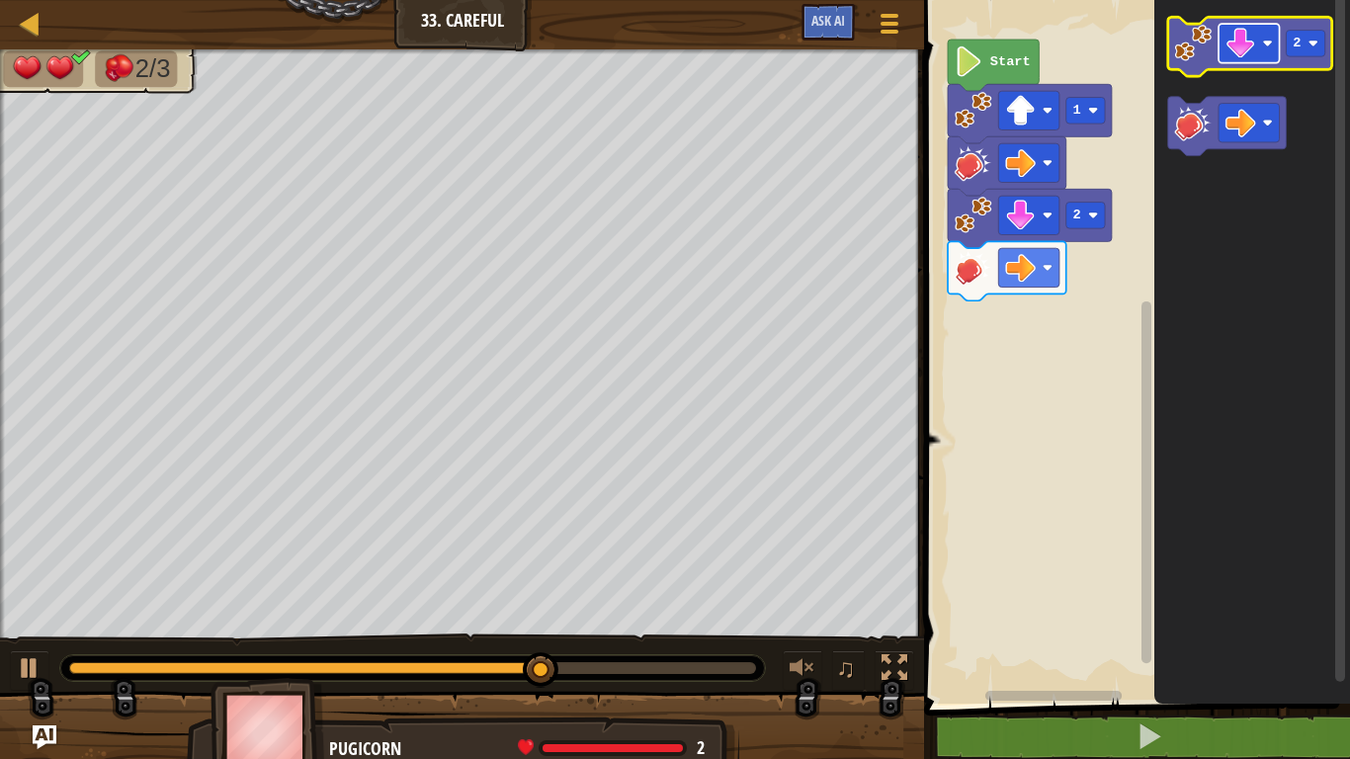
click at [1266, 44] on image "Blockly Workspace" at bounding box center [1268, 44] width 10 height 10
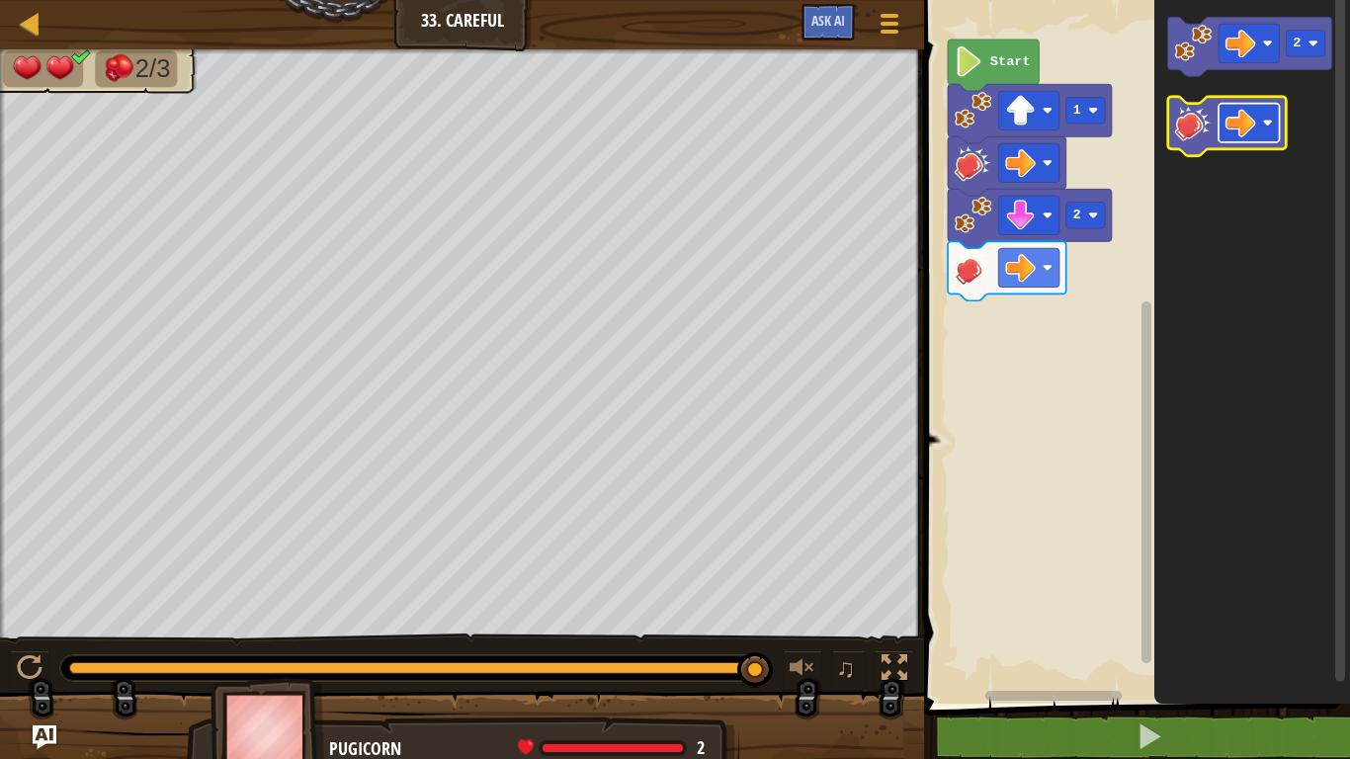
click at [1238, 130] on image "Blockly Workspace" at bounding box center [1240, 123] width 31 height 31
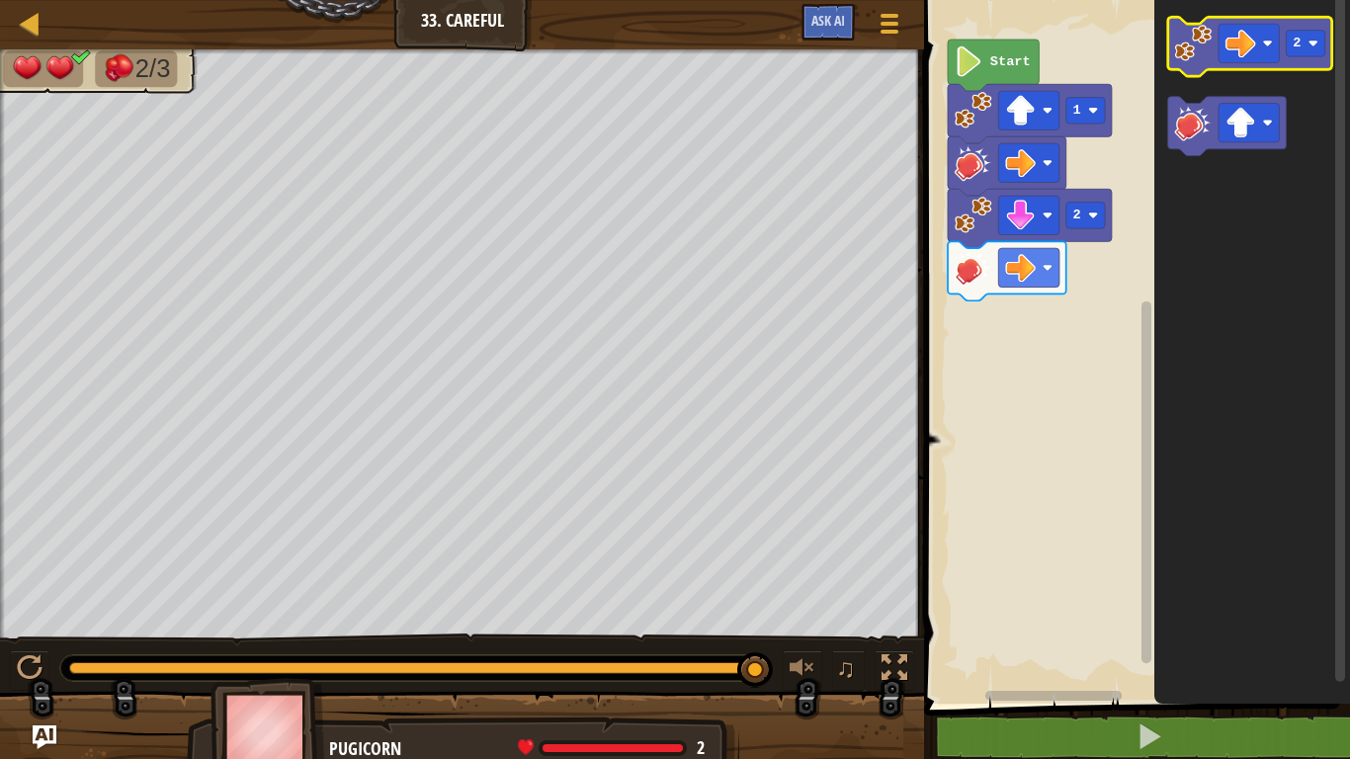
click at [1192, 52] on image "Blockly Workspace" at bounding box center [1194, 44] width 38 height 38
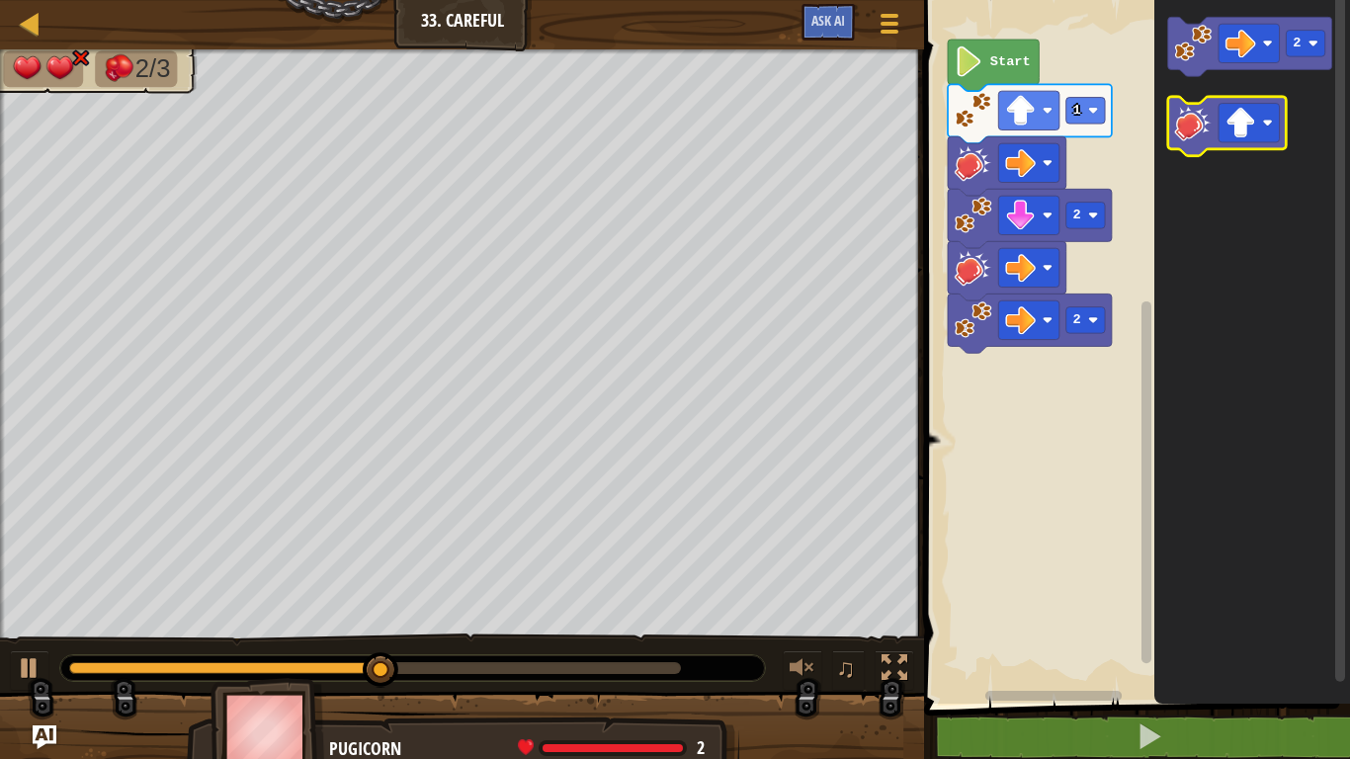
click at [1192, 120] on image "Blockly Workspace" at bounding box center [1194, 123] width 38 height 38
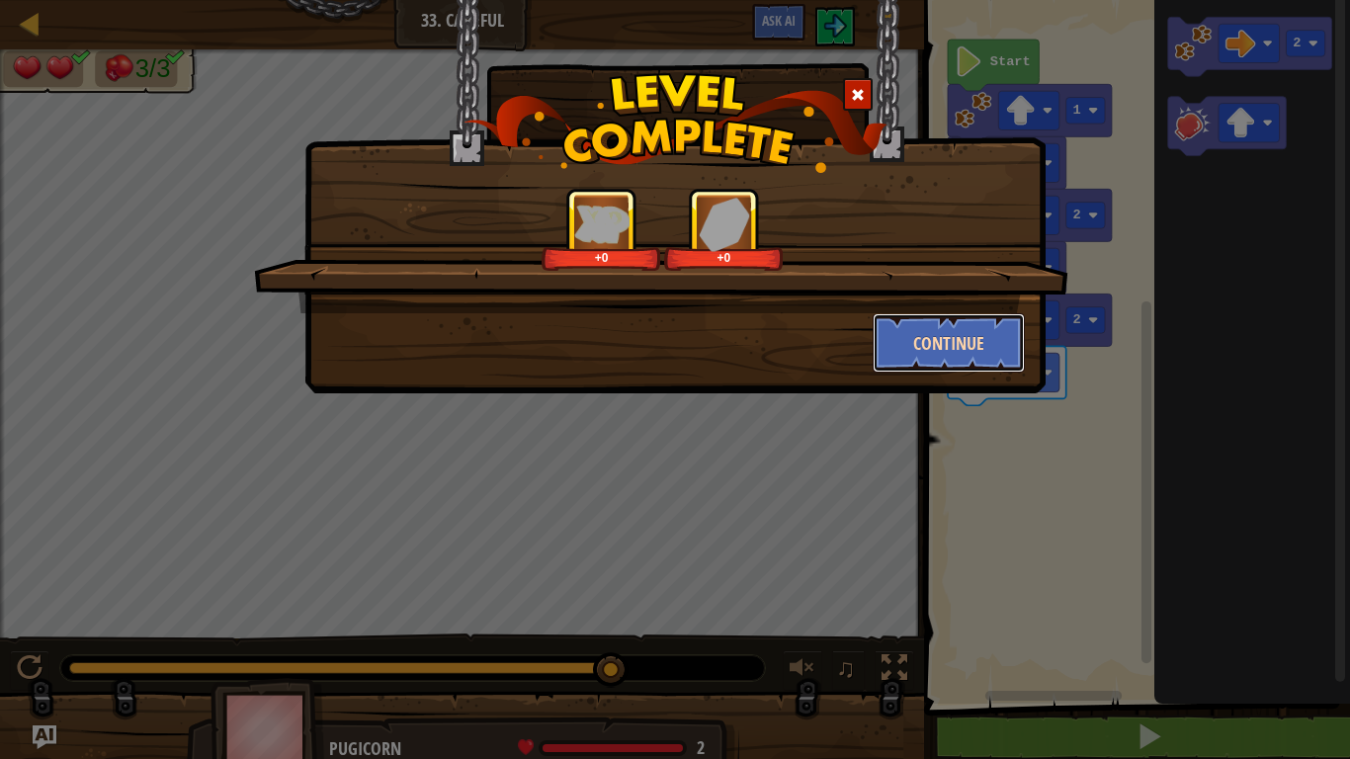
click at [914, 349] on button "Continue" at bounding box center [949, 342] width 153 height 59
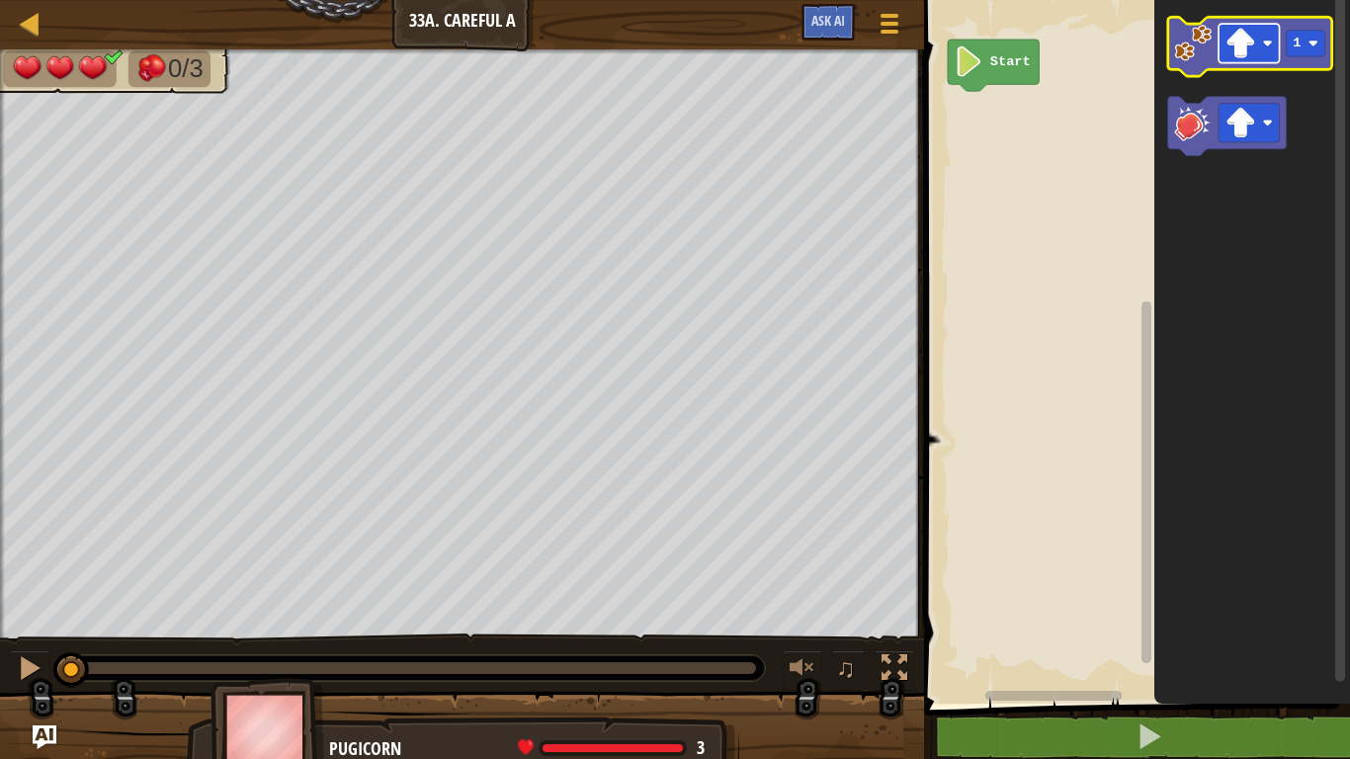
click at [1261, 39] on rect "Blockly Workspace" at bounding box center [1249, 43] width 61 height 39
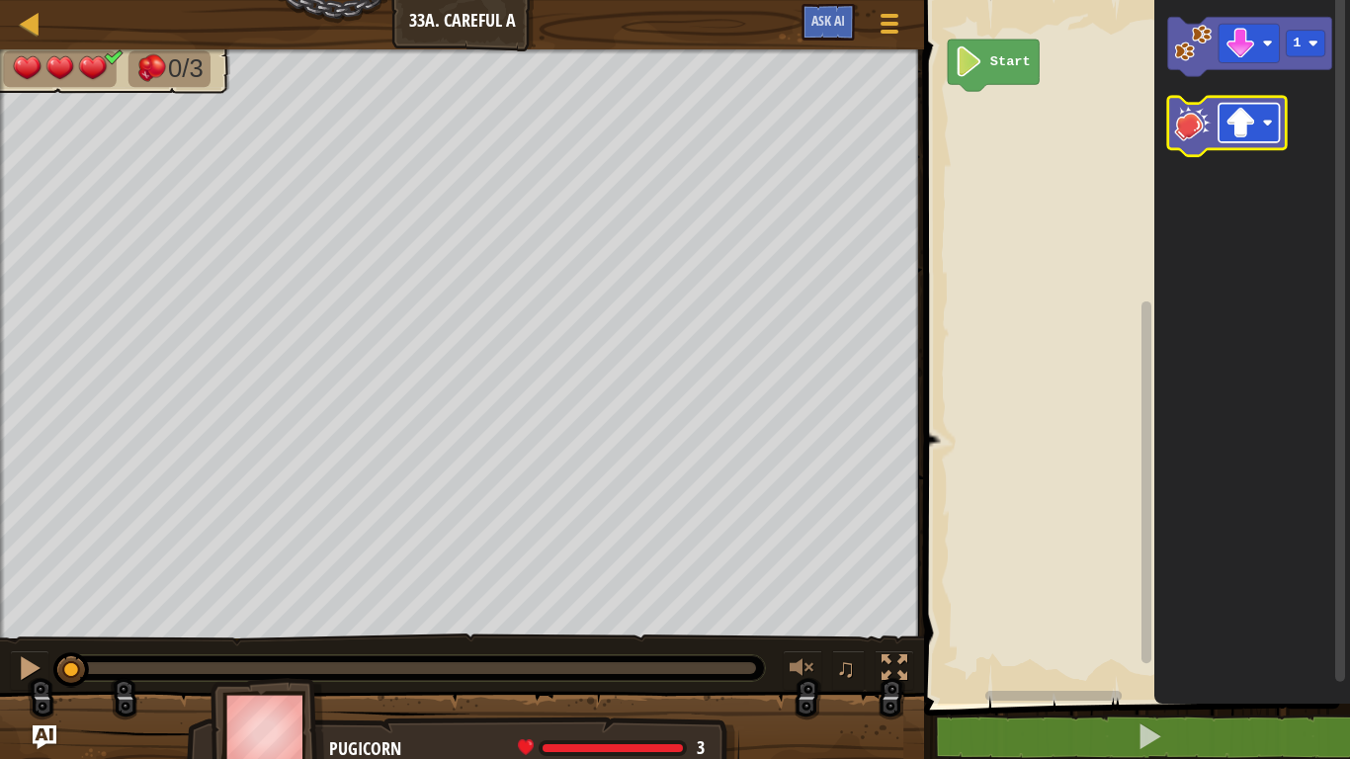
click at [1256, 137] on rect "Blockly Workspace" at bounding box center [1249, 123] width 61 height 39
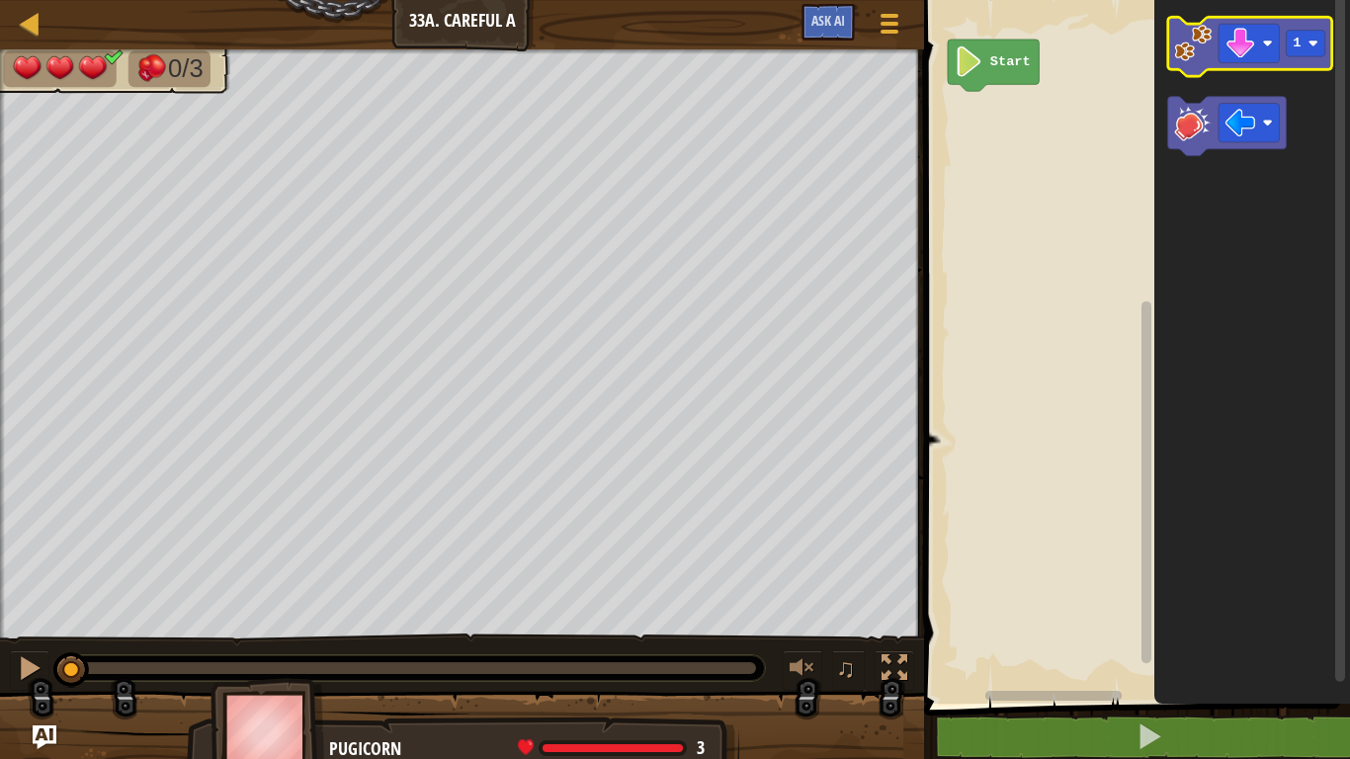
click at [1190, 42] on image "Blockly Workspace" at bounding box center [1194, 44] width 38 height 38
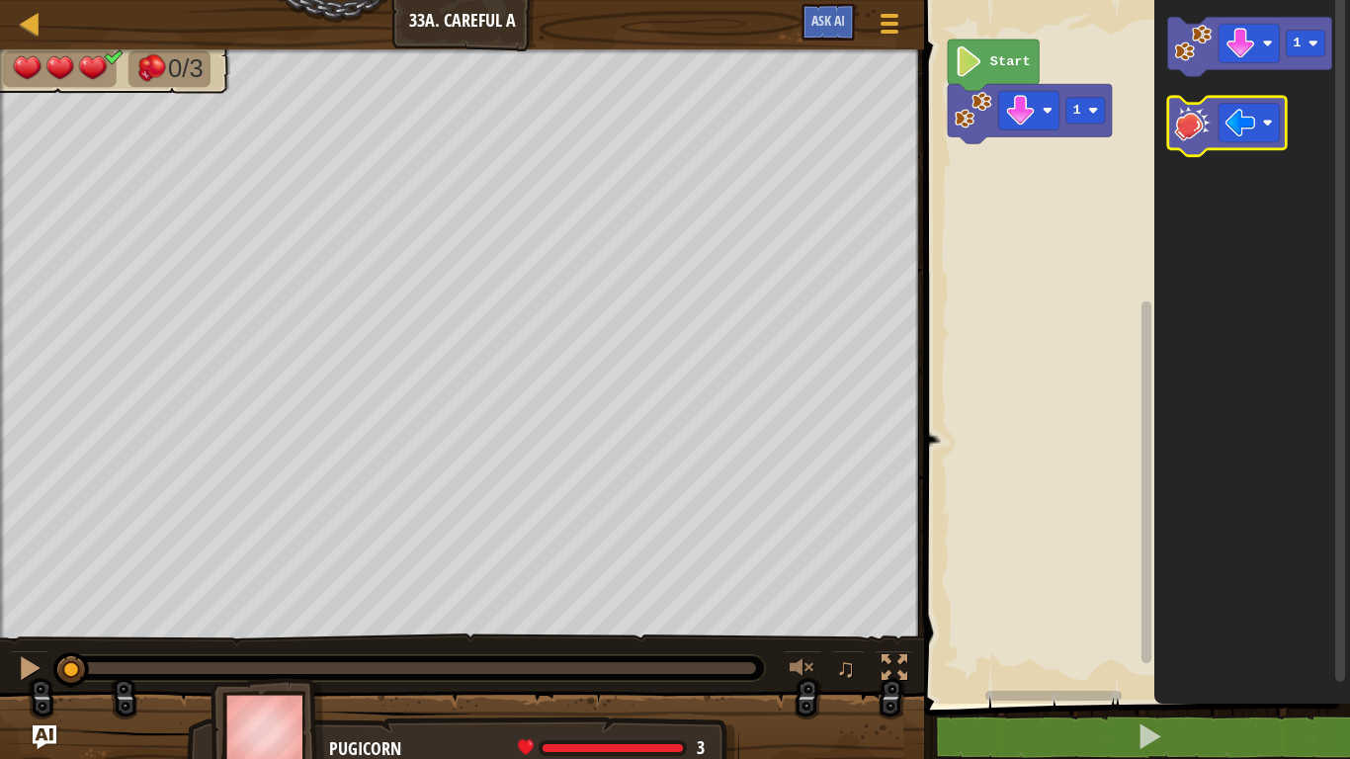
click at [1197, 119] on image "Blockly Workspace" at bounding box center [1194, 123] width 38 height 38
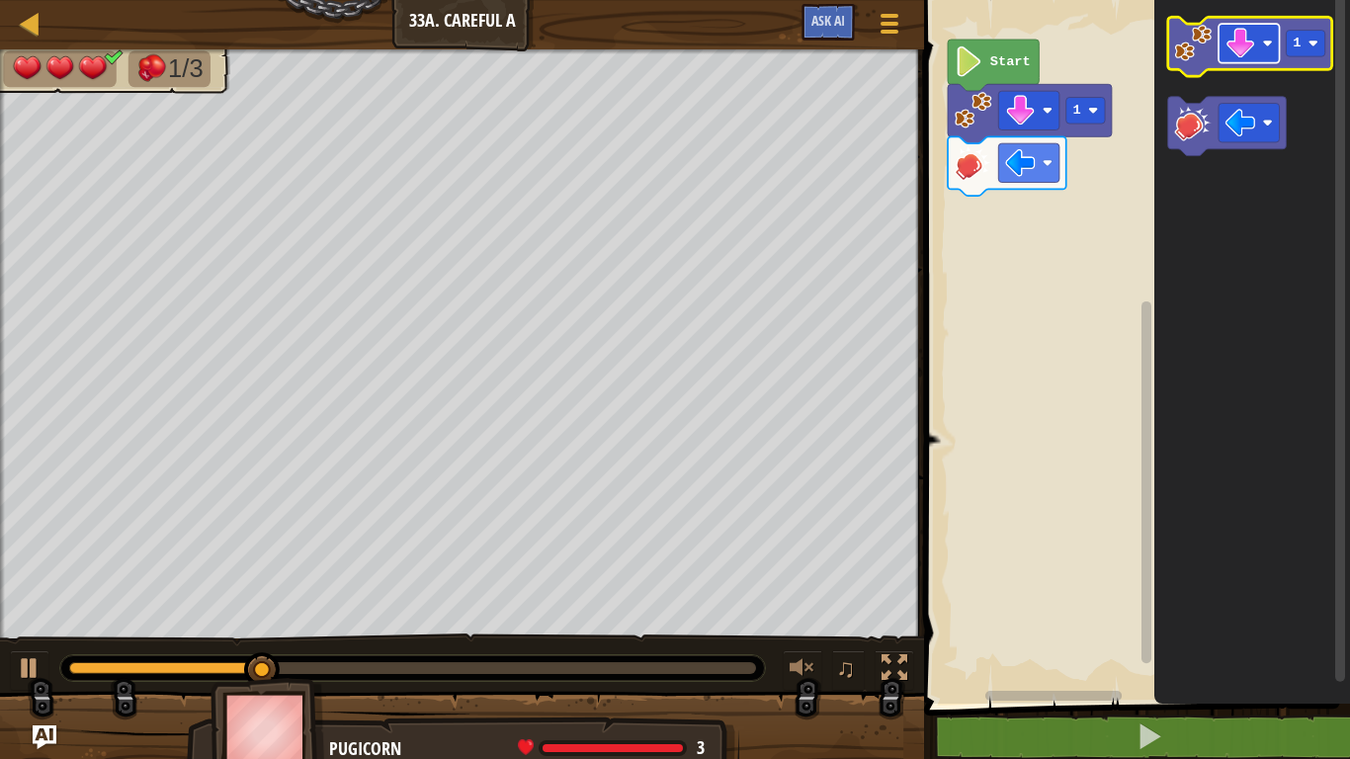
click at [1243, 53] on image "Blockly Workspace" at bounding box center [1240, 43] width 31 height 31
click at [1299, 51] on rect "Blockly Workspace" at bounding box center [1306, 44] width 39 height 27
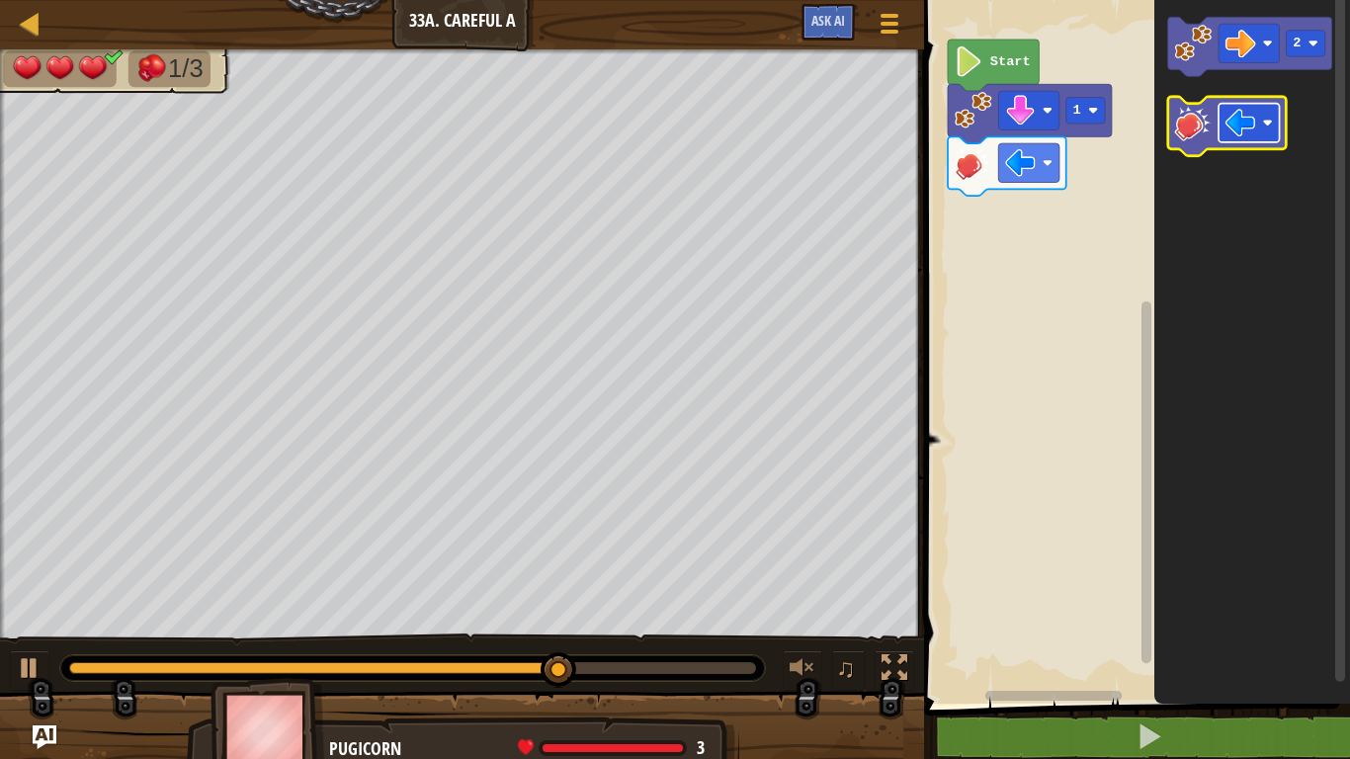
click at [1260, 123] on rect "Blockly Workspace" at bounding box center [1249, 123] width 61 height 39
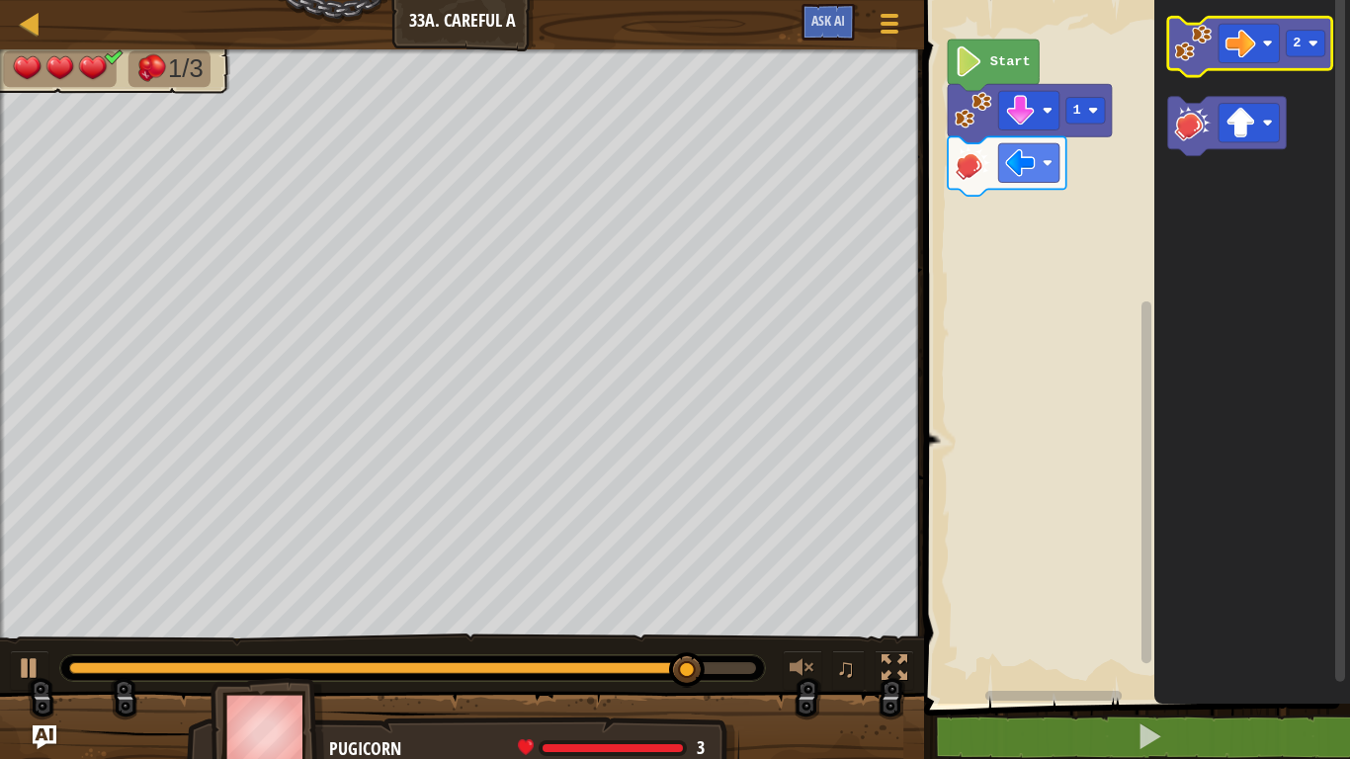
click at [1194, 46] on image "Blockly Workspace" at bounding box center [1194, 44] width 38 height 38
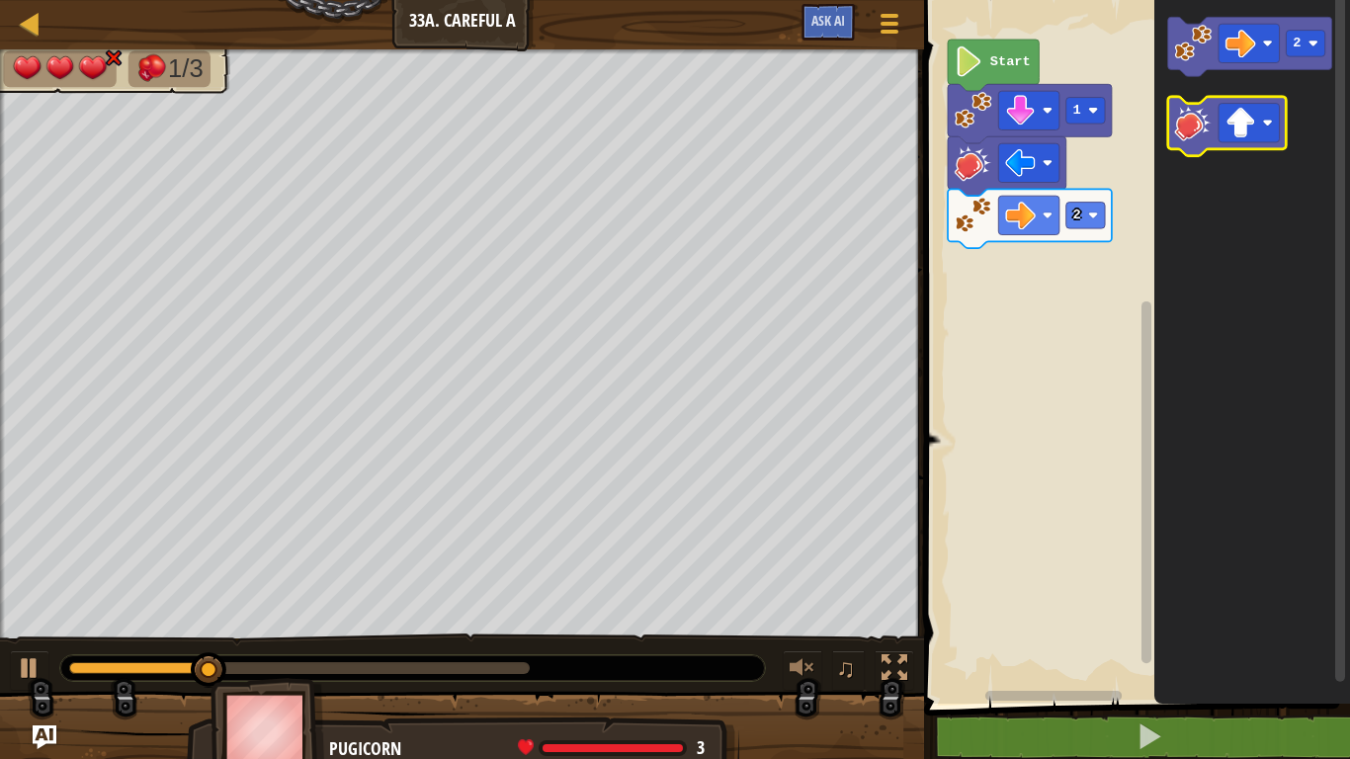
click at [1196, 109] on image "Blockly Workspace" at bounding box center [1194, 123] width 38 height 38
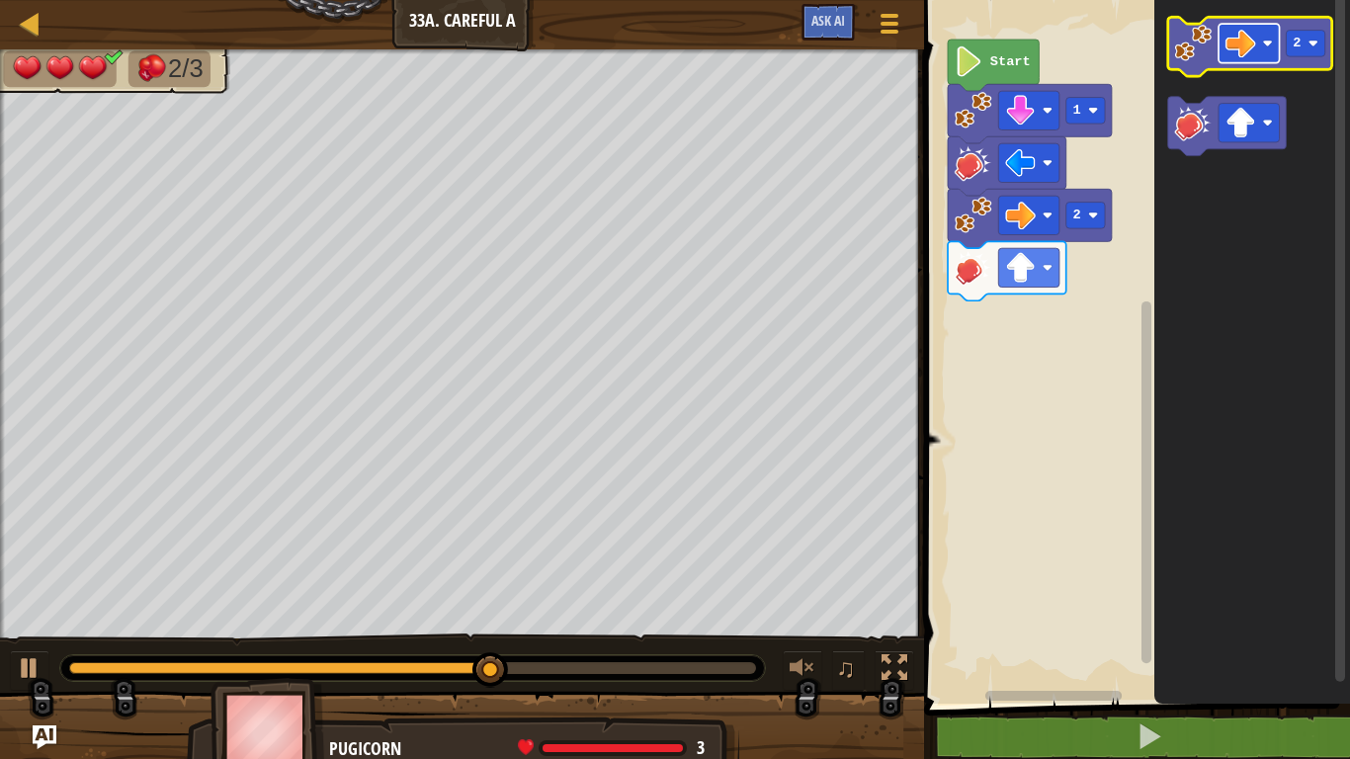
click at [1244, 48] on image "Blockly Workspace" at bounding box center [1240, 43] width 31 height 31
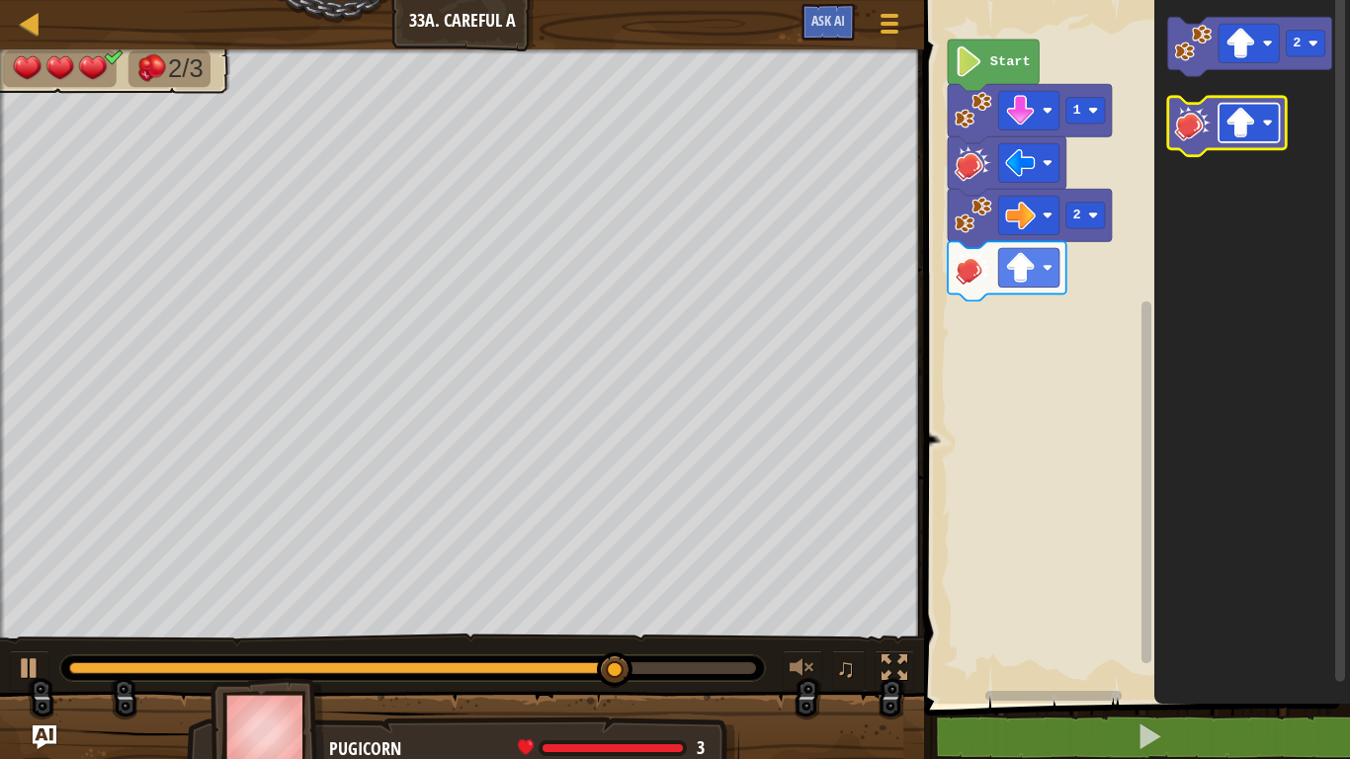
click at [1262, 119] on rect "Blockly Workspace" at bounding box center [1249, 123] width 61 height 39
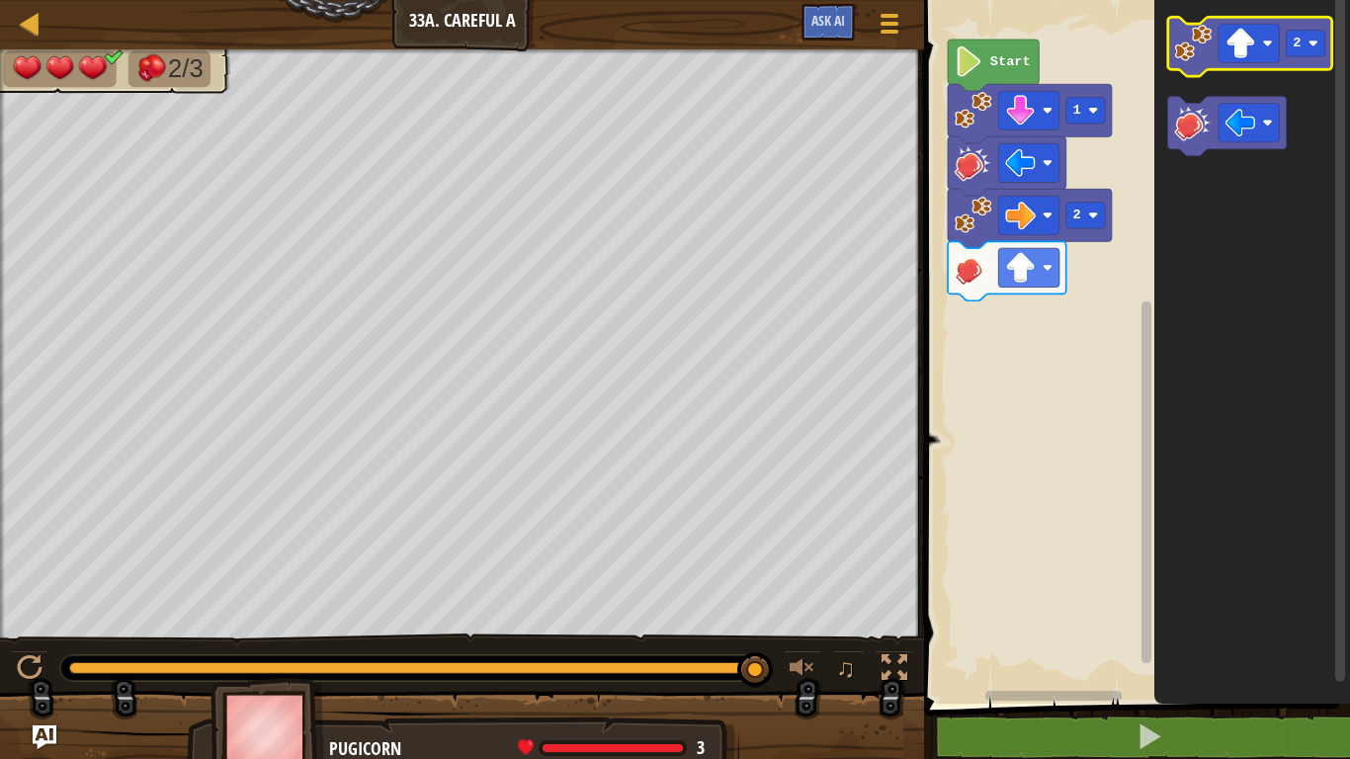
click at [1190, 48] on image "Blockly Workspace" at bounding box center [1194, 44] width 38 height 38
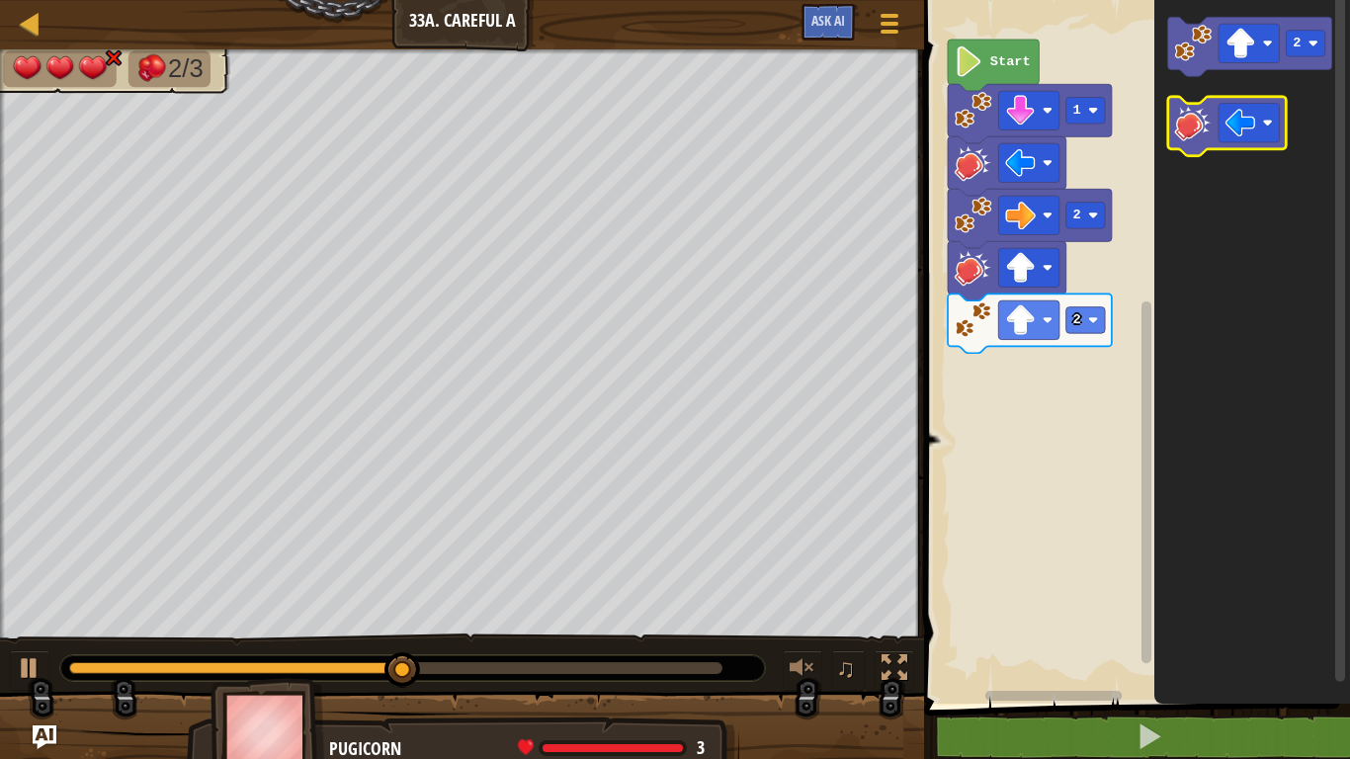
click at [1194, 131] on image "Blockly Workspace" at bounding box center [1194, 123] width 38 height 38
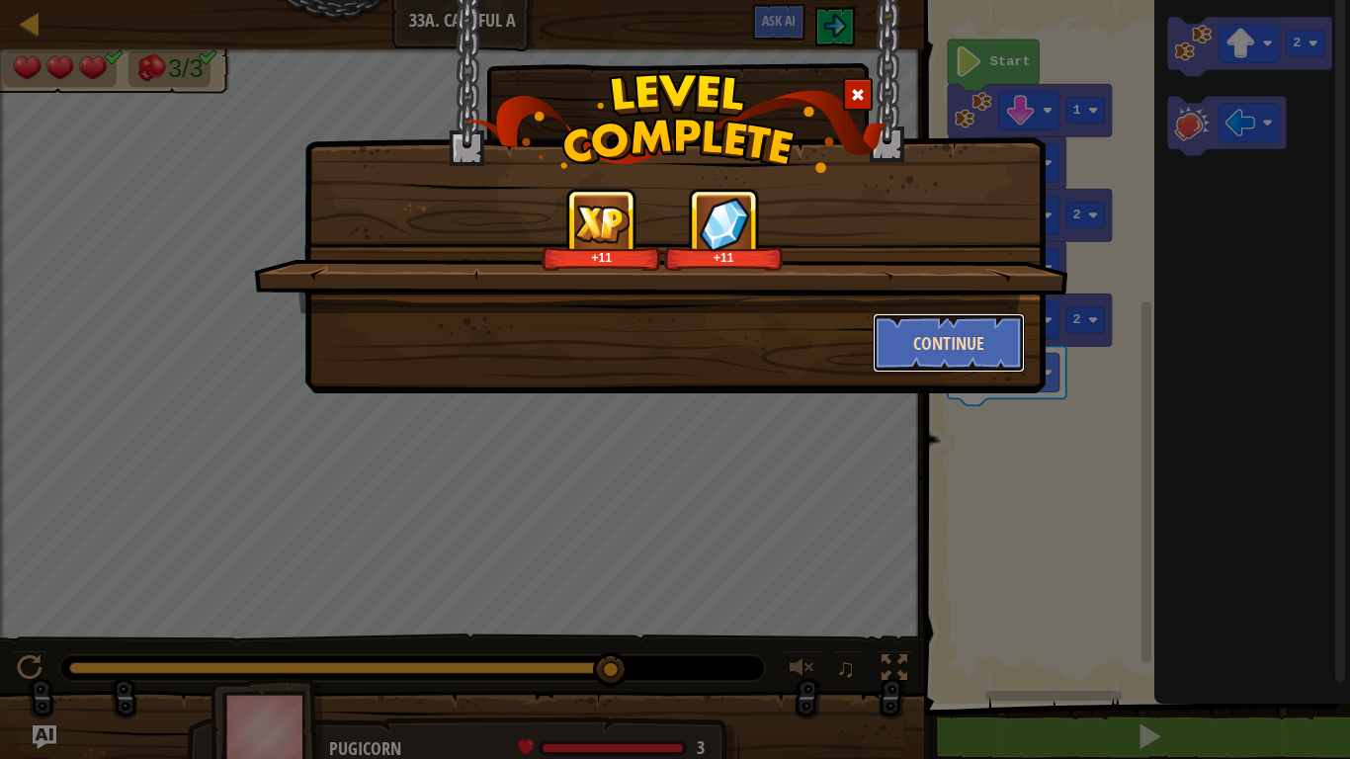
click at [933, 359] on button "Continue" at bounding box center [949, 342] width 153 height 59
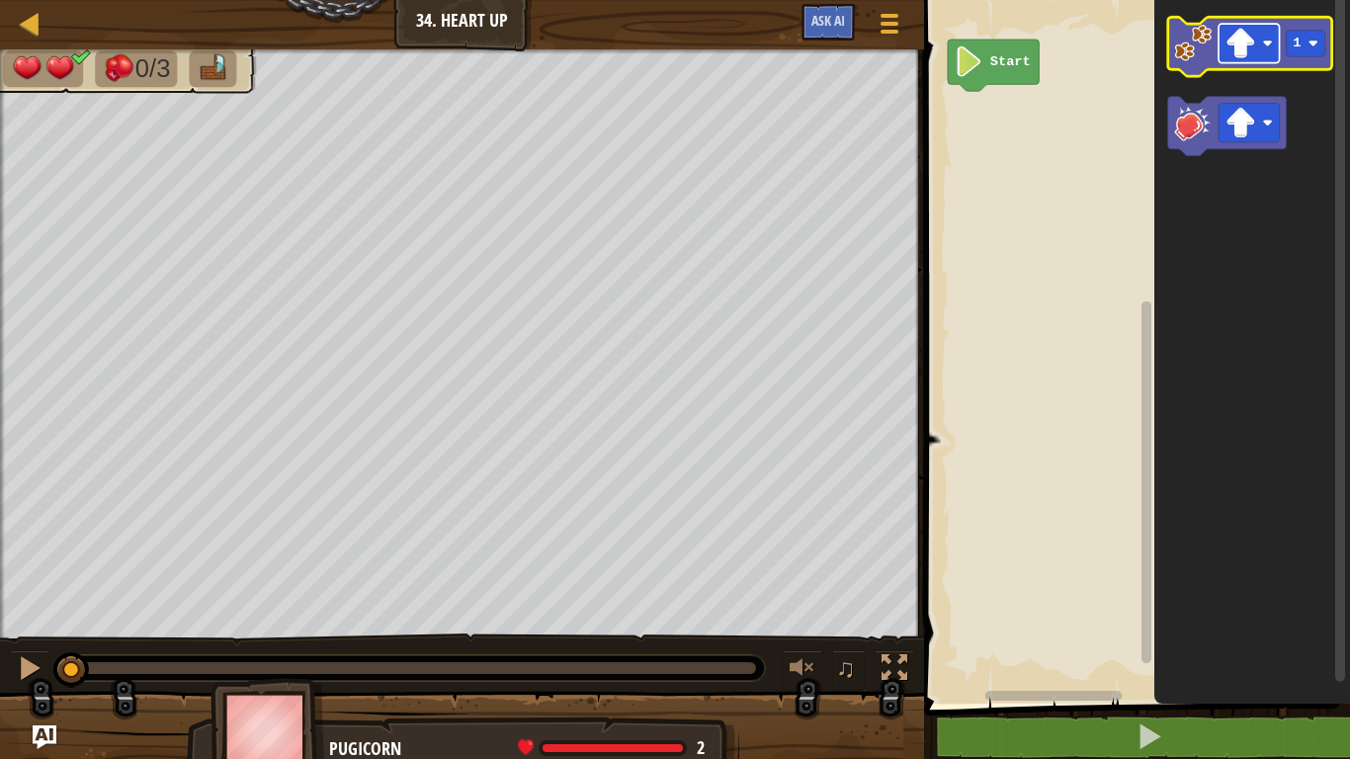
click at [1265, 49] on rect "Blockly Workspace" at bounding box center [1249, 43] width 61 height 39
click at [1189, 53] on image "Blockly Workspace" at bounding box center [1194, 44] width 38 height 38
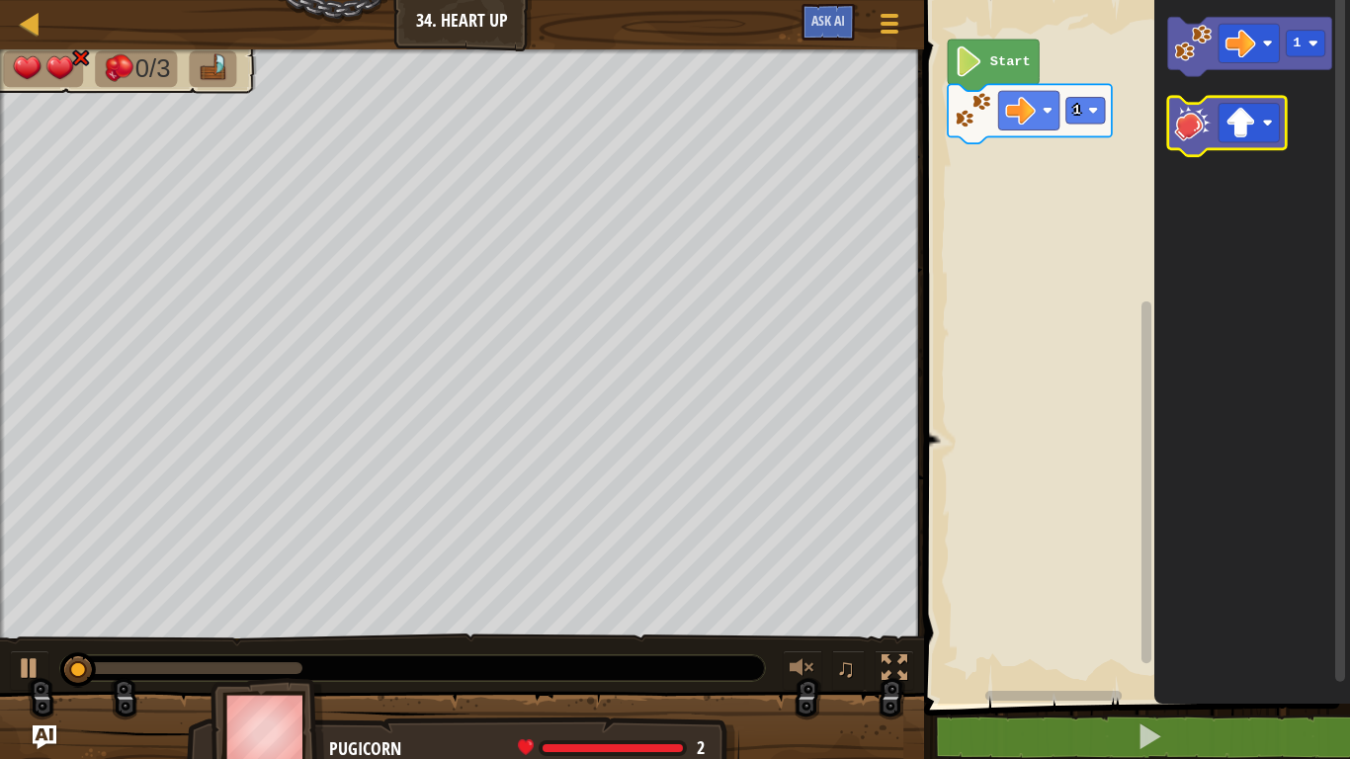
click at [1192, 120] on image "Blockly Workspace" at bounding box center [1194, 123] width 38 height 38
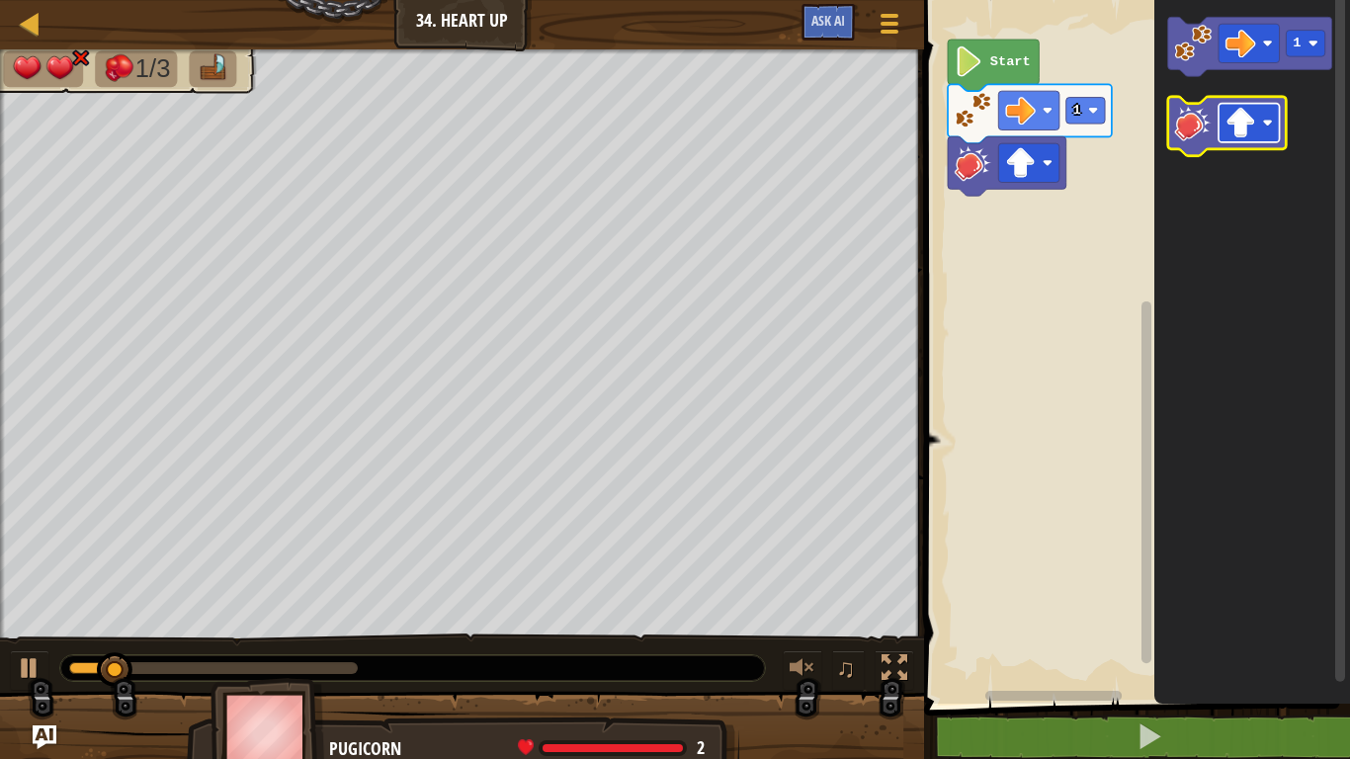
click at [1244, 123] on image "Blockly Workspace" at bounding box center [1240, 123] width 31 height 31
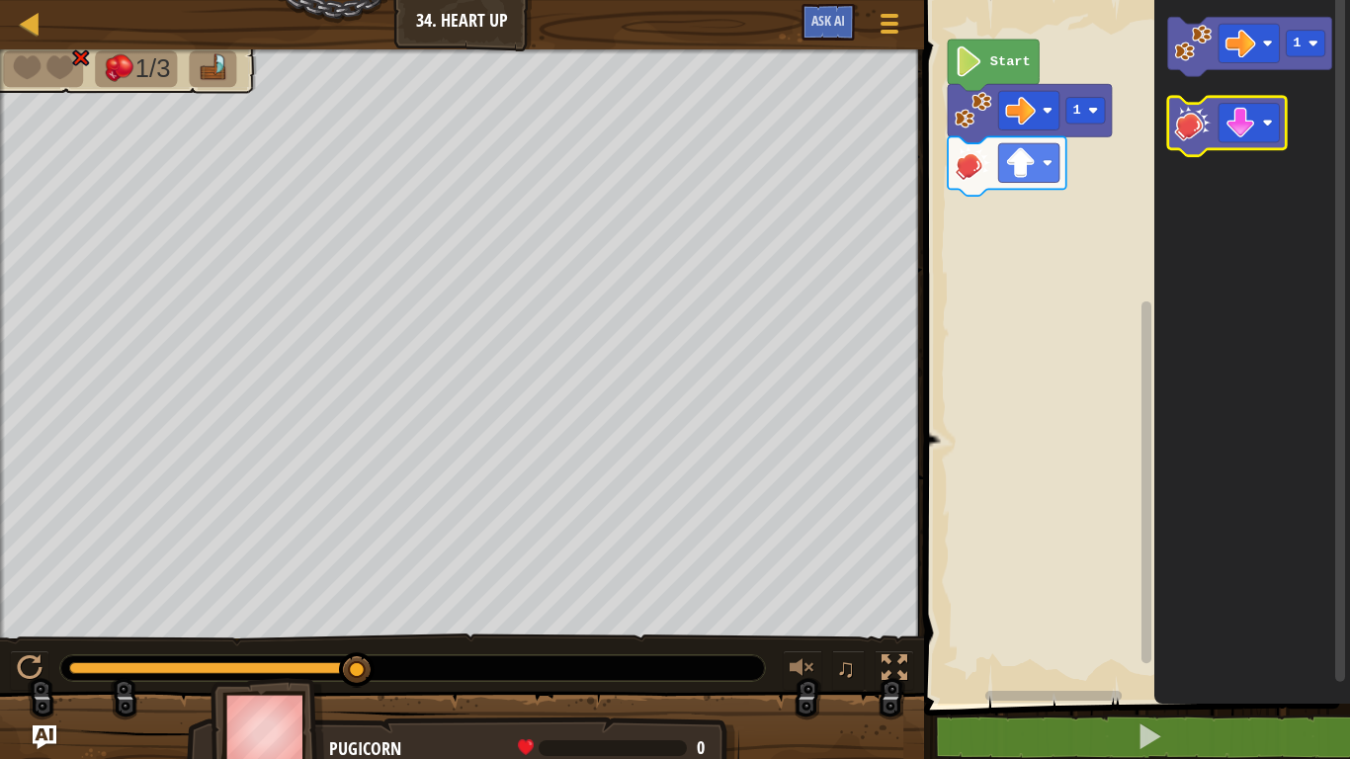
click at [1197, 125] on image "Blockly Workspace" at bounding box center [1194, 123] width 38 height 38
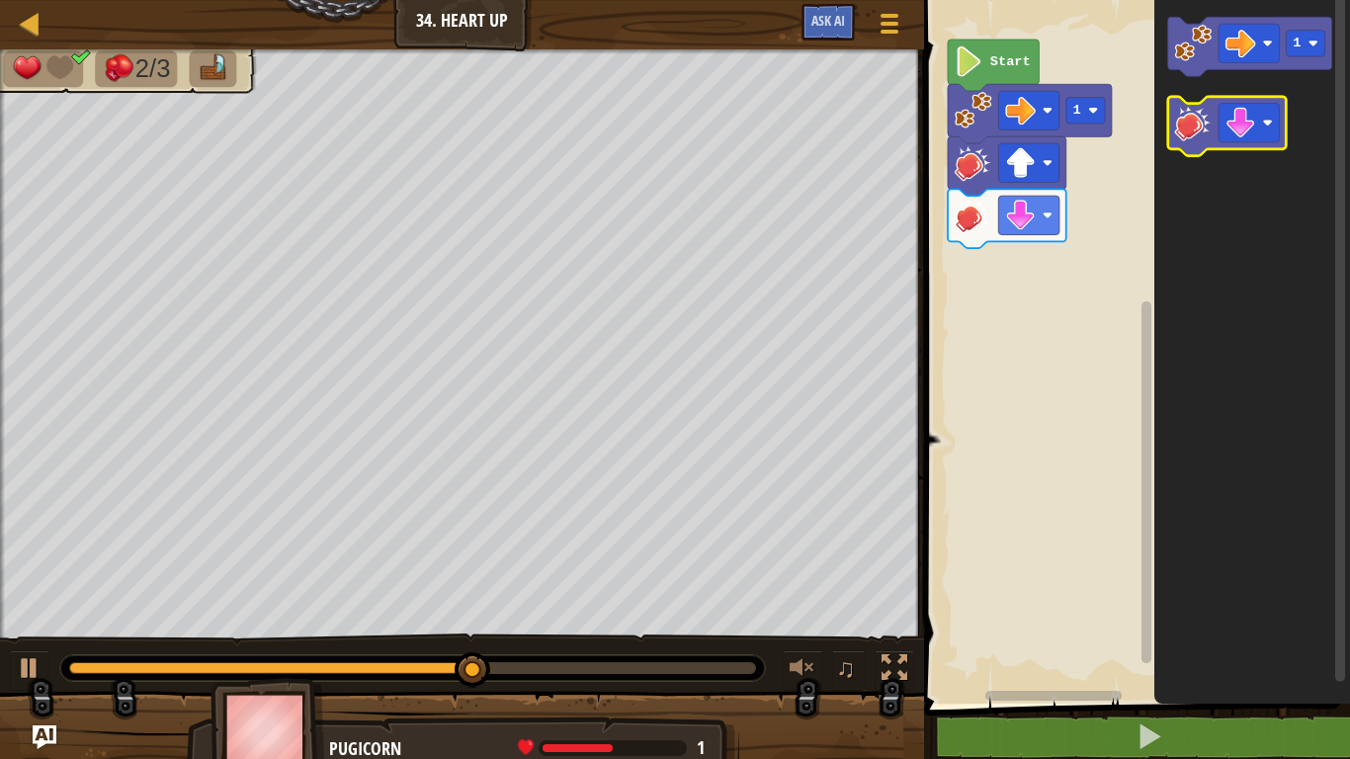
click at [1253, 101] on icon "Blockly Workspace" at bounding box center [1227, 126] width 119 height 59
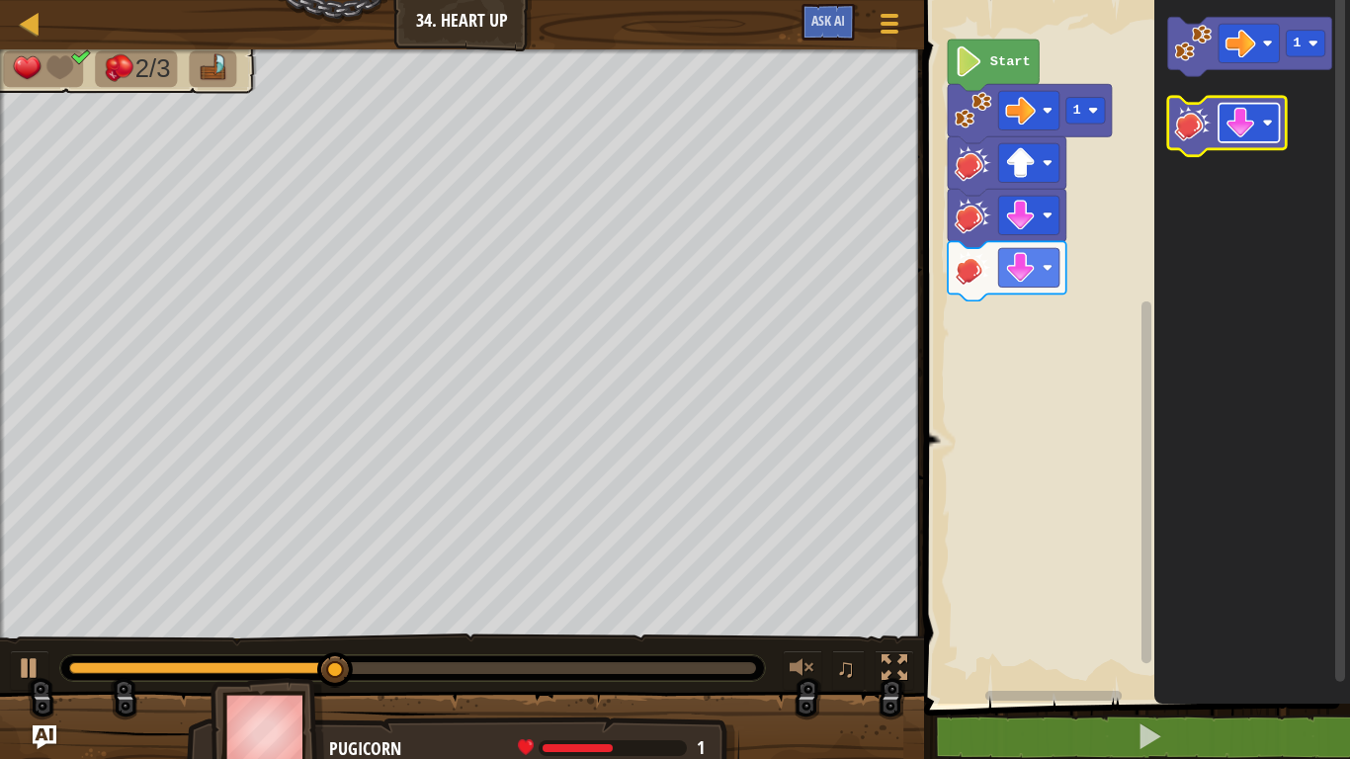
click at [1261, 125] on rect "Blockly Workspace" at bounding box center [1249, 123] width 61 height 39
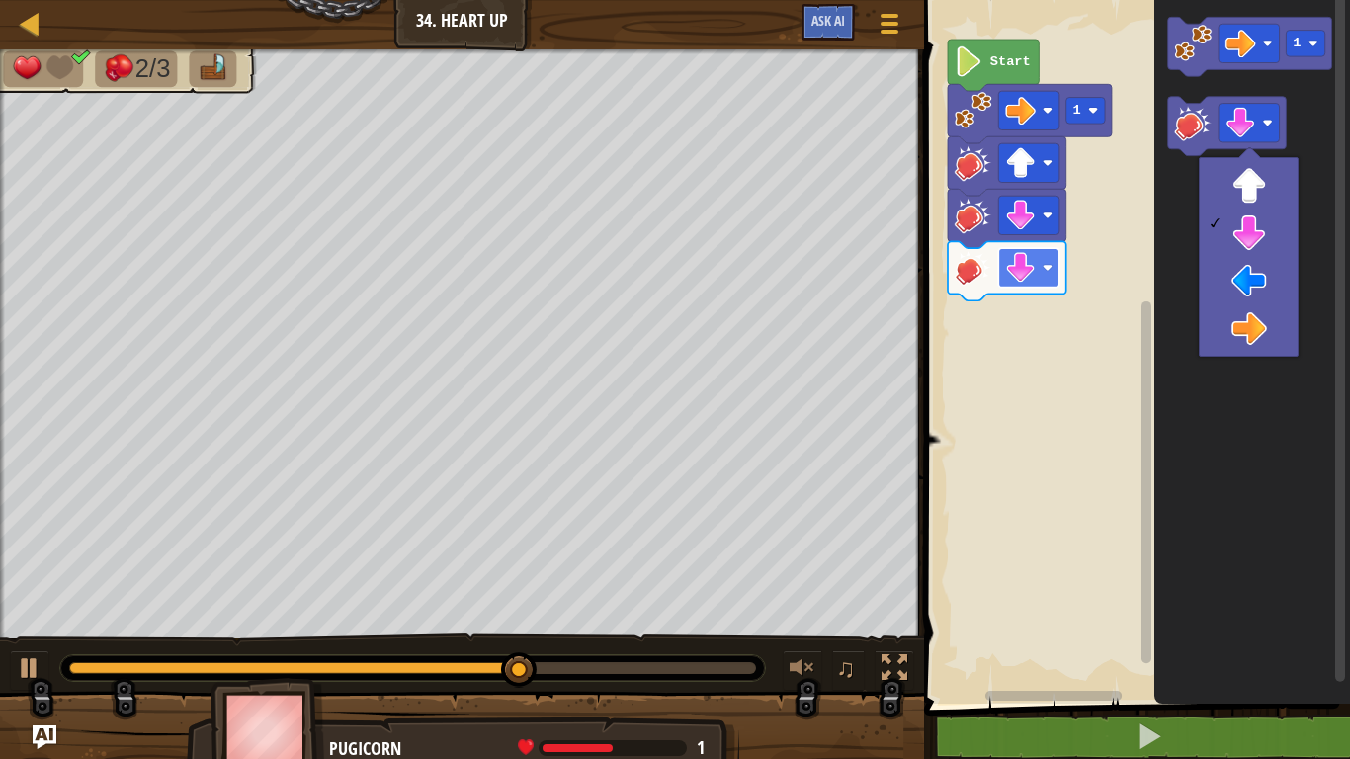
click at [1052, 267] on image "Blockly Workspace" at bounding box center [1048, 268] width 10 height 10
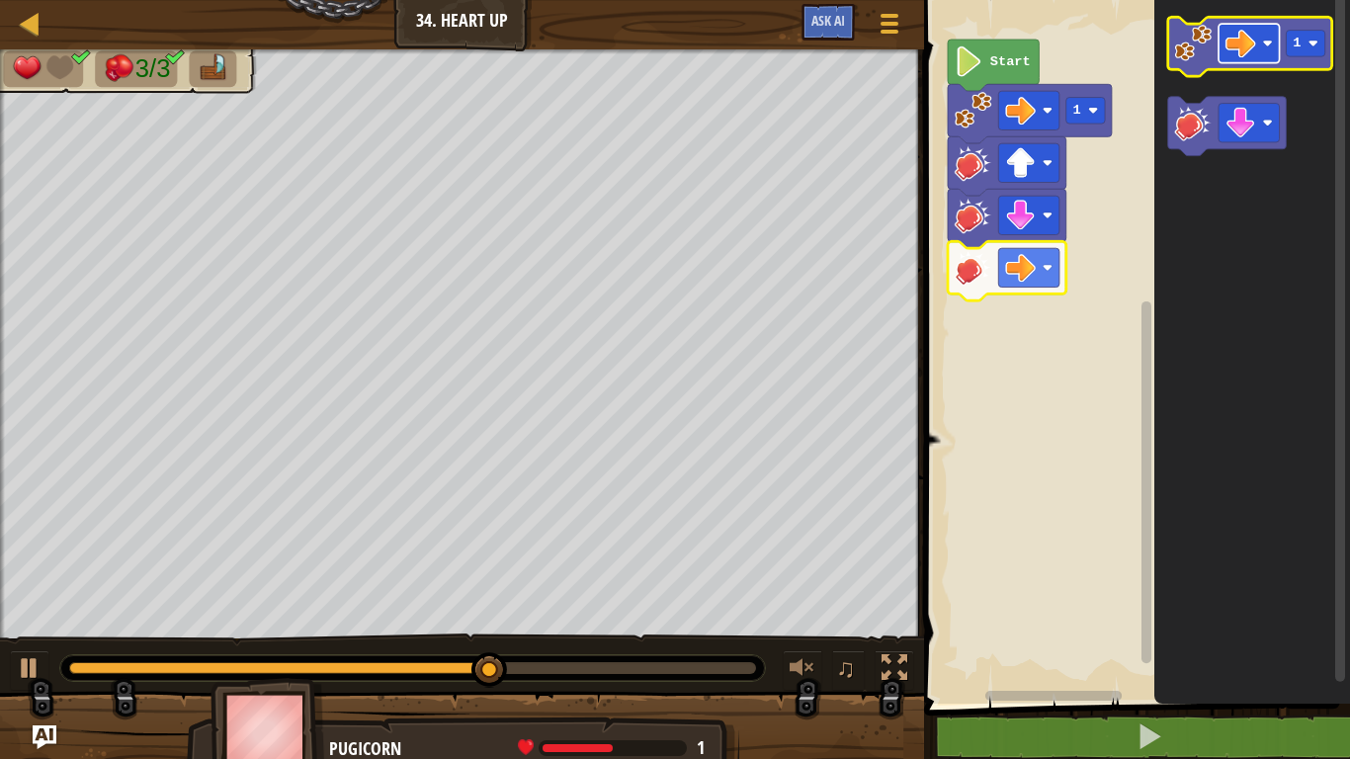
click at [1260, 46] on rect "Blockly Workspace" at bounding box center [1249, 43] width 61 height 39
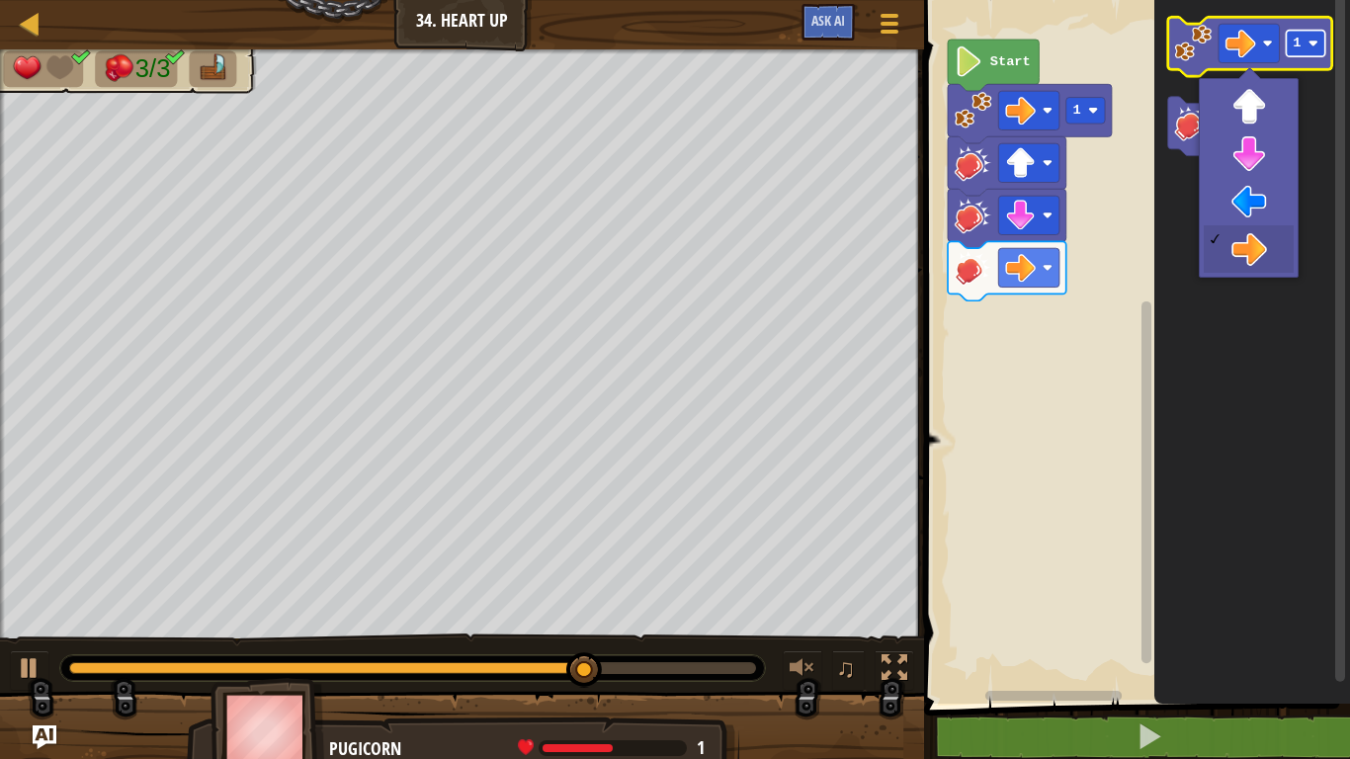
click at [1290, 51] on rect "Blockly Workspace" at bounding box center [1306, 44] width 39 height 27
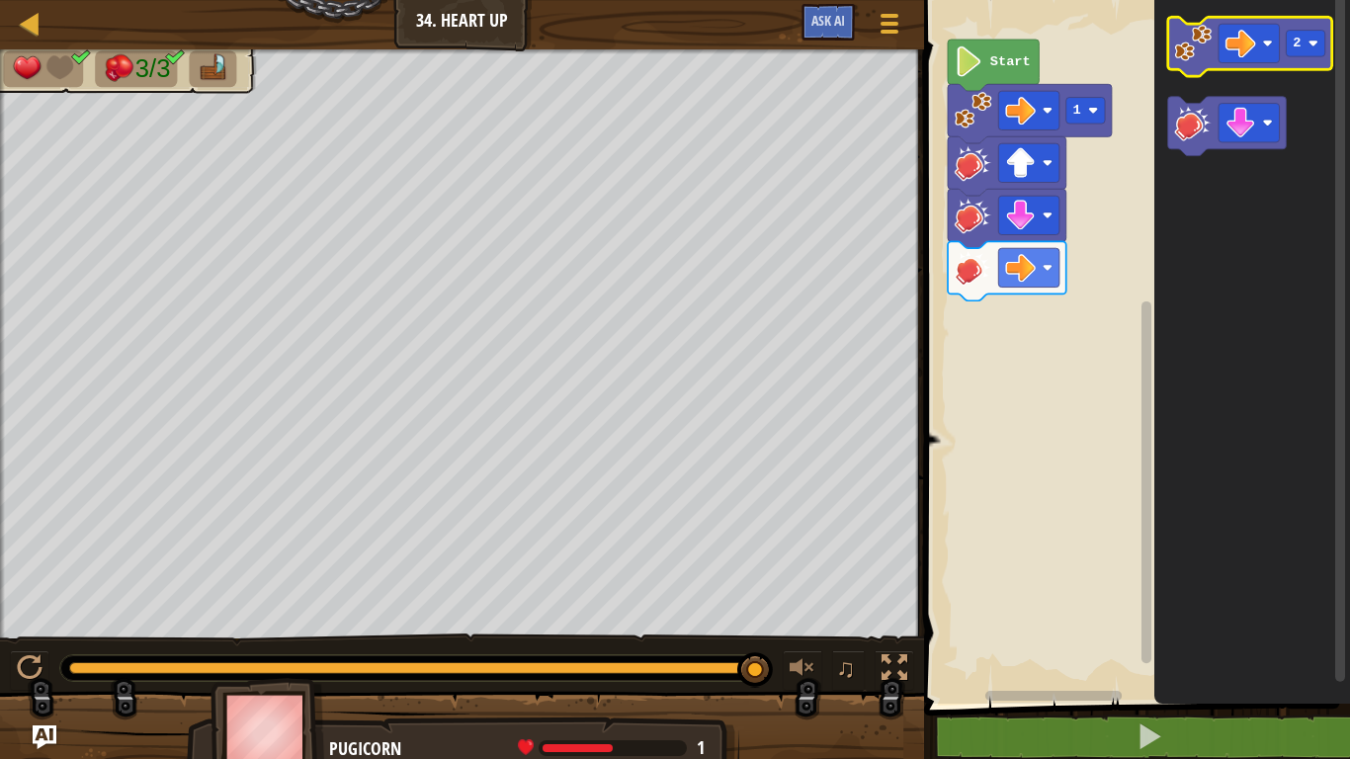
click at [1197, 41] on image "Blockly Workspace" at bounding box center [1194, 44] width 38 height 38
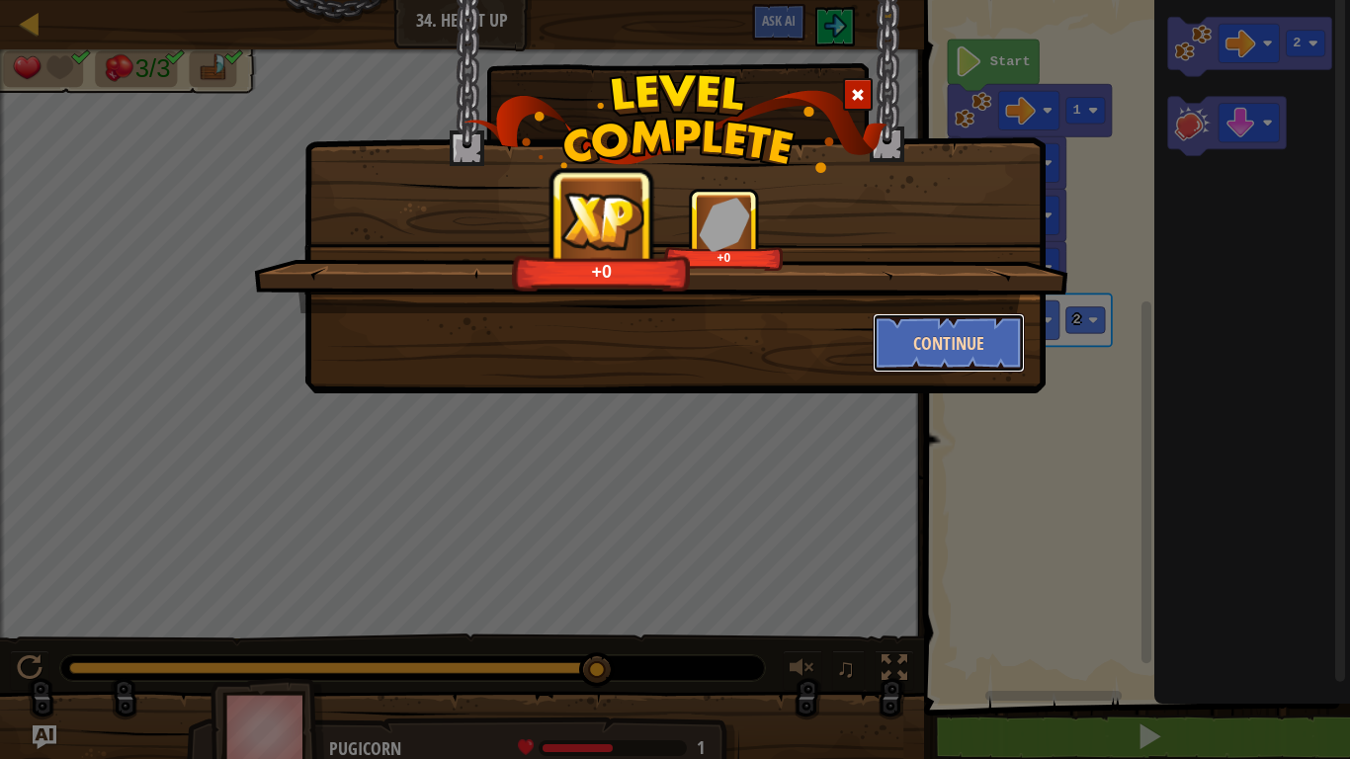
click at [908, 355] on button "Continue" at bounding box center [949, 342] width 153 height 59
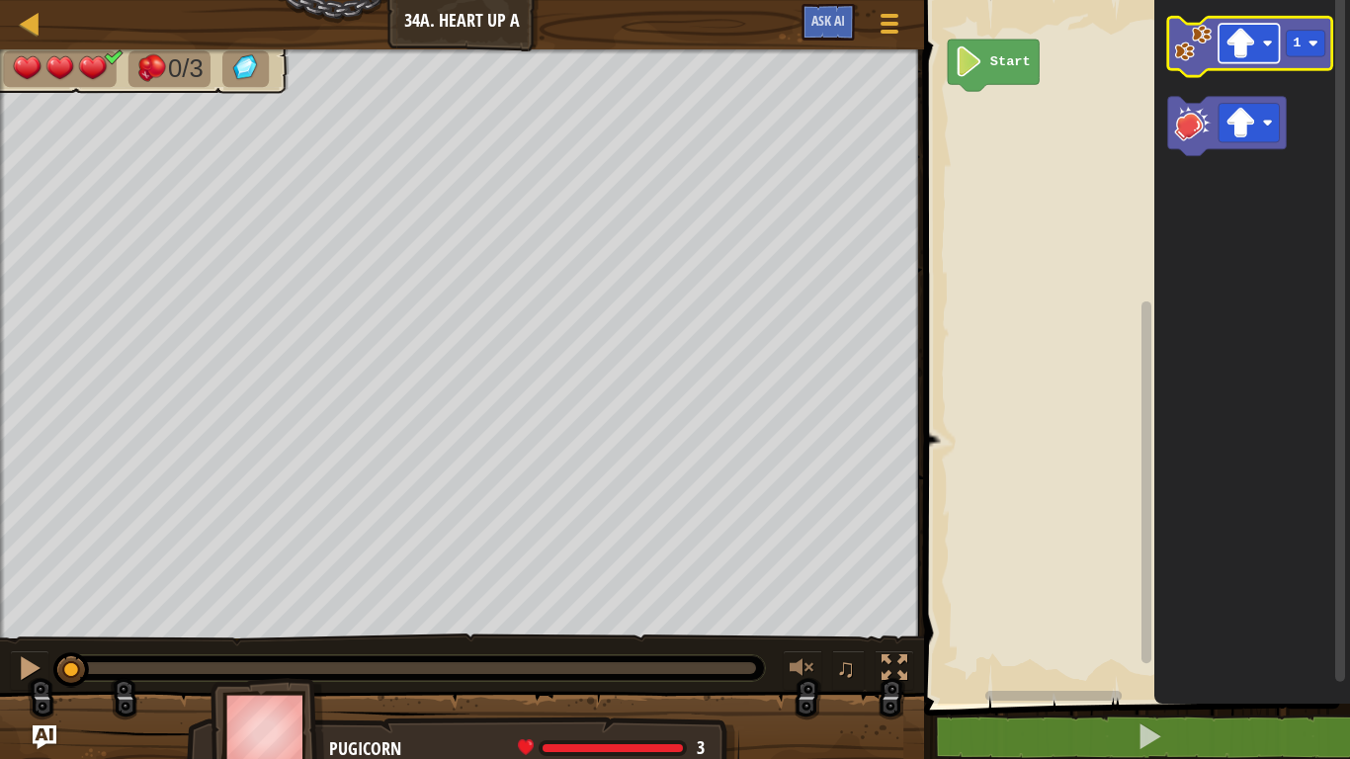
click at [1227, 47] on image "Blockly Workspace" at bounding box center [1240, 43] width 31 height 31
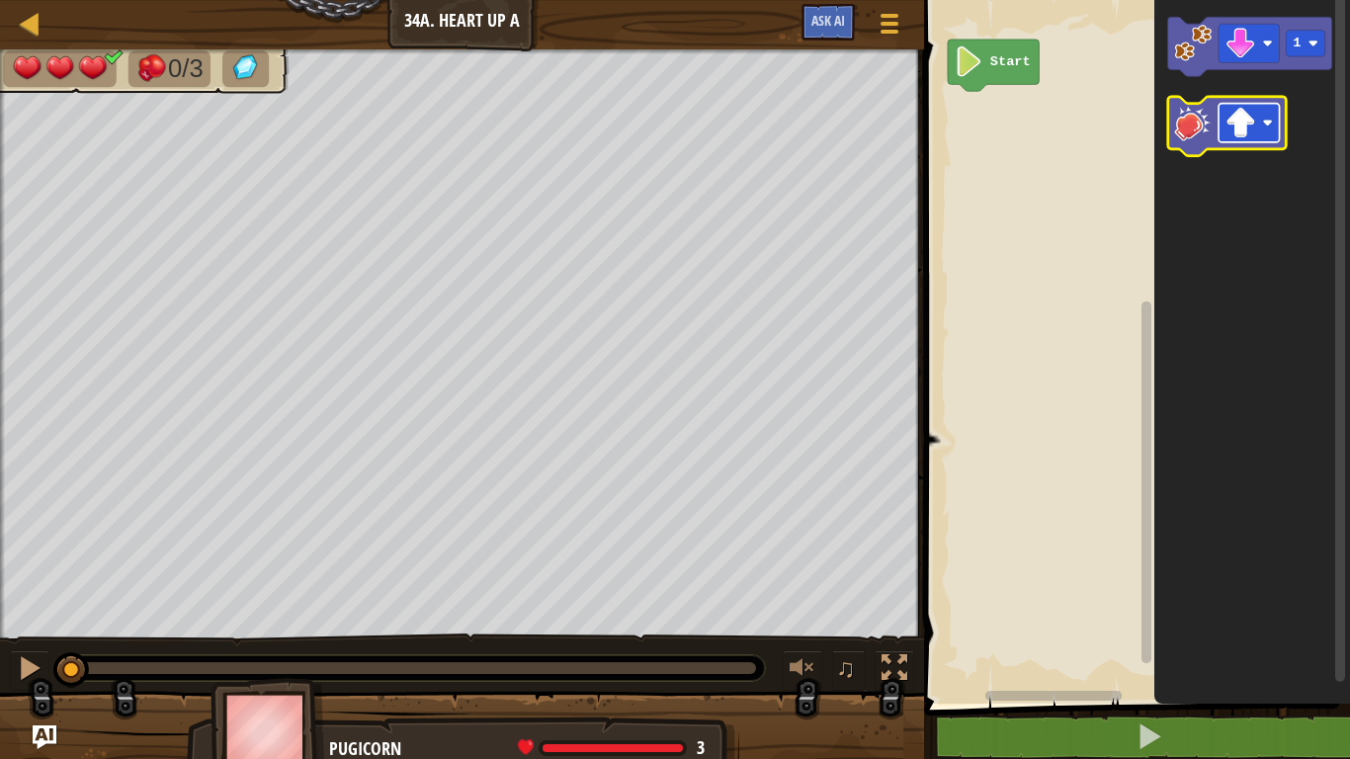
click at [1244, 125] on image "Blockly Workspace" at bounding box center [1240, 123] width 31 height 31
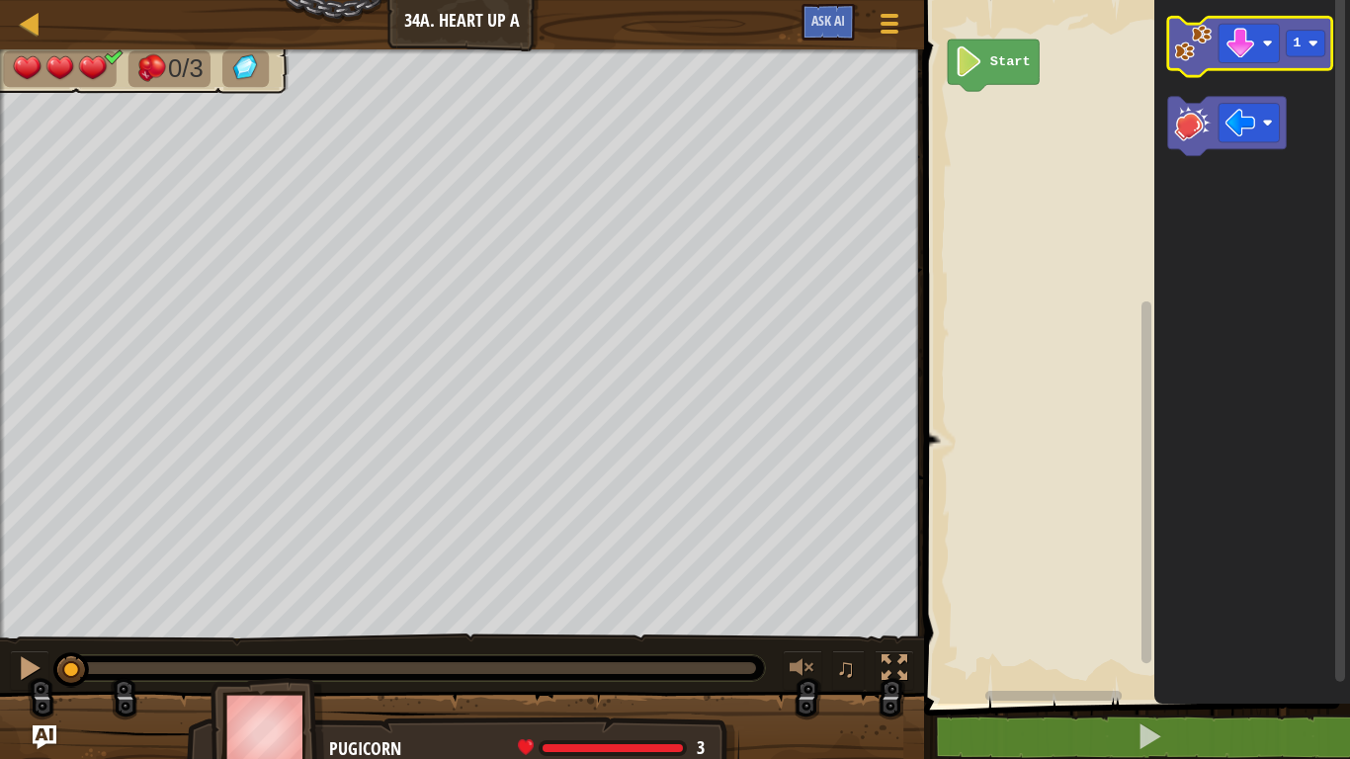
click at [1205, 58] on image "Blockly Workspace" at bounding box center [1194, 44] width 38 height 38
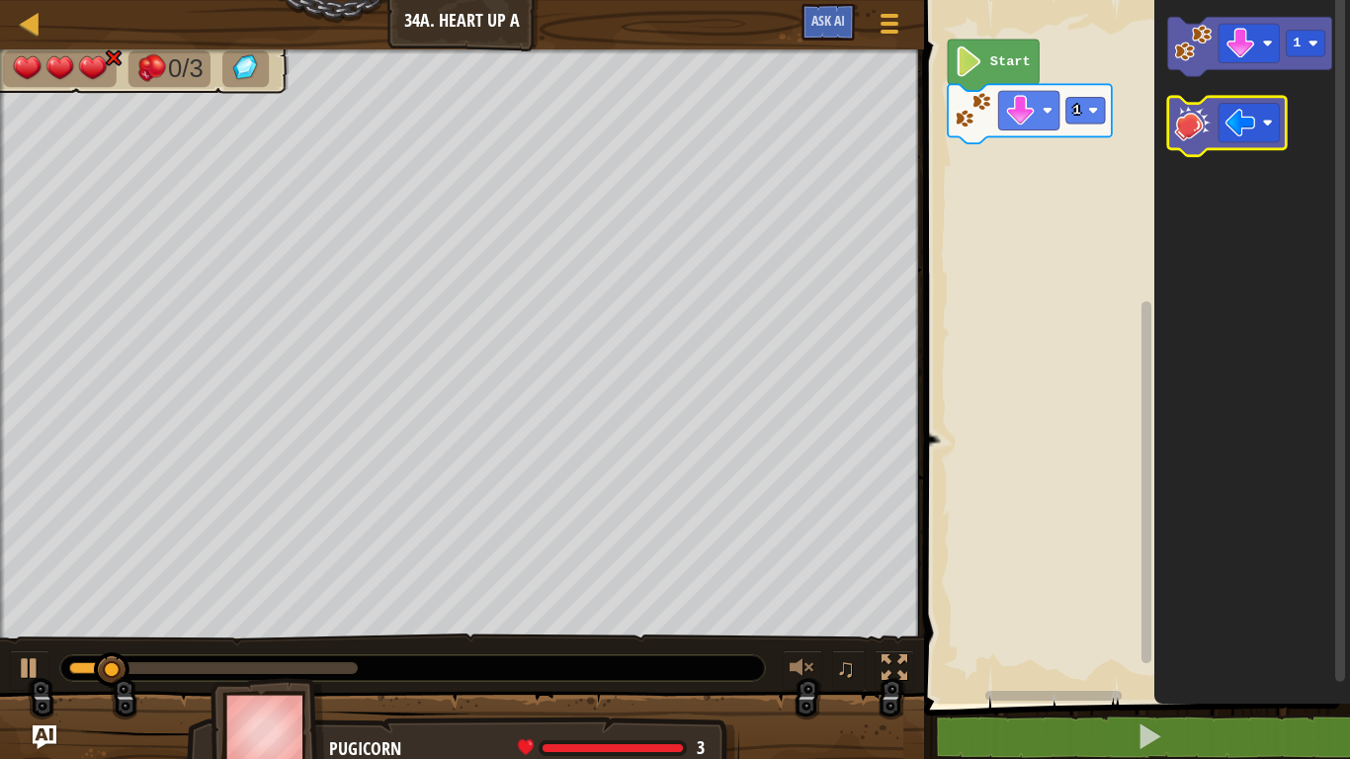
click at [1194, 139] on image "Blockly Workspace" at bounding box center [1194, 123] width 38 height 38
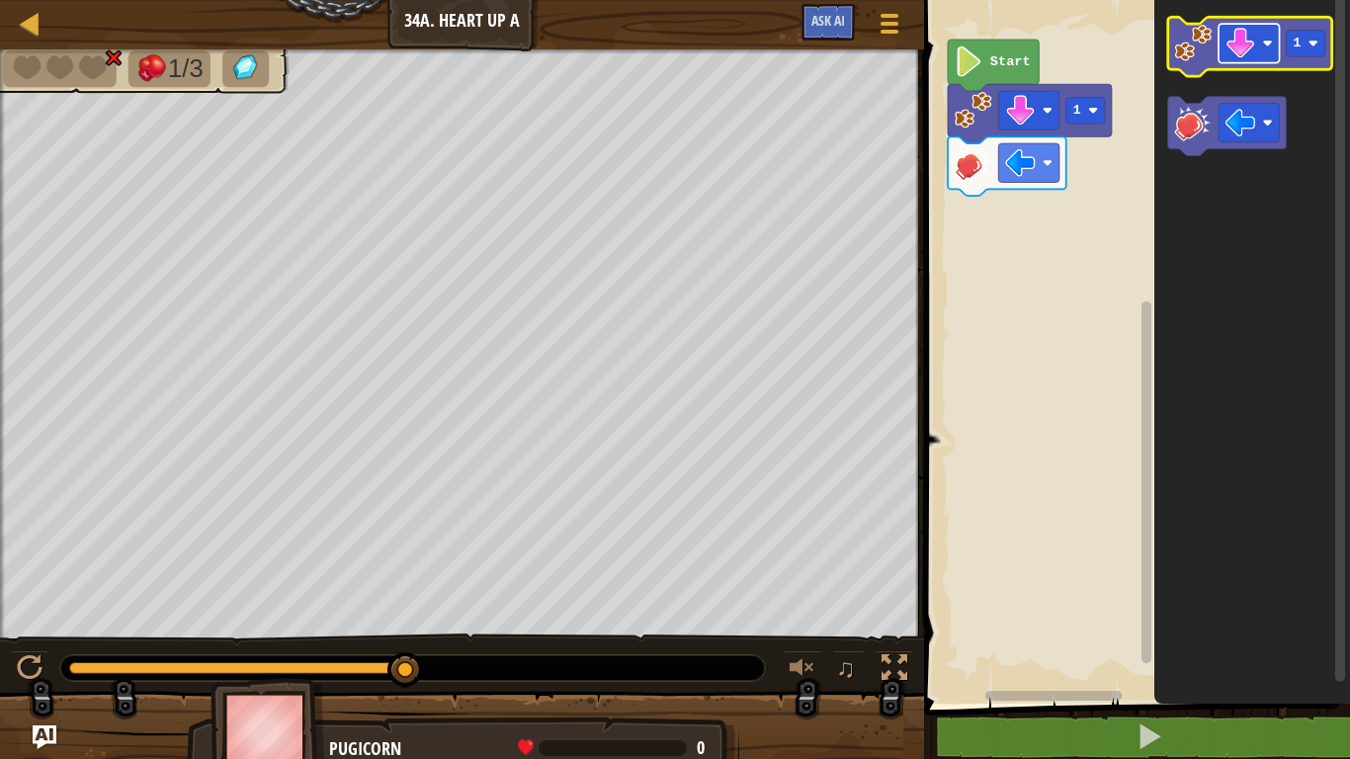
click at [1254, 52] on image "Blockly Workspace" at bounding box center [1240, 43] width 31 height 31
click at [1195, 55] on image "Blockly Workspace" at bounding box center [1194, 44] width 38 height 38
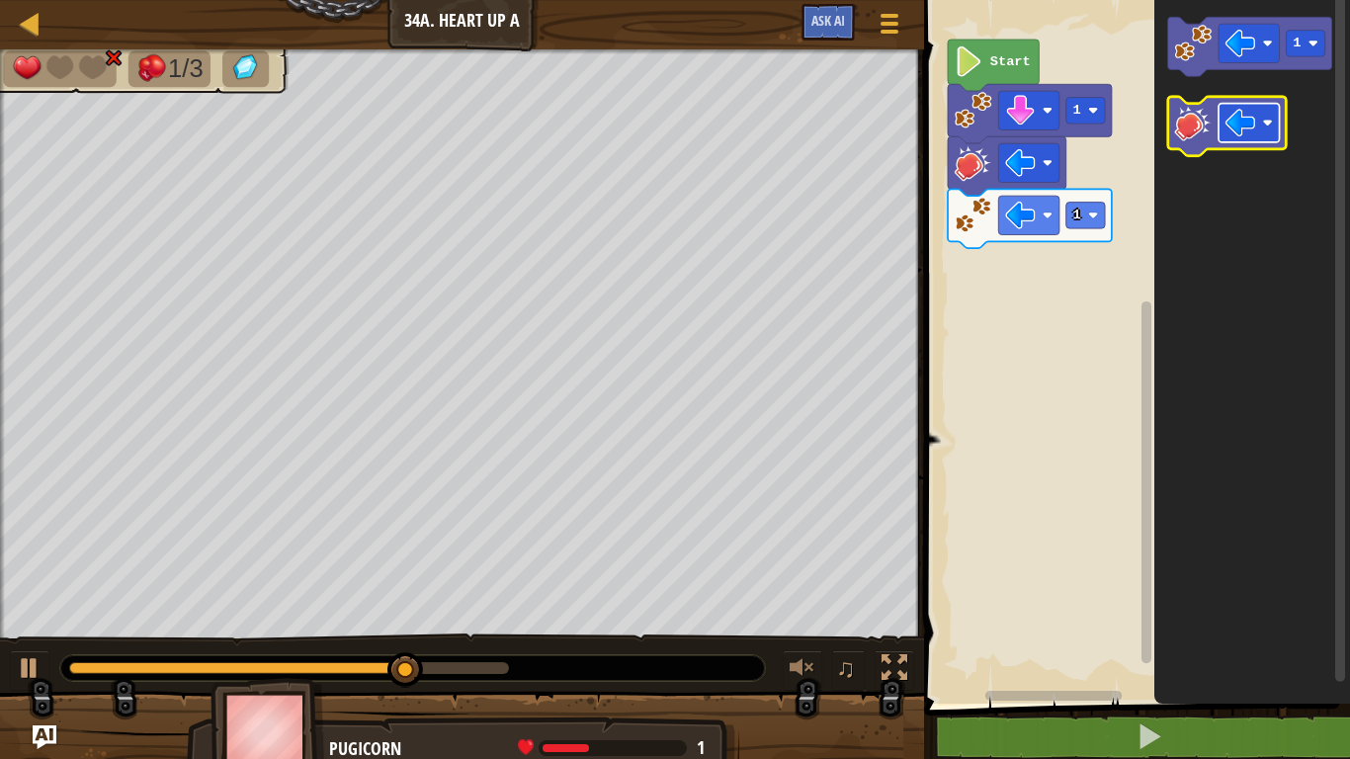
click at [1249, 130] on image "Blockly Workspace" at bounding box center [1240, 123] width 31 height 31
click at [1185, 117] on image "Blockly Workspace" at bounding box center [1194, 123] width 38 height 38
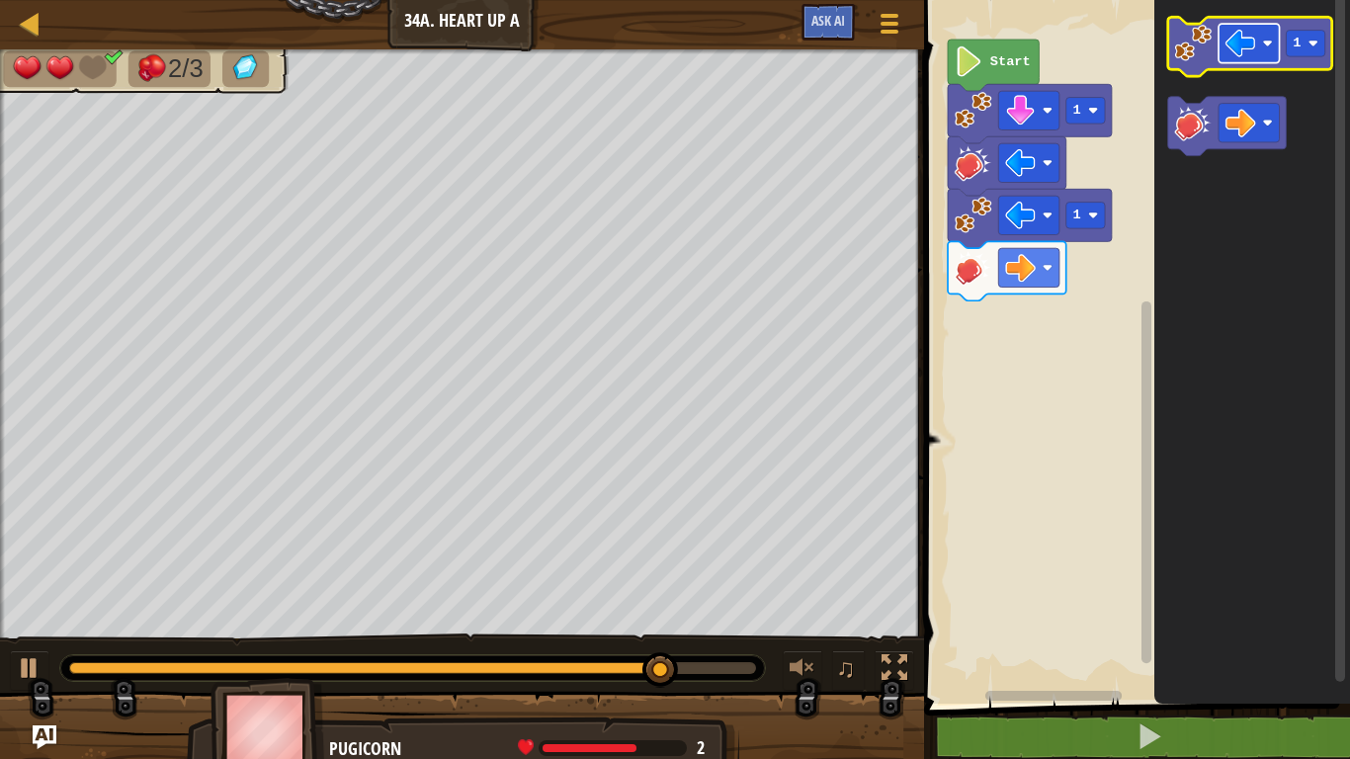
click at [1249, 41] on image "Blockly Workspace" at bounding box center [1240, 43] width 31 height 31
click at [1193, 50] on image "Blockly Workspace" at bounding box center [1194, 44] width 38 height 38
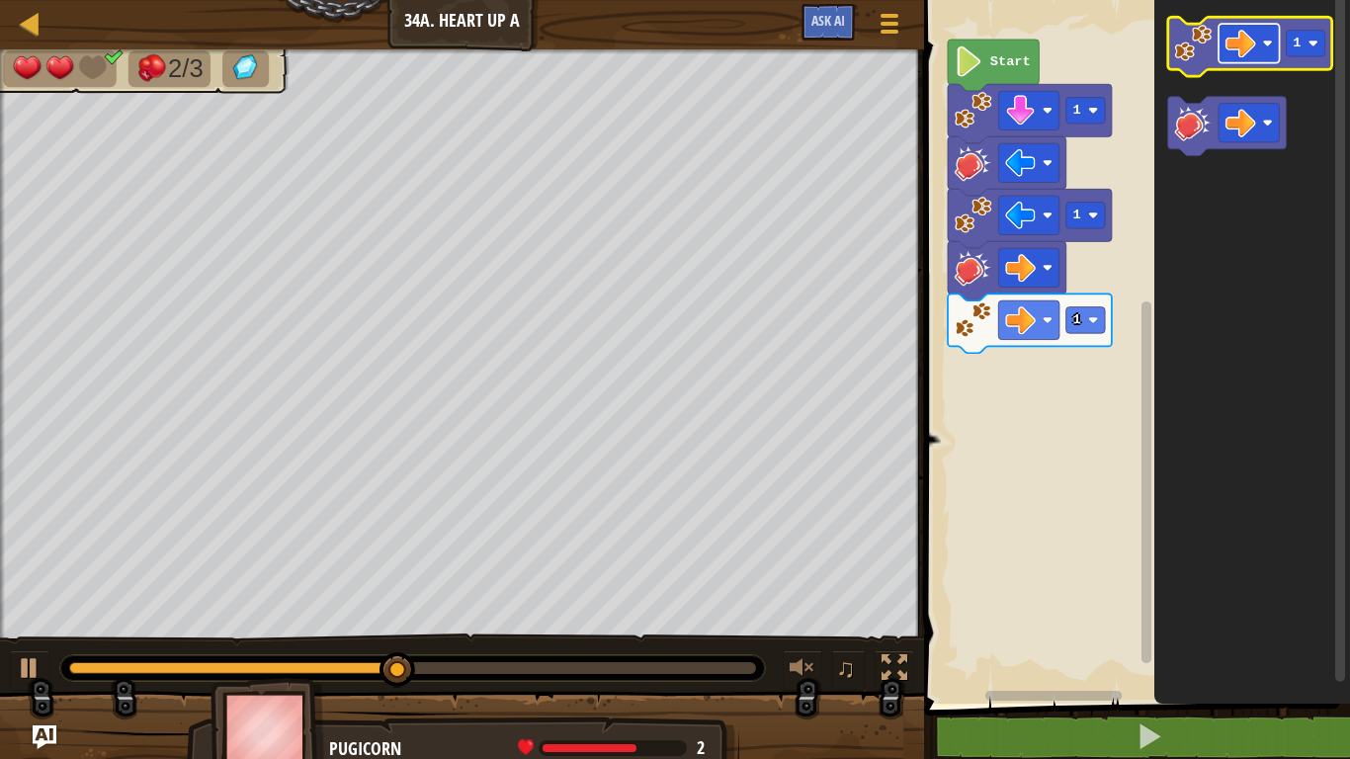
click at [1250, 53] on image "Blockly Workspace" at bounding box center [1240, 43] width 31 height 31
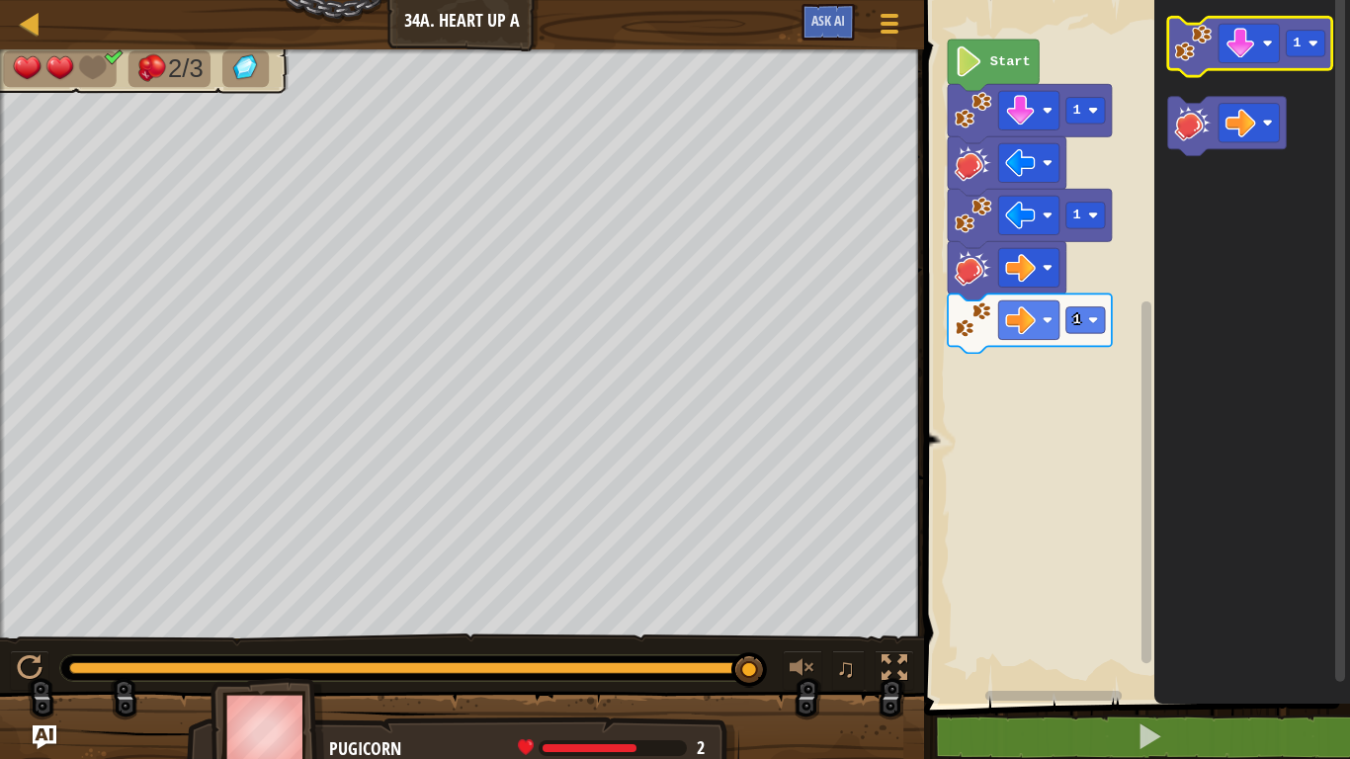
click at [1195, 59] on image "Blockly Workspace" at bounding box center [1194, 44] width 38 height 38
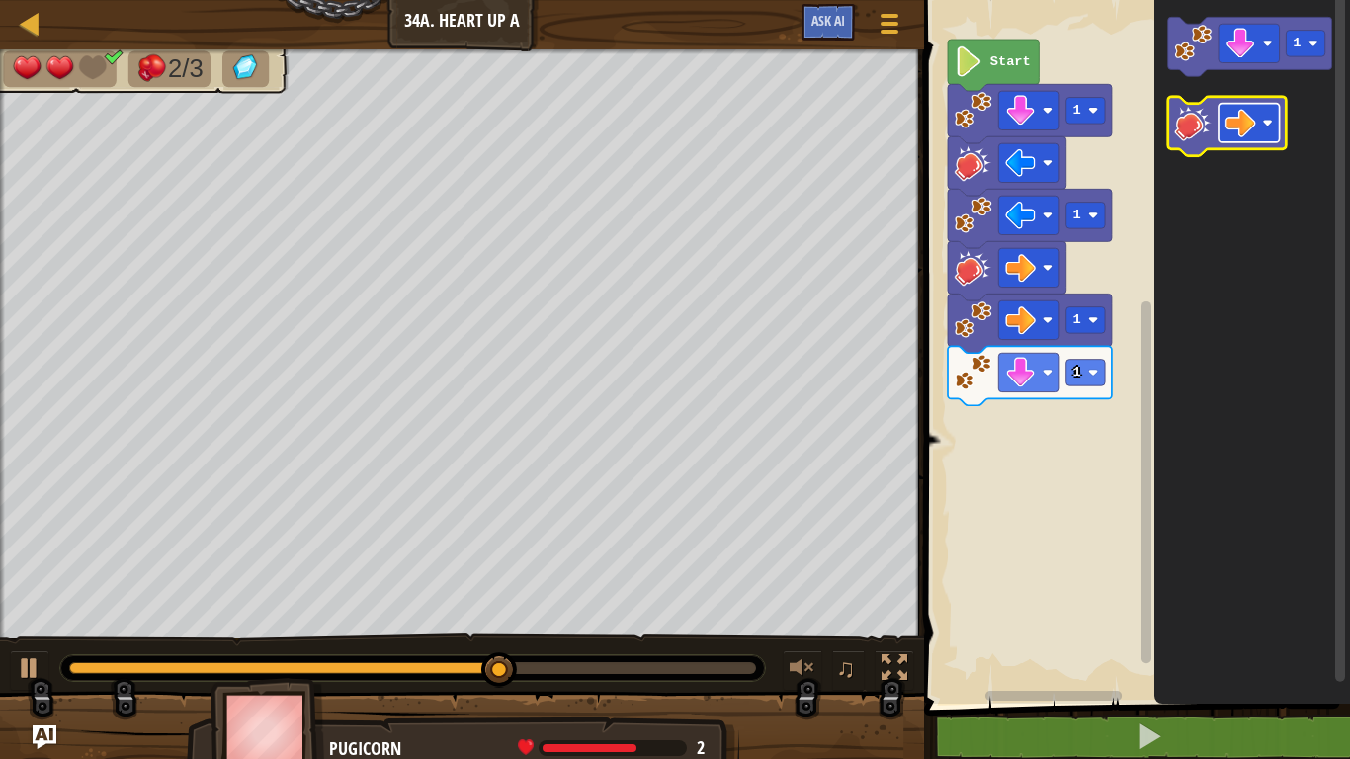
click at [1252, 127] on image "Blockly Workspace" at bounding box center [1240, 123] width 31 height 31
click at [1188, 107] on image "Blockly Workspace" at bounding box center [1194, 123] width 38 height 38
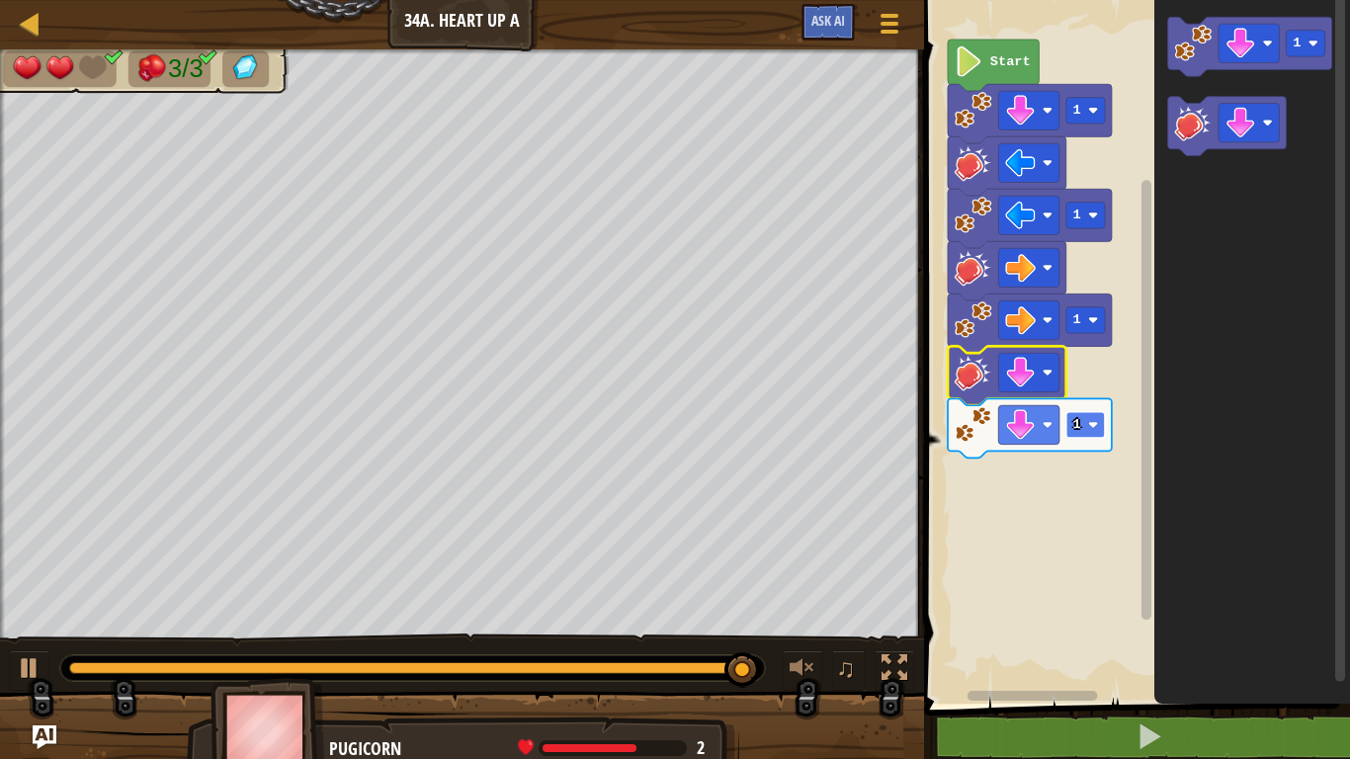
click at [1086, 433] on rect "Blockly Workspace" at bounding box center [1085, 425] width 39 height 27
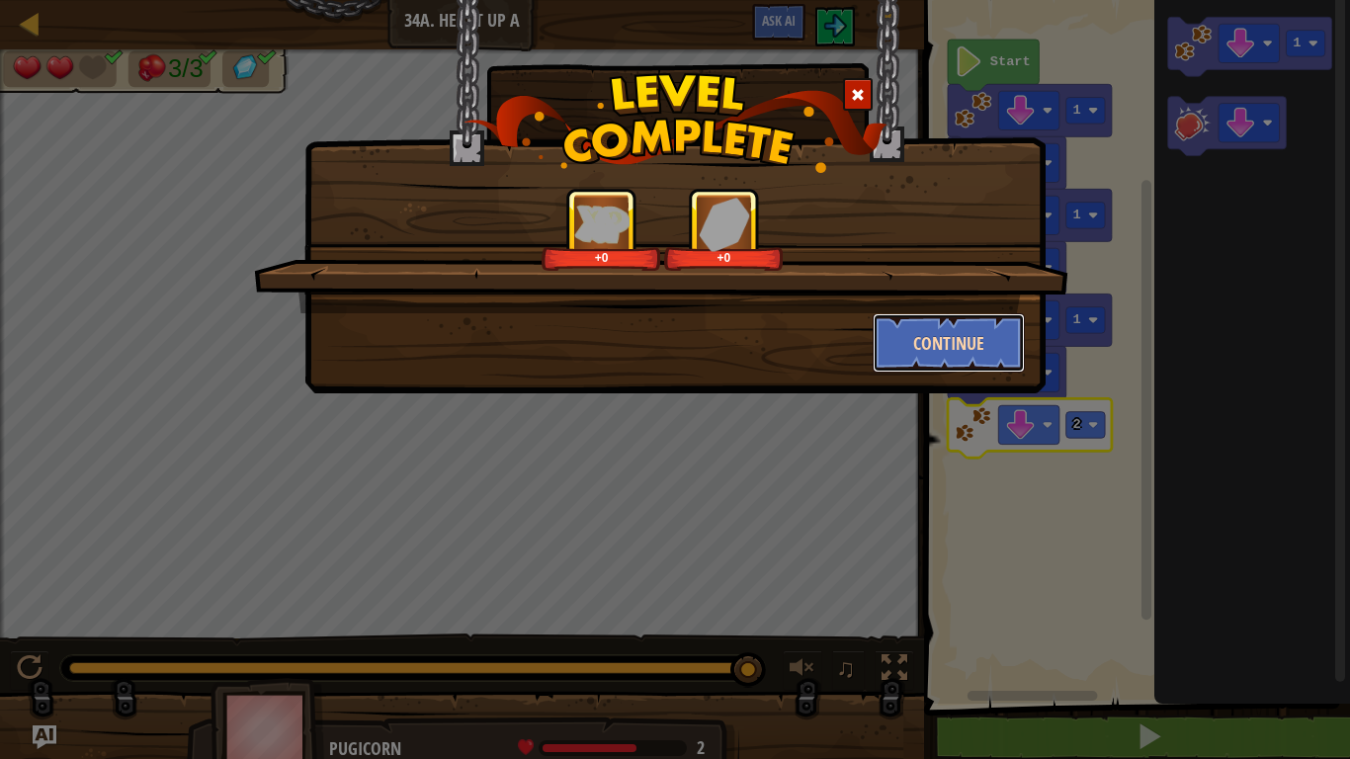
click at [934, 341] on button "Continue" at bounding box center [949, 342] width 153 height 59
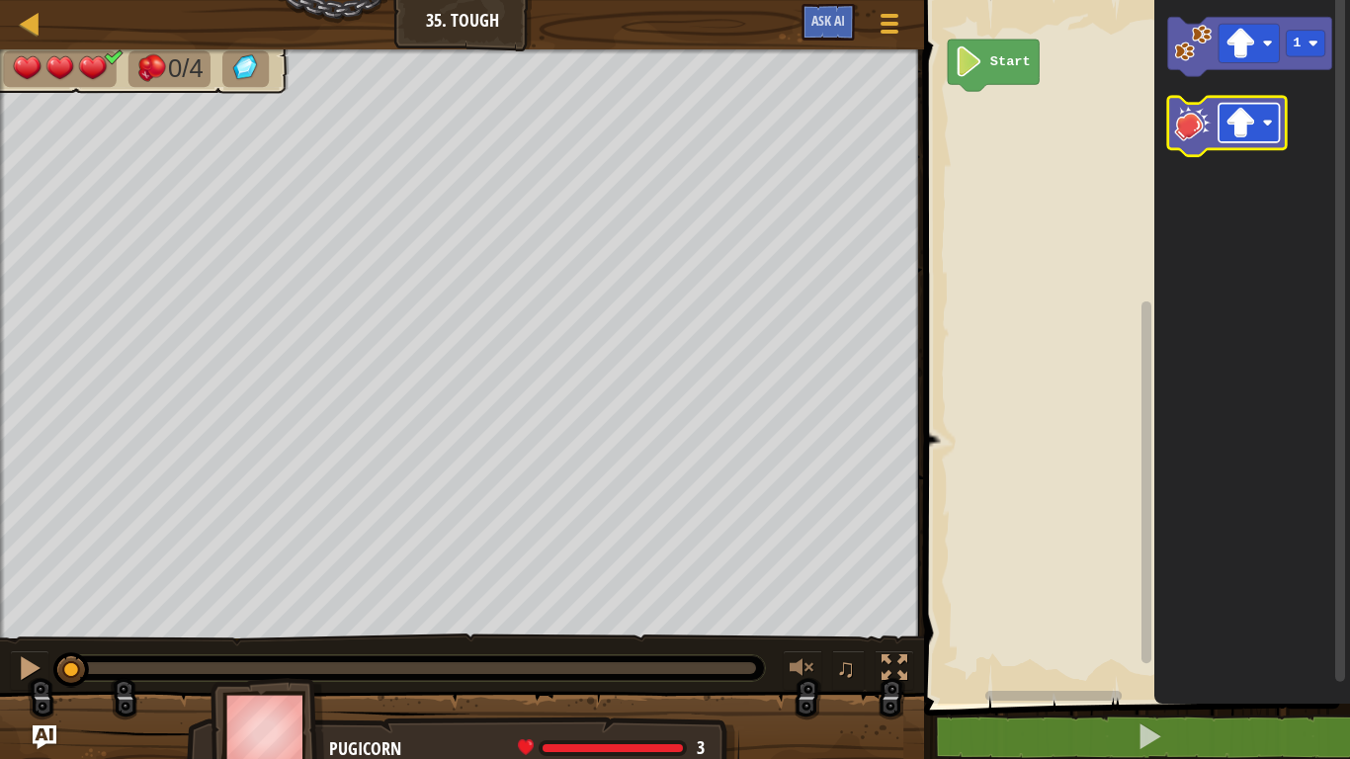
click at [1247, 116] on image "Blockly Workspace" at bounding box center [1240, 123] width 31 height 31
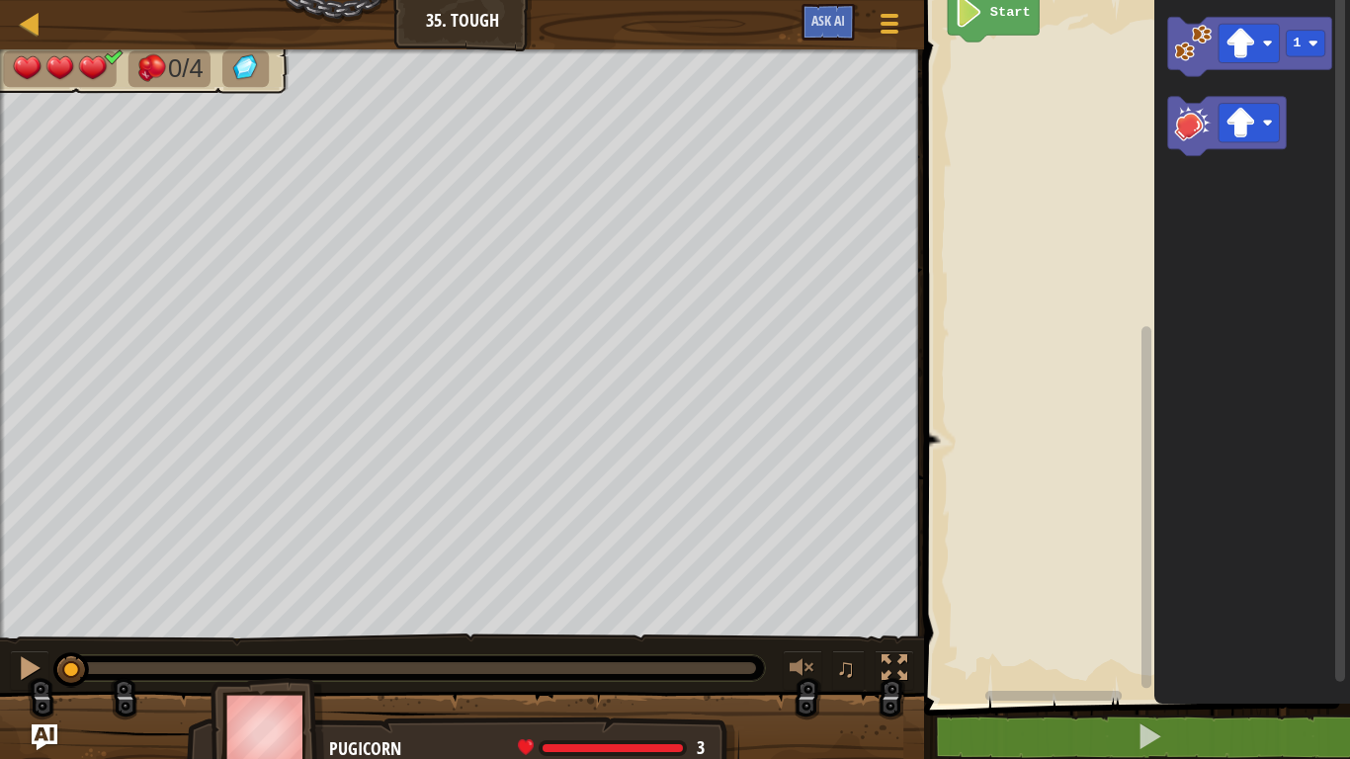
click at [42, 625] on img "Ask AI" at bounding box center [45, 737] width 26 height 26
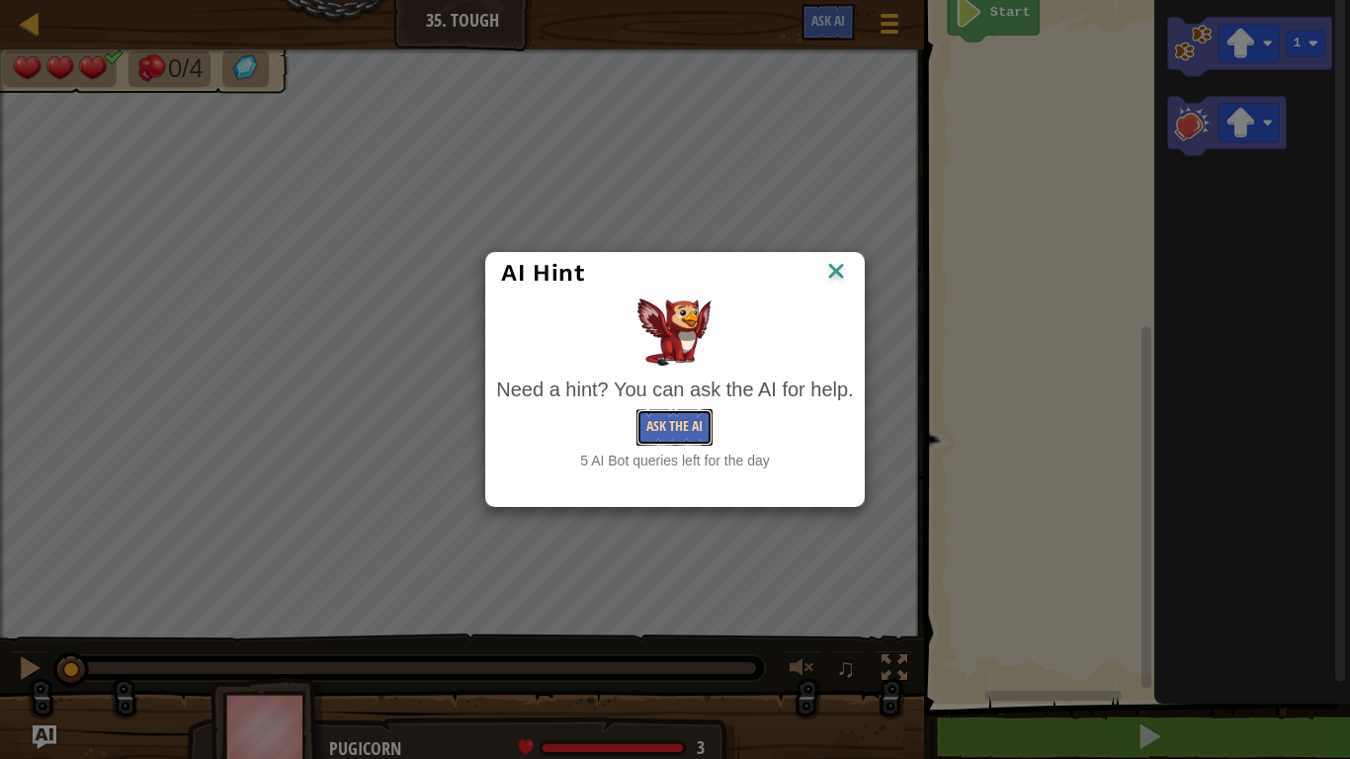
click at [660, 430] on button "Ask the AI" at bounding box center [674, 427] width 76 height 37
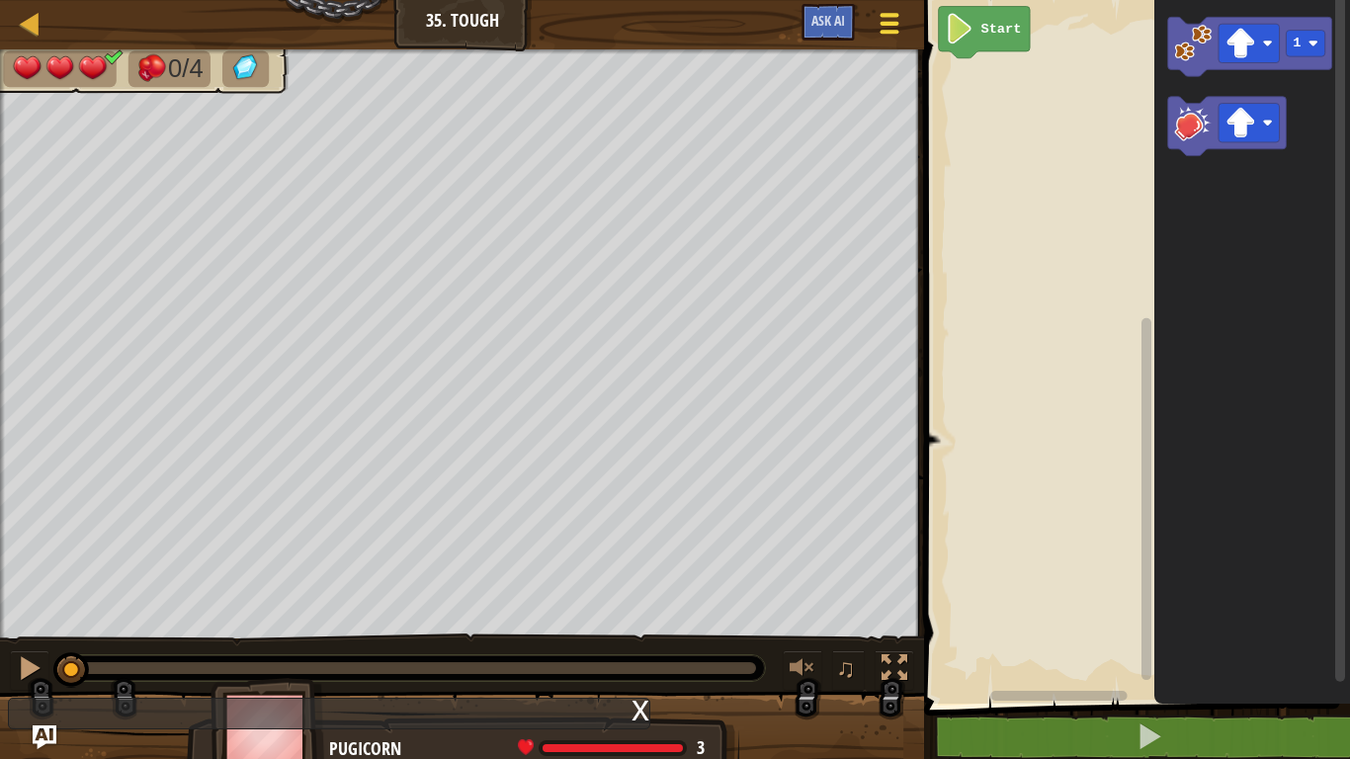
click at [877, 21] on div at bounding box center [890, 23] width 27 height 29
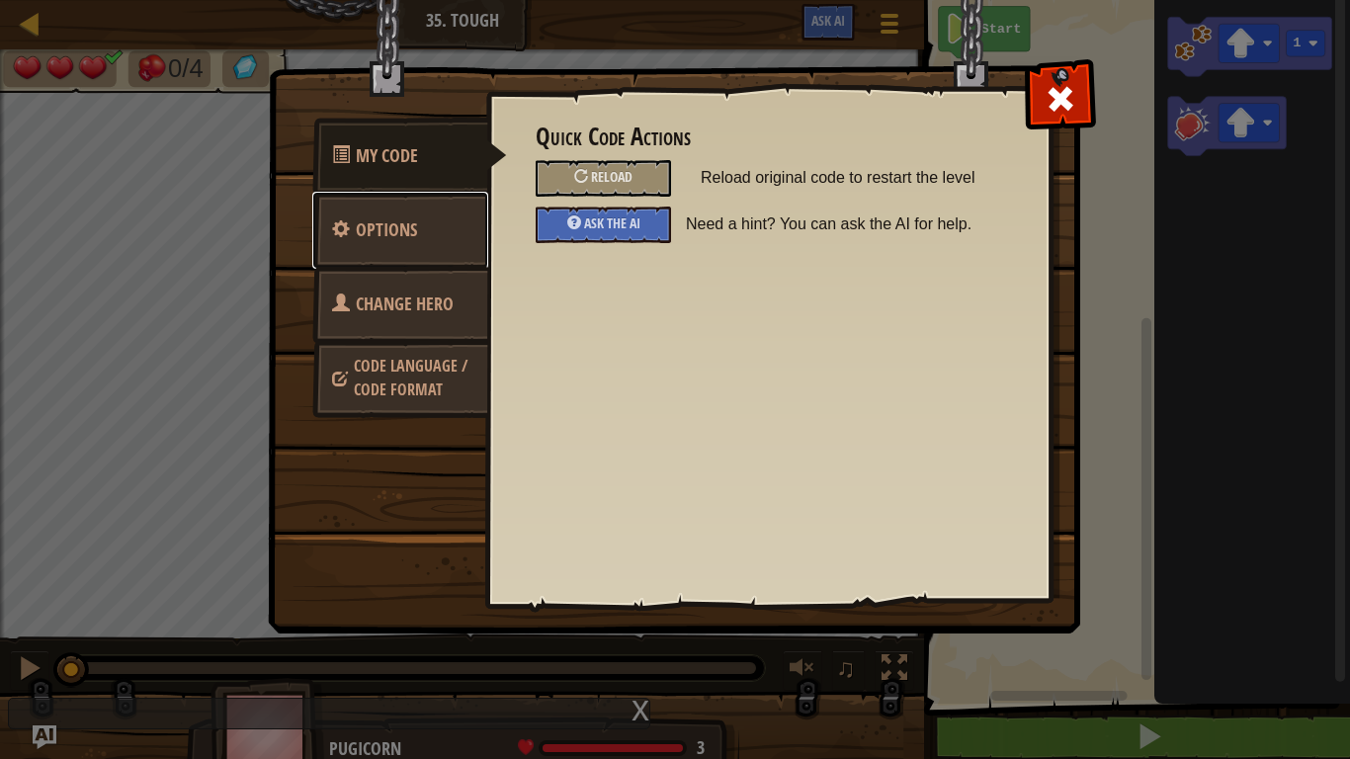
click at [448, 255] on link "Options" at bounding box center [400, 230] width 176 height 77
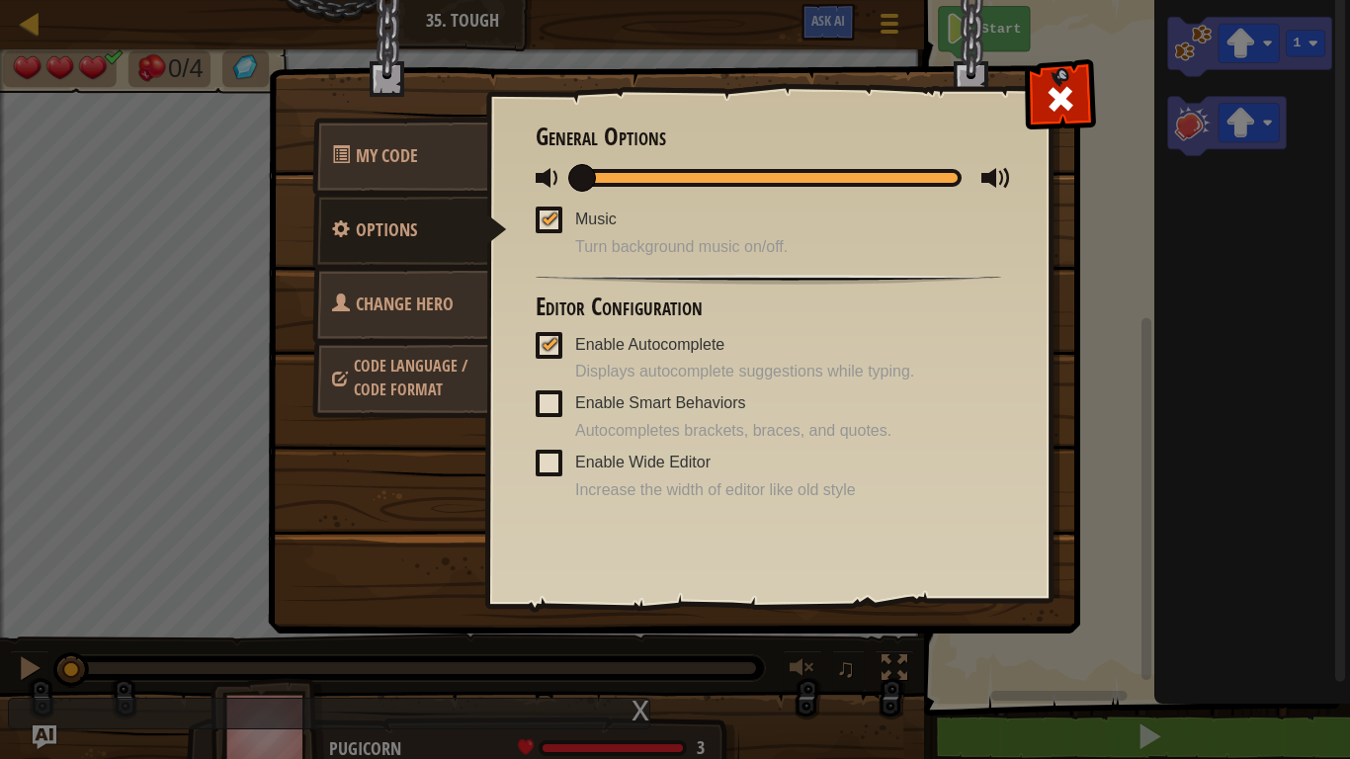
click at [950, 178] on div at bounding box center [768, 178] width 386 height 18
click at [554, 224] on div at bounding box center [550, 219] width 14 height 16
click at [0, 0] on input "Music" at bounding box center [0, 0] width 0 height 0
drag, startPoint x: 953, startPoint y: 185, endPoint x: 495, endPoint y: 168, distance: 457.9
click at [495, 168] on div "Quick Code Actions Reload Reload original code to restart the level Ask the AI …" at bounding box center [768, 313] width 564 height 489
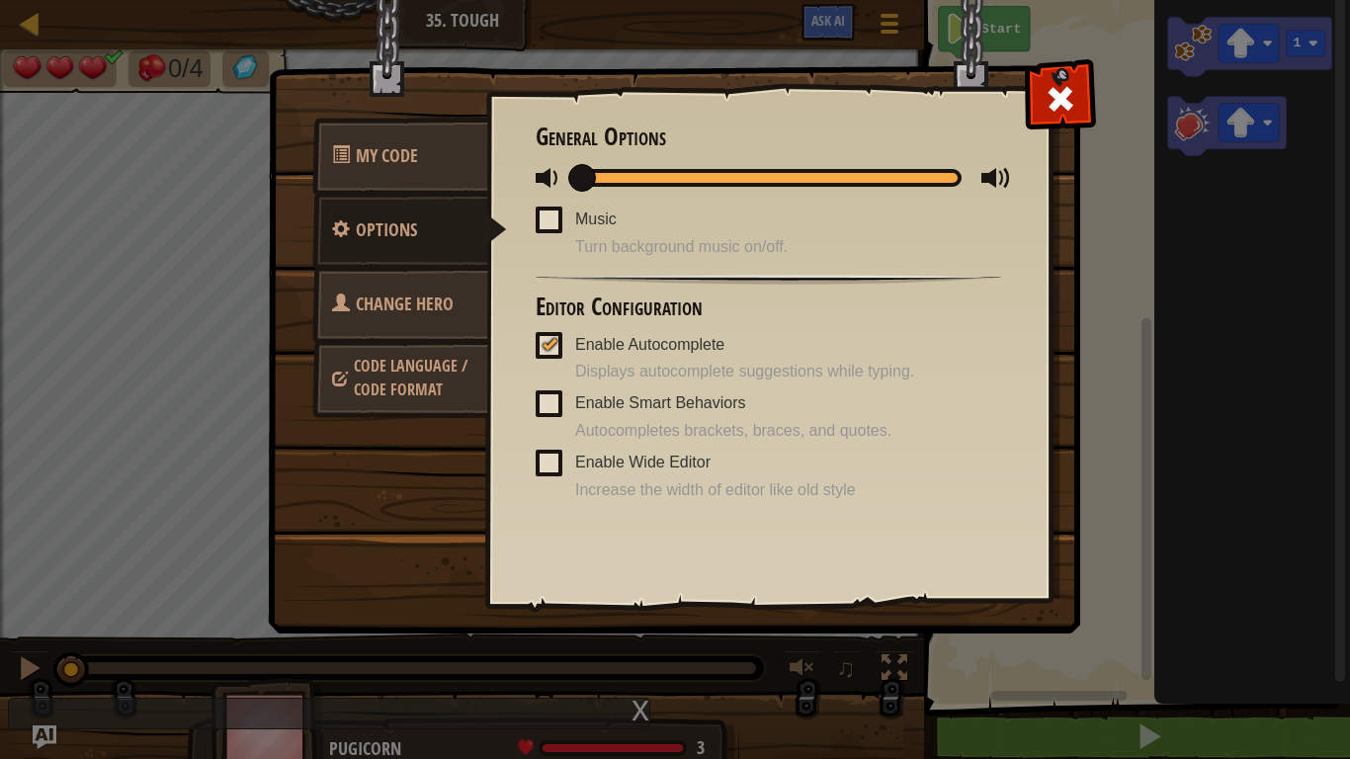
click at [448, 369] on span "Code Language / Code Format" at bounding box center [411, 377] width 114 height 45
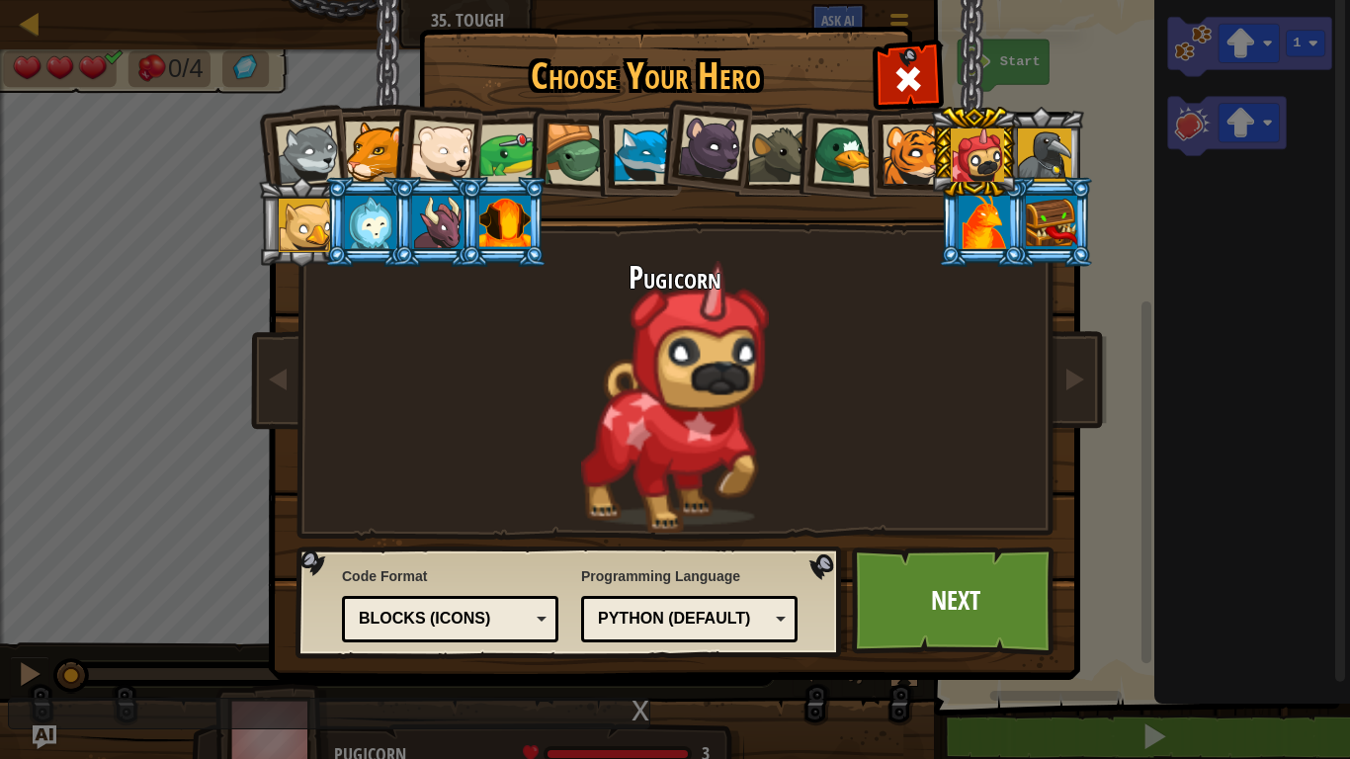
click at [386, 622] on div "Blocks (Icons)" at bounding box center [444, 619] width 171 height 23
click at [966, 597] on link "Next" at bounding box center [955, 601] width 207 height 109
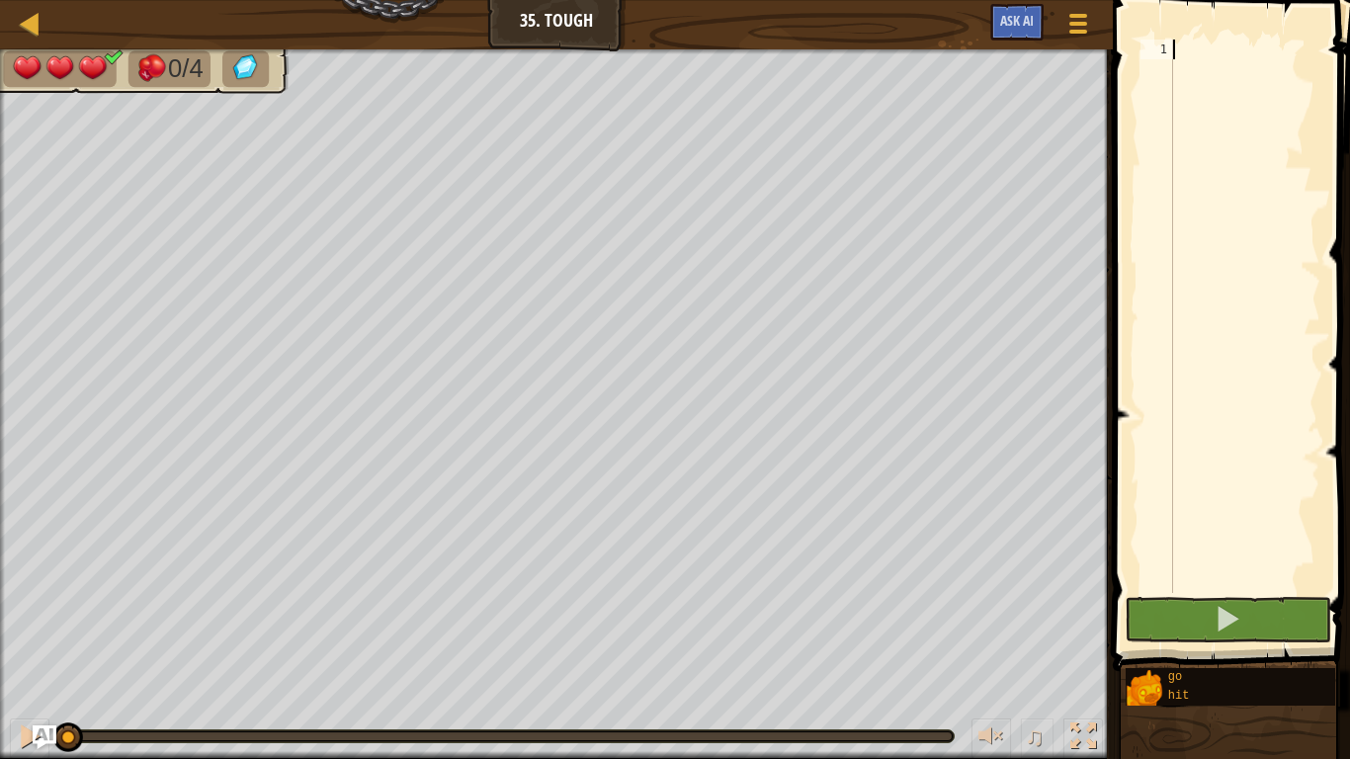
click at [1192, 71] on div at bounding box center [1244, 336] width 151 height 593
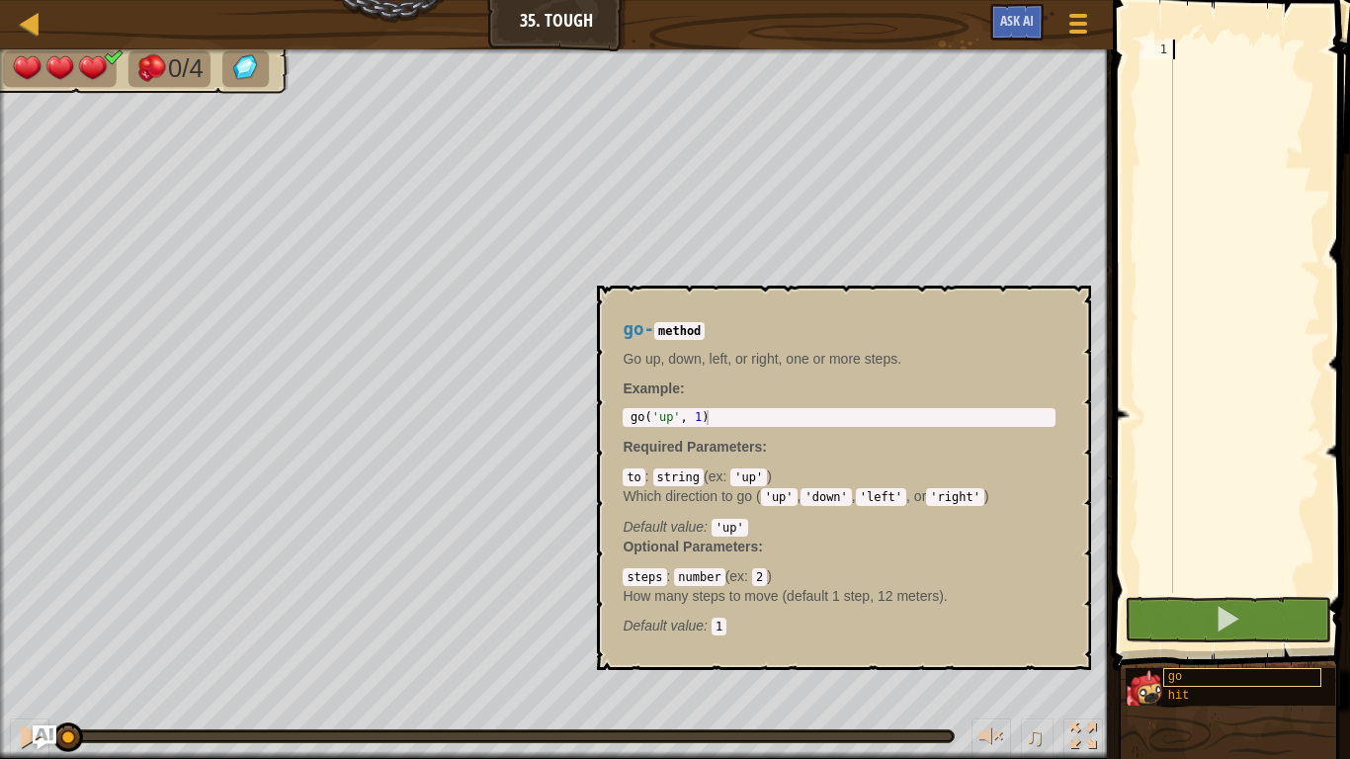
click at [1186, 625] on div "go" at bounding box center [1242, 677] width 158 height 19
type textarea "go('up', 1)"
drag, startPoint x: 759, startPoint y: 414, endPoint x: 702, endPoint y: 411, distance: 57.4
click at [702, 411] on div "go ( 'up' , 1 )" at bounding box center [839, 432] width 425 height 44
click at [702, 411] on div "go ( 'up' , 1 )" at bounding box center [839, 417] width 425 height 15
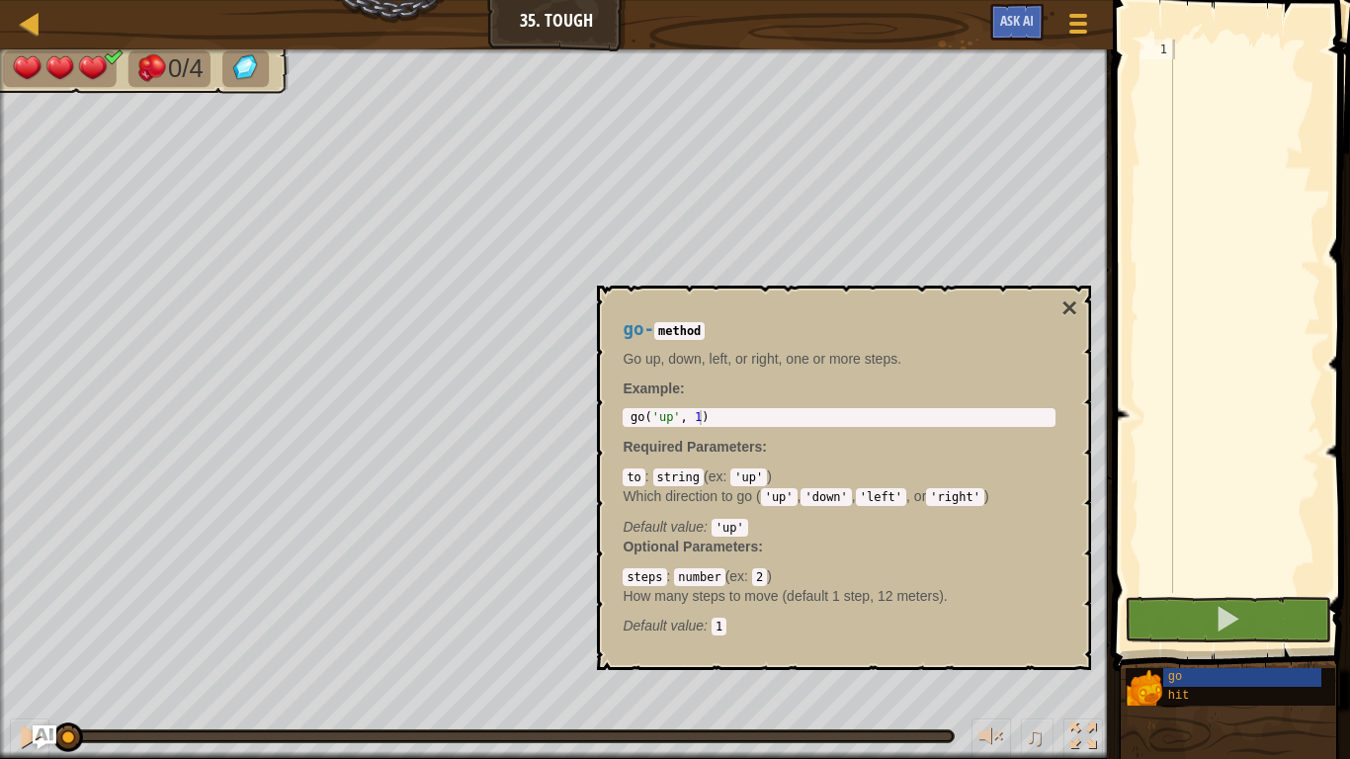
click at [702, 411] on div "go ( 'up' , 1 )" at bounding box center [839, 432] width 425 height 44
click at [1238, 55] on div at bounding box center [1244, 336] width 151 height 593
paste textarea "go('up', 1)"
type textarea "go('up', 1)"
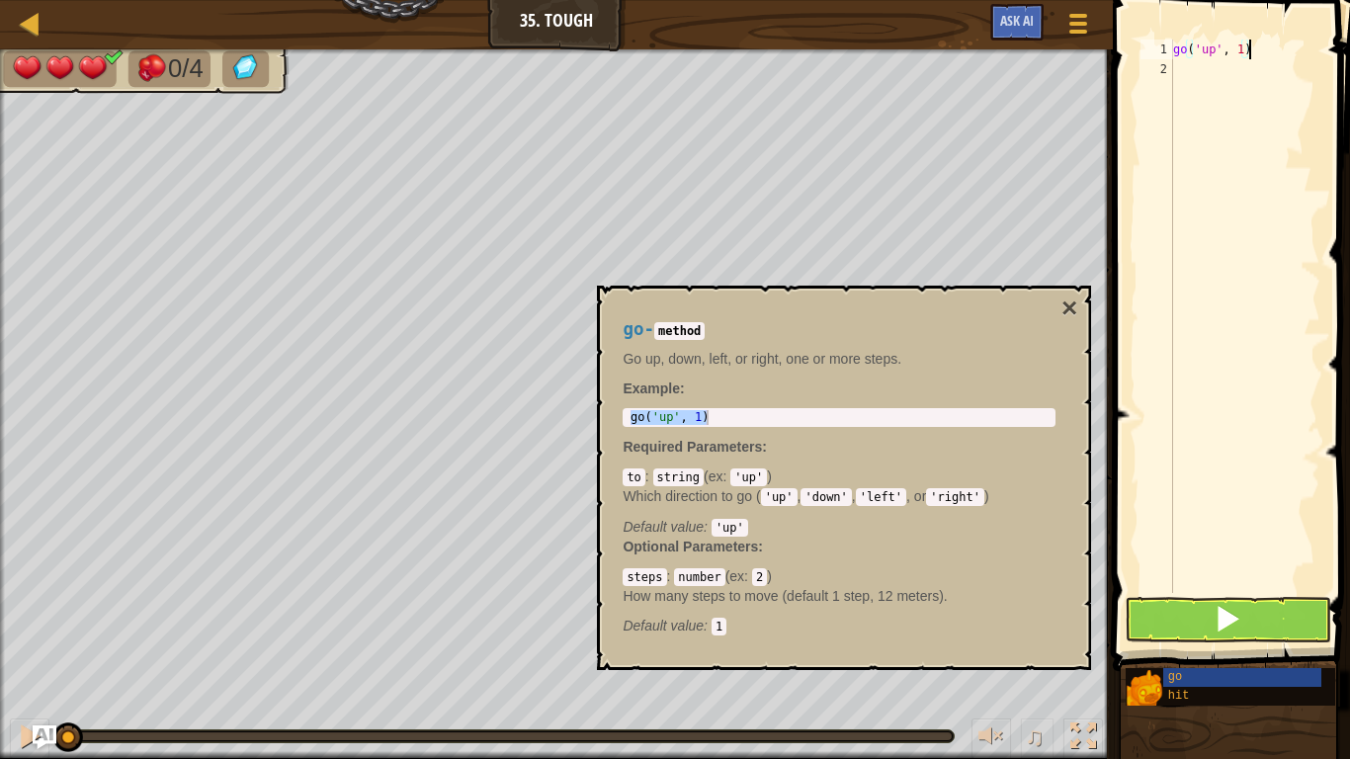
click at [1211, 79] on div "go ( 'up' , 1 )" at bounding box center [1244, 336] width 151 height 593
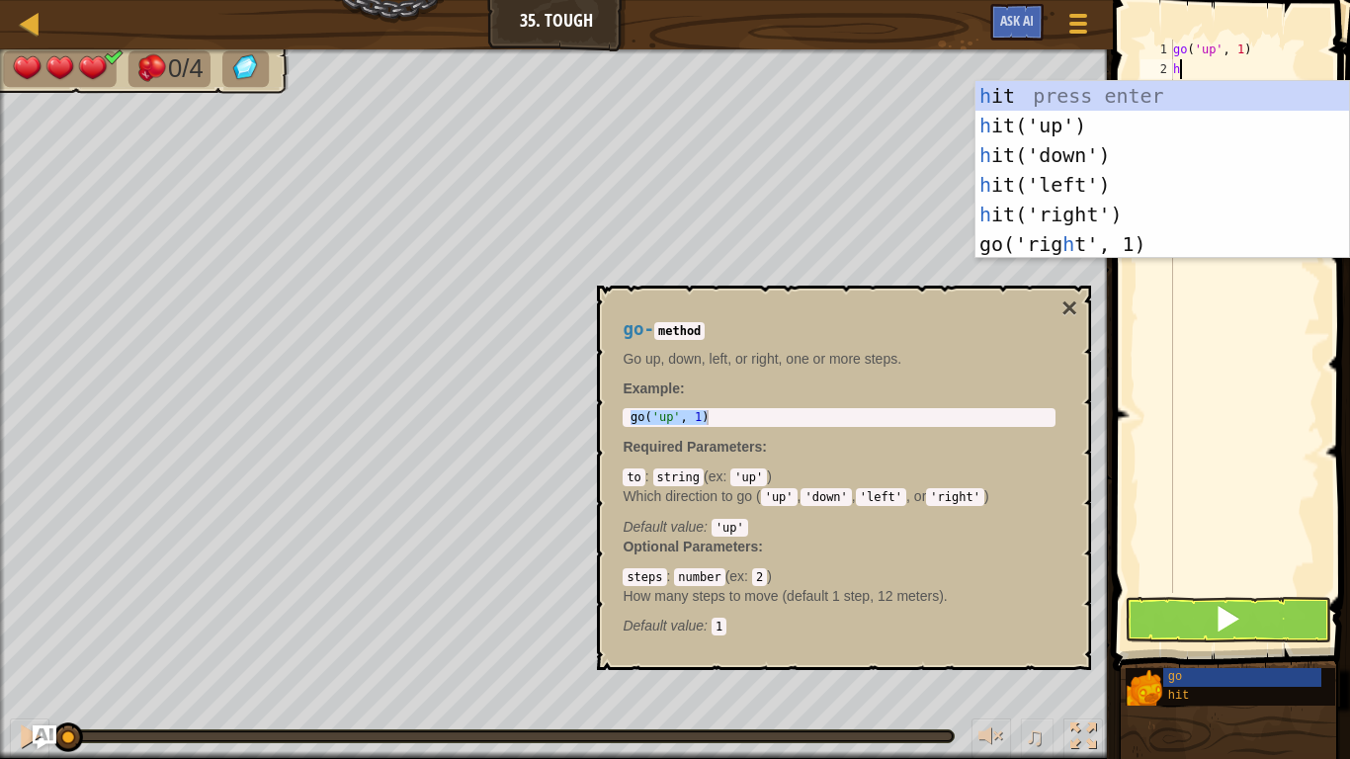
type textarea "hit"
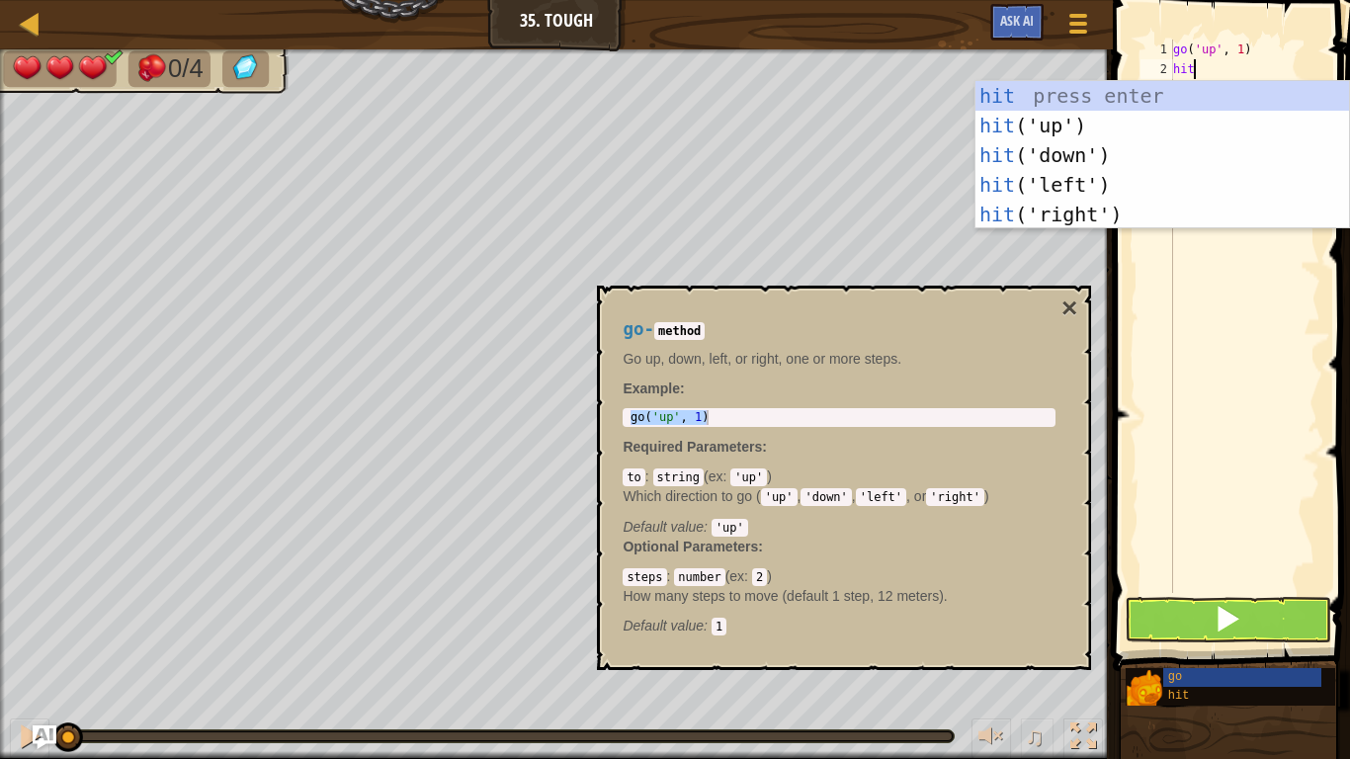
scroll to position [9, 2]
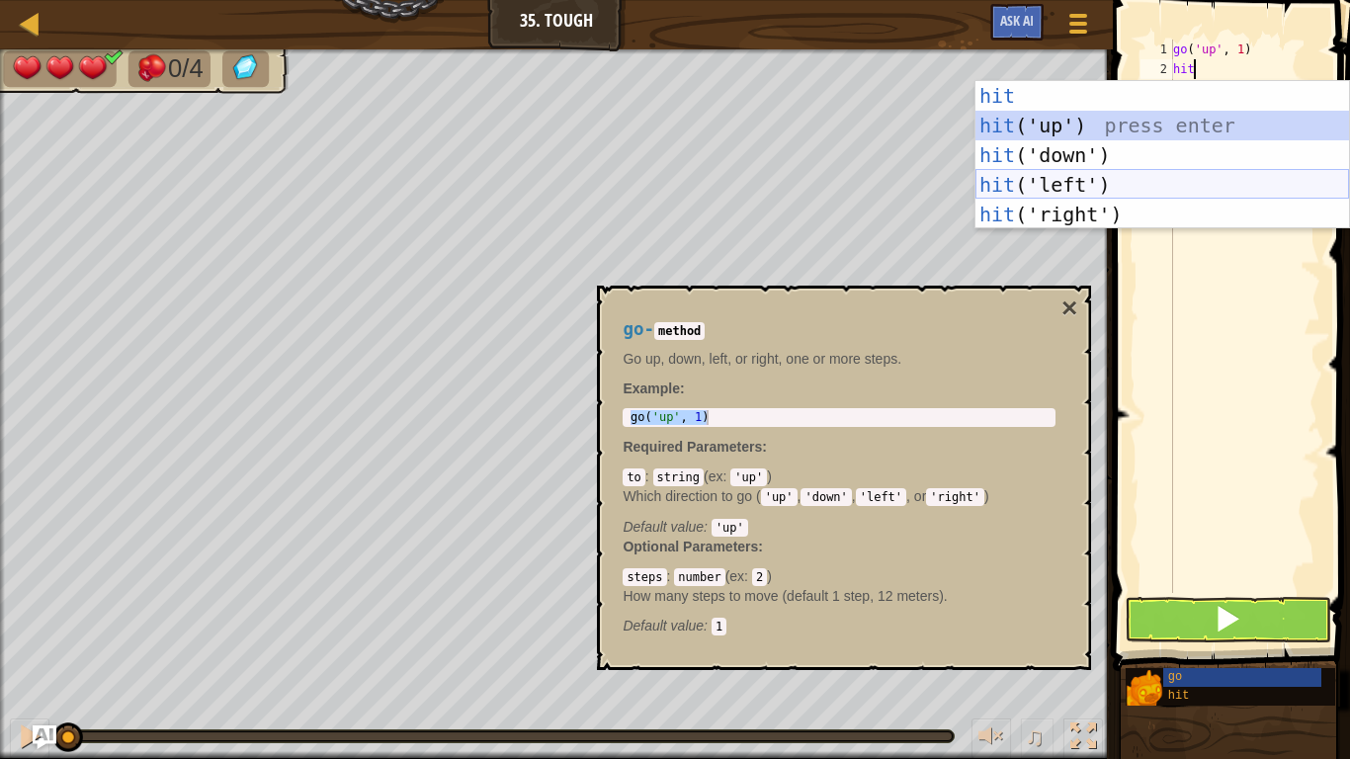
click at [1103, 186] on div "hit press enter hit ('up') press enter hit ('down') press enter hit ('left') pr…" at bounding box center [1162, 185] width 374 height 208
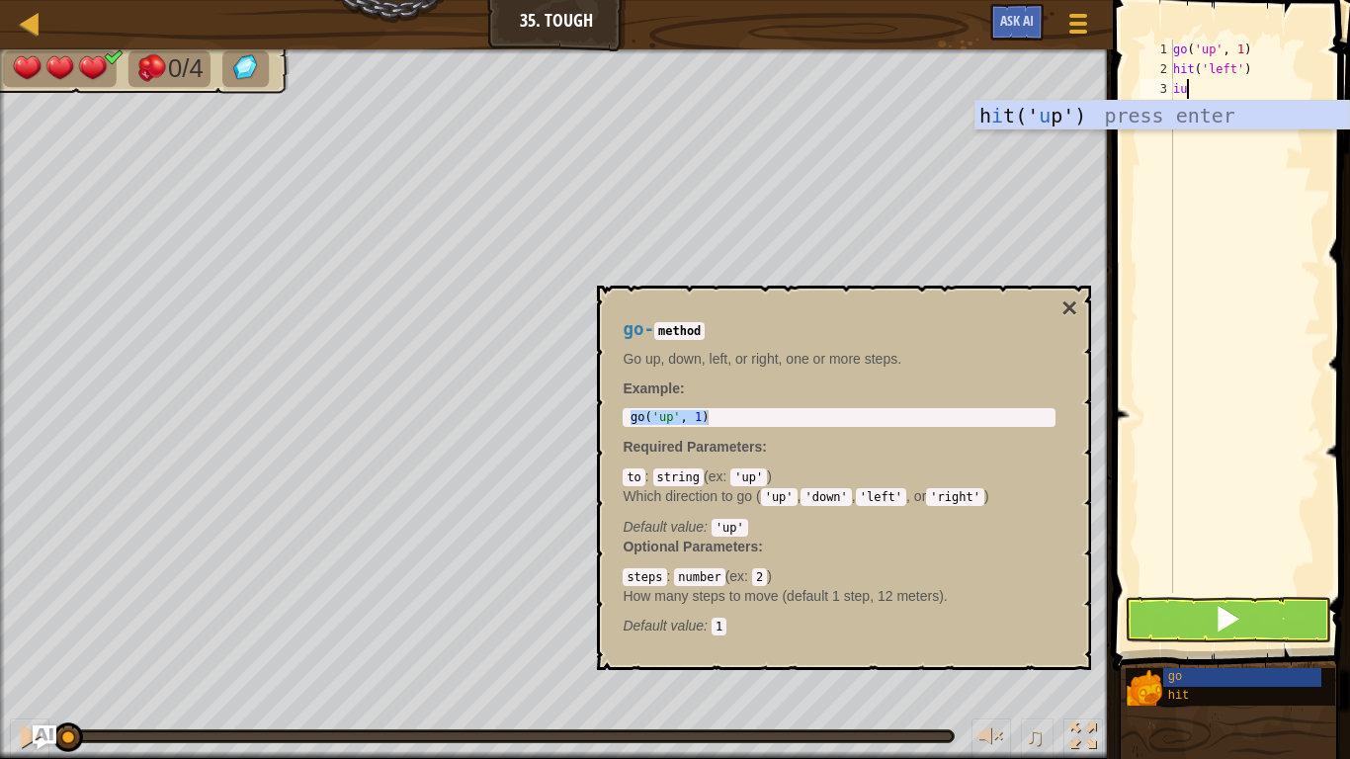
scroll to position [9, 1]
type textarea "i"
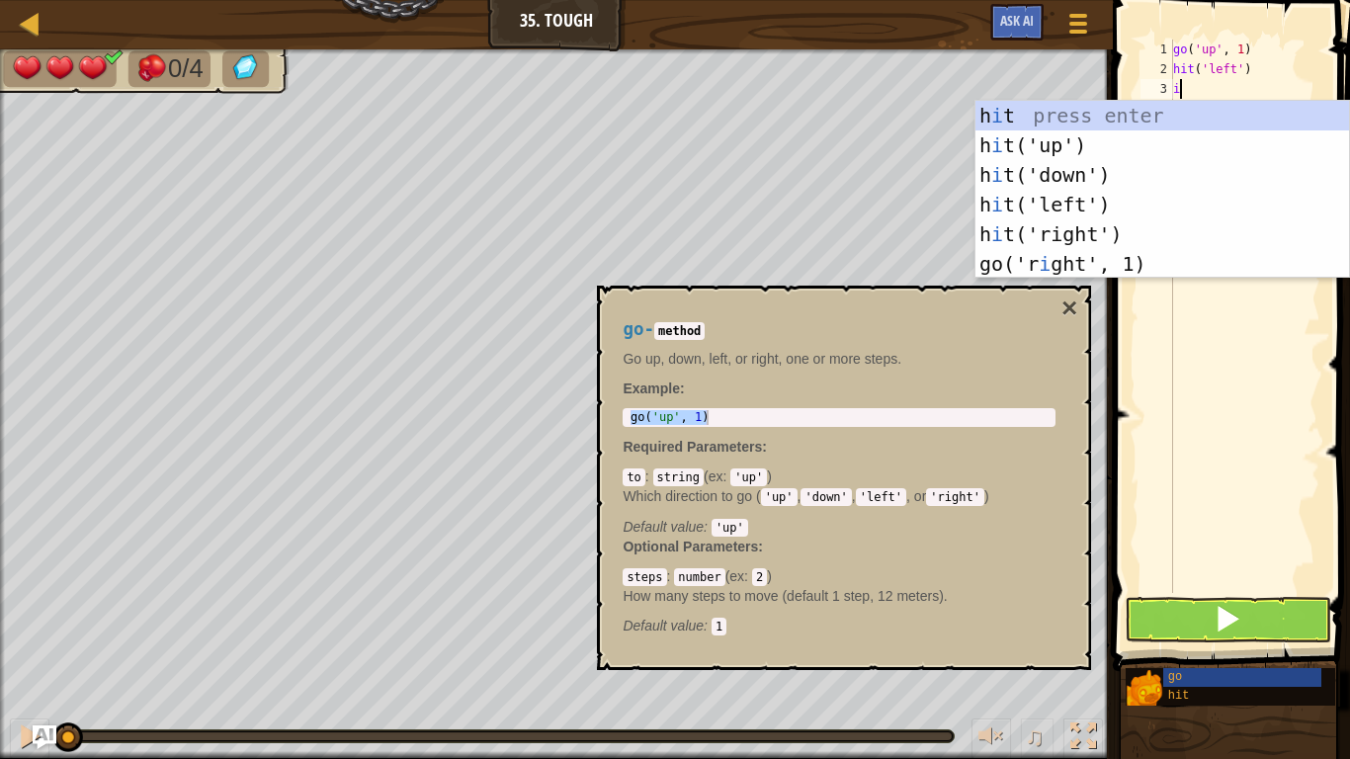
scroll to position [9, 0]
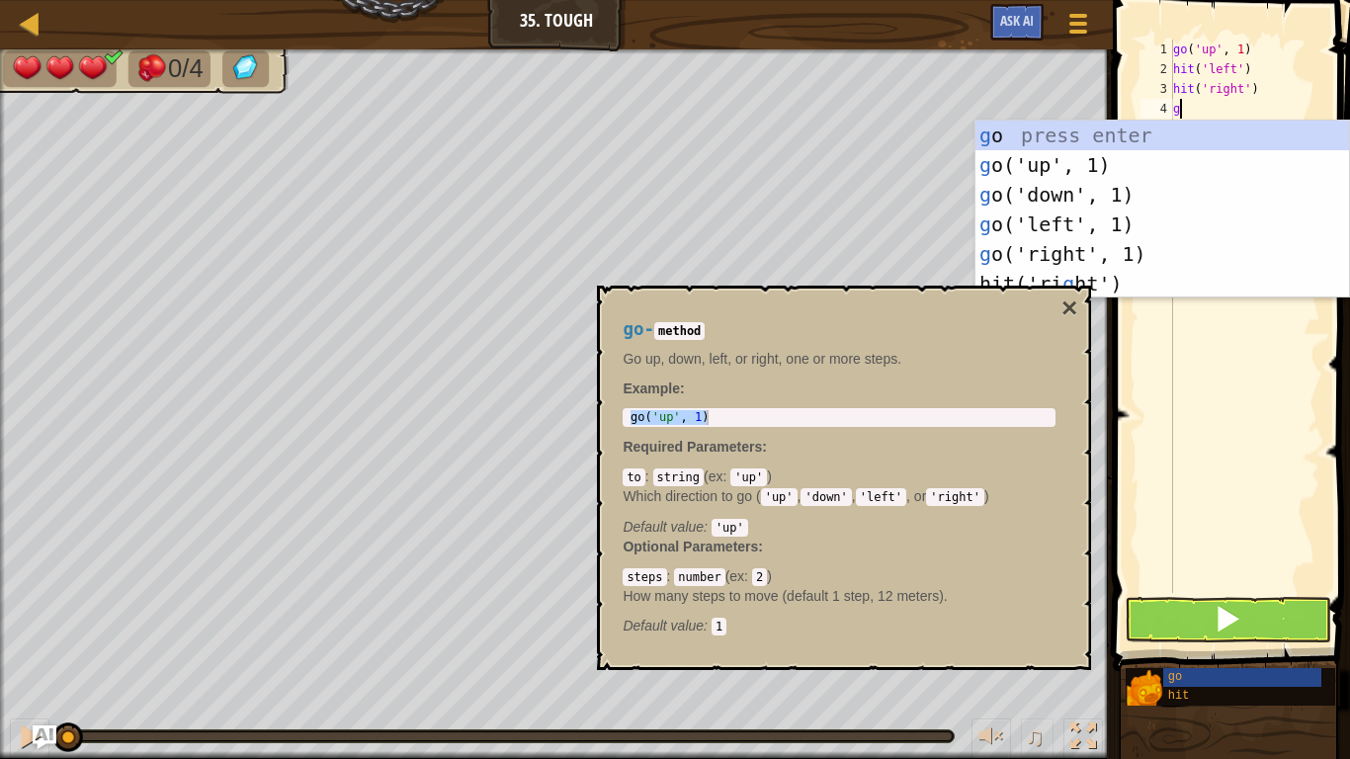
type textarea "go"
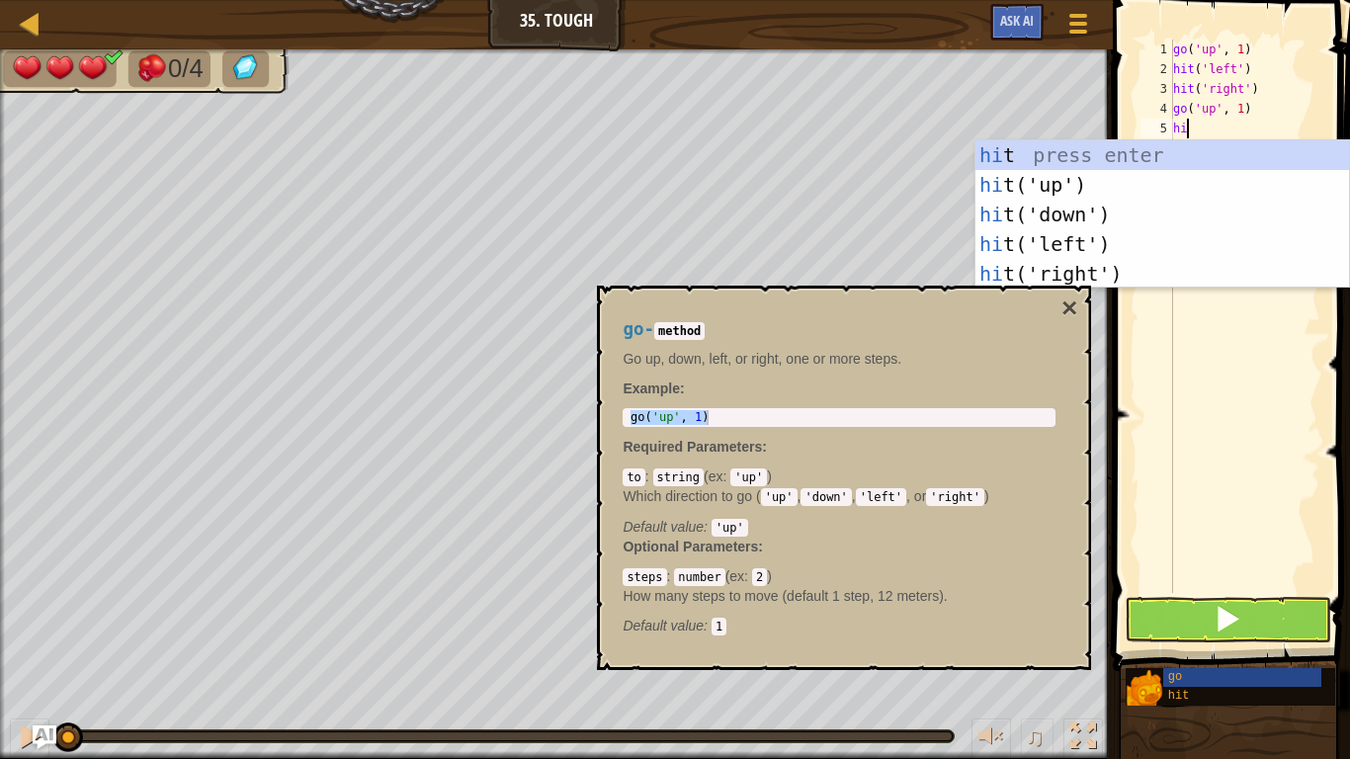
type textarea "hit"
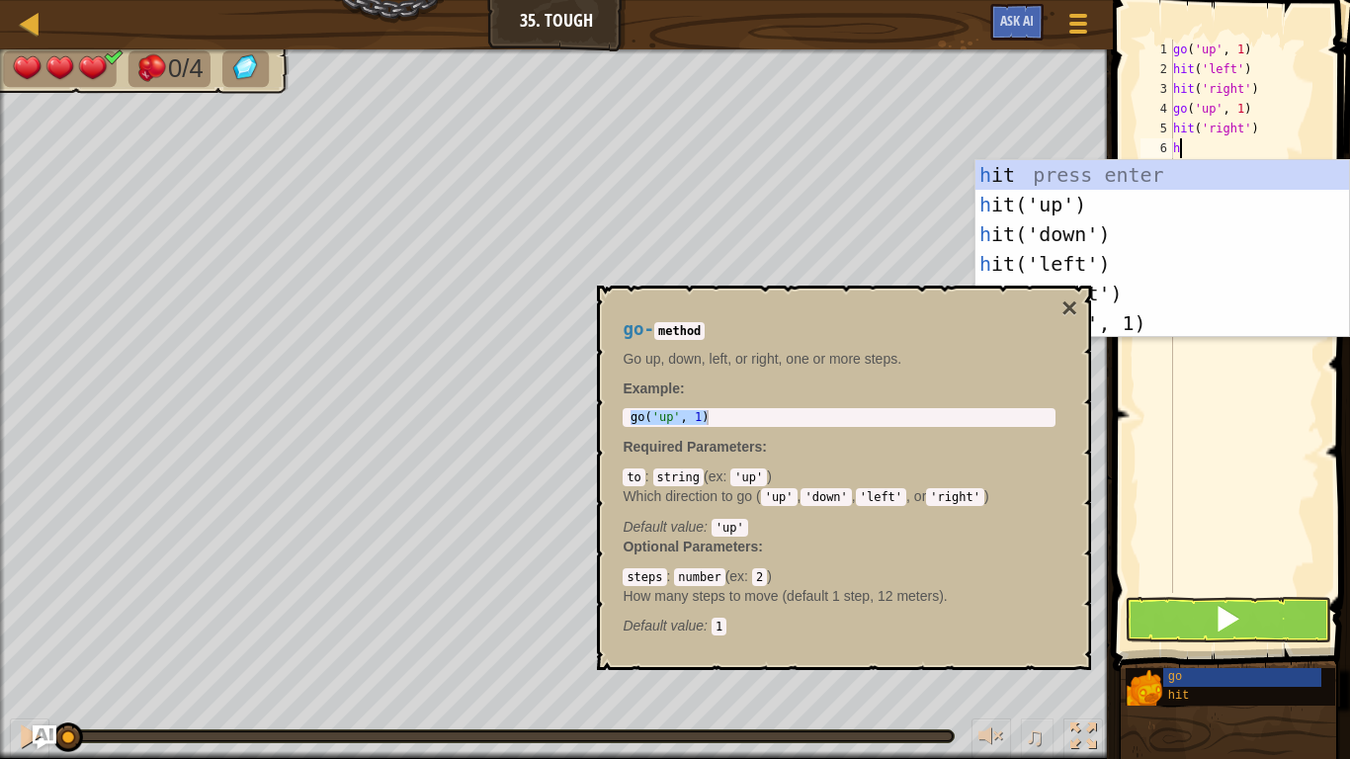
scroll to position [9, 2]
type textarea "hit"
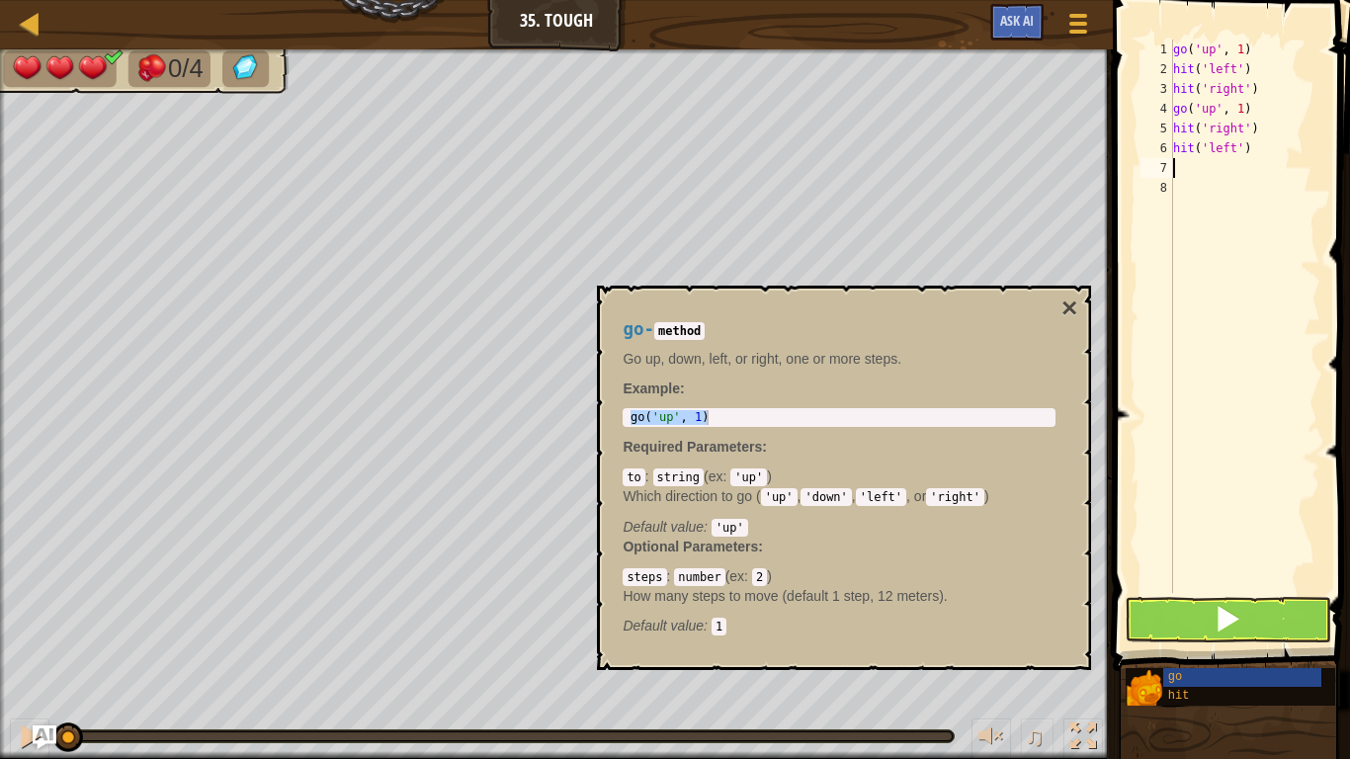
scroll to position [9, 0]
click at [1199, 608] on button at bounding box center [1228, 619] width 207 height 45
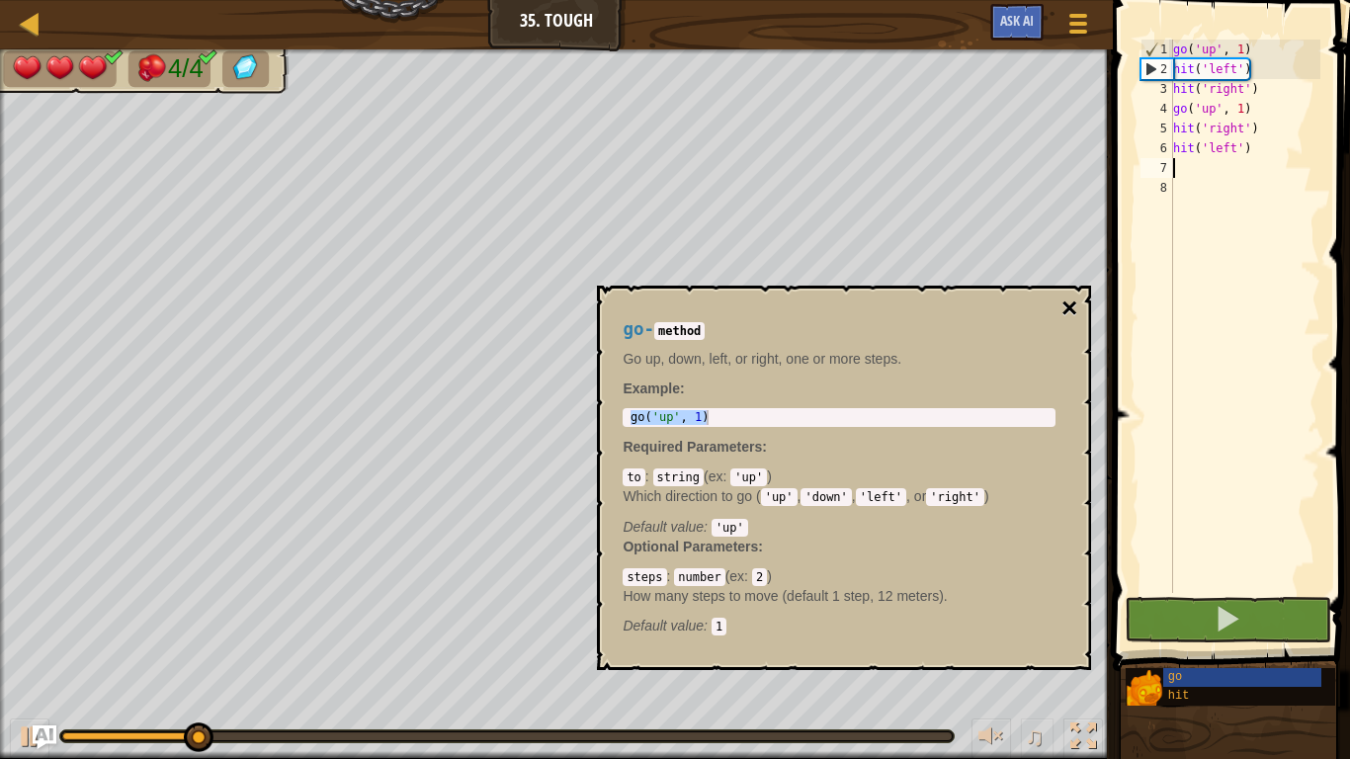
click at [1069, 306] on button "×" at bounding box center [1069, 309] width 16 height 28
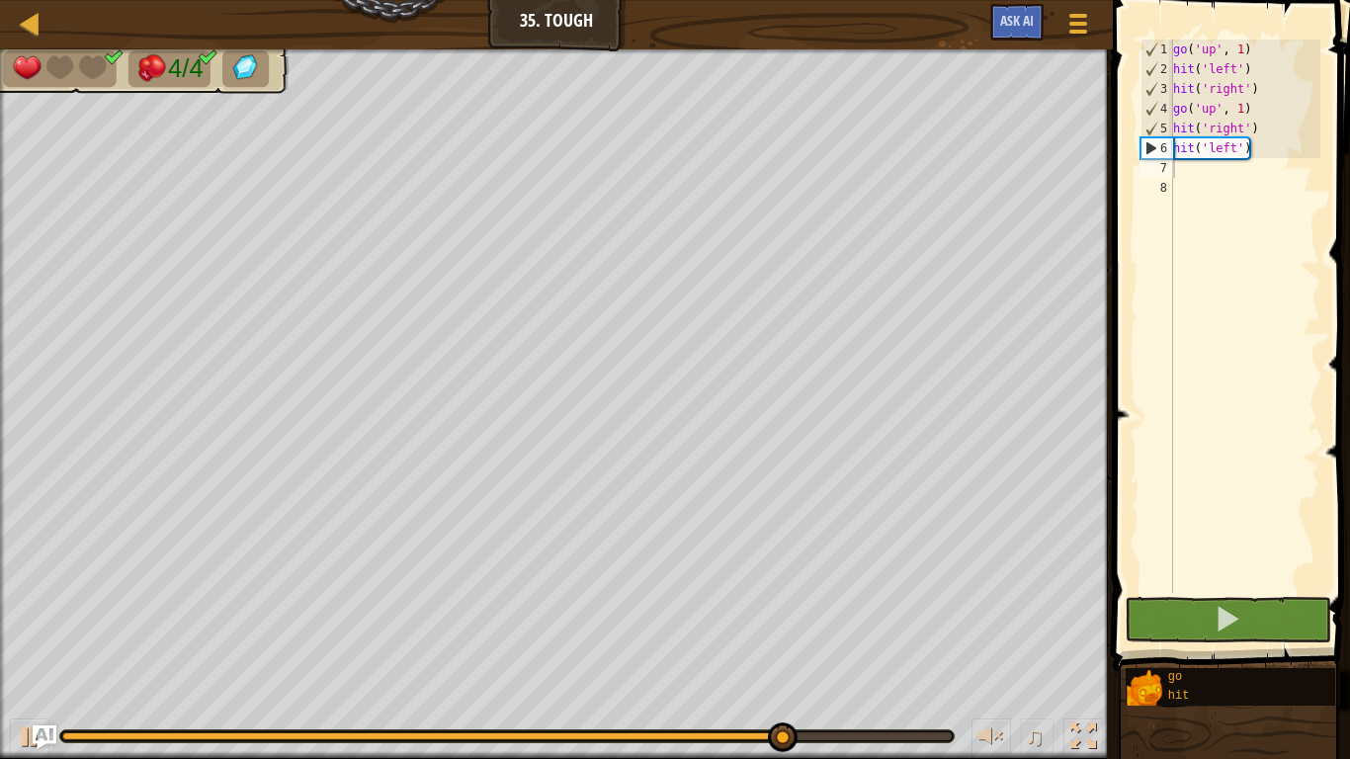
click at [1197, 176] on div "go ( 'up' , 1 ) hit ( 'left' ) hit ( 'right' ) go ( 'up' , 1 ) hit ( 'right' ) …" at bounding box center [1244, 336] width 151 height 593
type textarea "go"
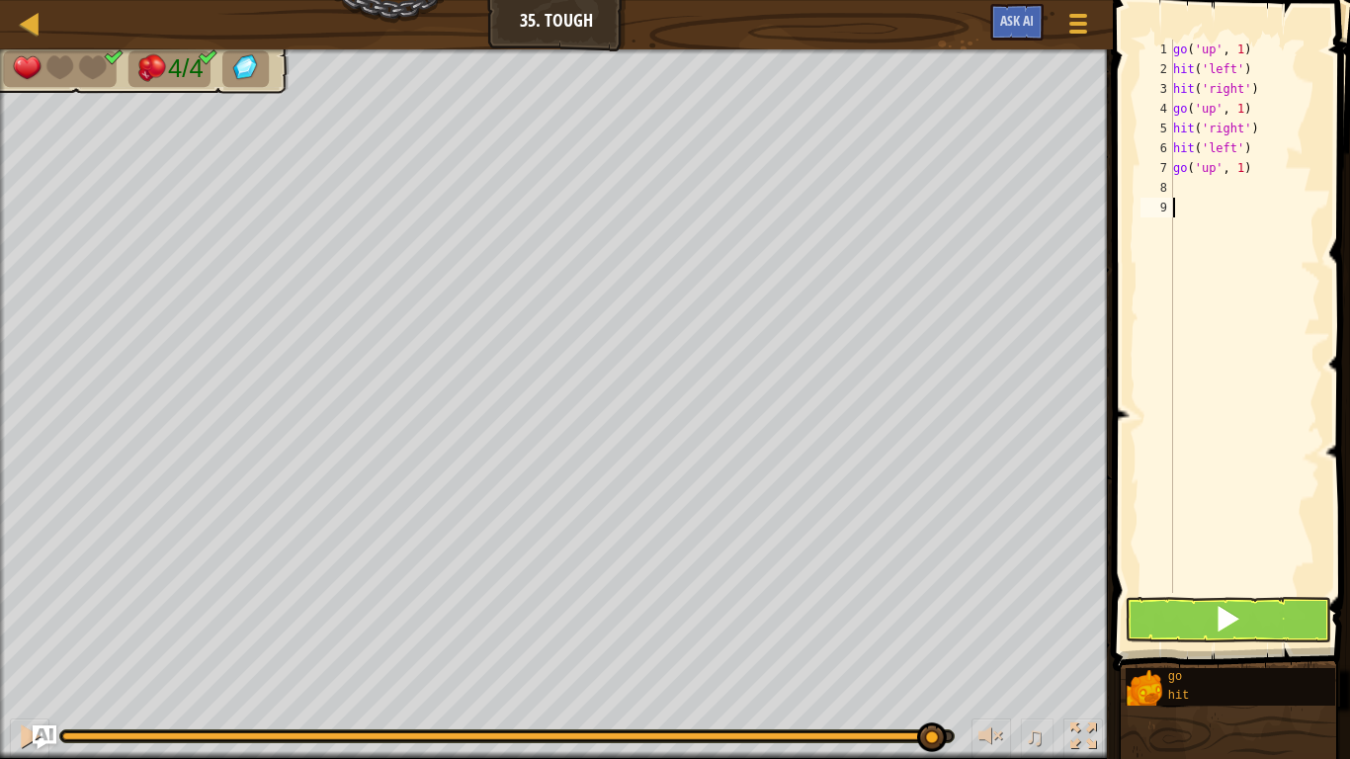
click at [1183, 534] on div "go ( 'up' , 1 ) hit ( 'left' ) hit ( 'right' ) go ( 'up' , 1 ) hit ( 'right' ) …" at bounding box center [1244, 336] width 151 height 593
click at [1203, 616] on button at bounding box center [1228, 619] width 207 height 45
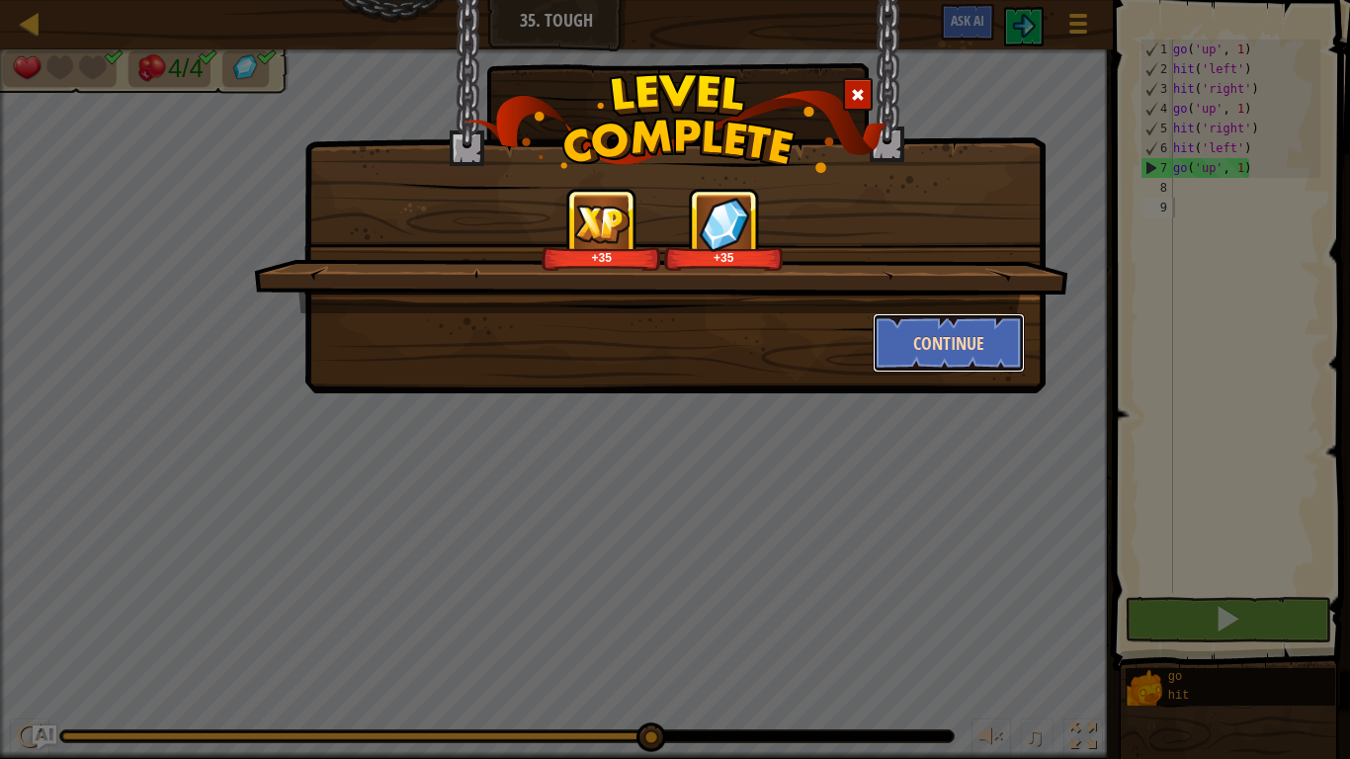
click at [999, 356] on button "Continue" at bounding box center [949, 342] width 153 height 59
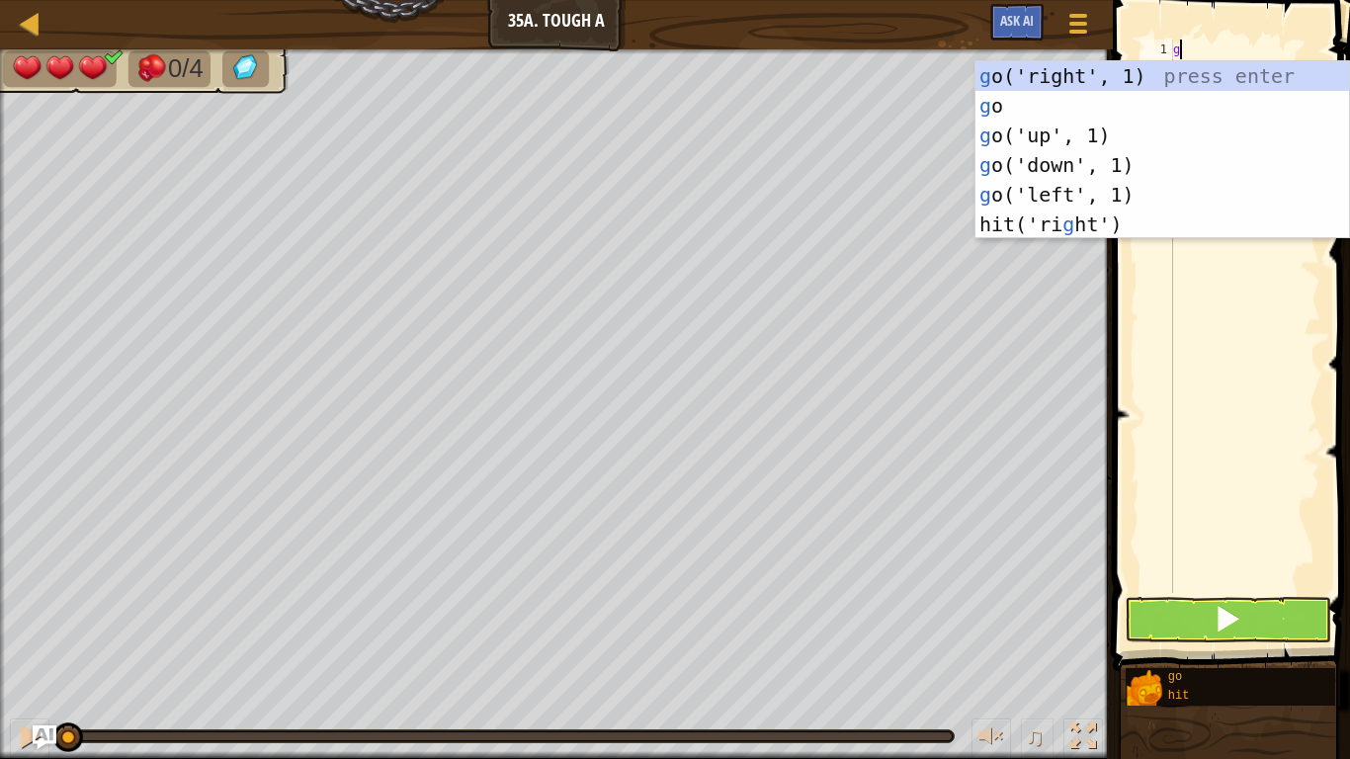
scroll to position [9, 0]
type textarea "go"
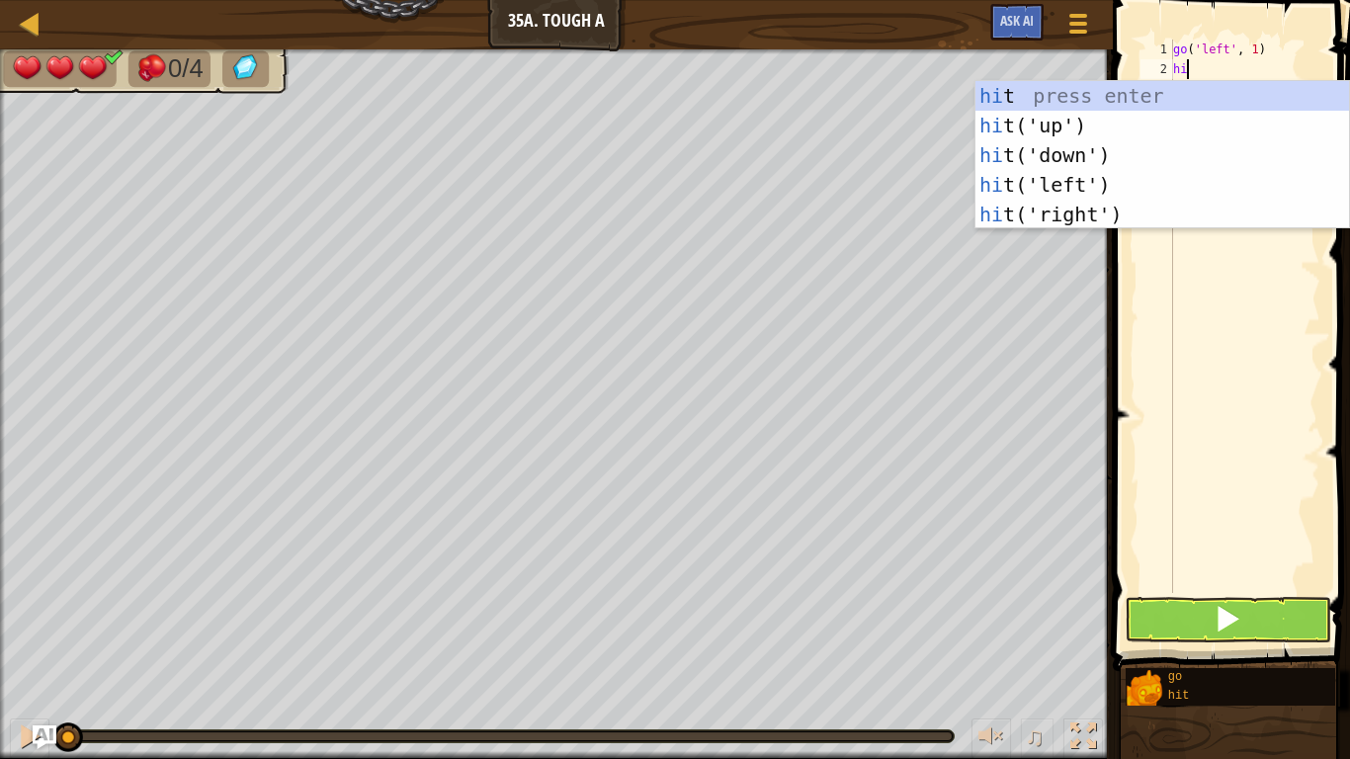
scroll to position [9, 2]
type textarea "hit"
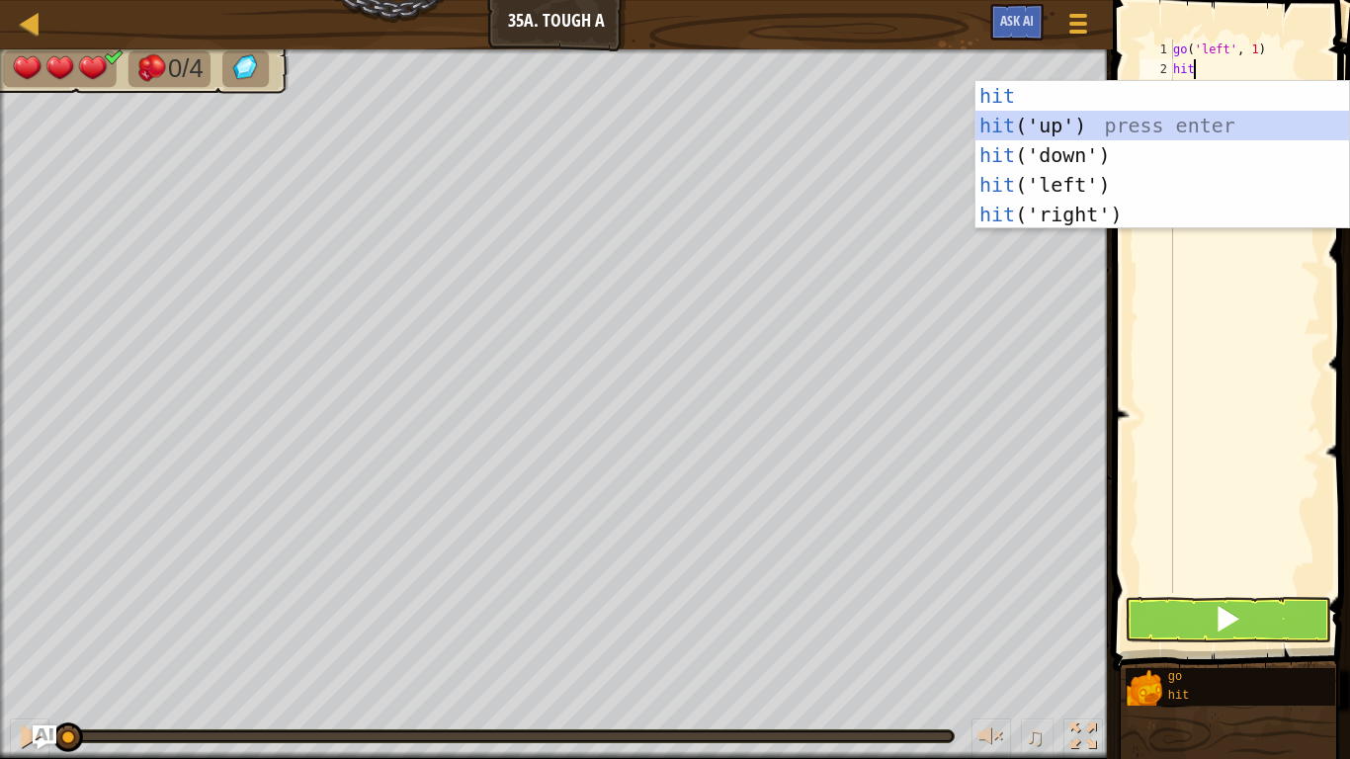
scroll to position [9, 0]
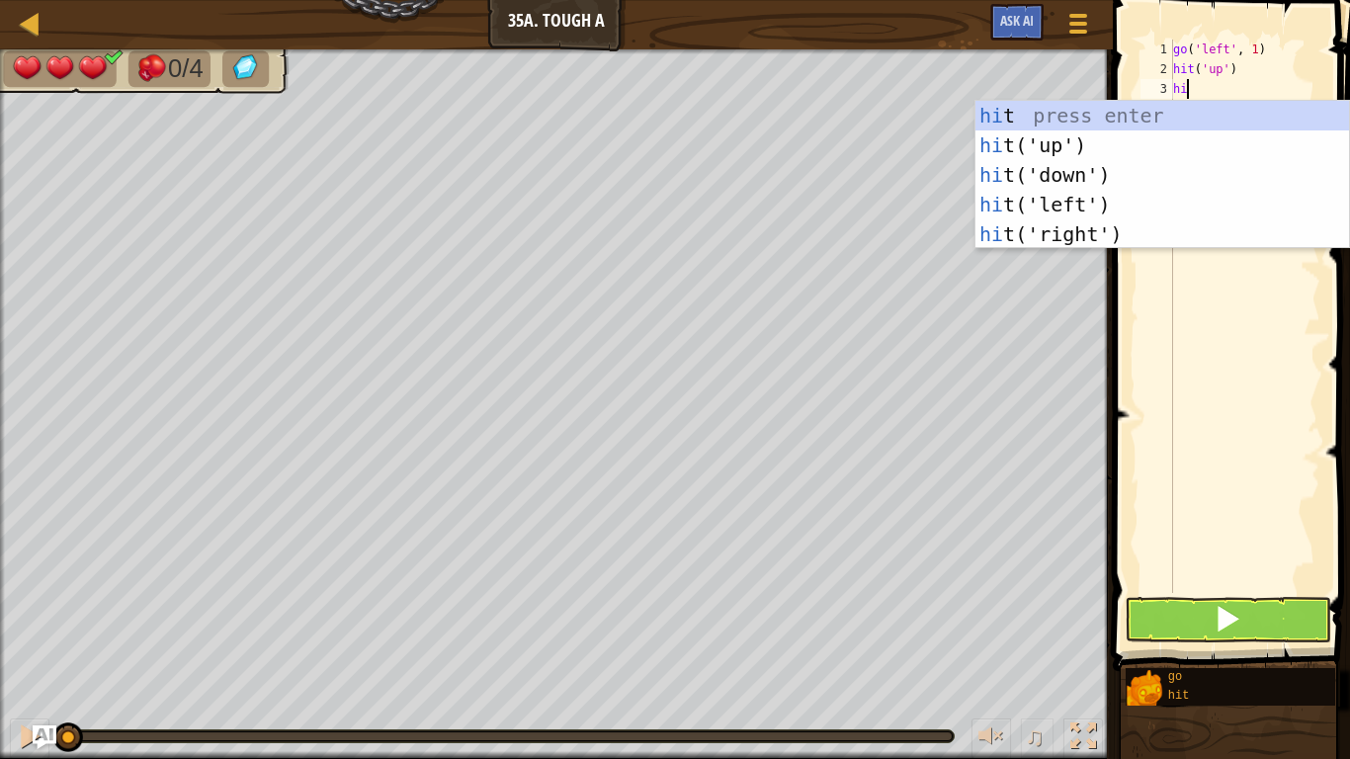
type textarea "hit"
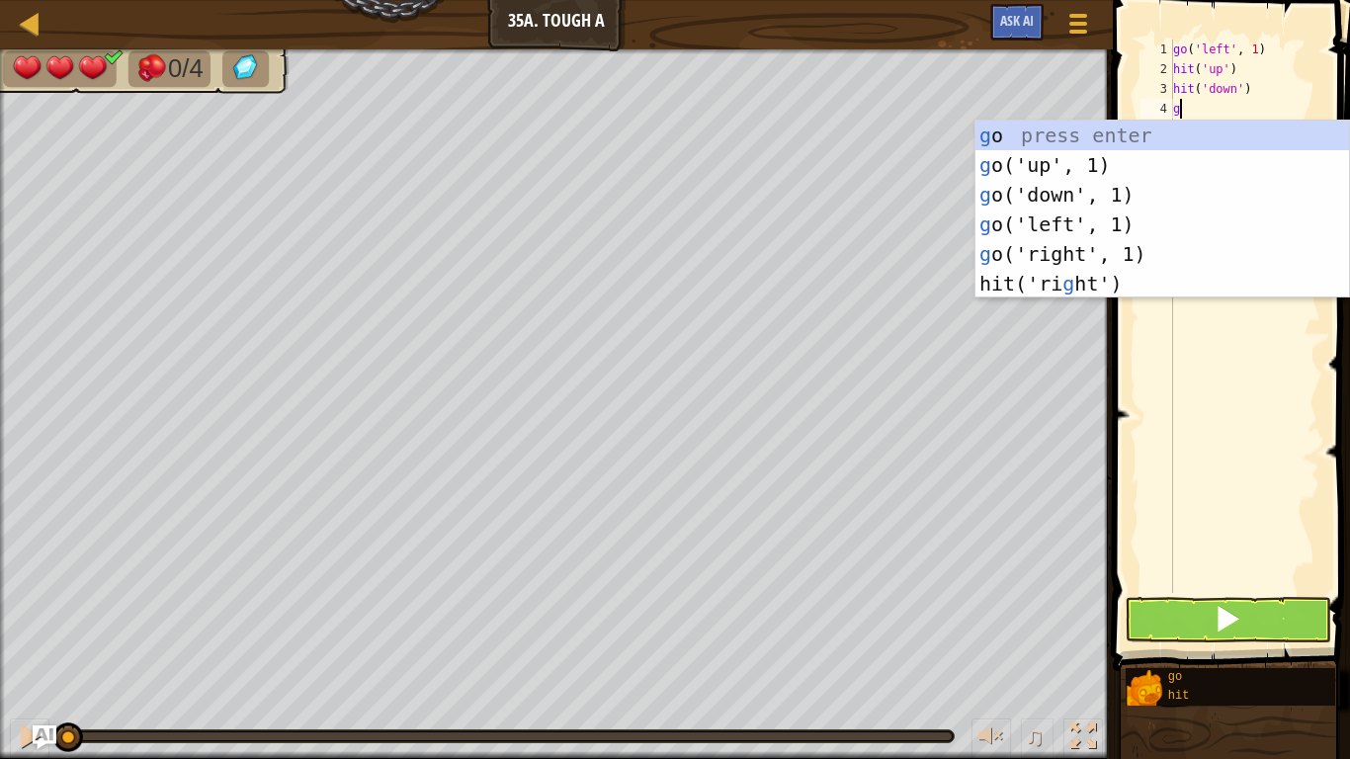
type textarea "go"
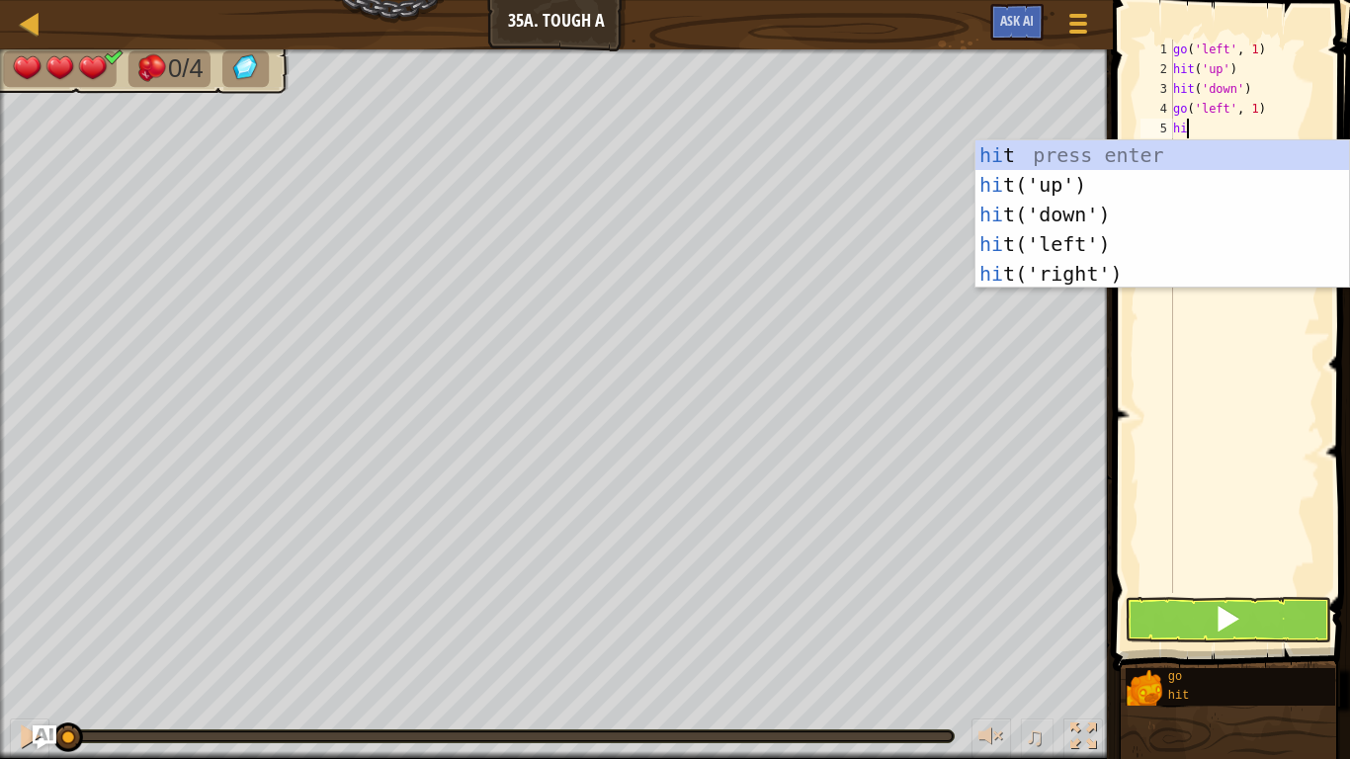
scroll to position [9, 2]
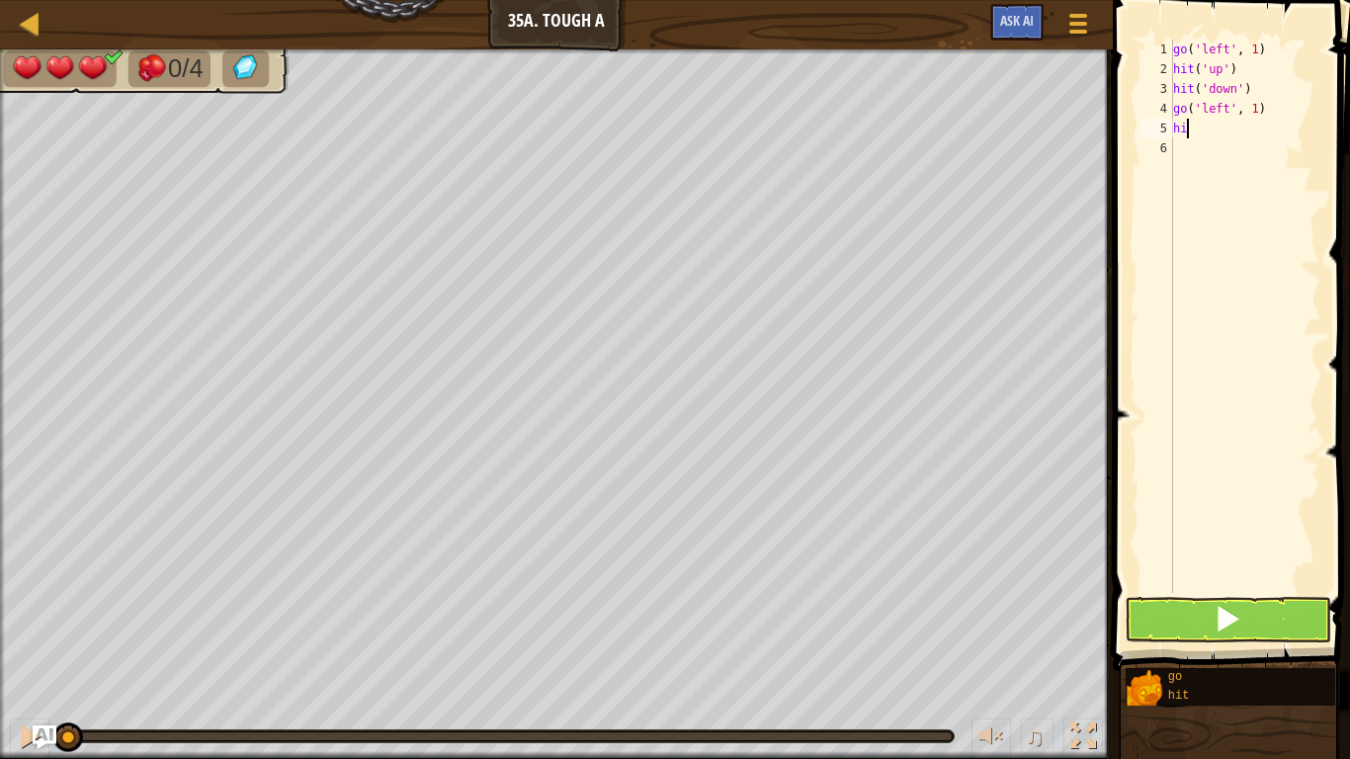
type textarea "hit"
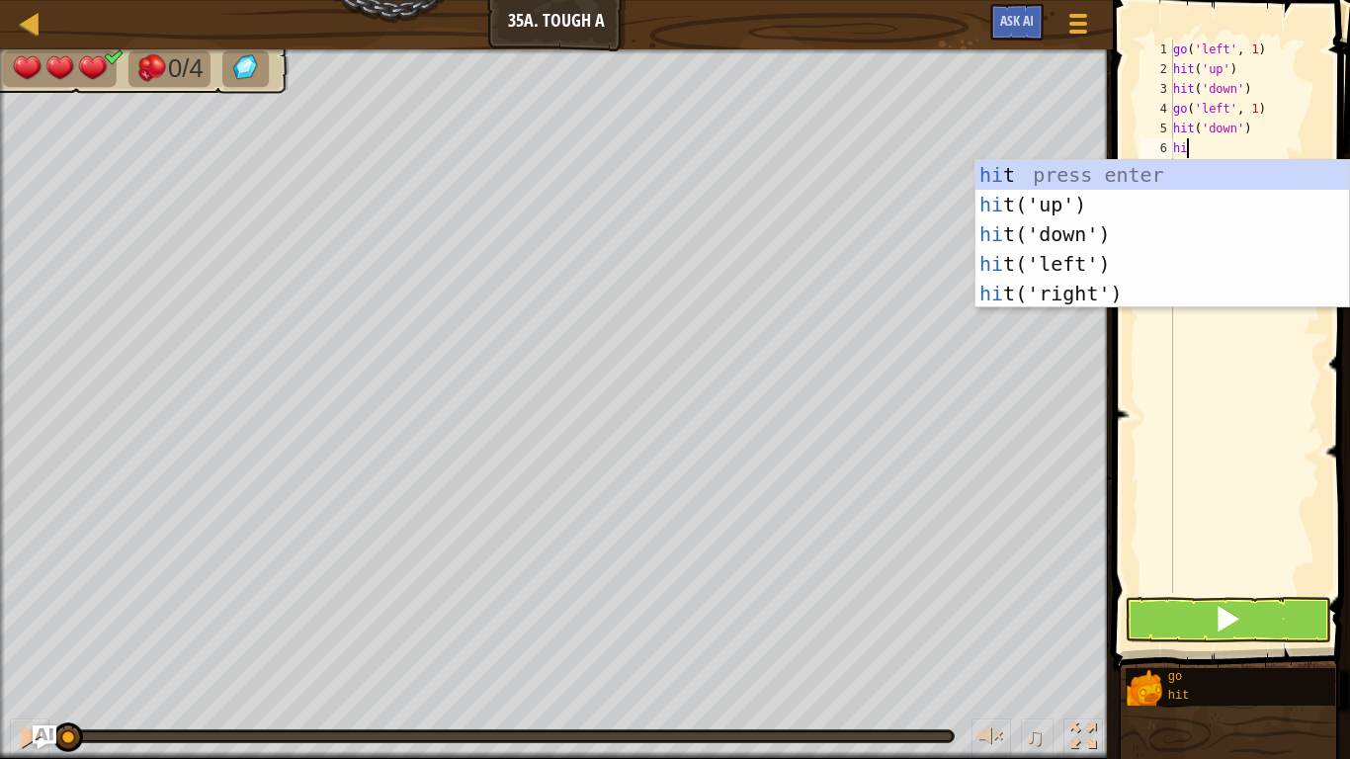
type textarea "hit"
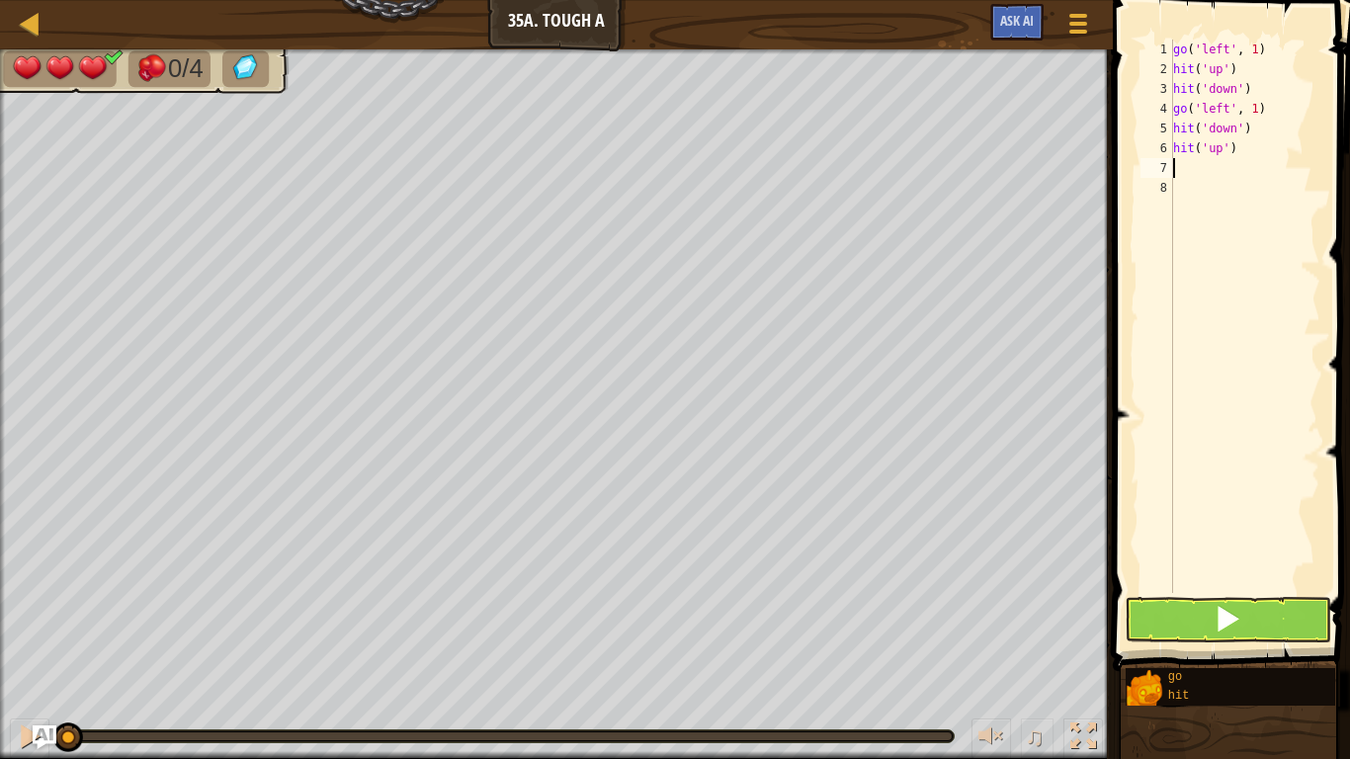
type textarea "go"
type textarea "go('left', 1)"
click at [1163, 625] on button at bounding box center [1228, 619] width 207 height 45
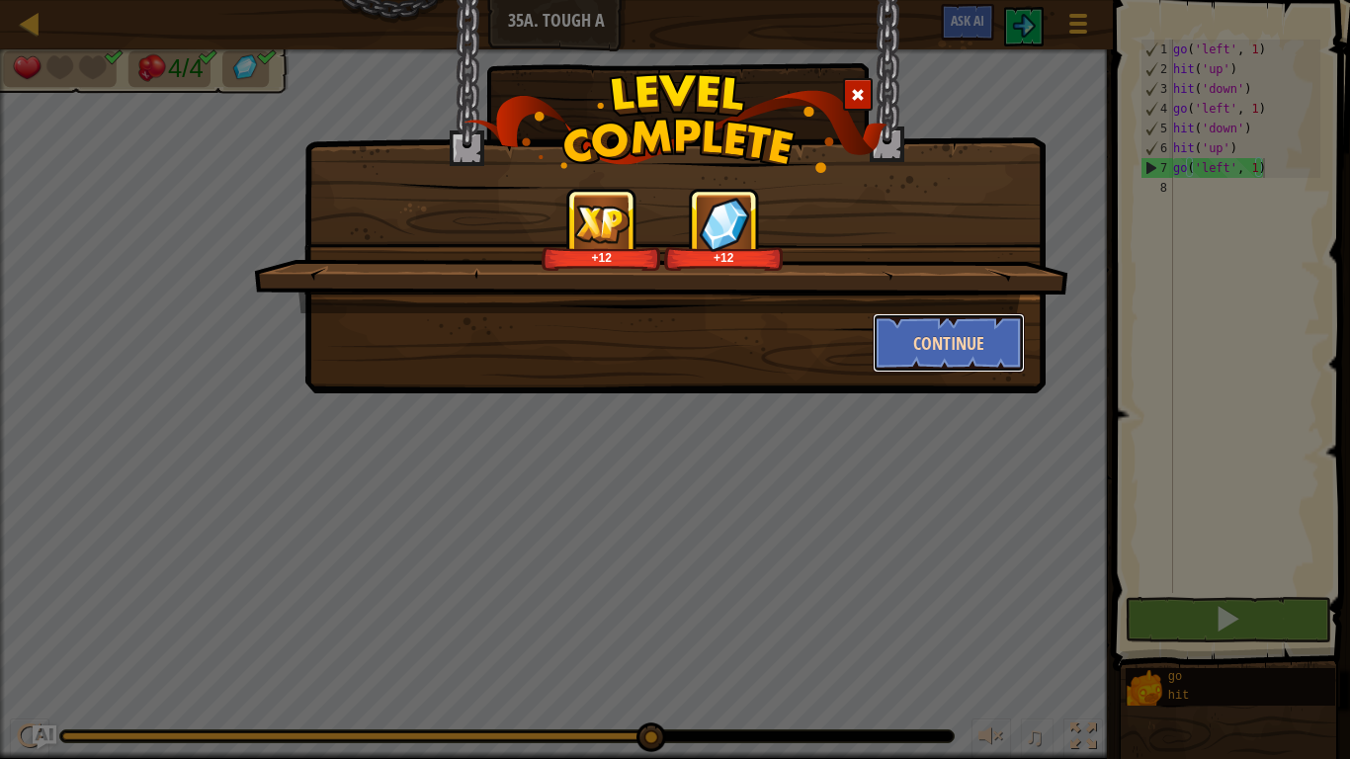
click at [953, 345] on button "Continue" at bounding box center [949, 342] width 153 height 59
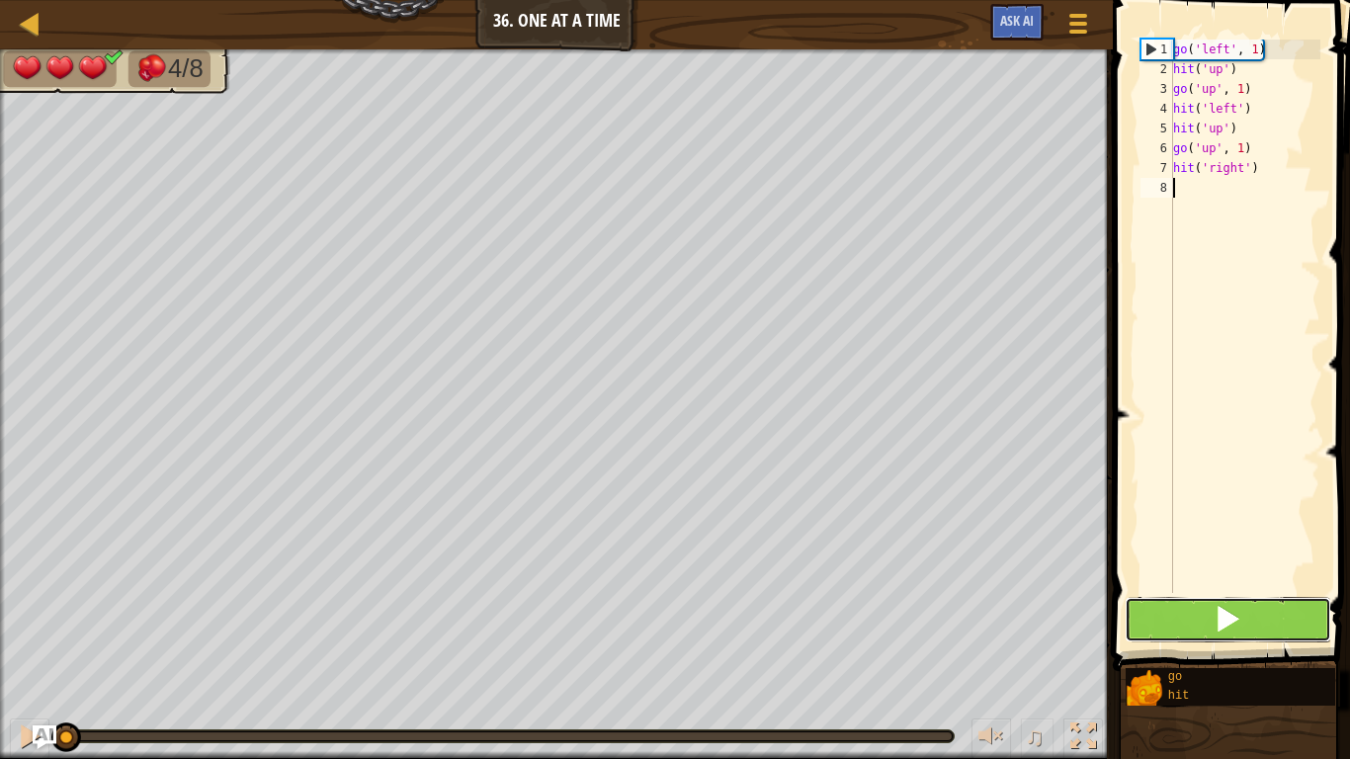
click at [1216, 618] on span at bounding box center [1228, 619] width 28 height 28
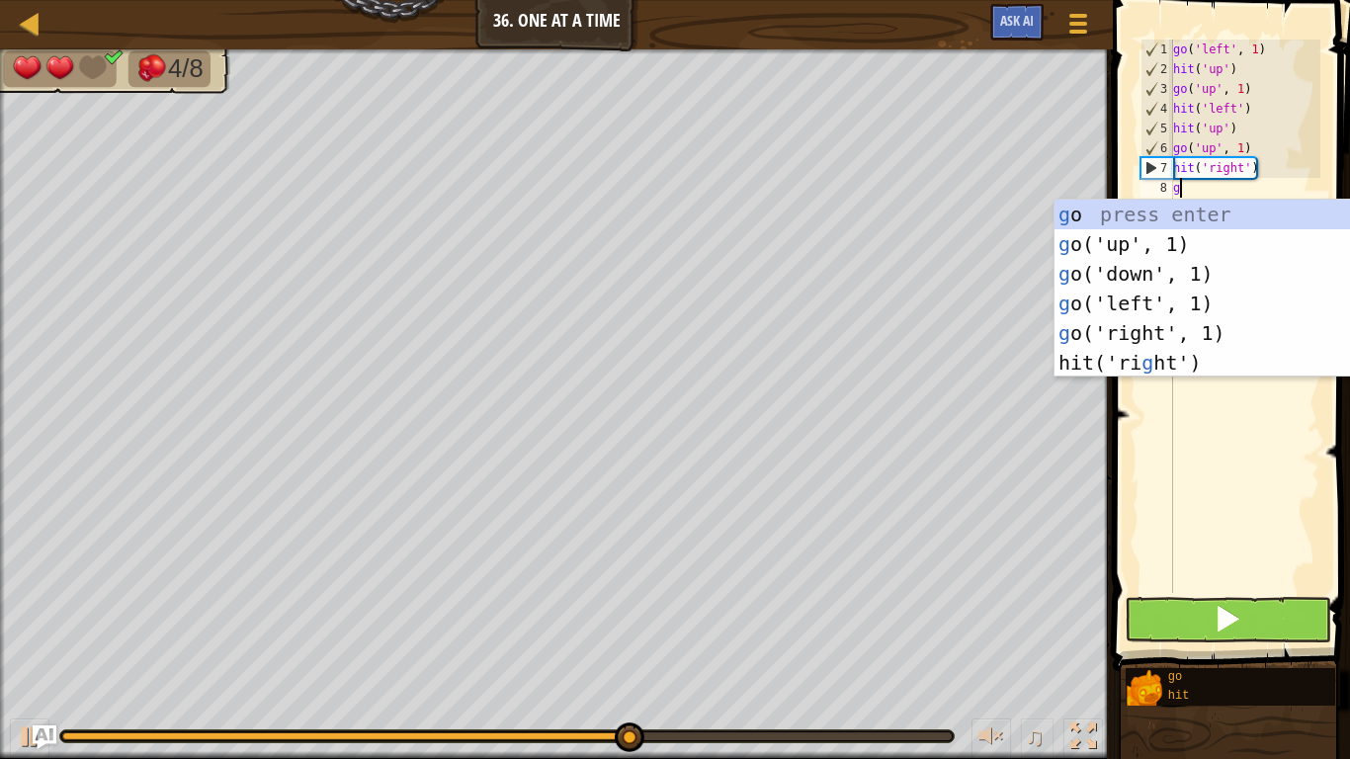
type textarea "go"
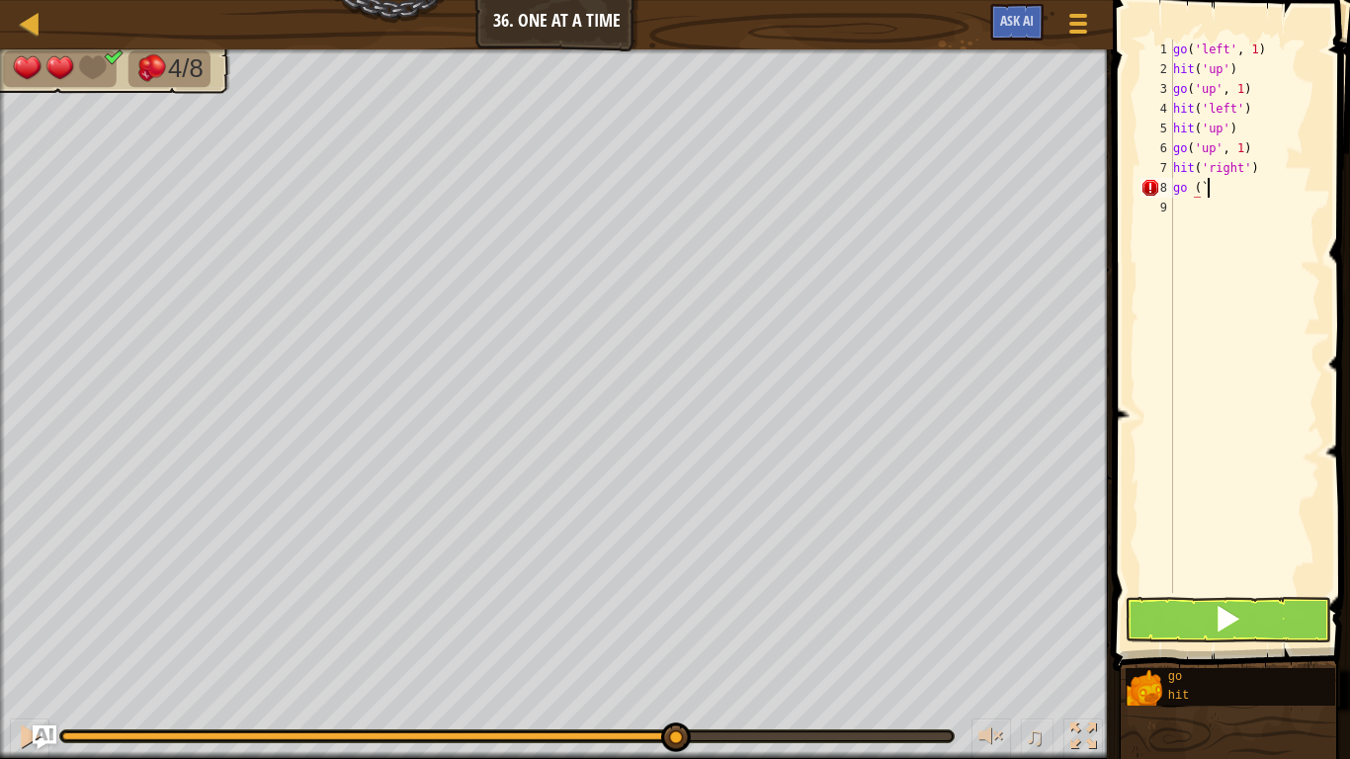
scroll to position [9, 4]
type textarea "go ('"
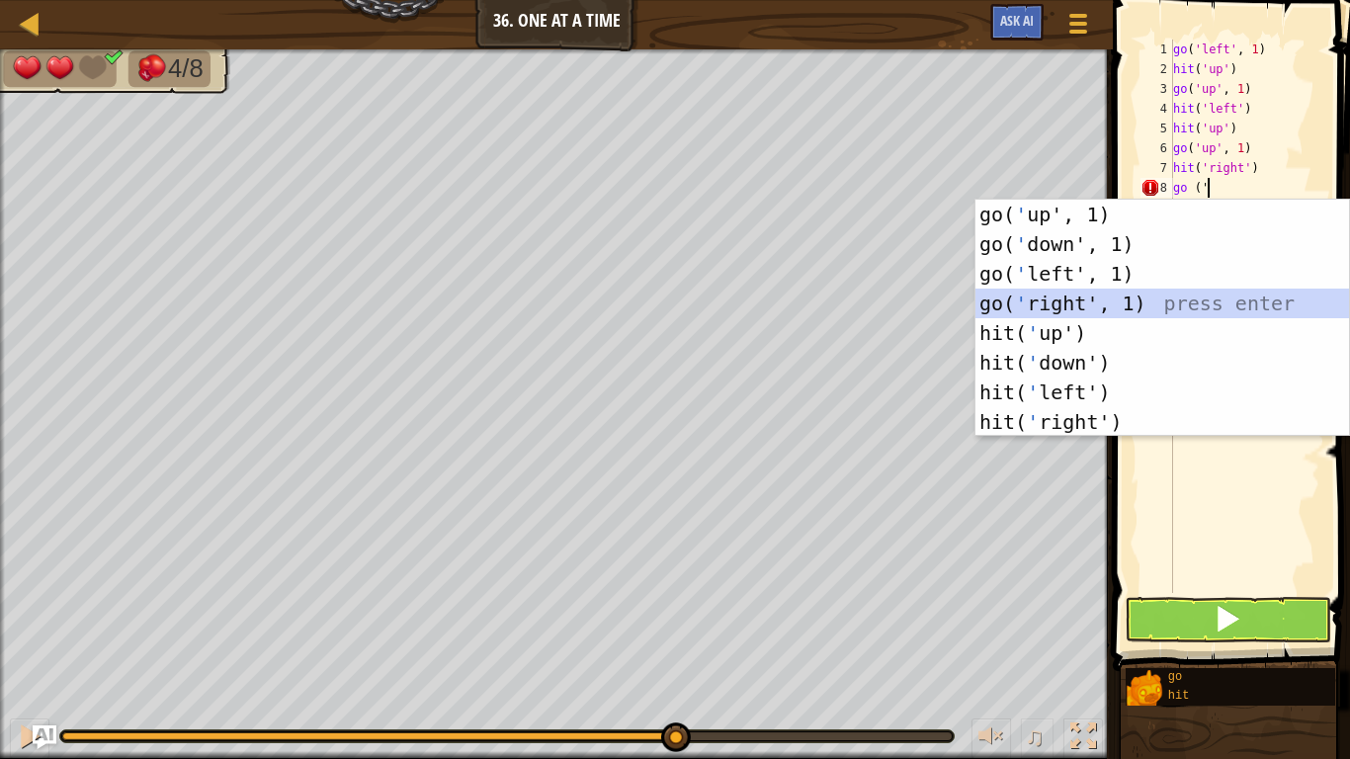
scroll to position [9, 0]
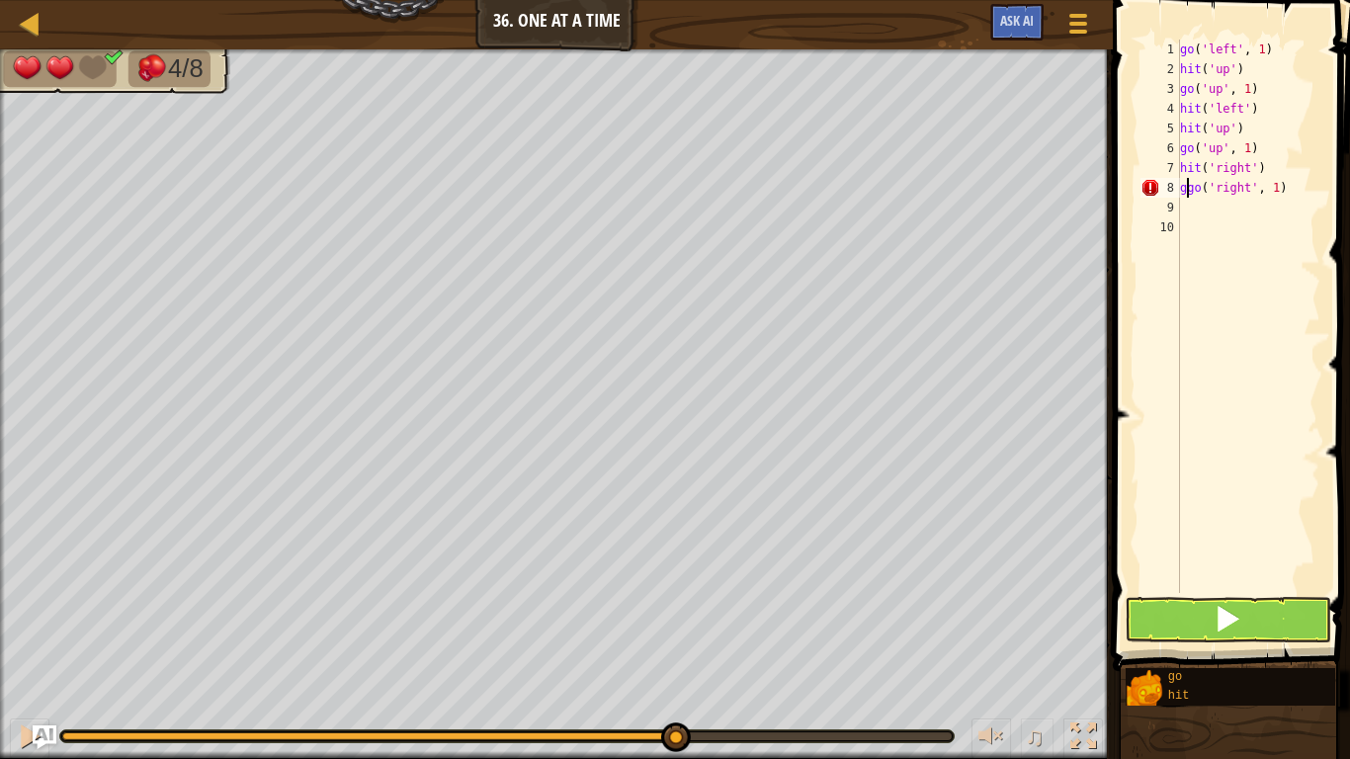
type textarea "go('right', 1)"
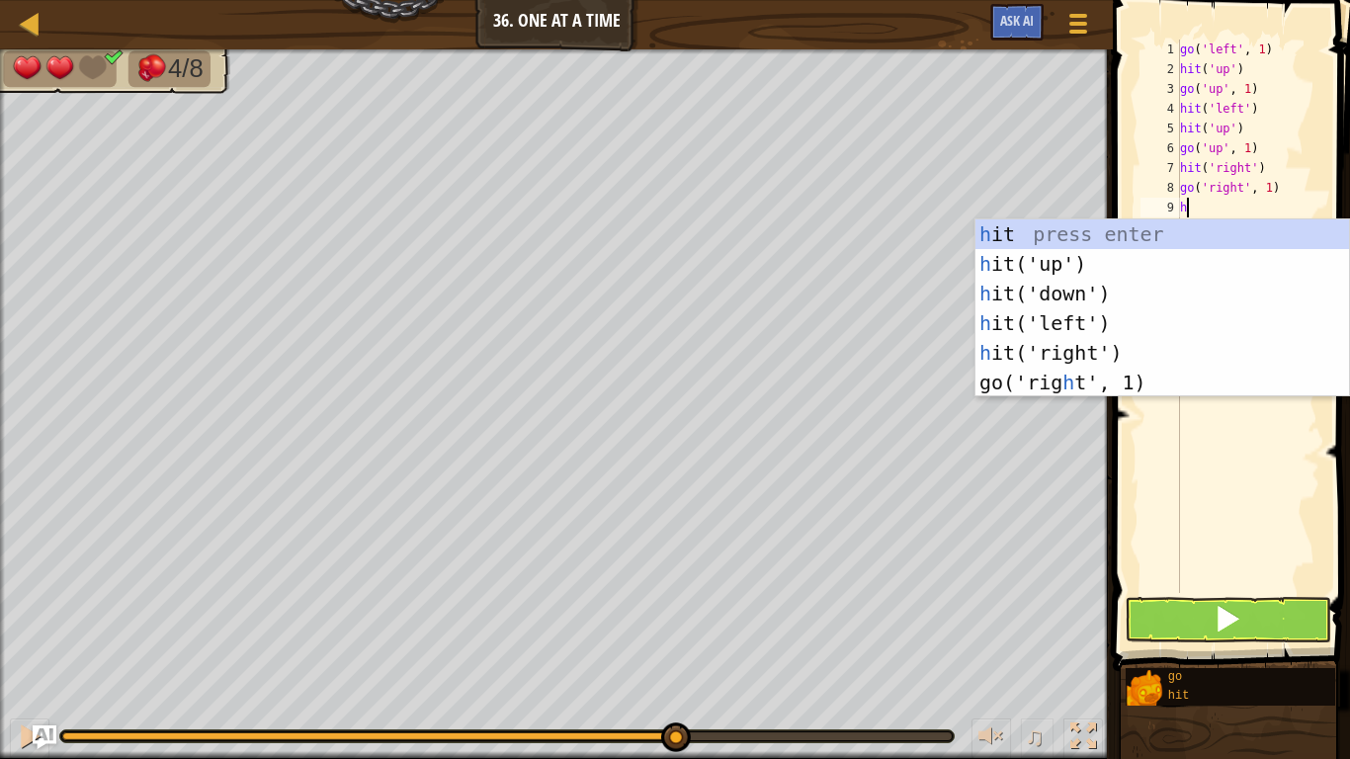
type textarea "hit"
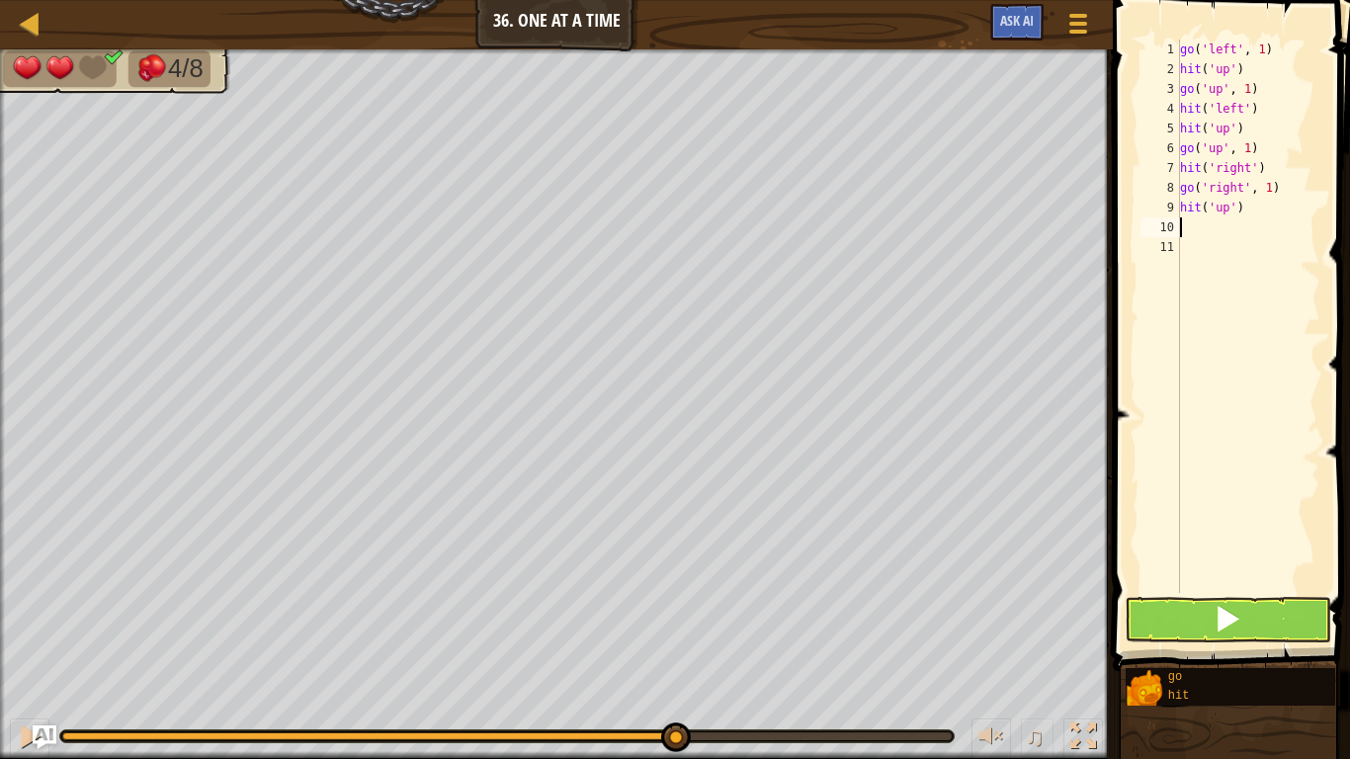
scroll to position [9, 2]
type textarea "hit"
click at [1258, 609] on button at bounding box center [1228, 619] width 207 height 45
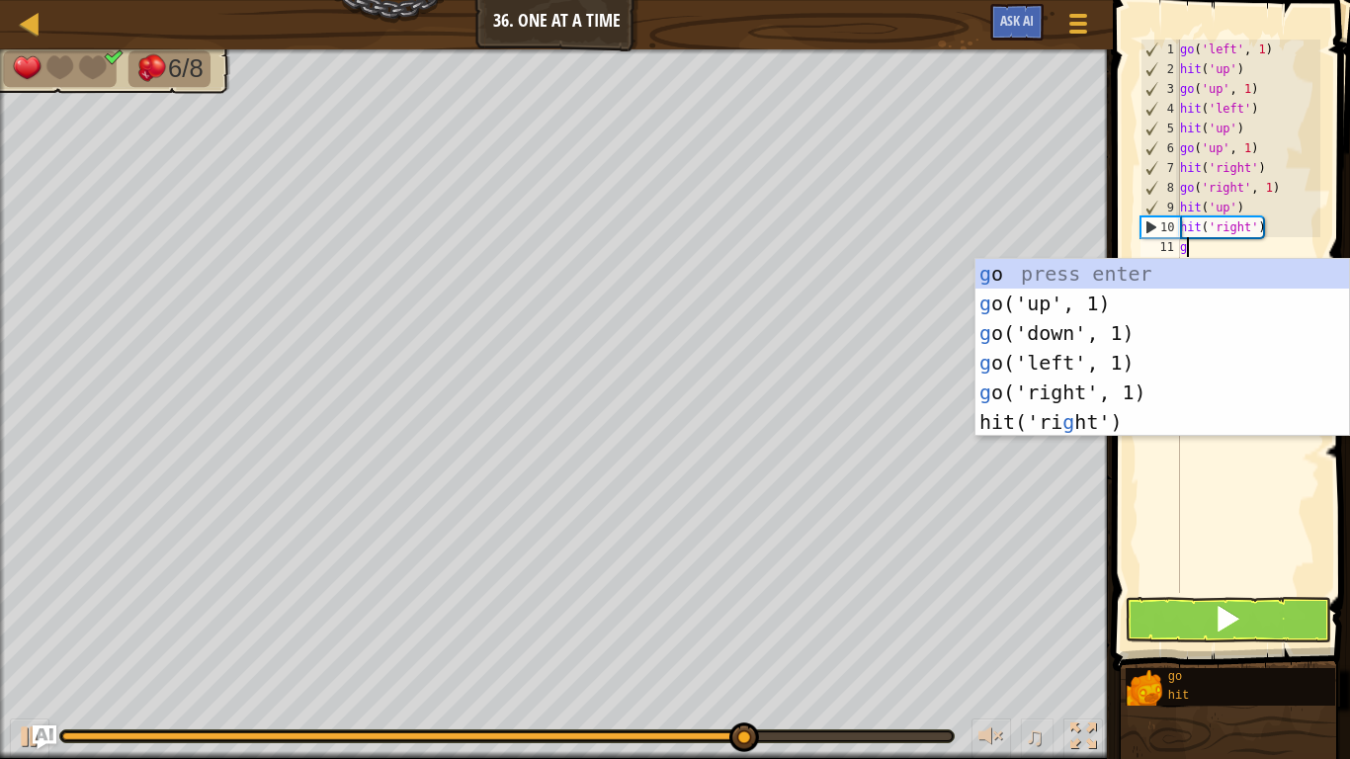
type textarea "go"
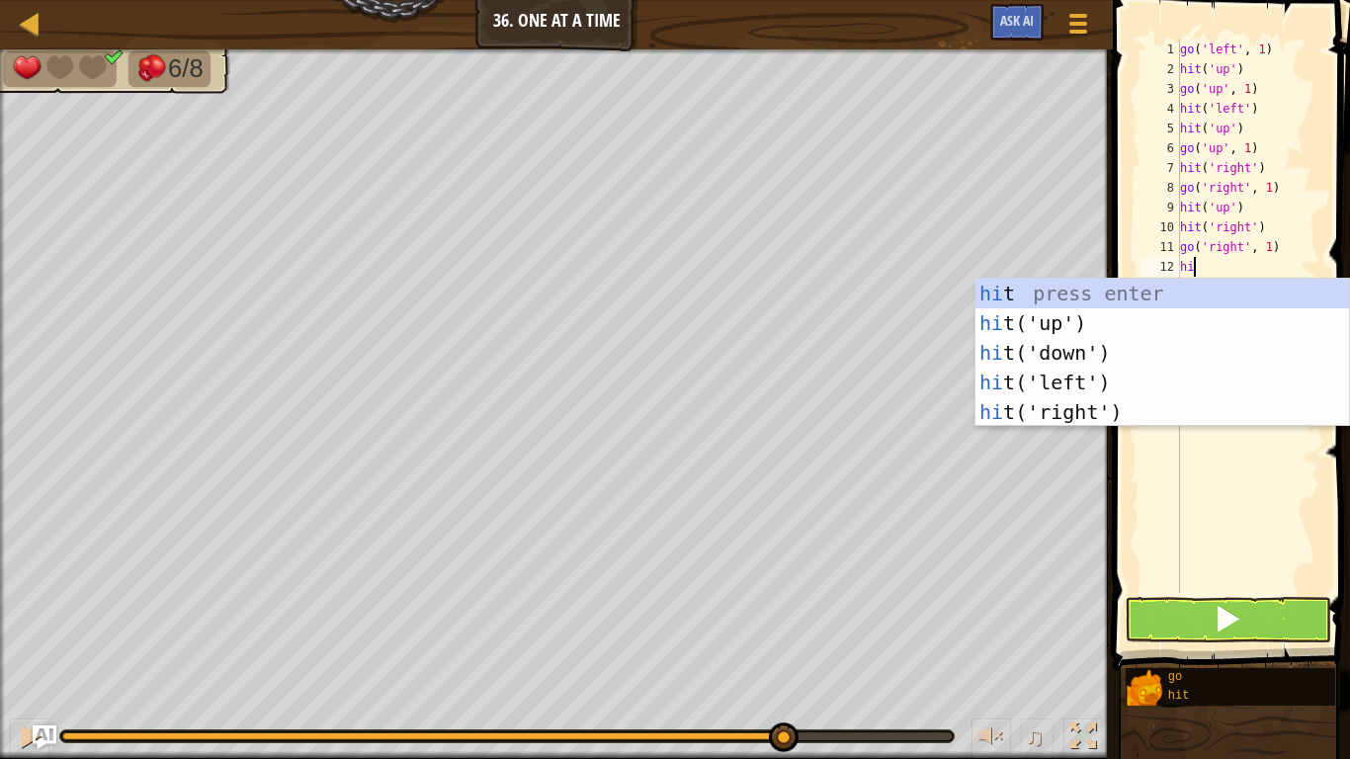
type textarea "hit"
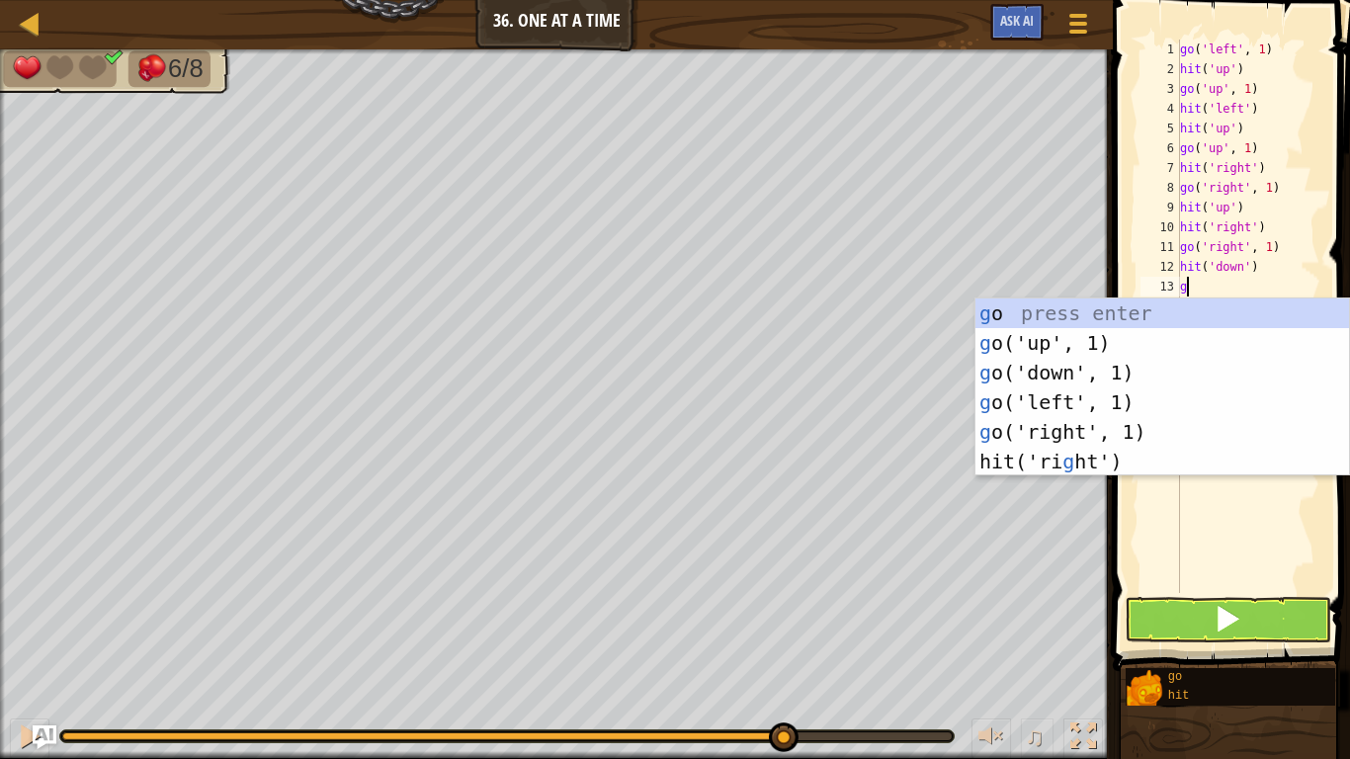
type textarea "go"
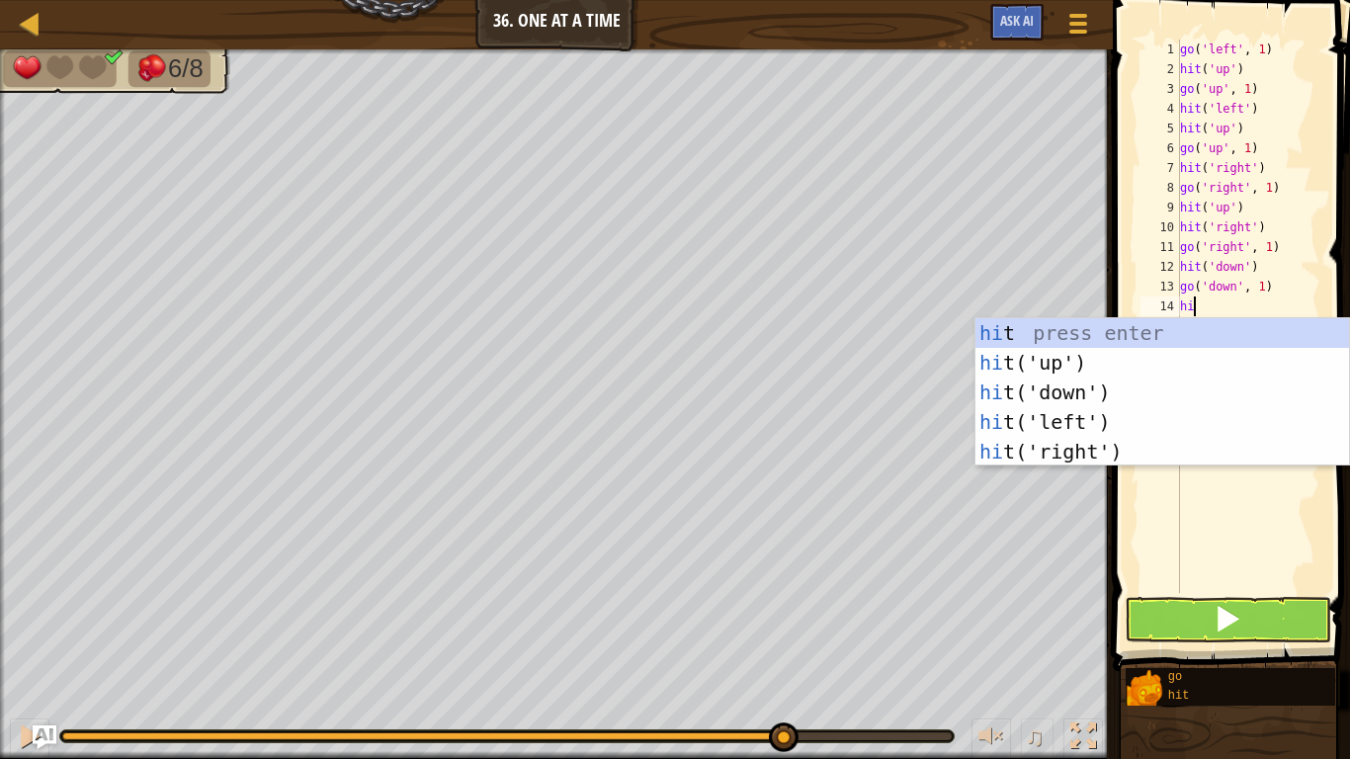
type textarea "hit"
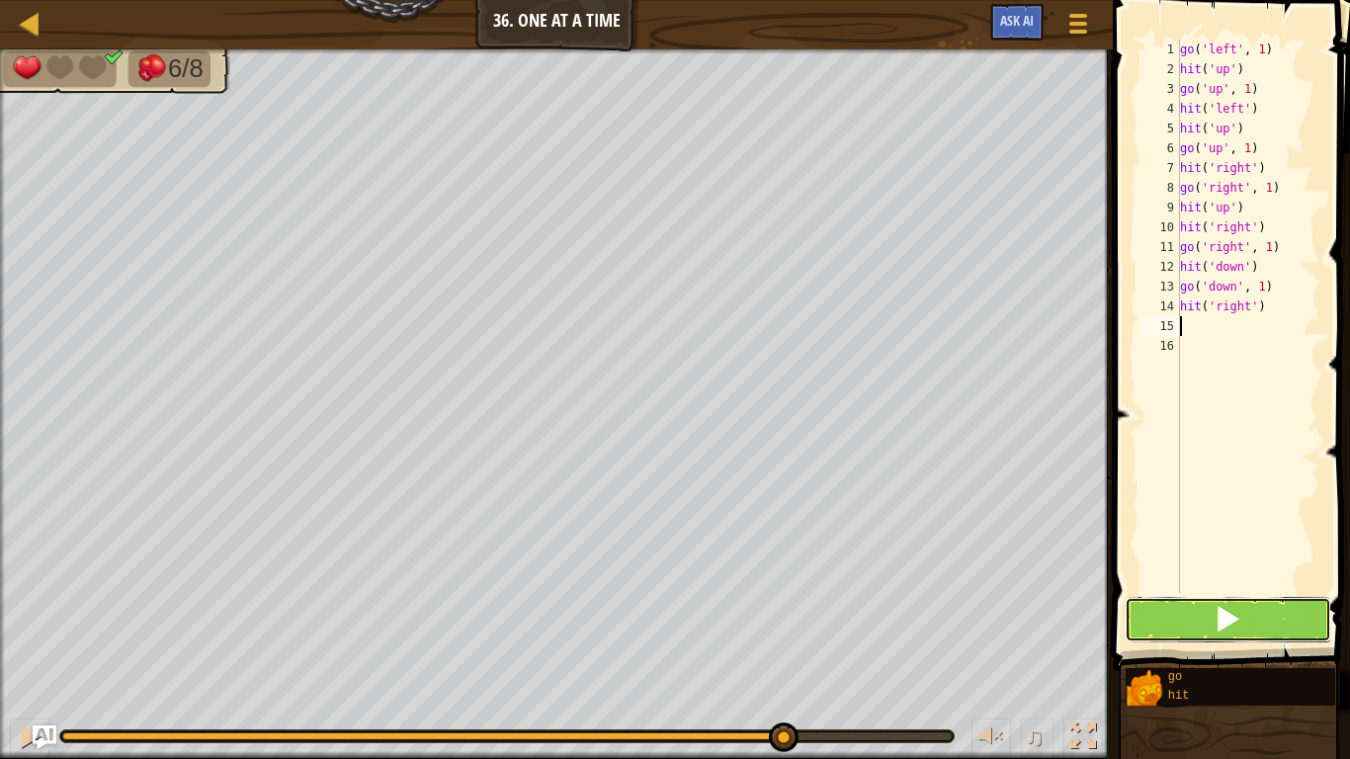
click at [1243, 617] on button at bounding box center [1228, 619] width 207 height 45
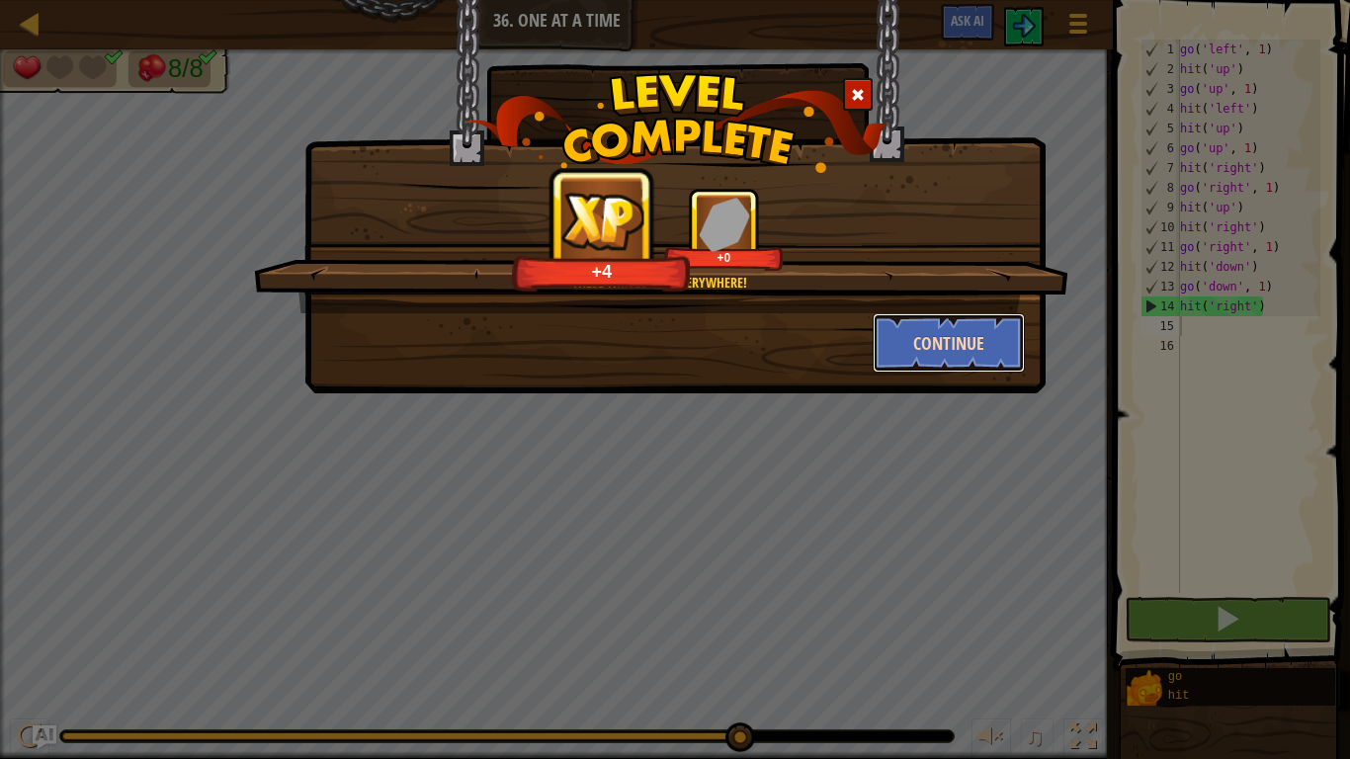
click at [962, 354] on button "Continue" at bounding box center [949, 342] width 153 height 59
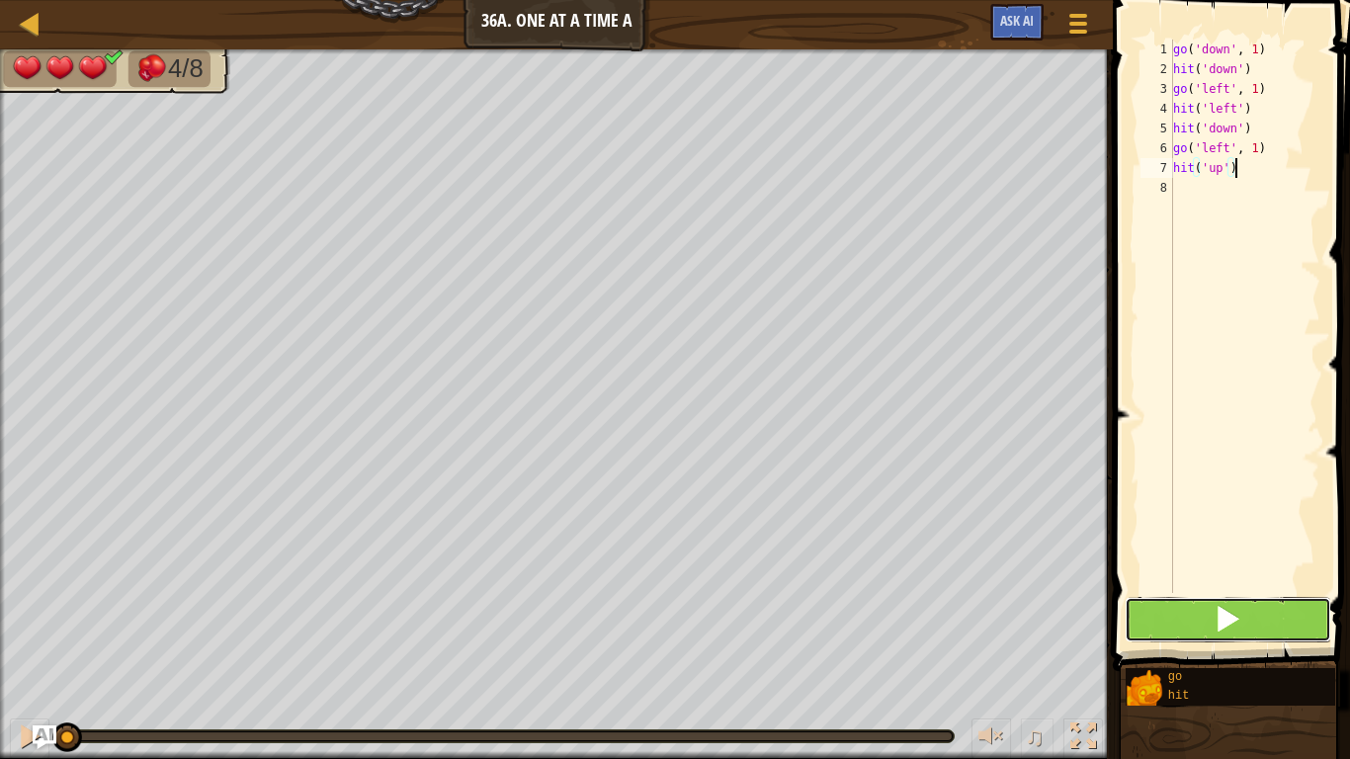
click at [1242, 625] on button at bounding box center [1228, 619] width 207 height 45
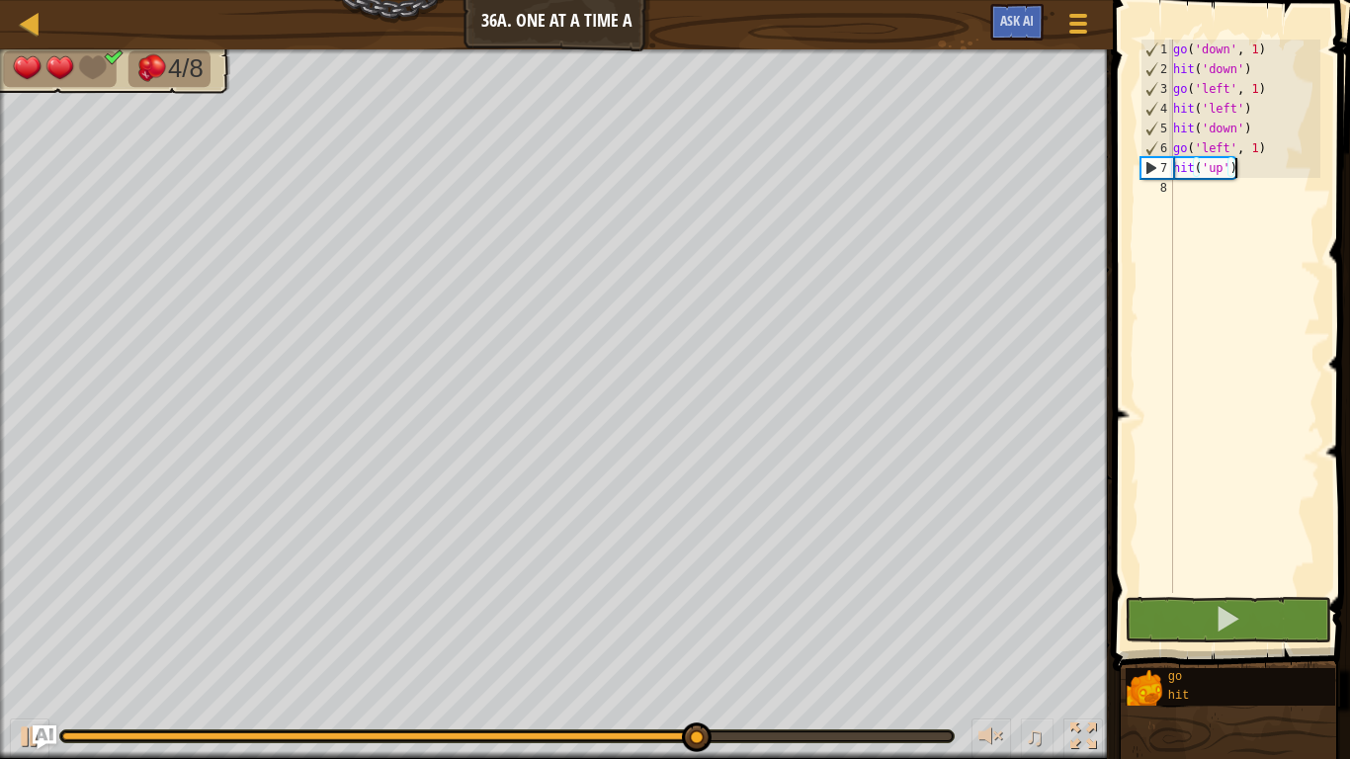
click at [1194, 189] on div "go ( 'down' , 1 ) hit ( 'down' ) go ( 'left' , 1 ) hit ( 'left' ) hit ( 'down' …" at bounding box center [1244, 336] width 151 height 593
type textarea "go"
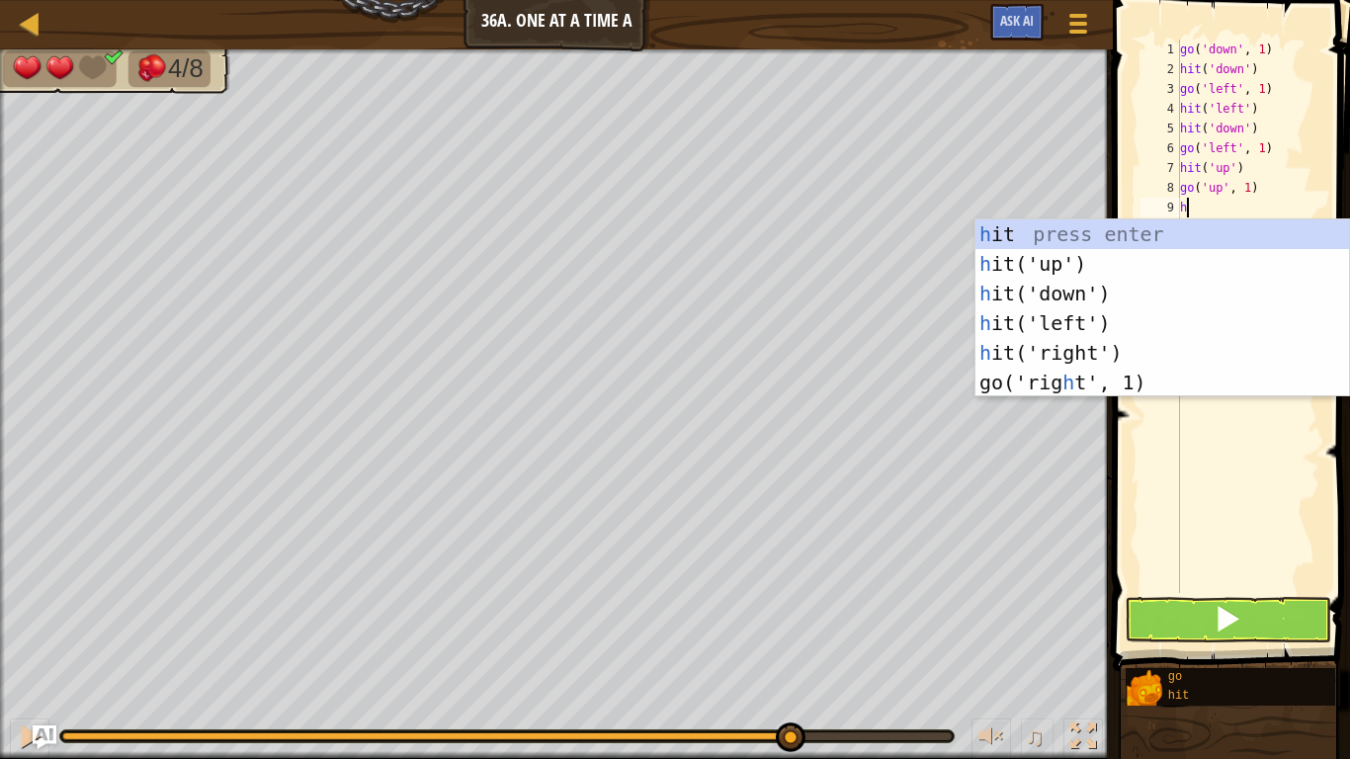
scroll to position [9, 2]
type textarea "hit"
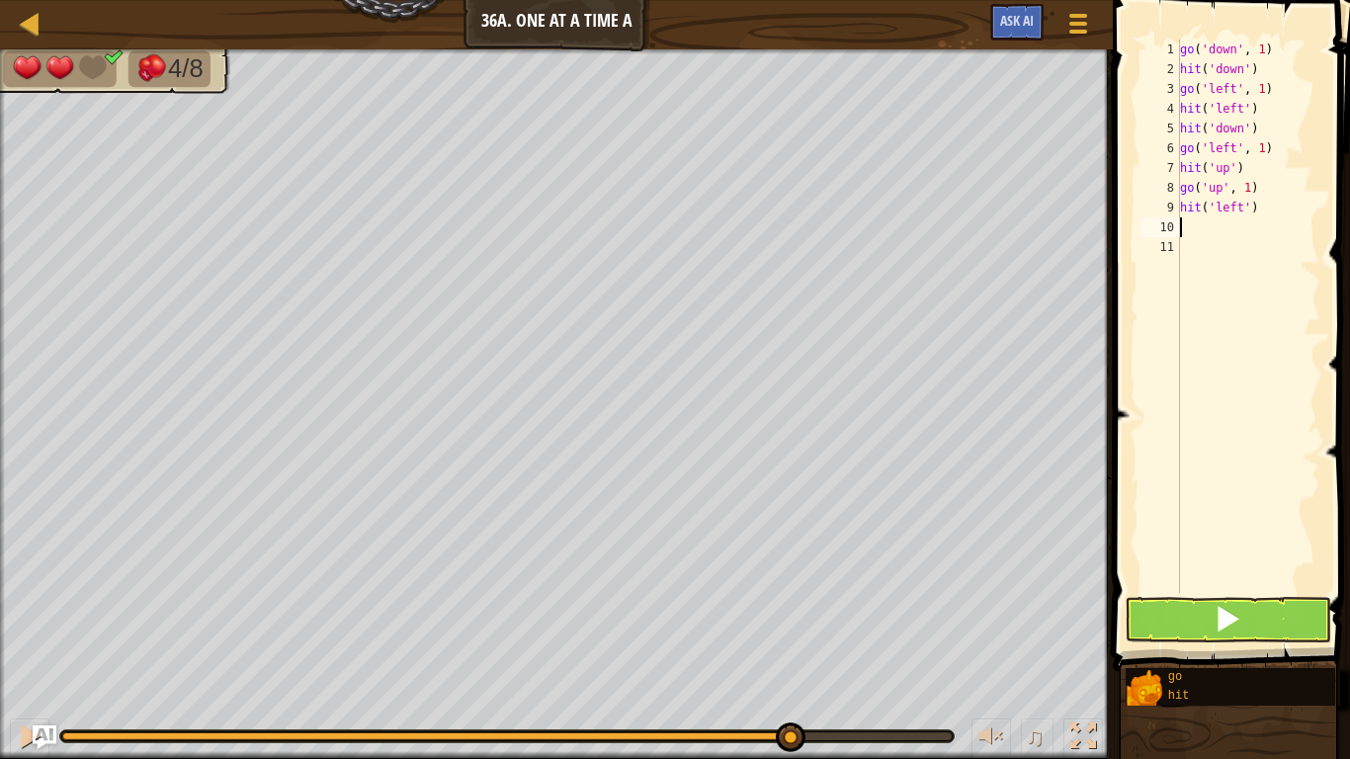
scroll to position [9, 0]
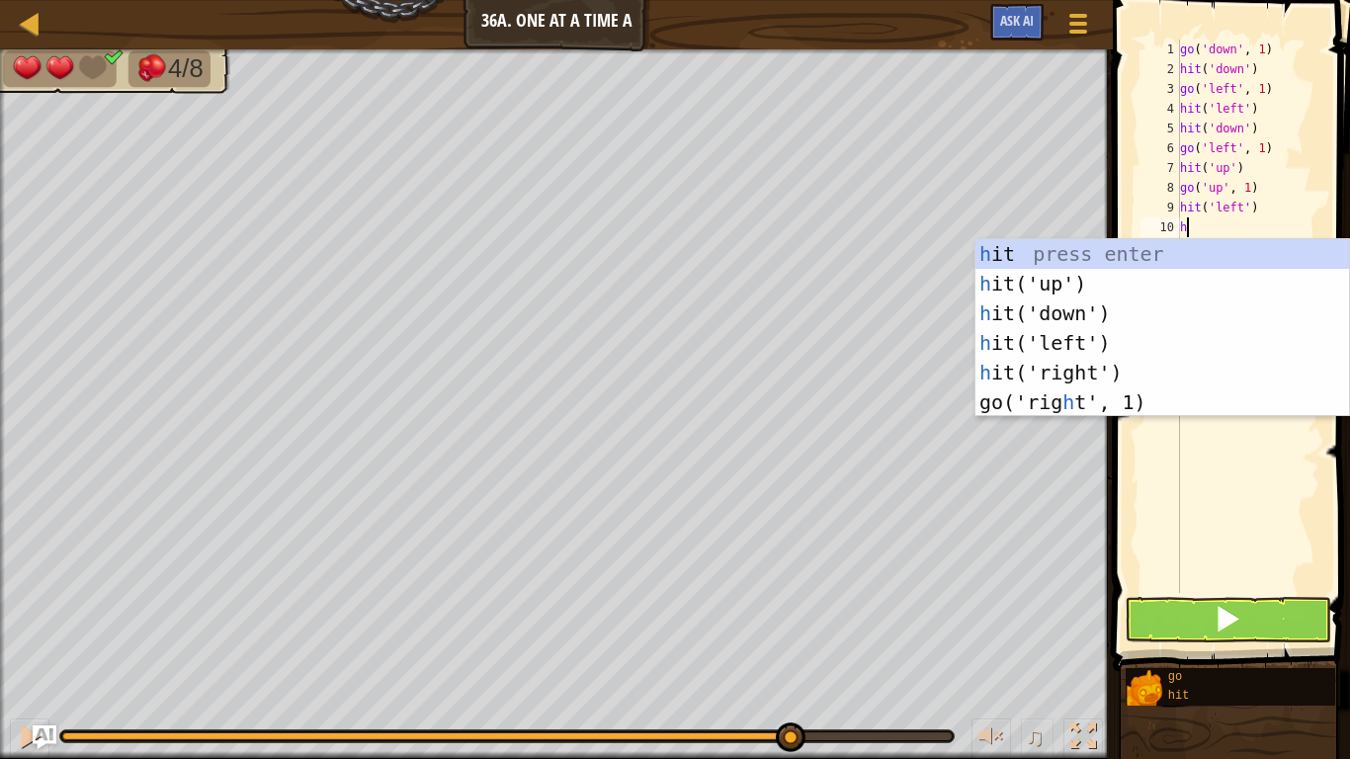
type textarea "hit"
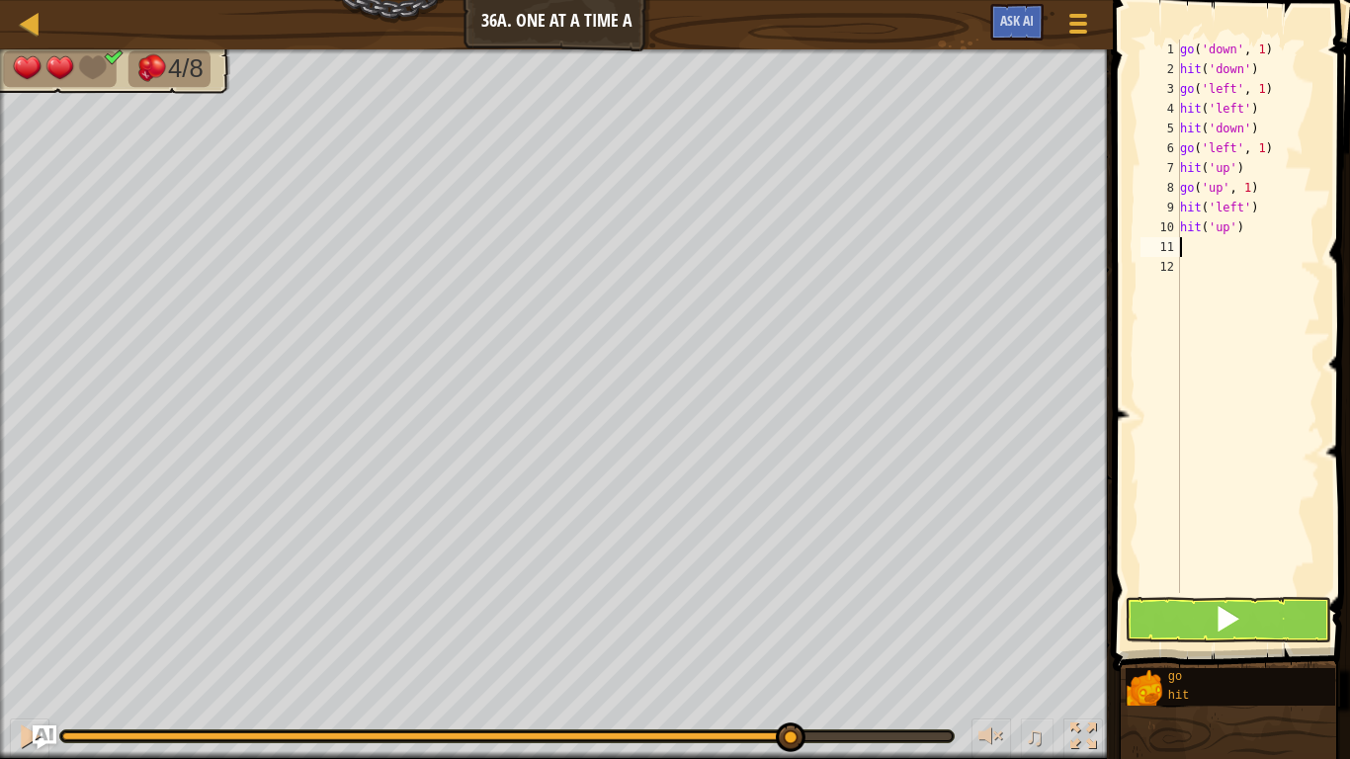
type textarea "go"
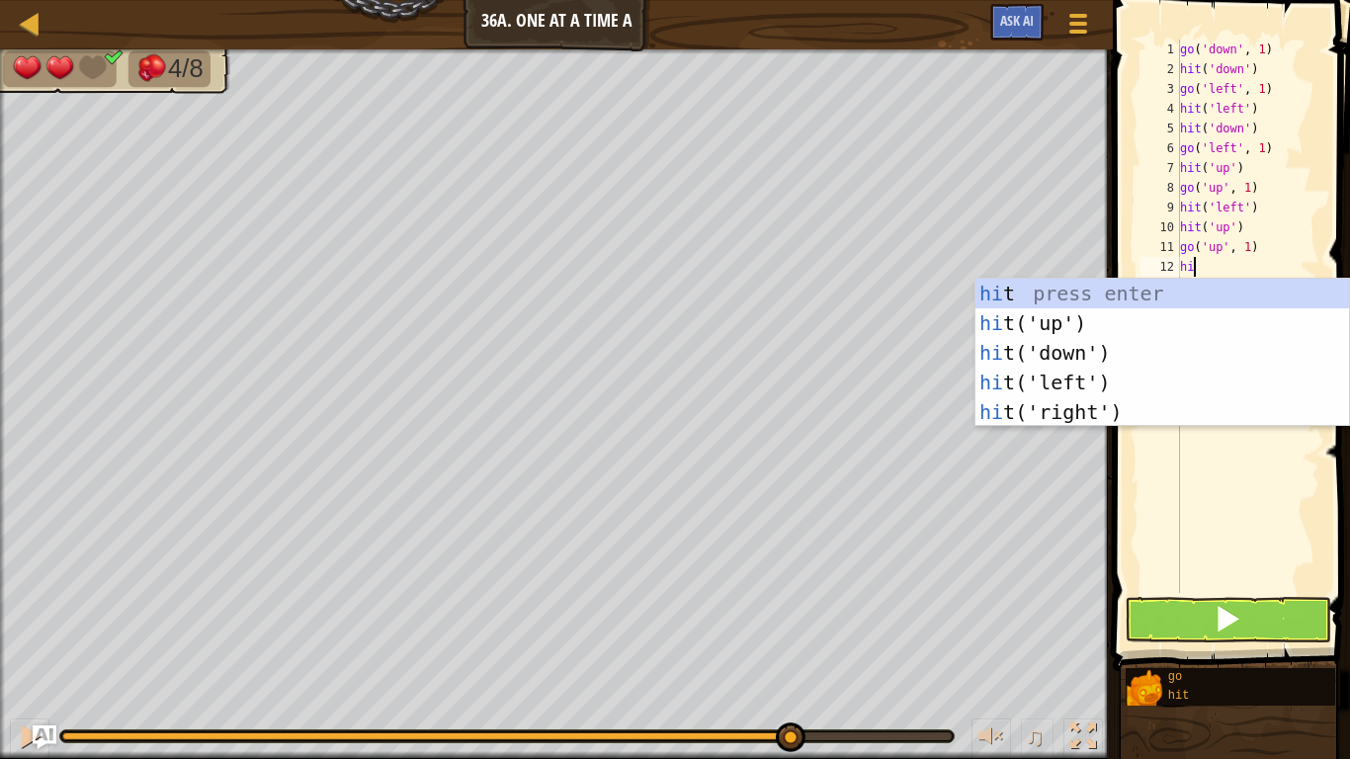
type textarea "hit"
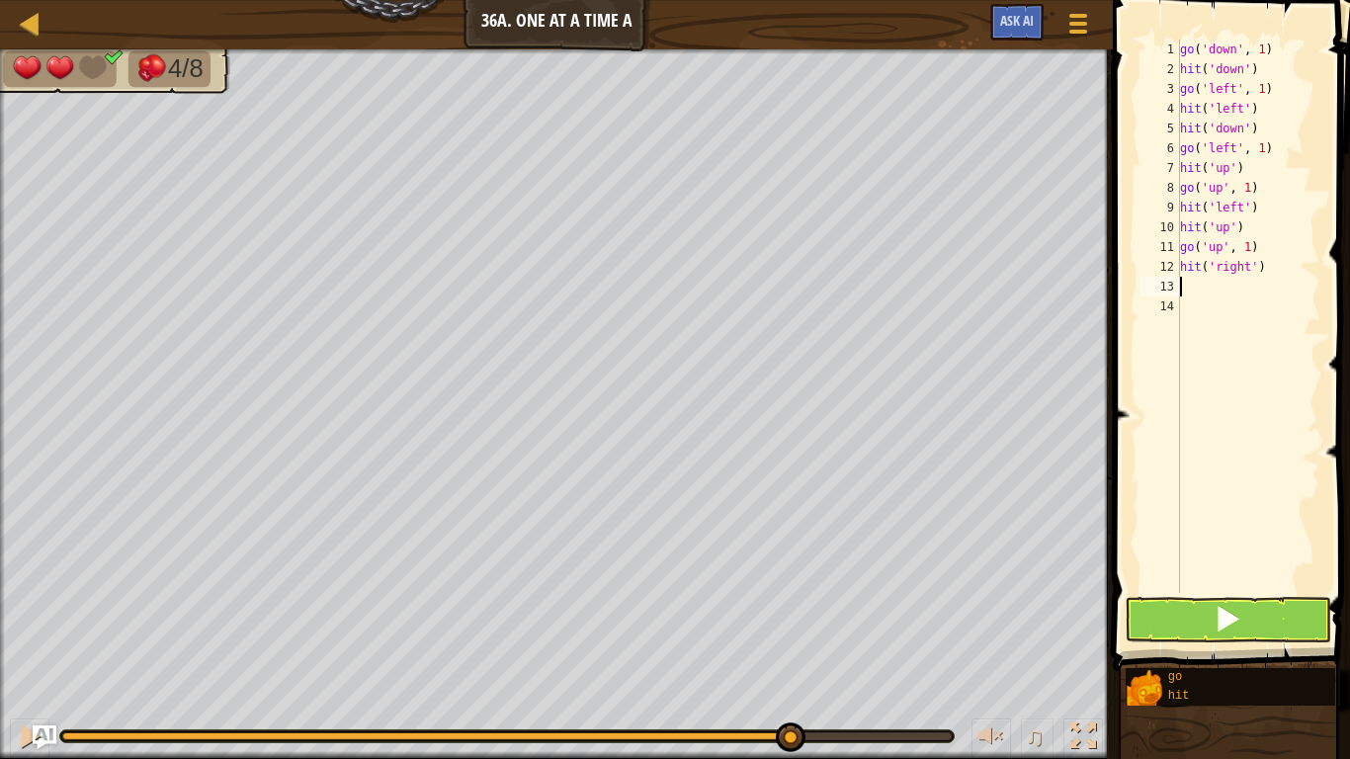
type textarea "go"
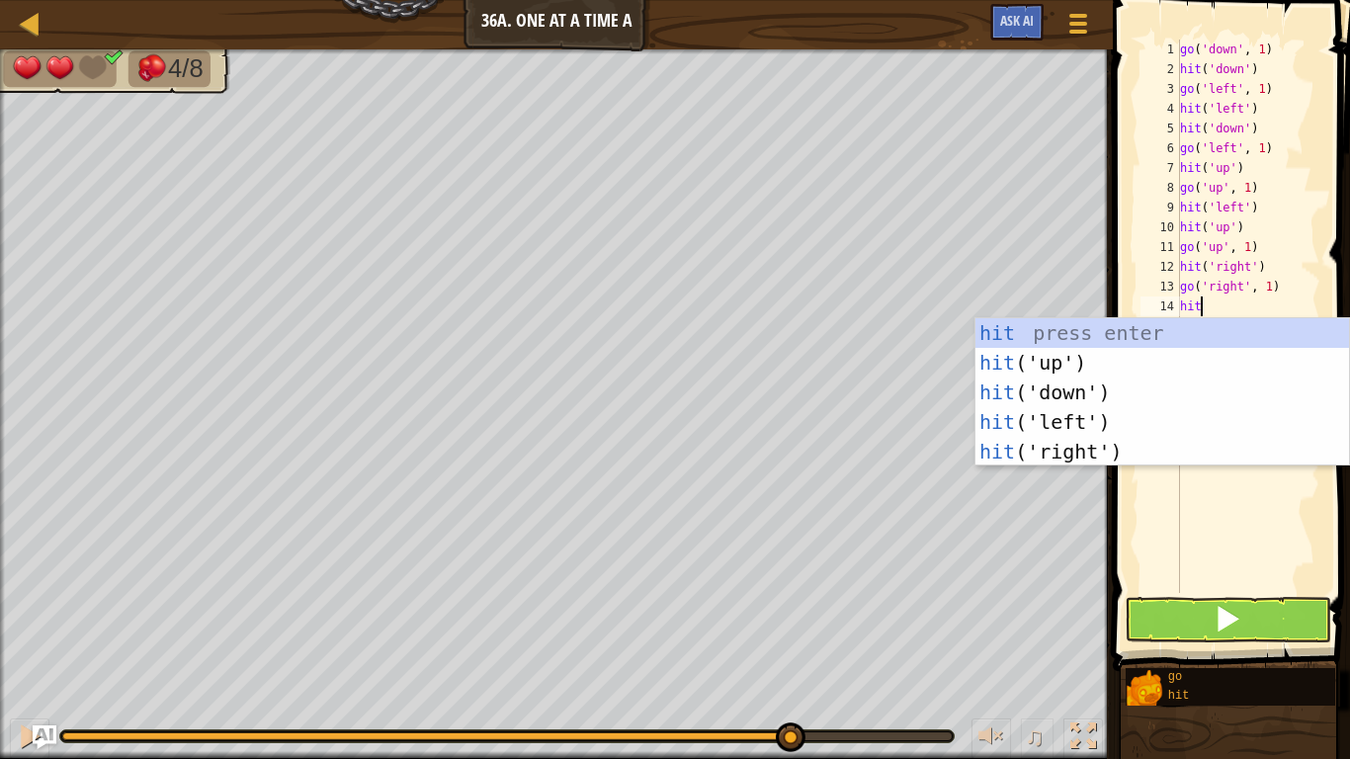
type textarea "hit"
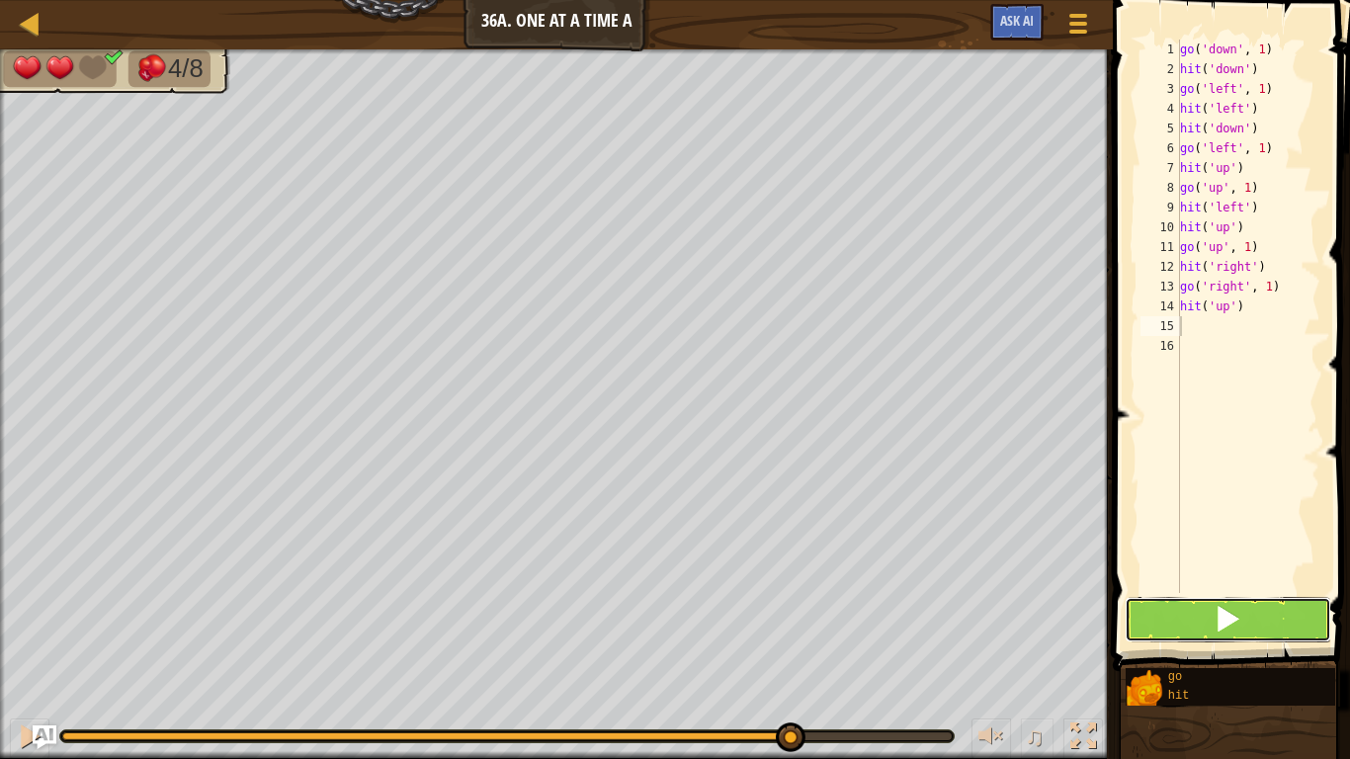
click at [1181, 597] on button at bounding box center [1228, 619] width 207 height 45
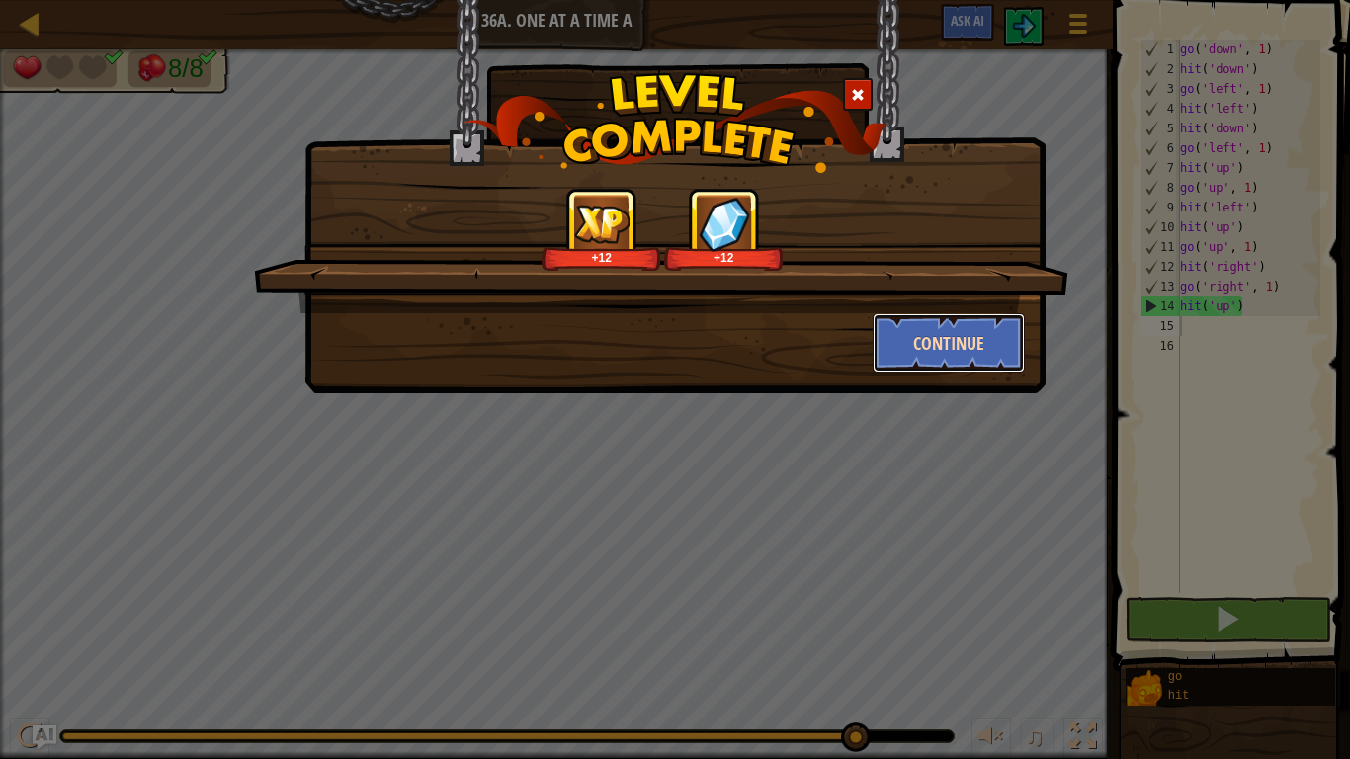
click at [950, 344] on button "Continue" at bounding box center [949, 342] width 153 height 59
